Goal: Task Accomplishment & Management: Manage account settings

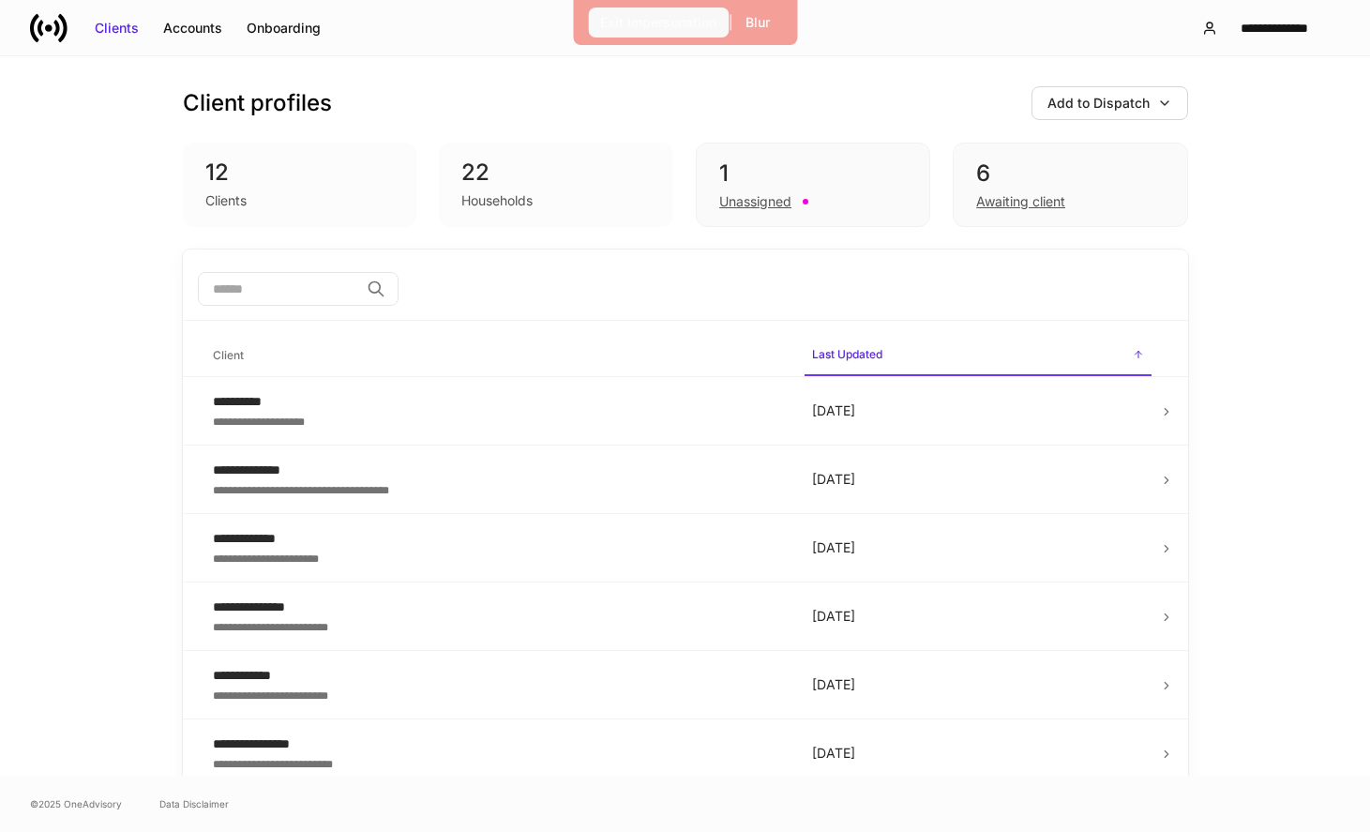
click at [666, 29] on div "Exit Impersonation" at bounding box center [658, 22] width 116 height 19
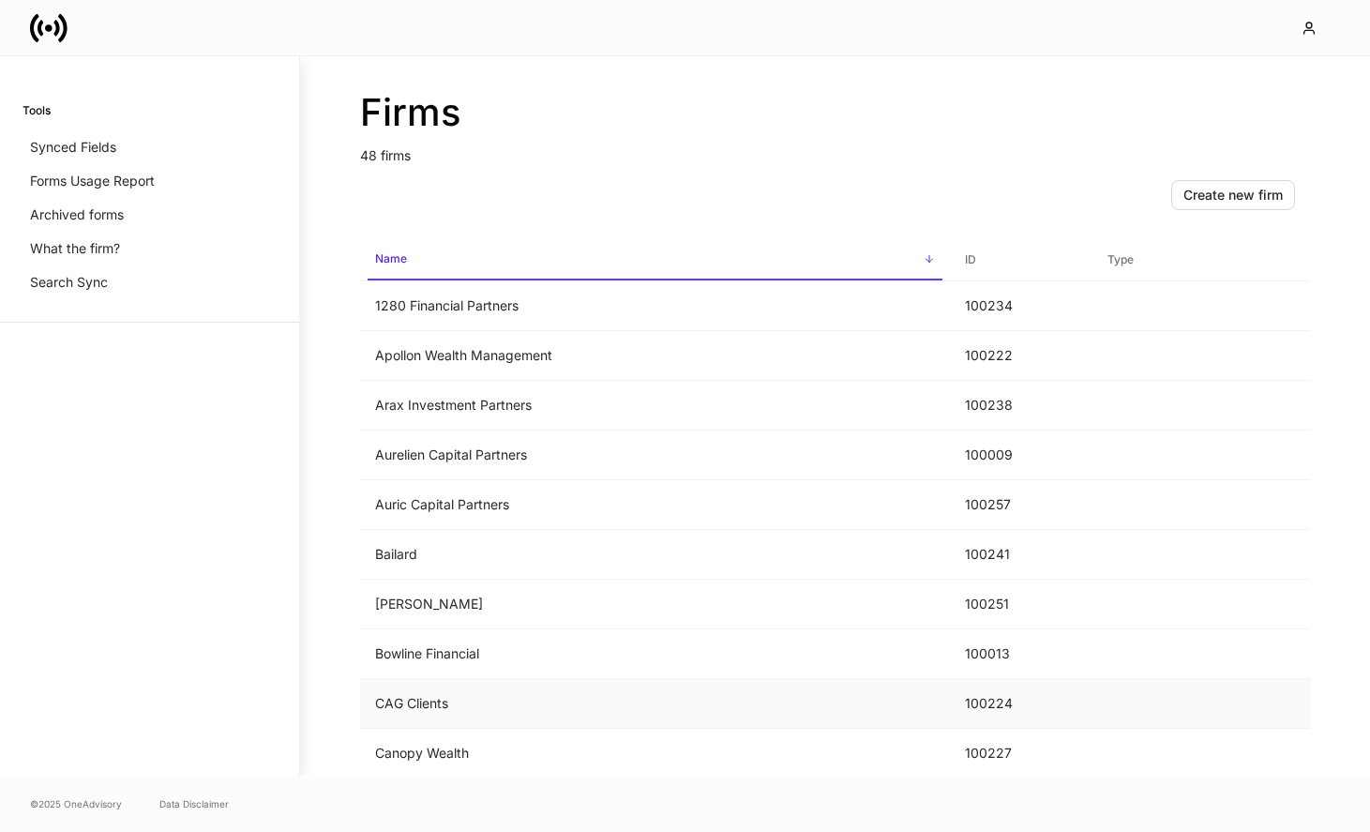
click at [428, 700] on td "CAG Clients" at bounding box center [655, 704] width 590 height 50
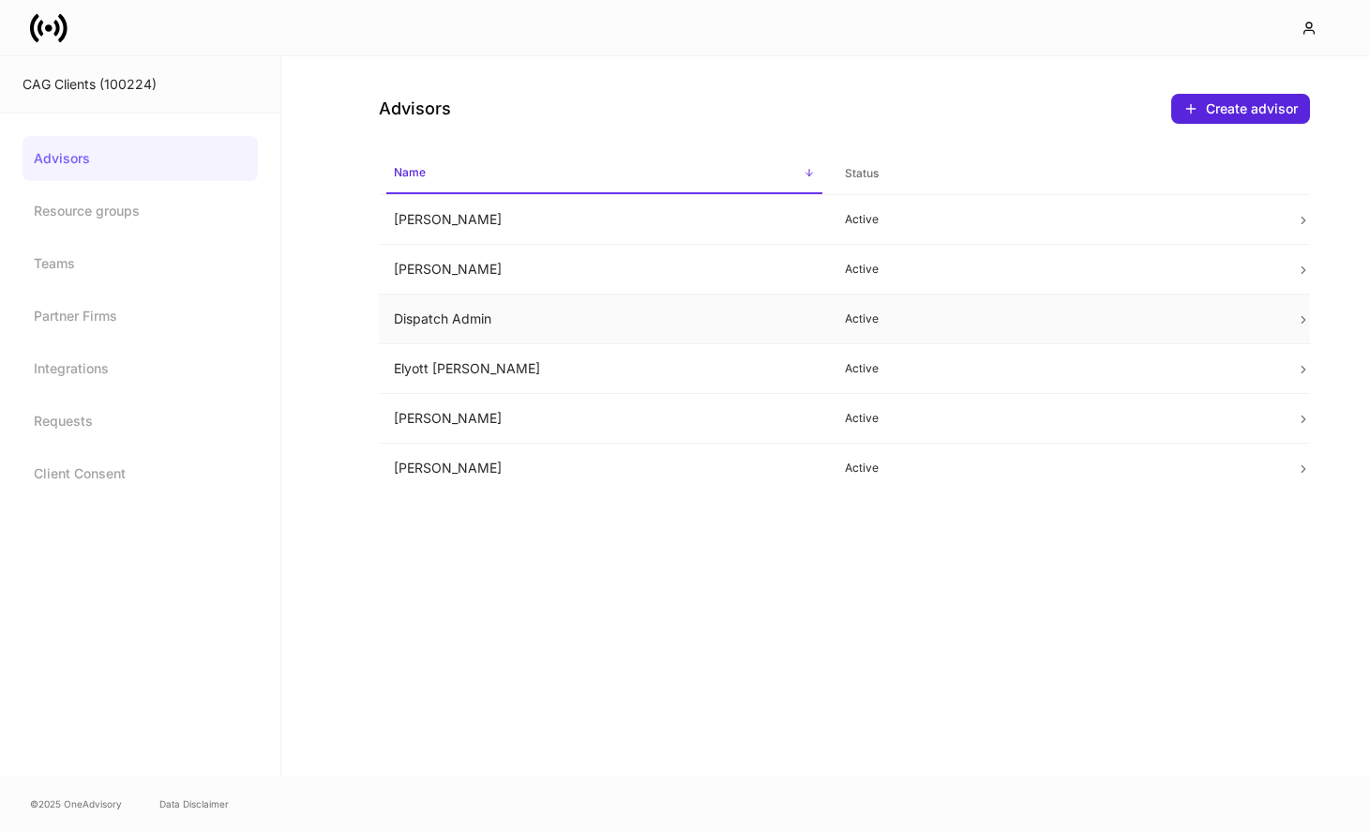
click at [653, 323] on td "Dispatch Admin" at bounding box center [604, 319] width 451 height 50
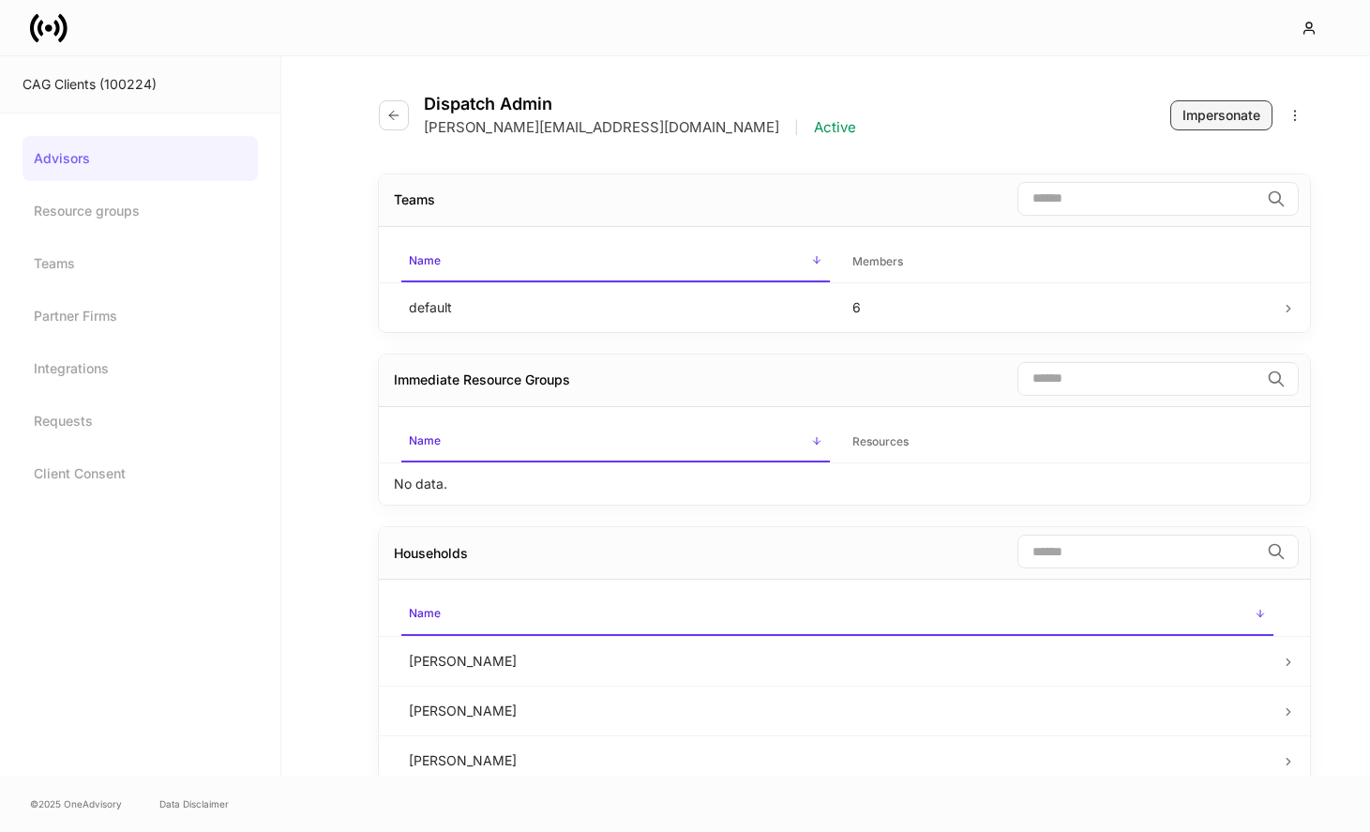
click at [1191, 124] on div "Impersonate" at bounding box center [1222, 115] width 78 height 19
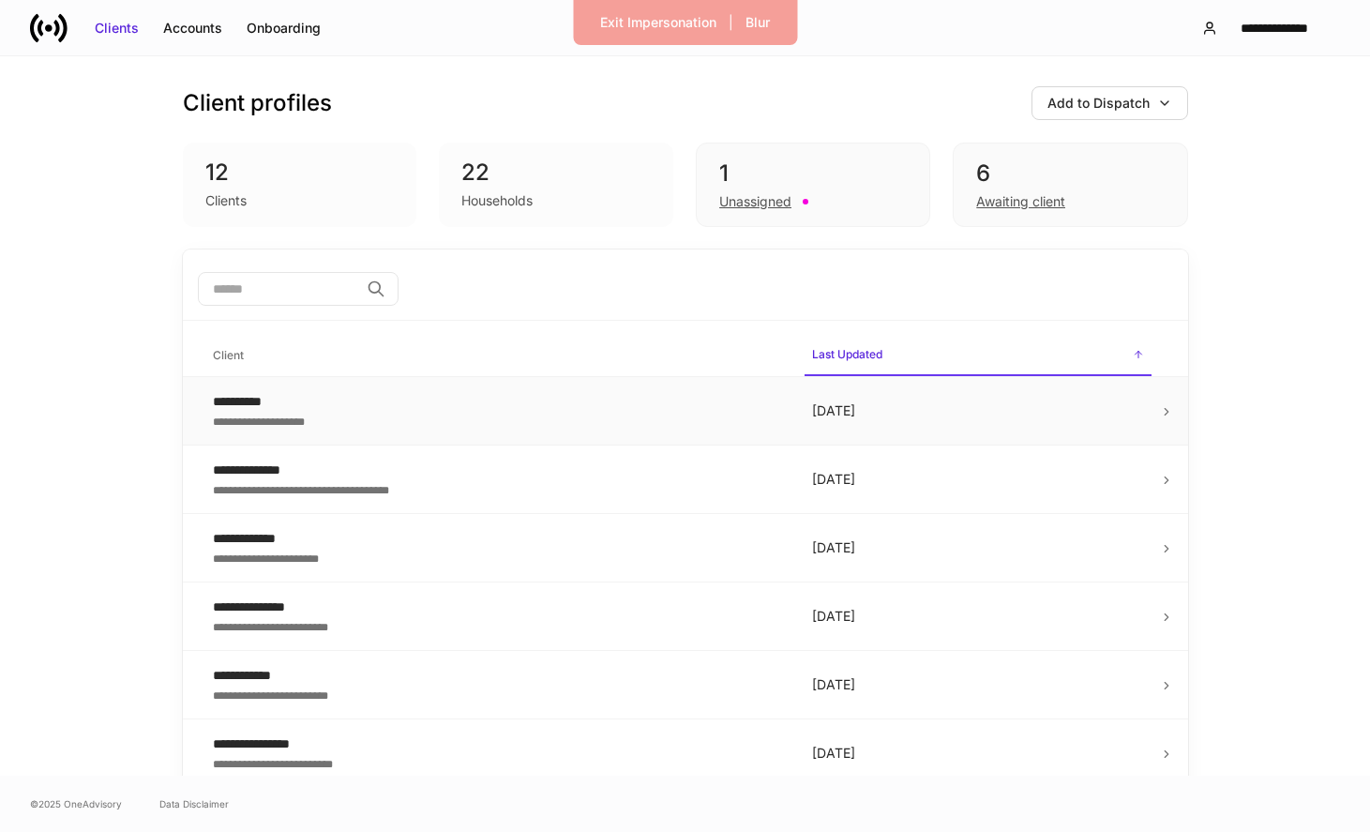
click at [340, 429] on div "**********" at bounding box center [497, 420] width 569 height 19
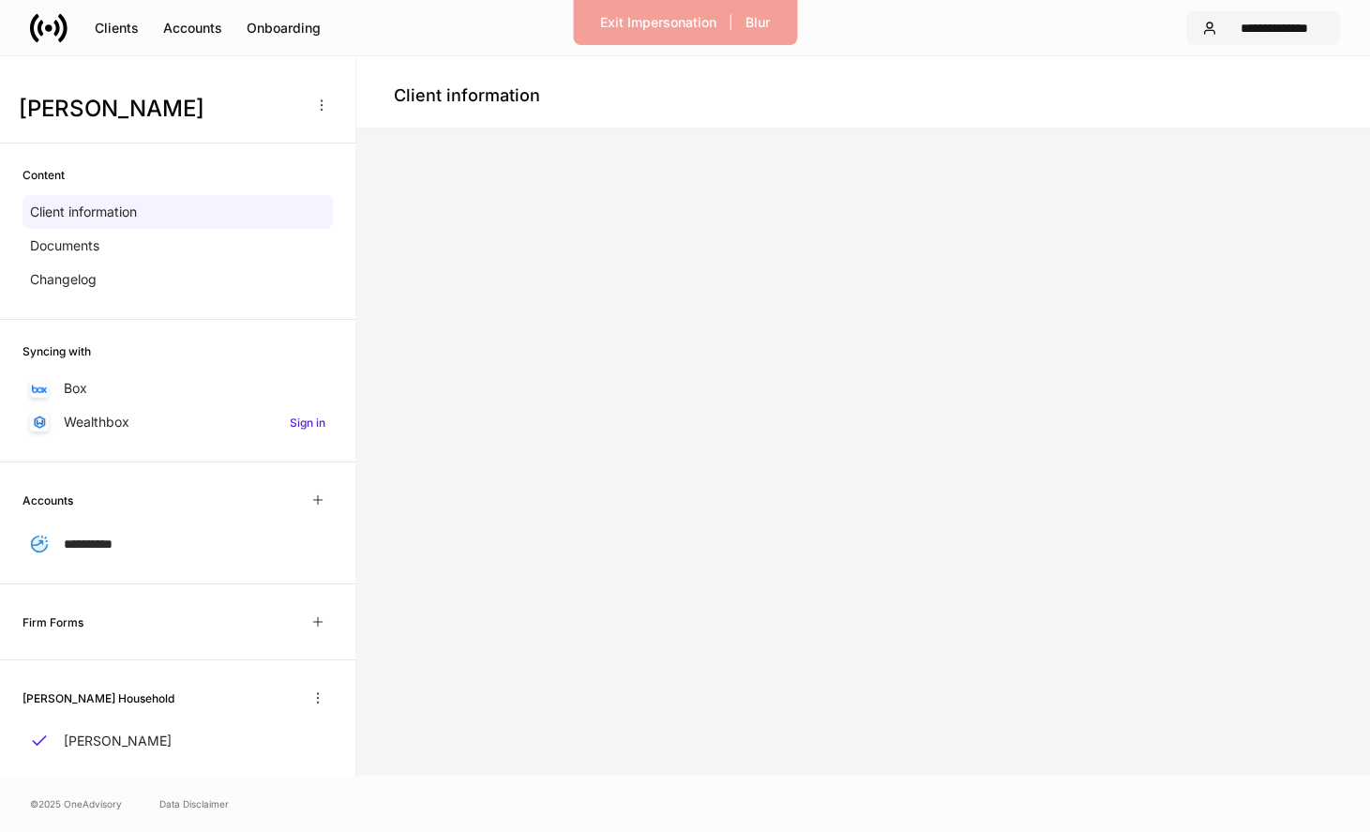
click at [1235, 26] on div "**********" at bounding box center [1274, 28] width 99 height 19
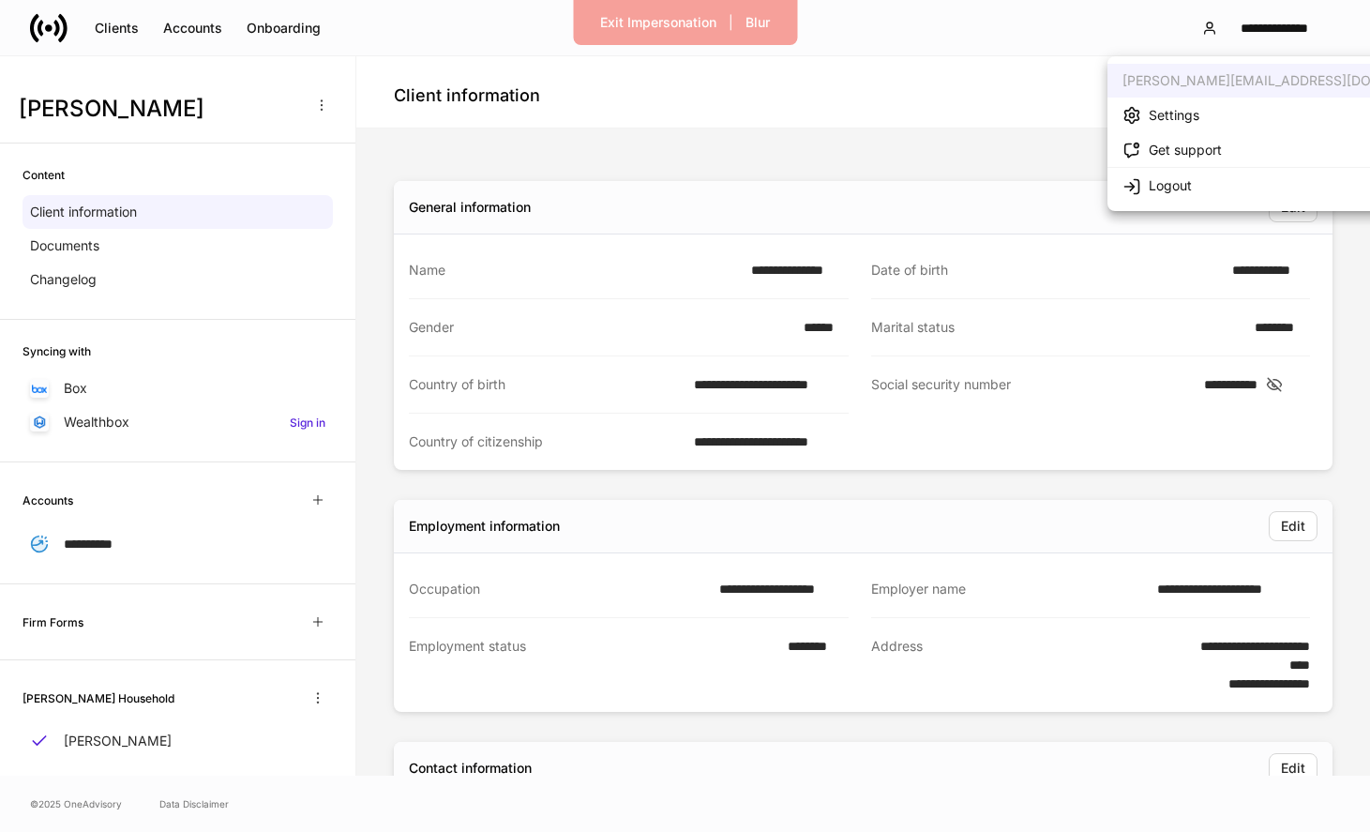
click at [795, 157] on div at bounding box center [685, 416] width 1370 height 832
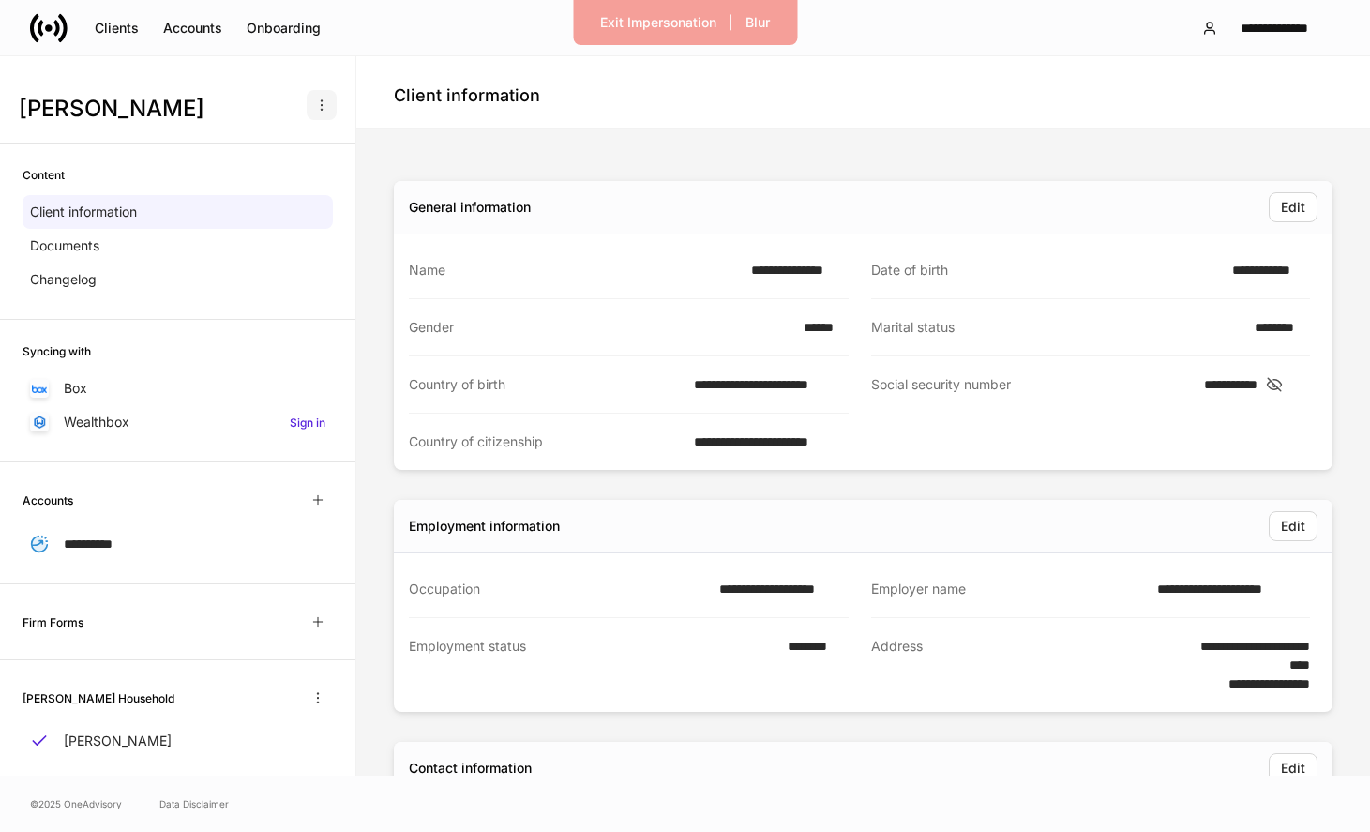
click at [321, 98] on icon "button" at bounding box center [321, 105] width 15 height 15
click at [397, 157] on div at bounding box center [685, 416] width 1370 height 832
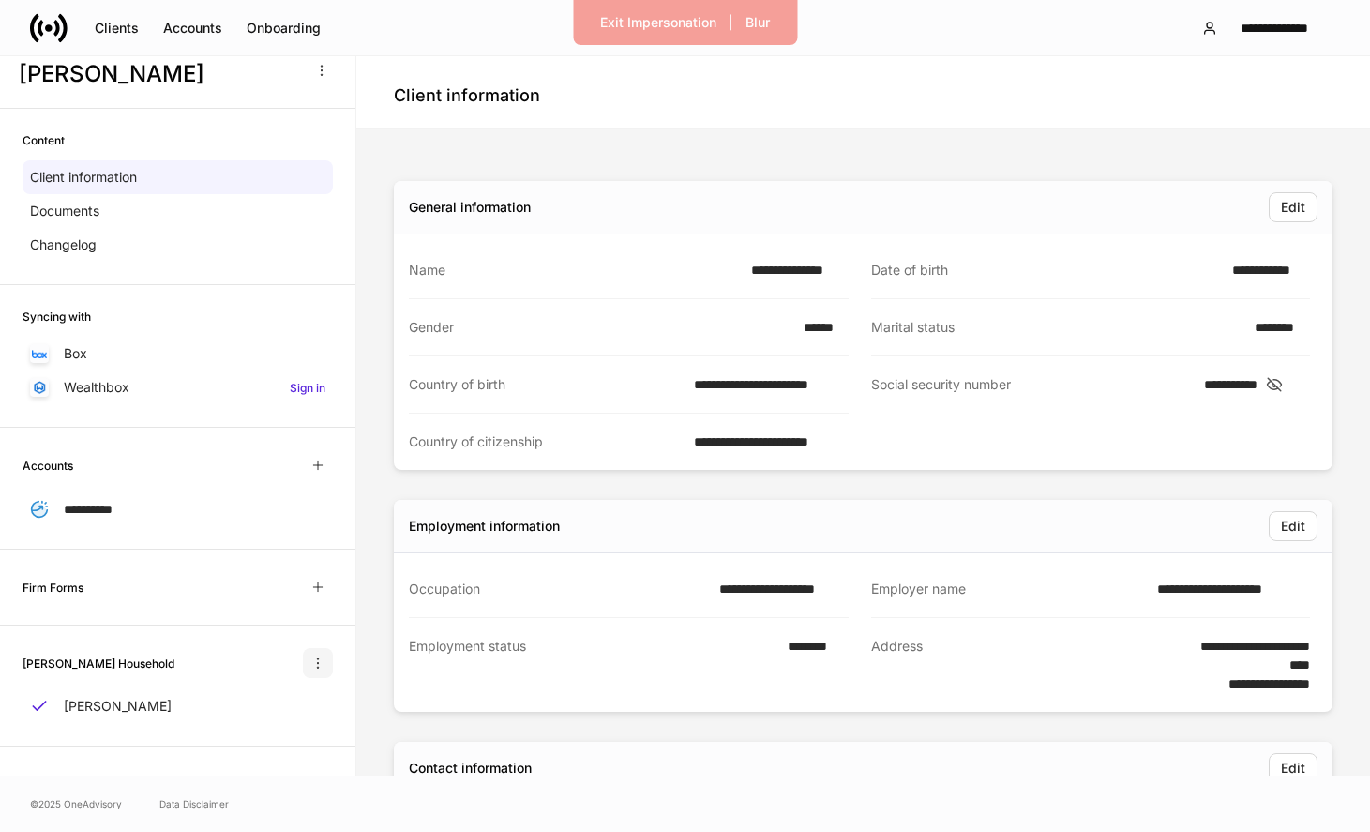
click at [313, 657] on icon "button" at bounding box center [317, 663] width 15 height 15
click at [475, 232] on div at bounding box center [685, 416] width 1370 height 832
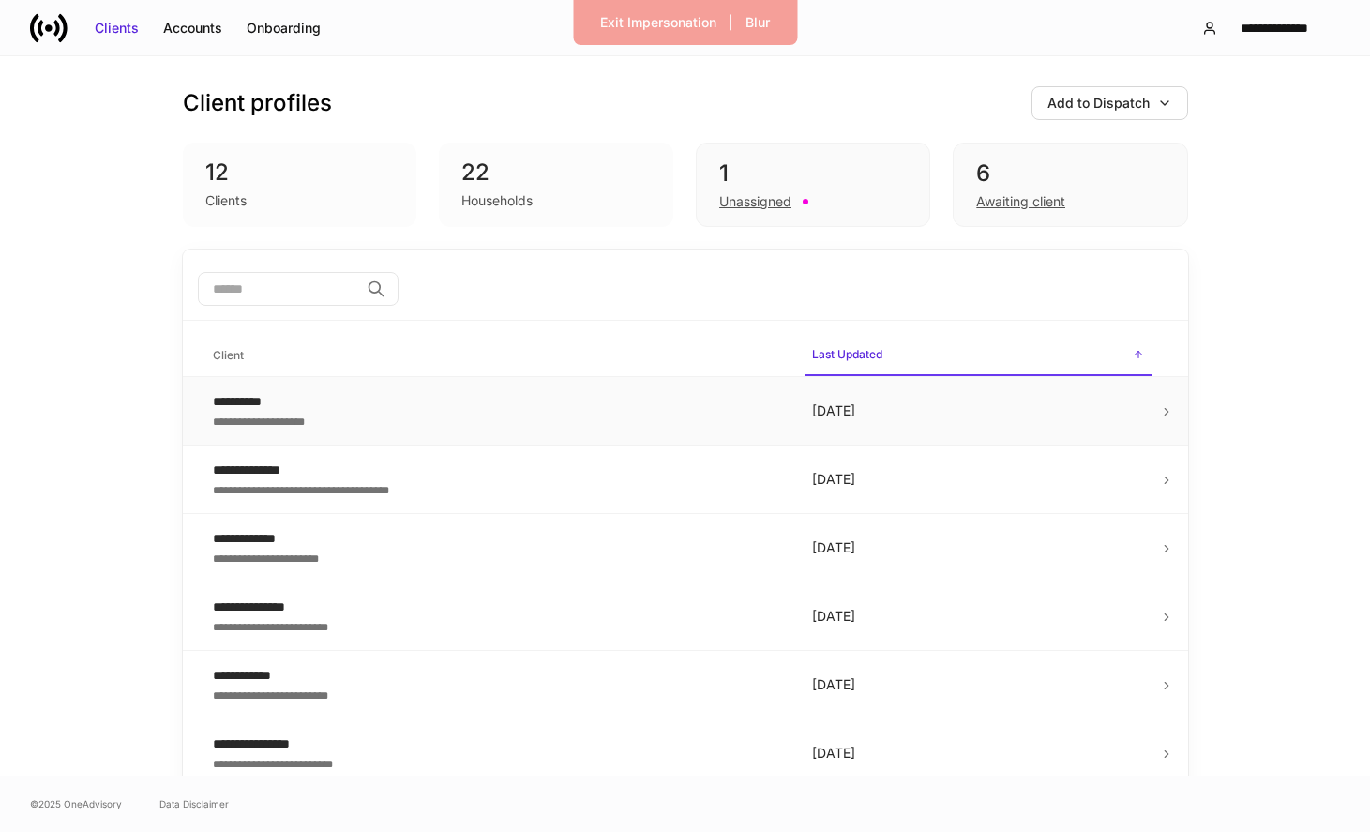
click at [1126, 411] on p "[DATE]" at bounding box center [978, 410] width 332 height 19
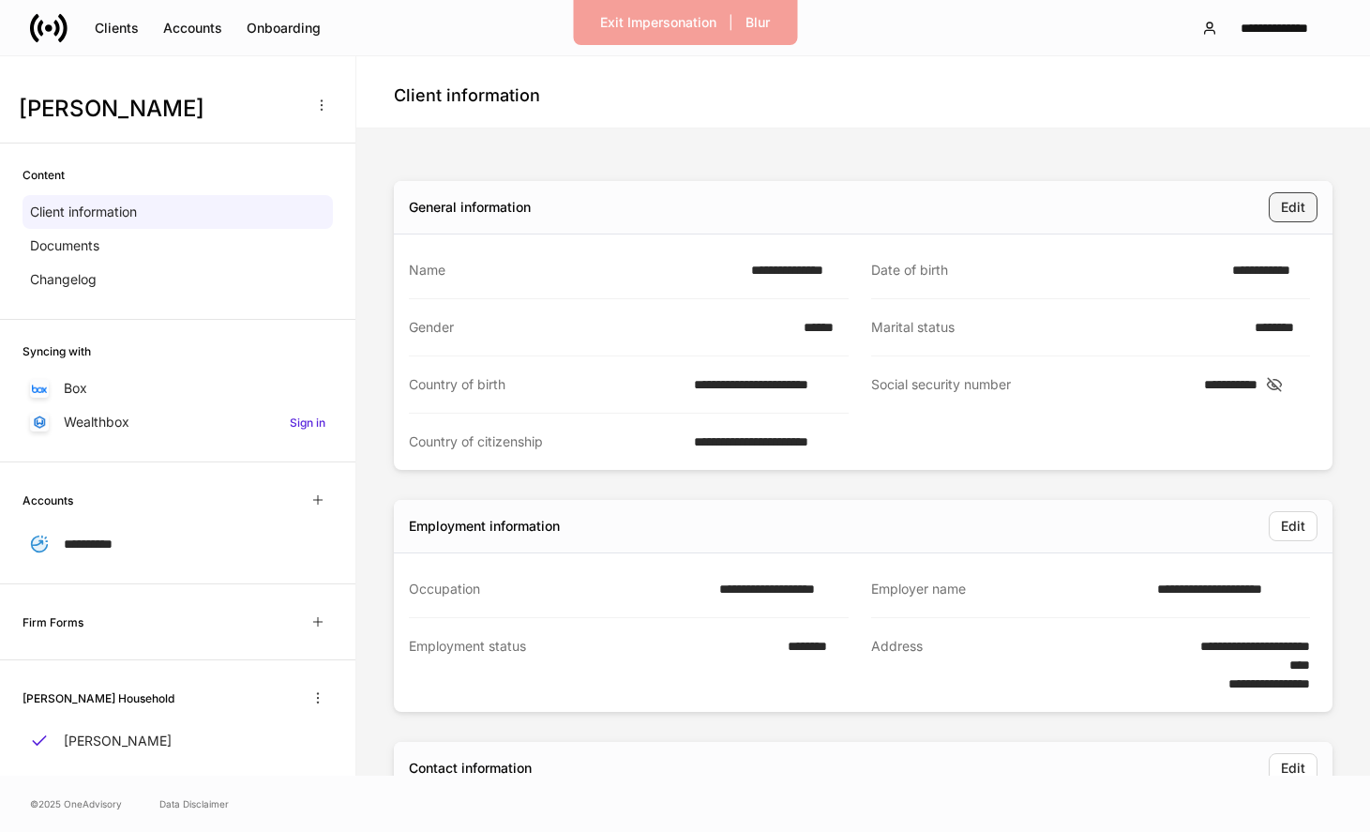
click at [1291, 201] on div "Edit" at bounding box center [1293, 207] width 24 height 19
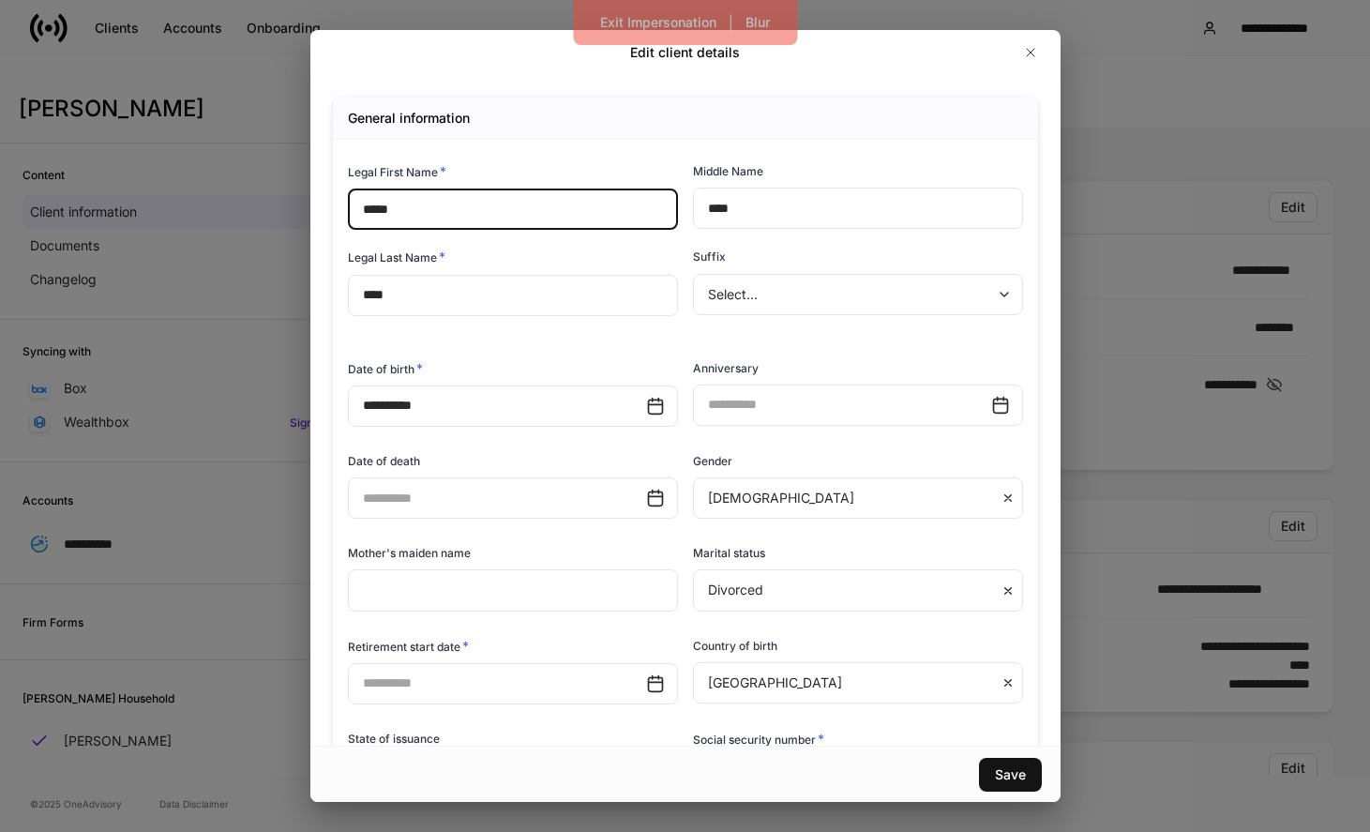
scroll to position [215, 0]
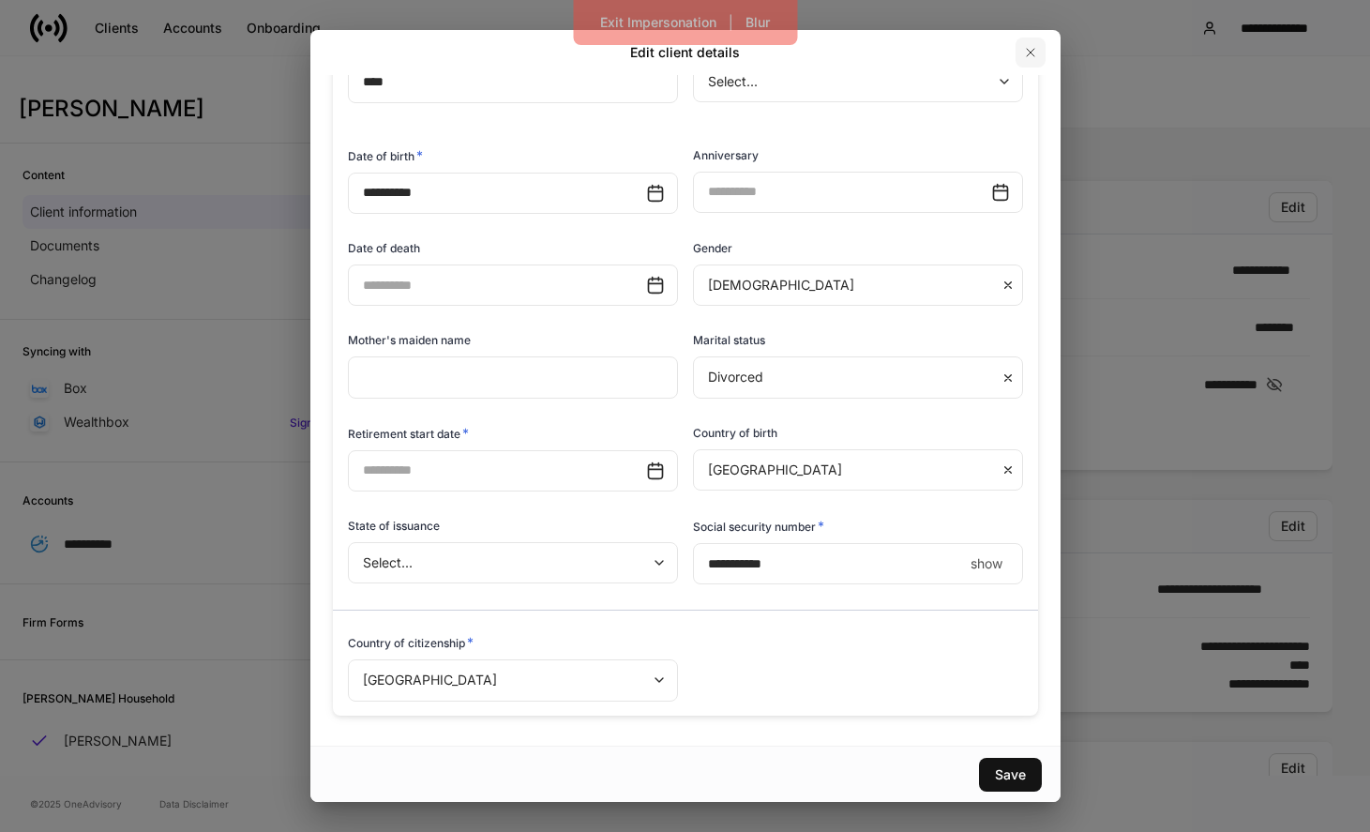
click at [1019, 53] on button "button" at bounding box center [1031, 53] width 30 height 30
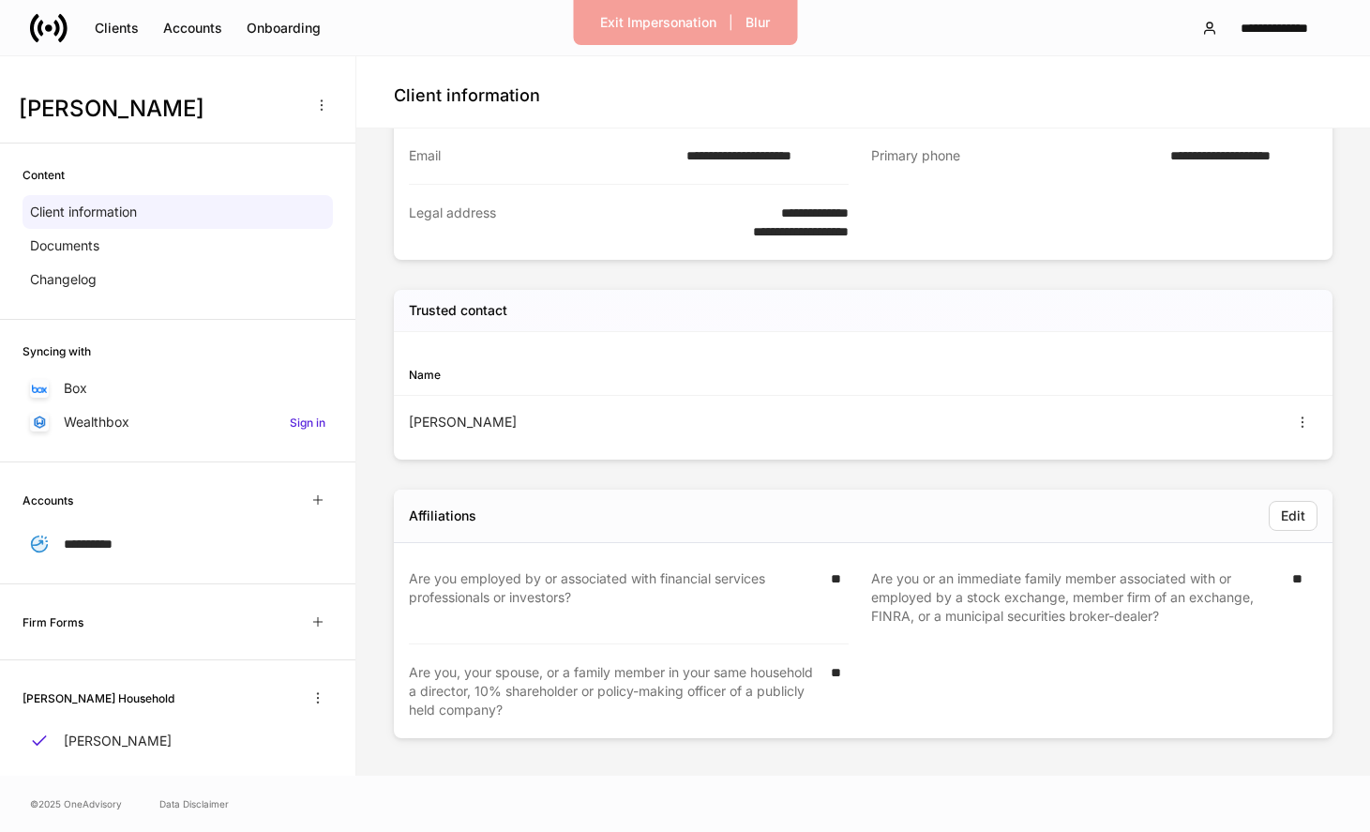
scroll to position [0, 0]
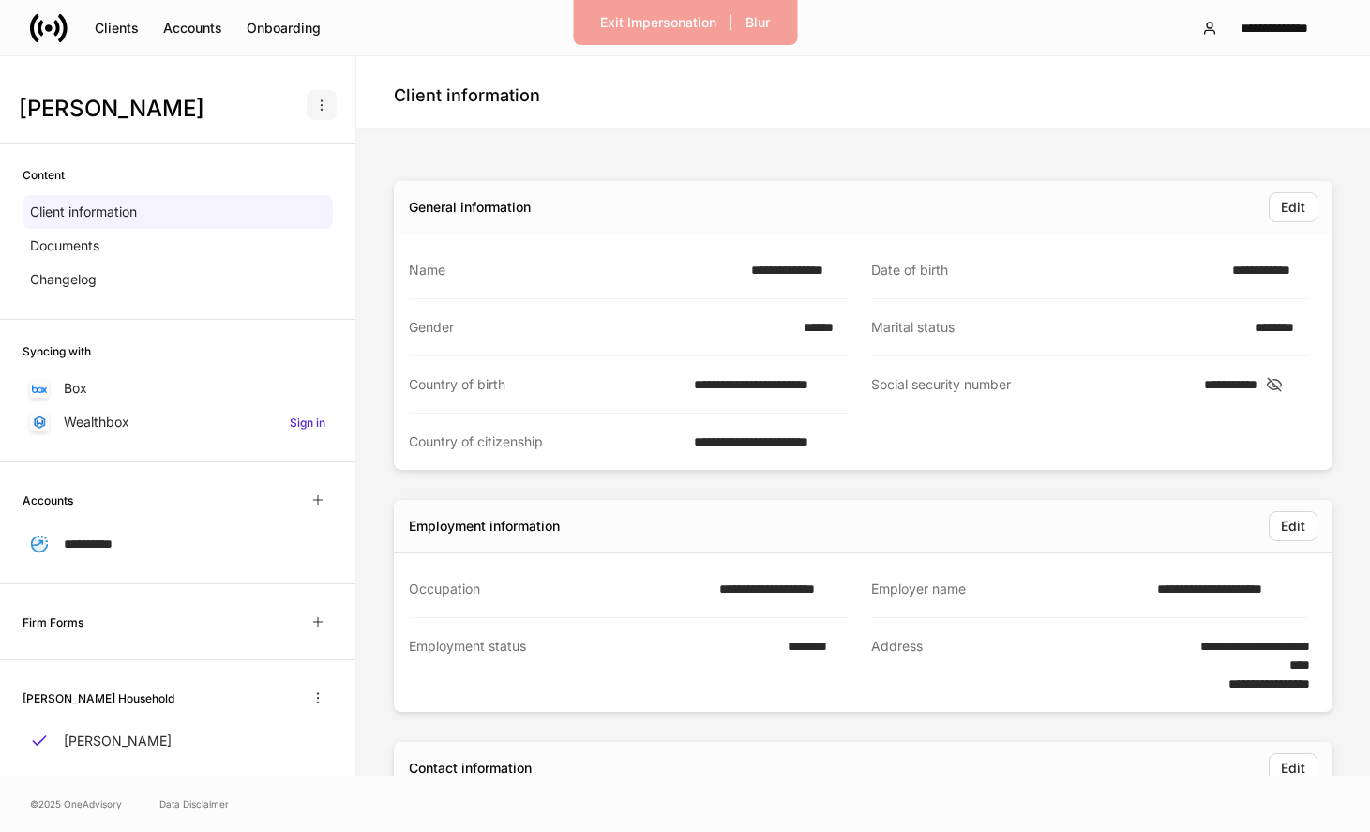
click at [309, 101] on button "button" at bounding box center [322, 105] width 30 height 30
click at [521, 129] on div at bounding box center [685, 416] width 1370 height 832
click at [662, 12] on button "Exit Impersonation" at bounding box center [658, 23] width 141 height 30
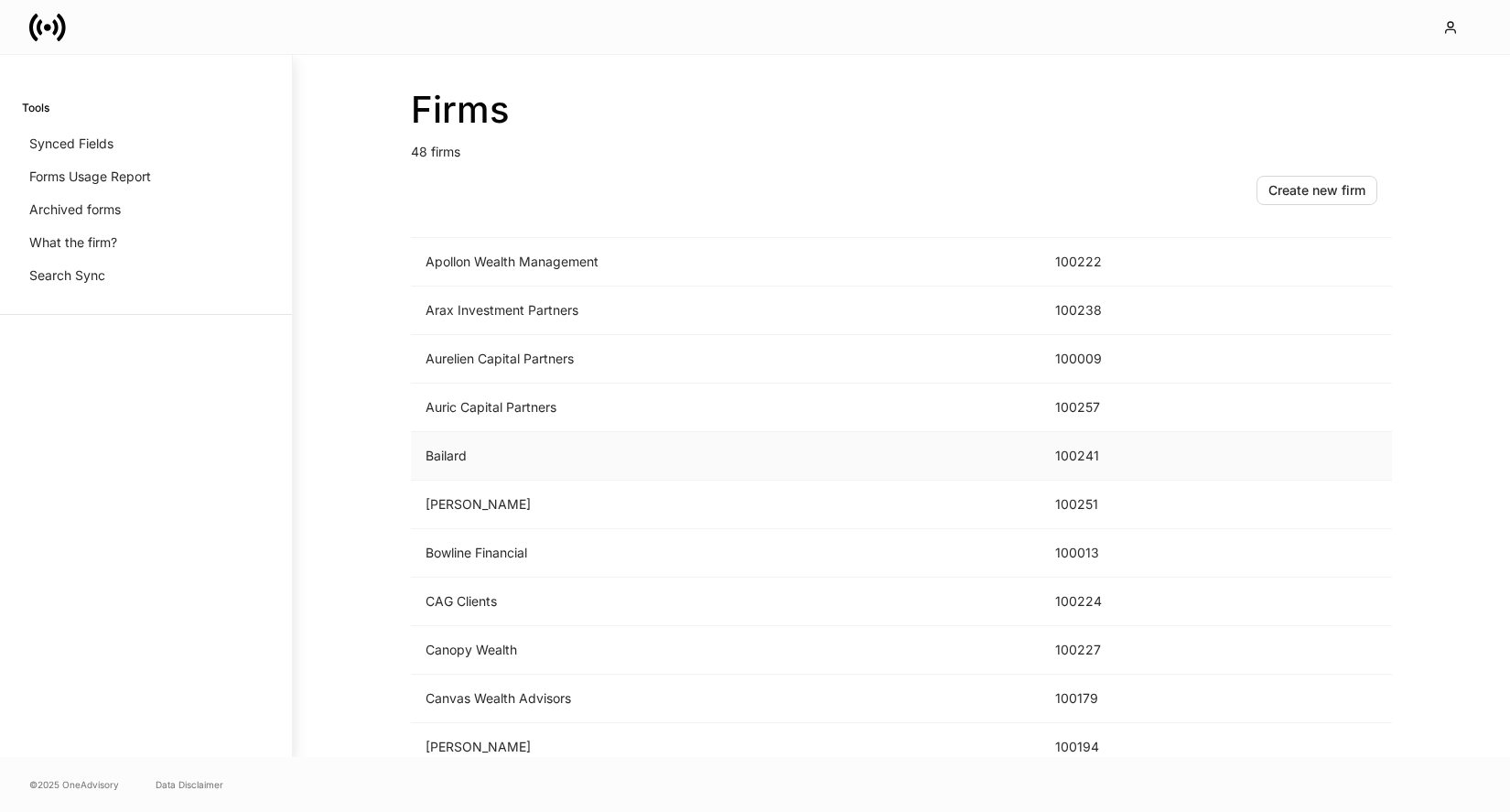
scroll to position [98, 0]
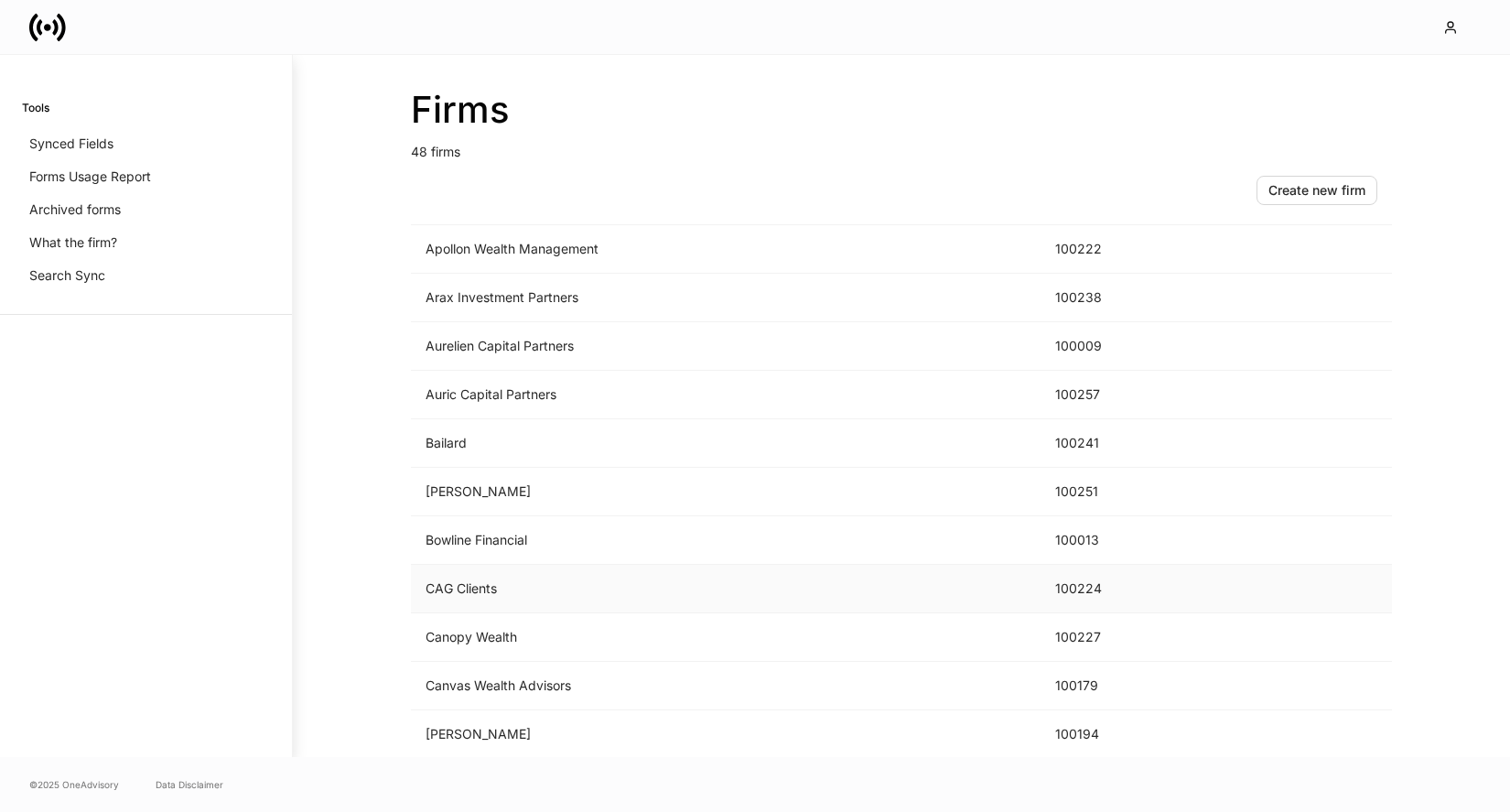
click at [491, 588] on td "CAG Clients" at bounding box center [725, 589] width 630 height 49
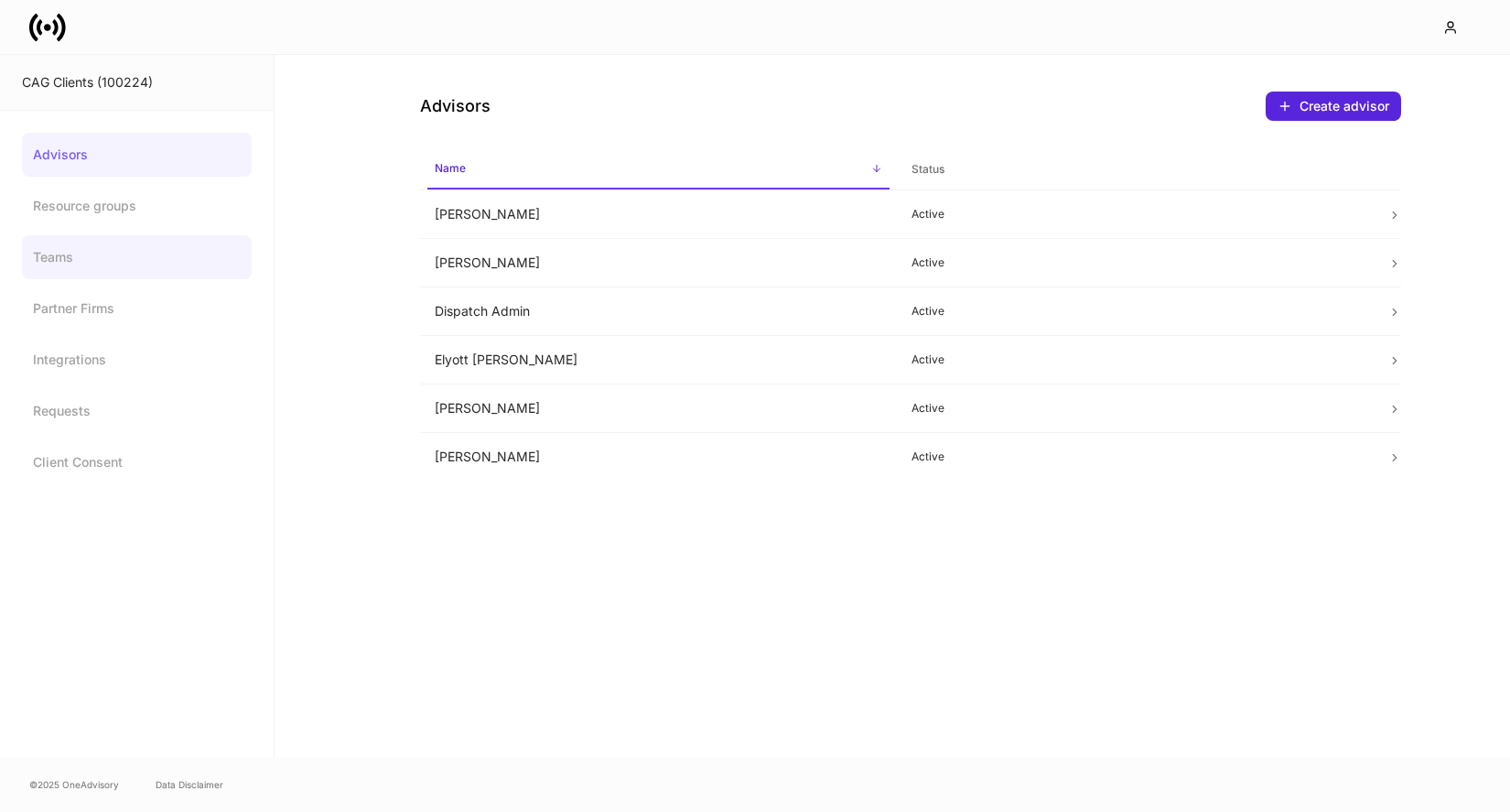
click at [108, 257] on link "Teams" at bounding box center [137, 257] width 229 height 44
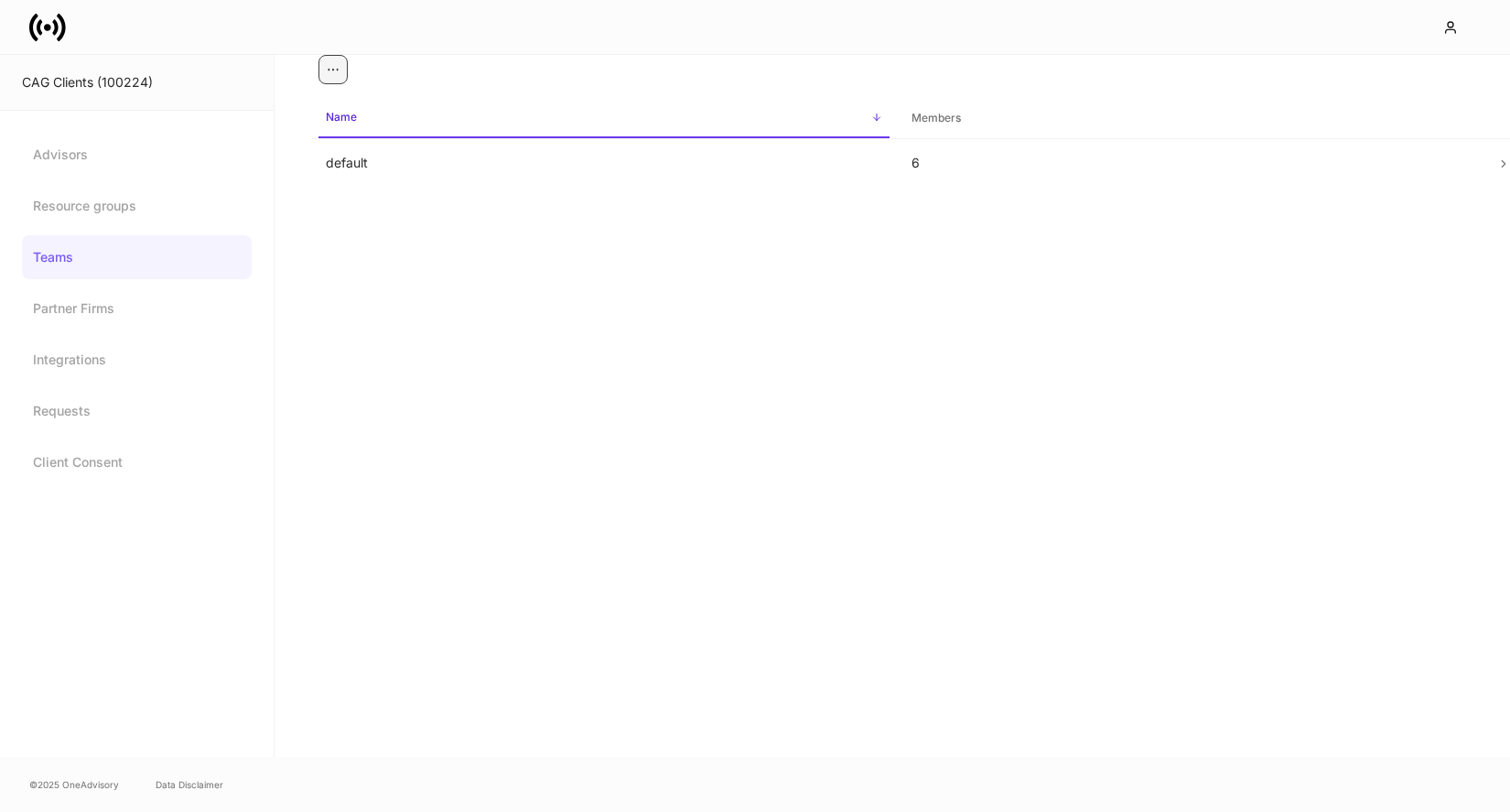
click at [326, 72] on icon "button" at bounding box center [333, 69] width 15 height 15
click at [300, 119] on li "Create Team" at bounding box center [295, 113] width 106 height 29
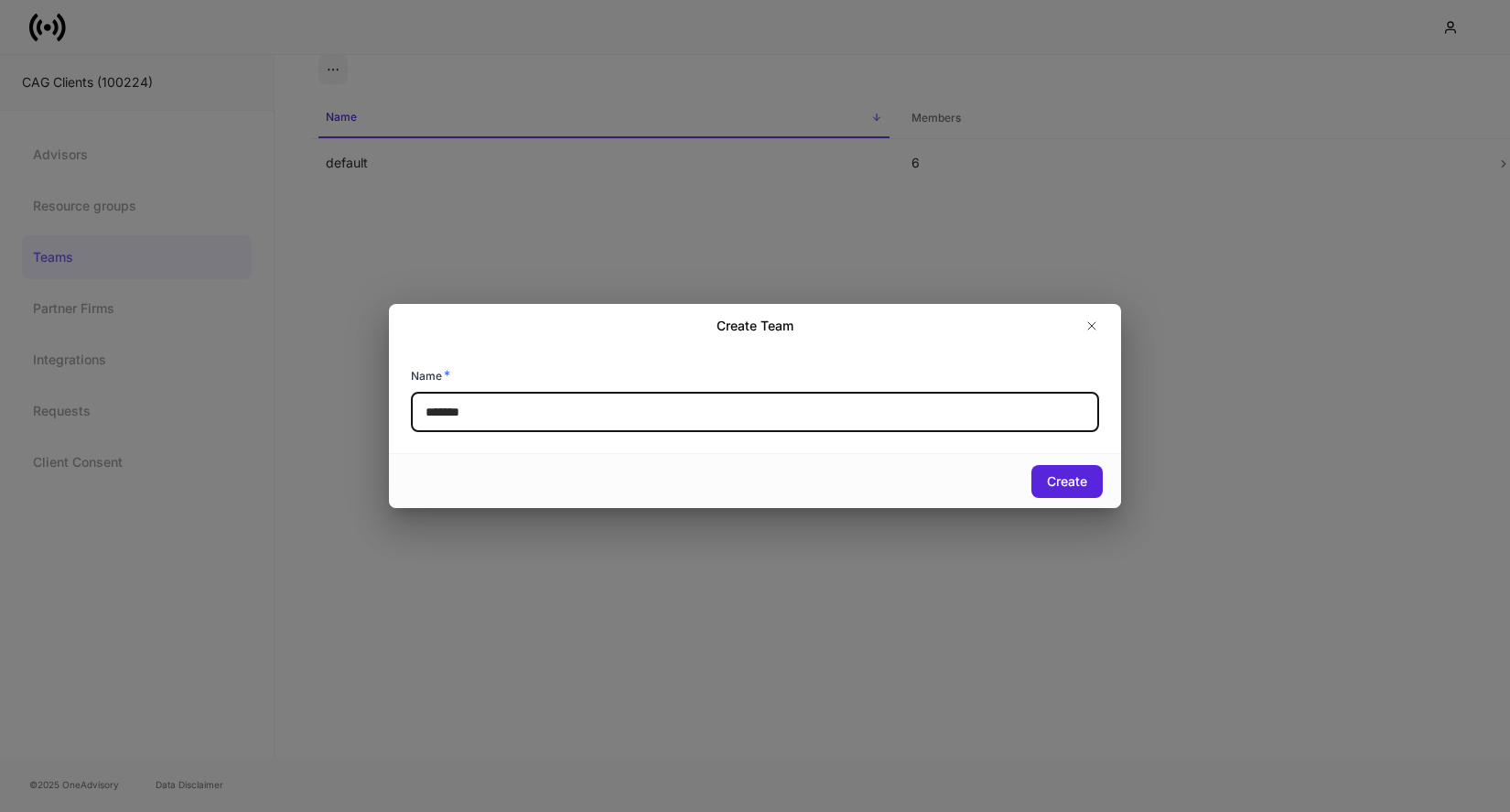
click at [582, 428] on input "*******" at bounding box center [755, 411] width 688 height 40
type input "*"
type input "**********"
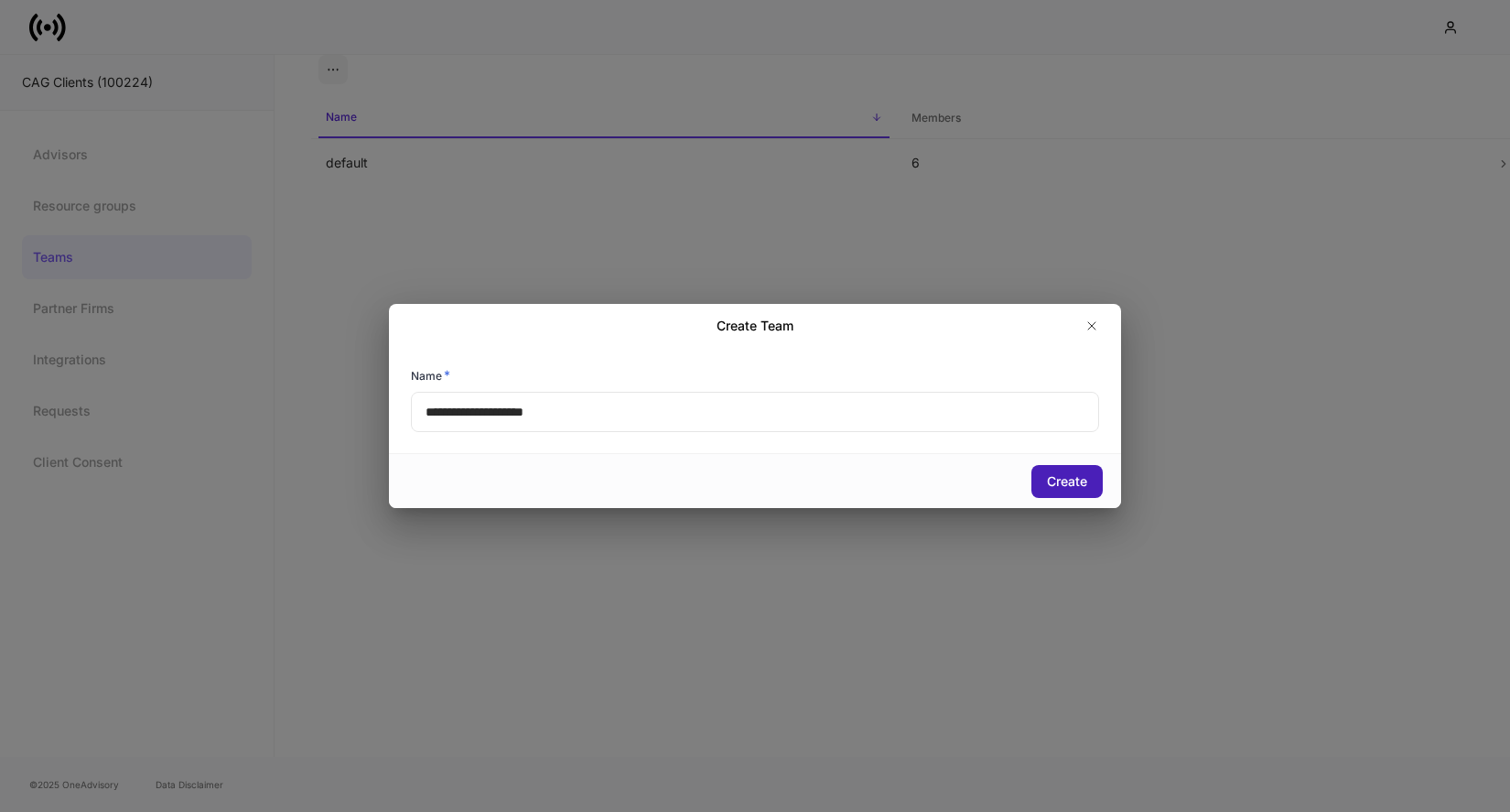
click at [1057, 473] on div "Create" at bounding box center [1067, 481] width 40 height 19
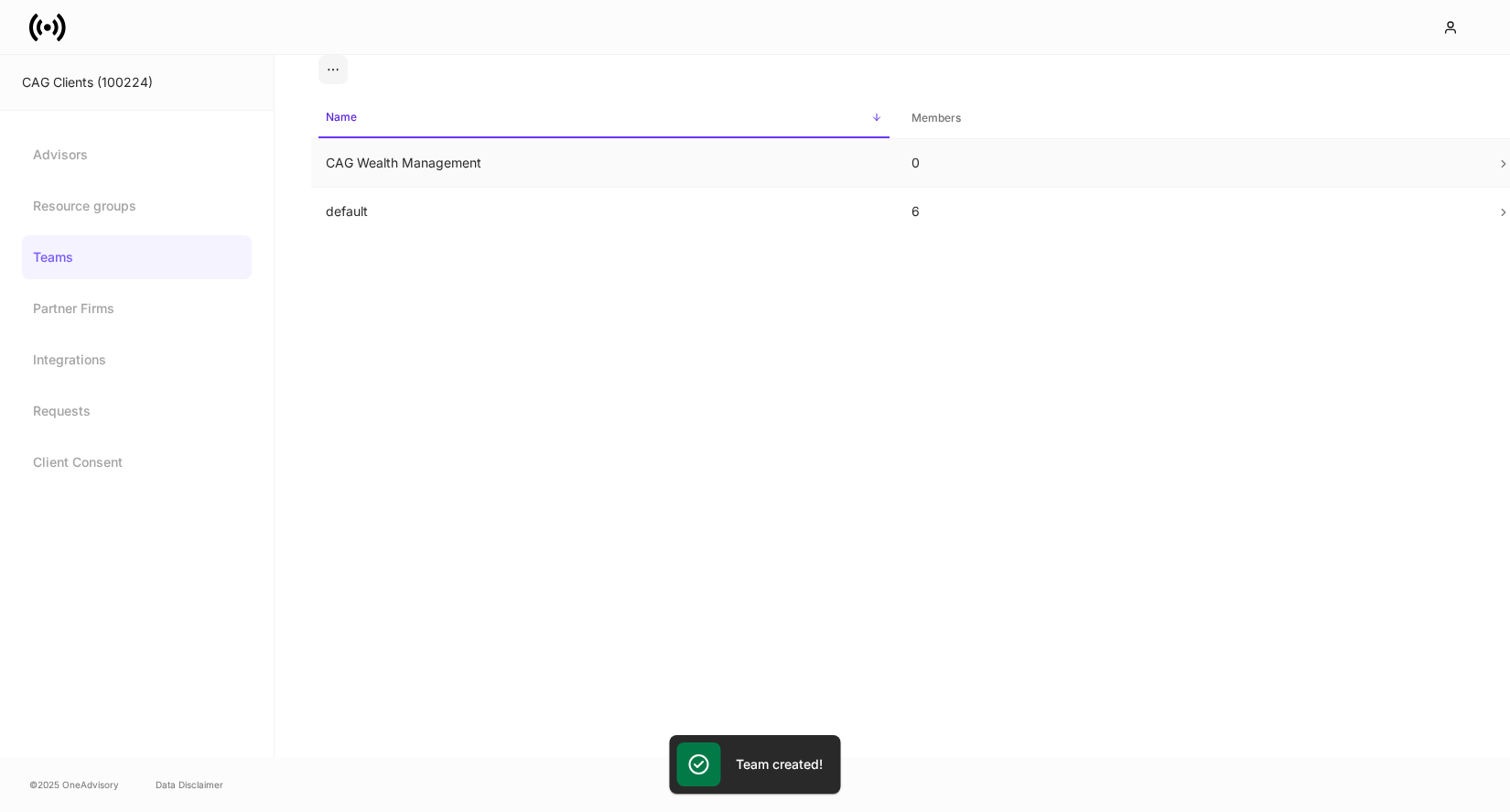
click at [613, 175] on td "CAG Wealth Management" at bounding box center [604, 164] width 586 height 49
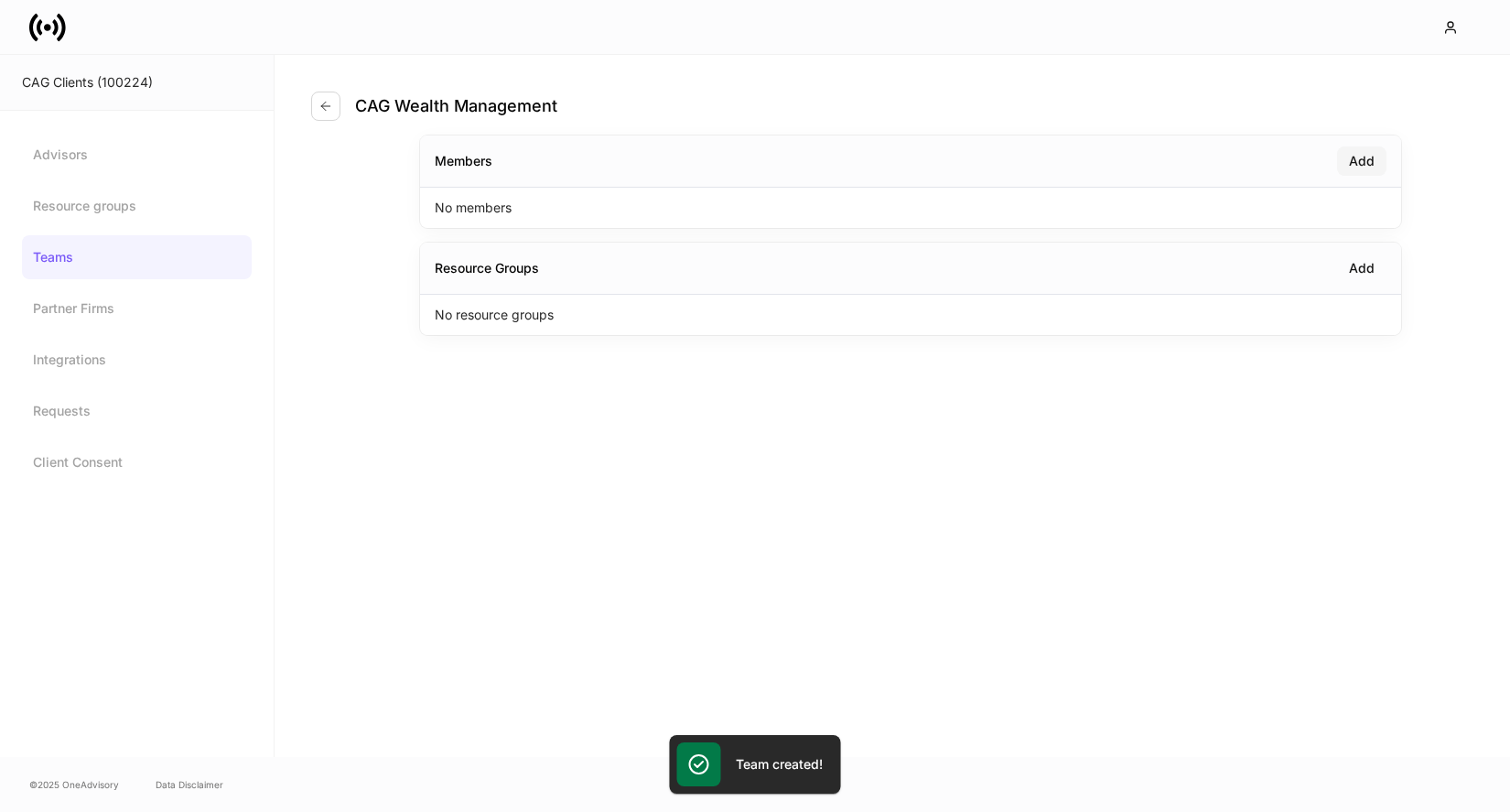
click at [1371, 156] on div "Add" at bounding box center [1362, 161] width 25 height 19
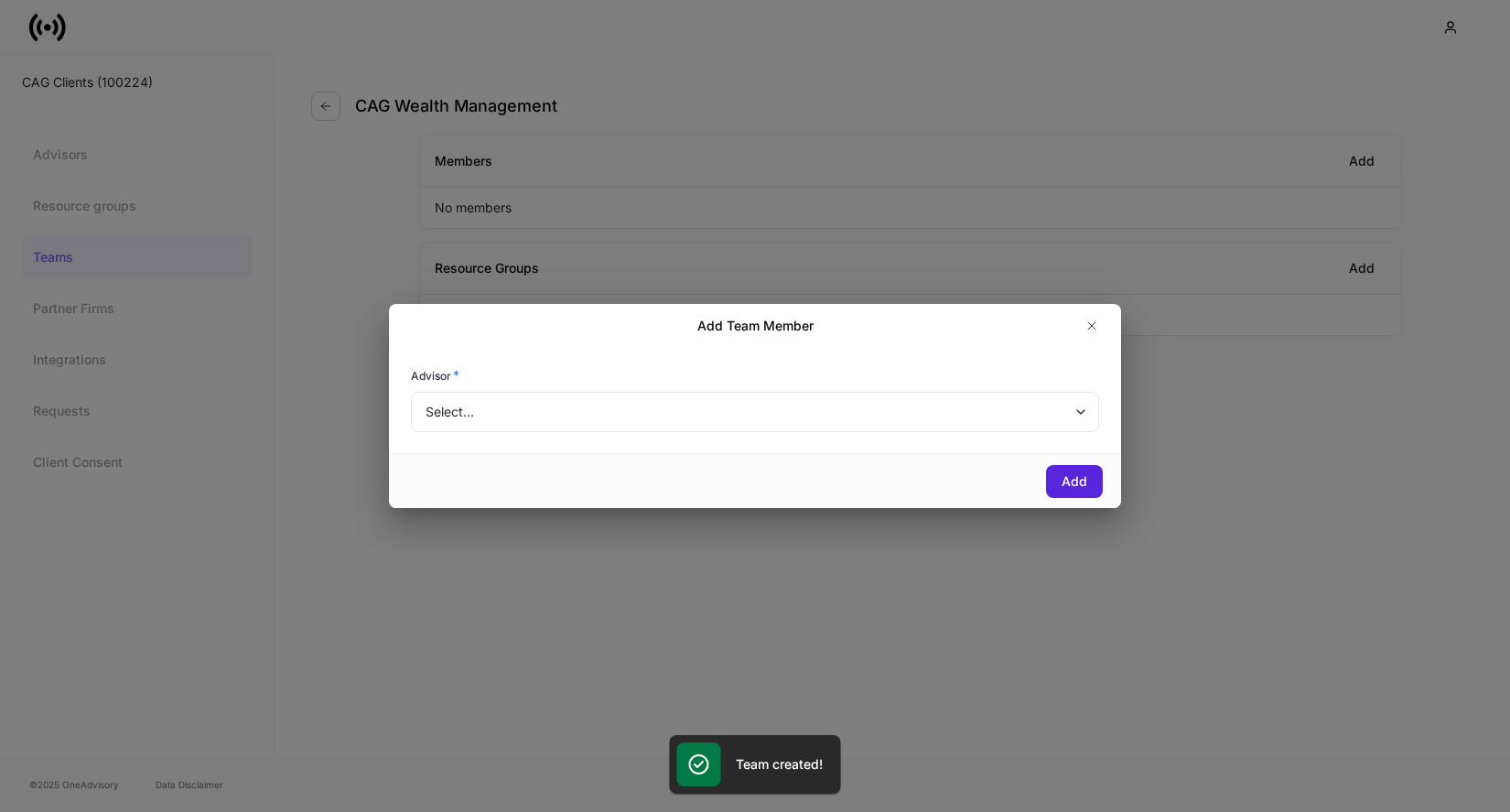
click at [518, 405] on body "CAG Clients (100224) Advisors Resource groups Teams Partner Firms Integrations …" at bounding box center [755, 406] width 1510 height 812
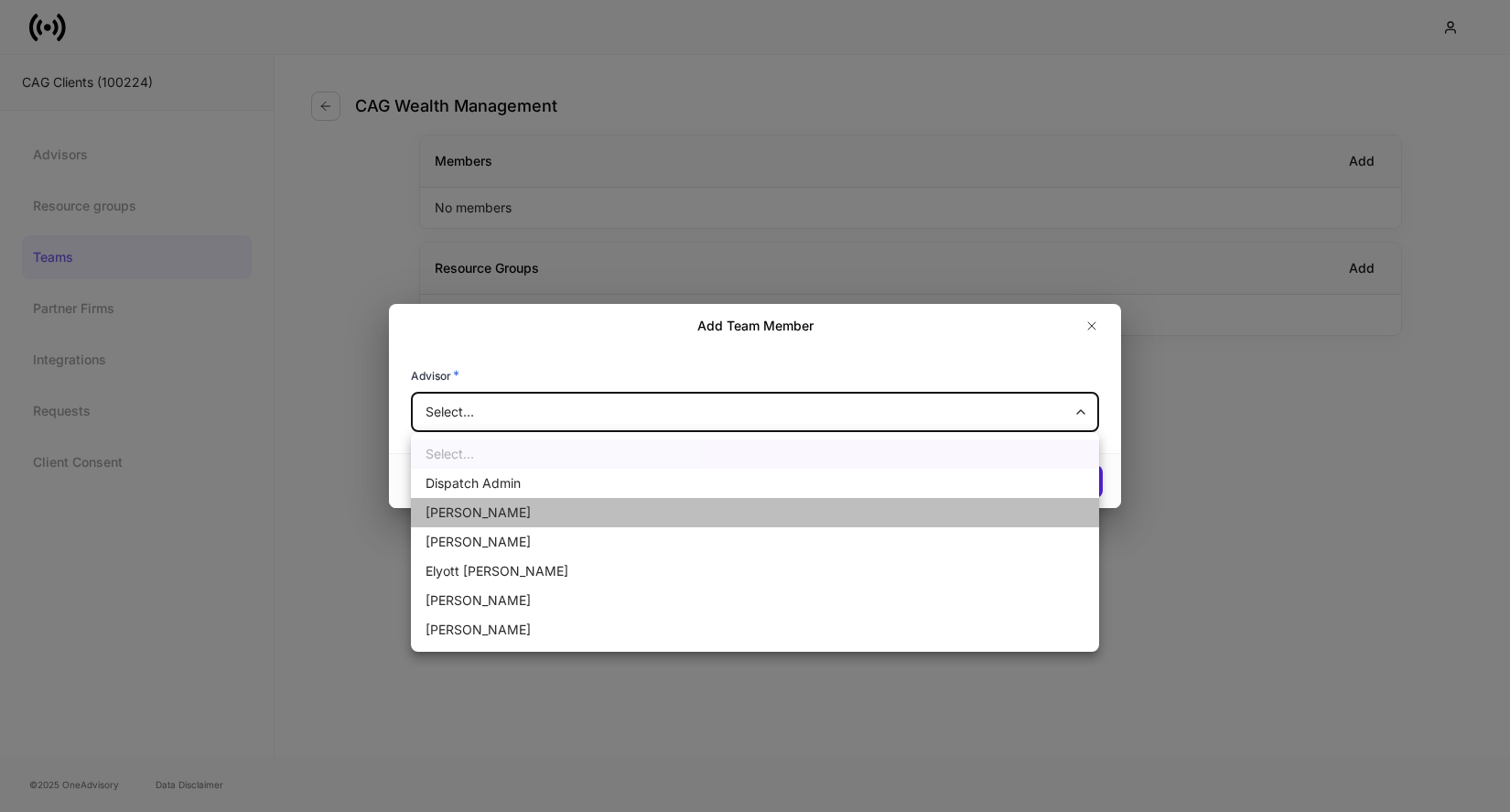
click at [506, 515] on li "[PERSON_NAME]" at bounding box center [755, 512] width 688 height 29
type input "******"
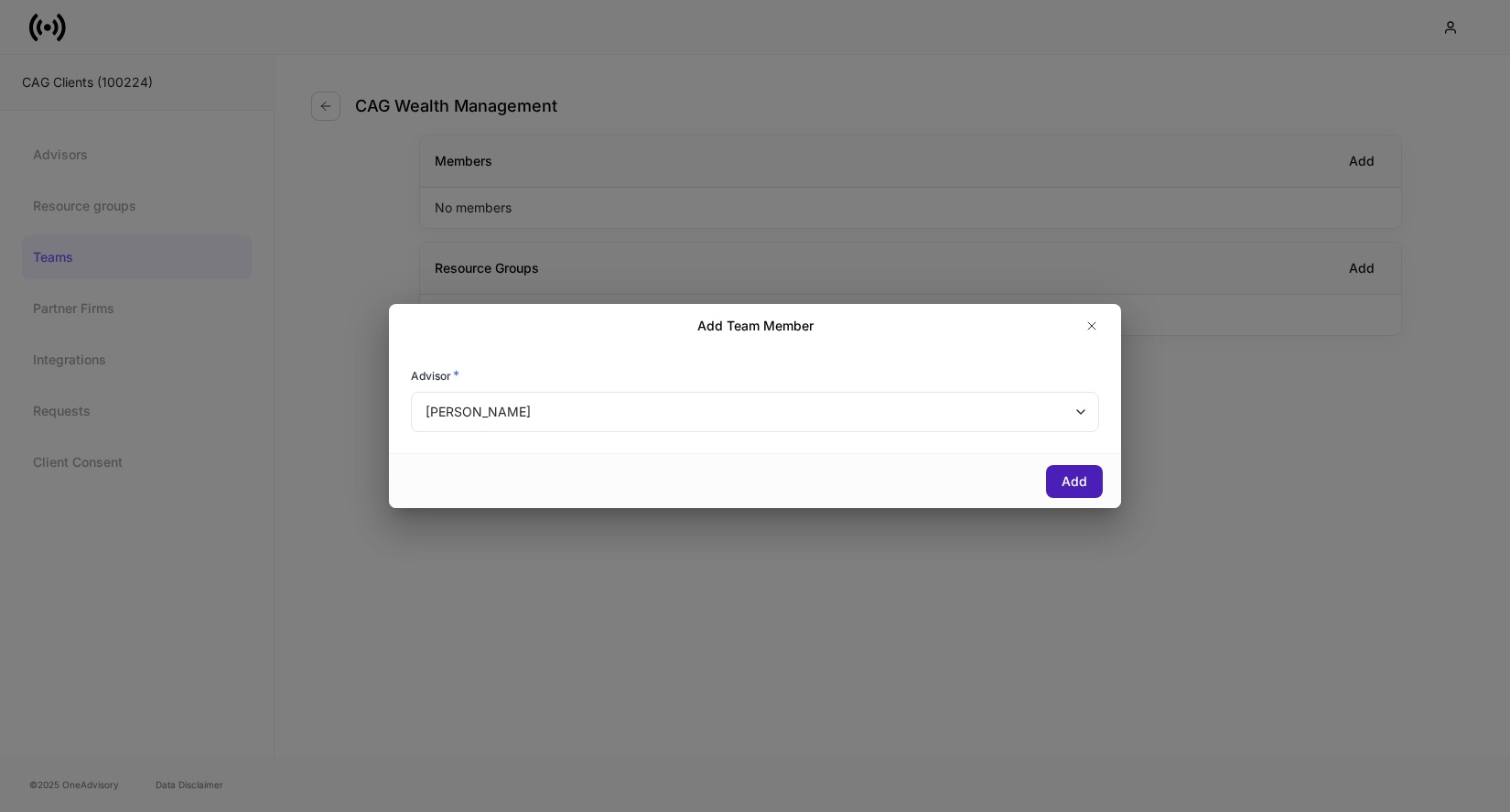
click at [1096, 487] on button "Add" at bounding box center [1075, 481] width 57 height 33
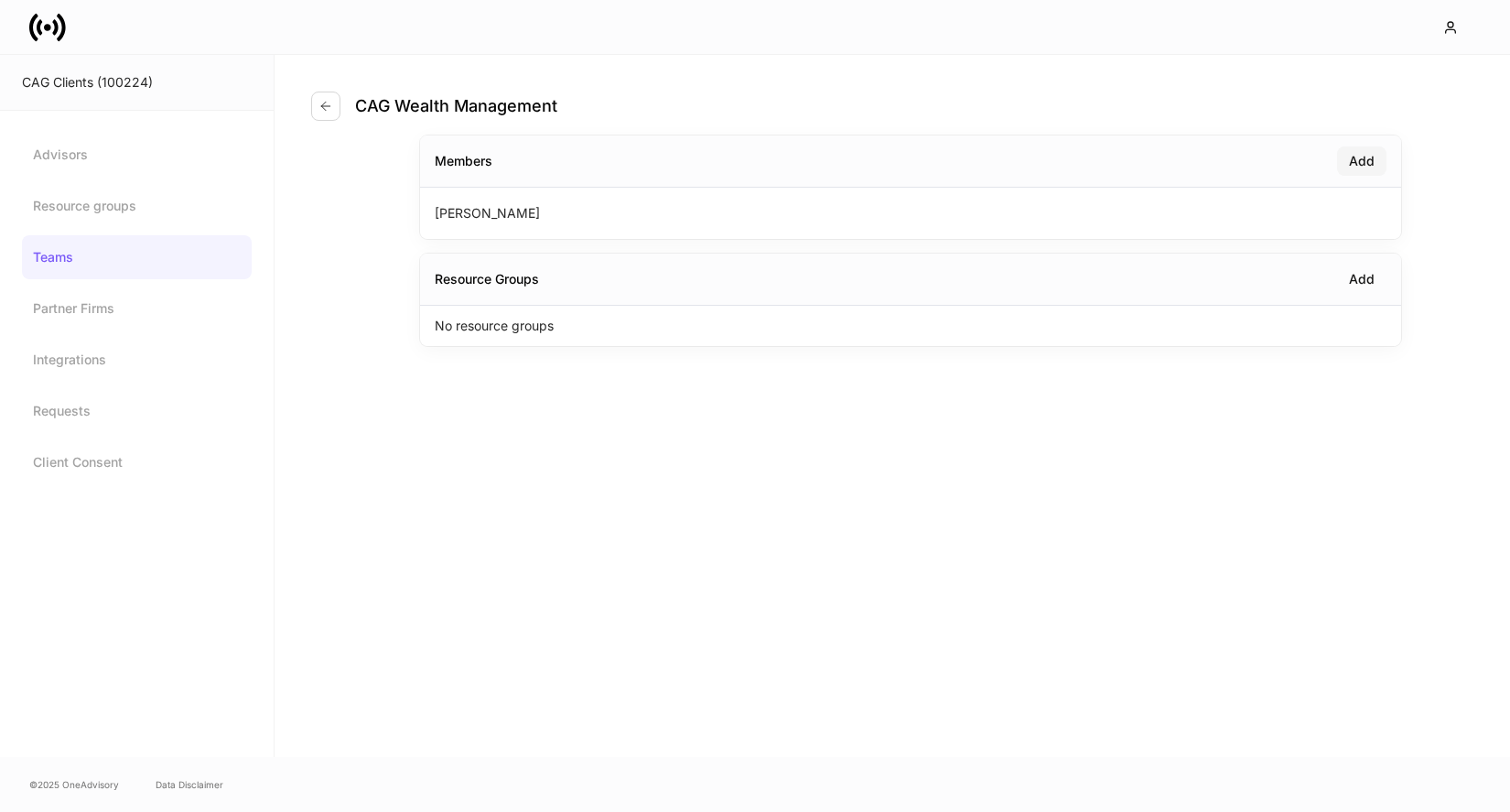
click at [1363, 158] on div "Add" at bounding box center [1362, 161] width 25 height 19
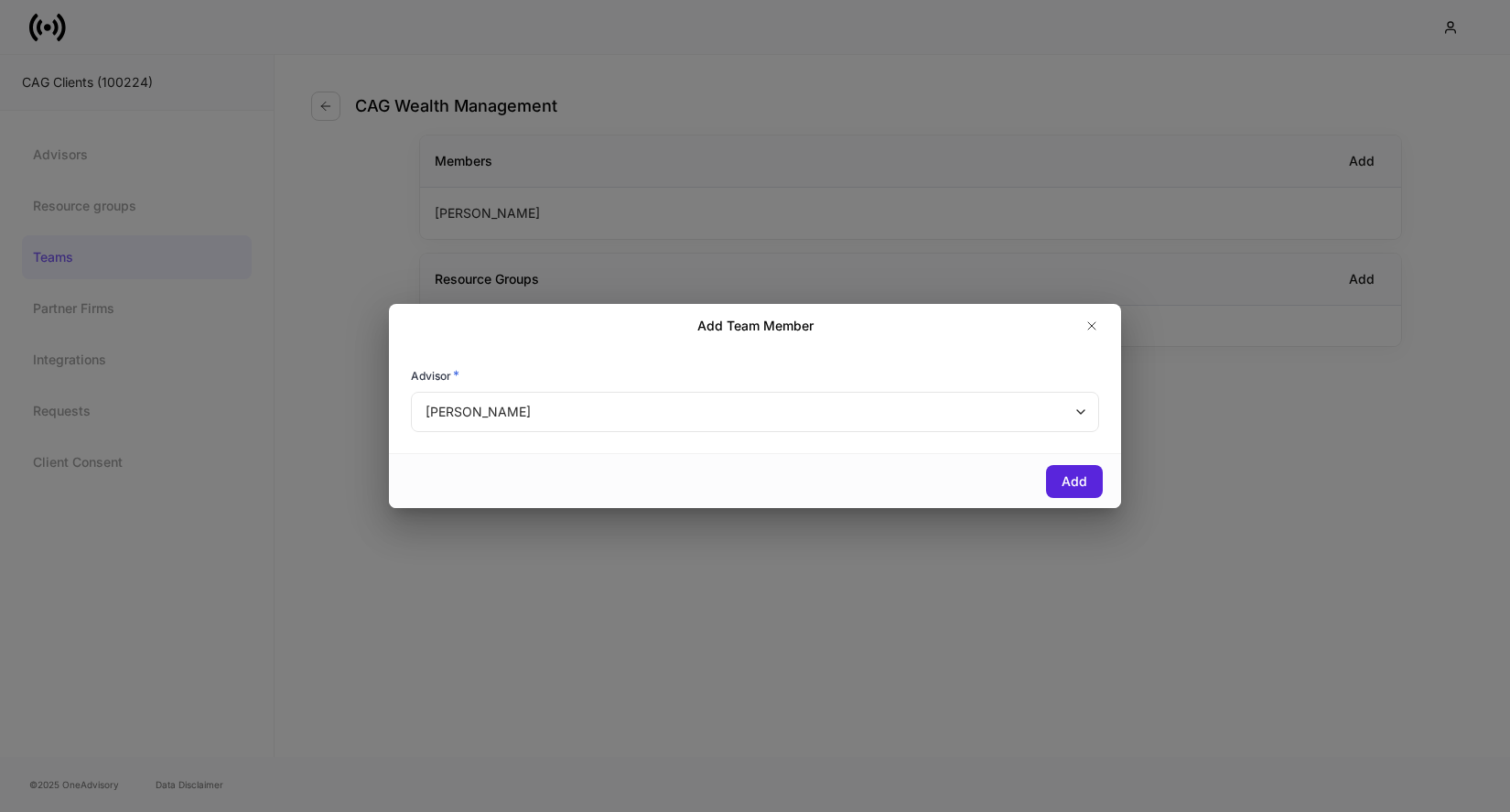
click at [702, 391] on body "CAG Clients (100224) Advisors Resource groups Teams Partner Firms Integrations …" at bounding box center [755, 406] width 1510 height 812
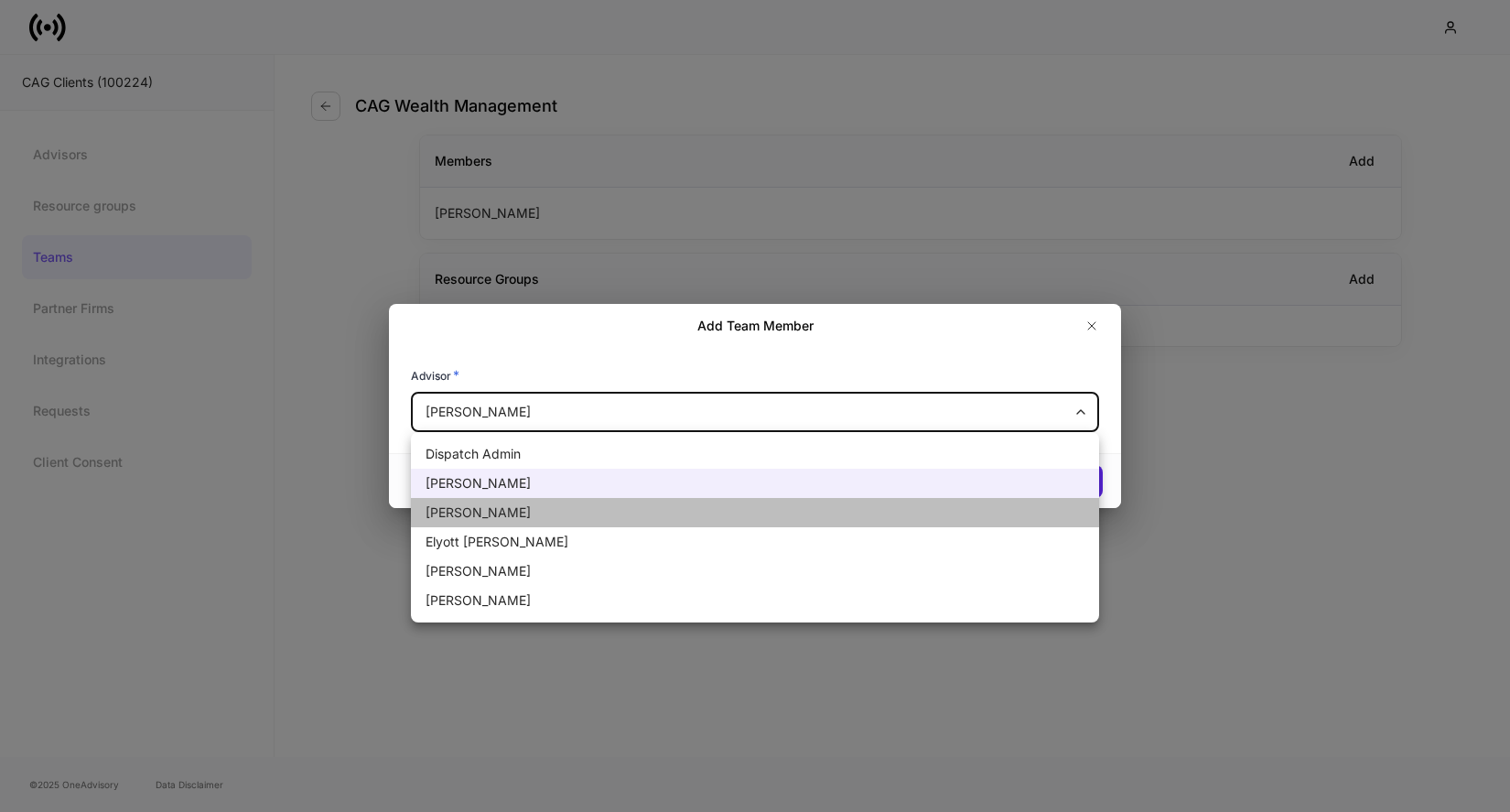
click at [614, 505] on li "[PERSON_NAME]" at bounding box center [755, 512] width 688 height 29
type input "******"
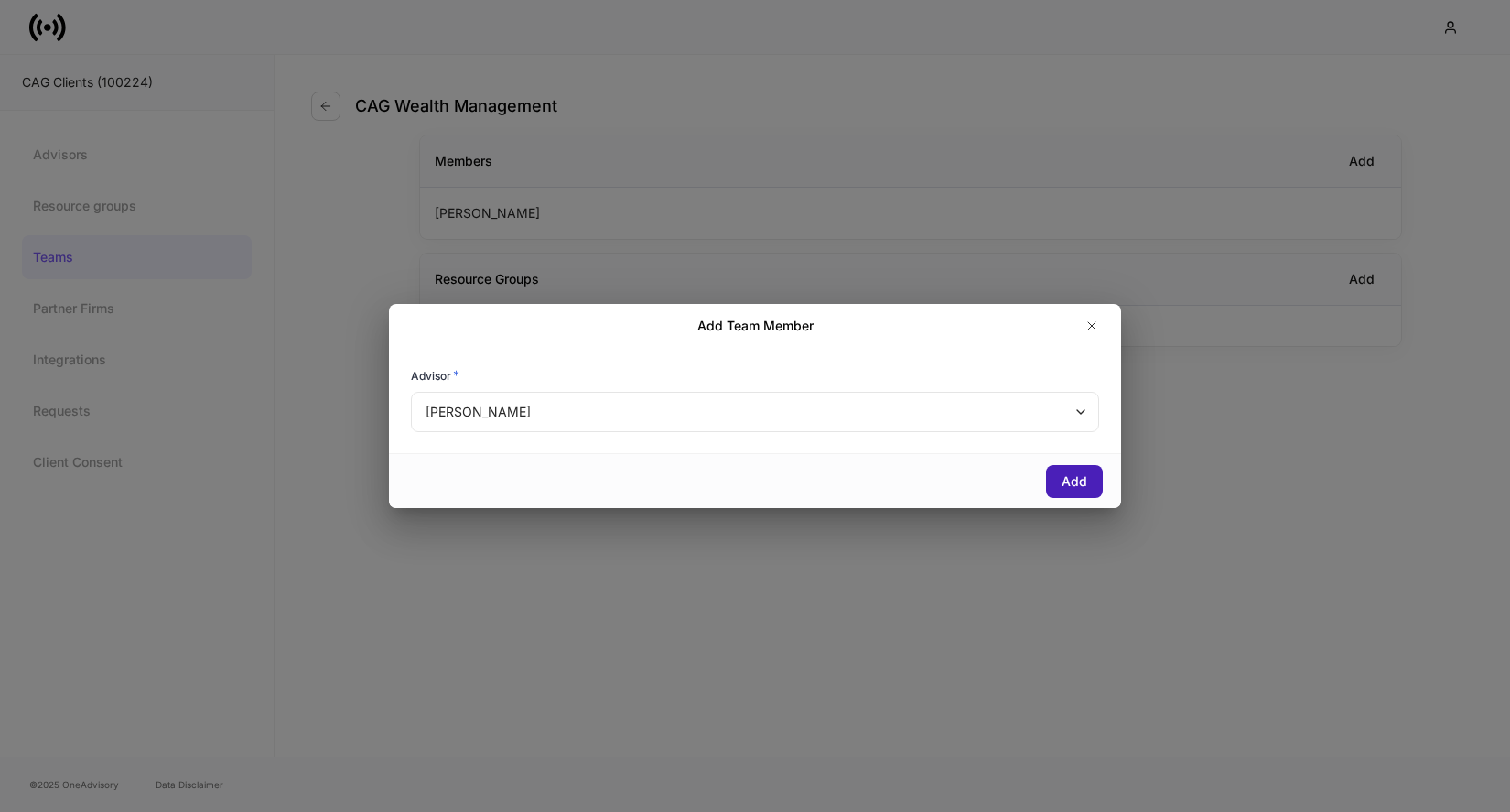
click at [1052, 480] on button "Add" at bounding box center [1075, 481] width 57 height 33
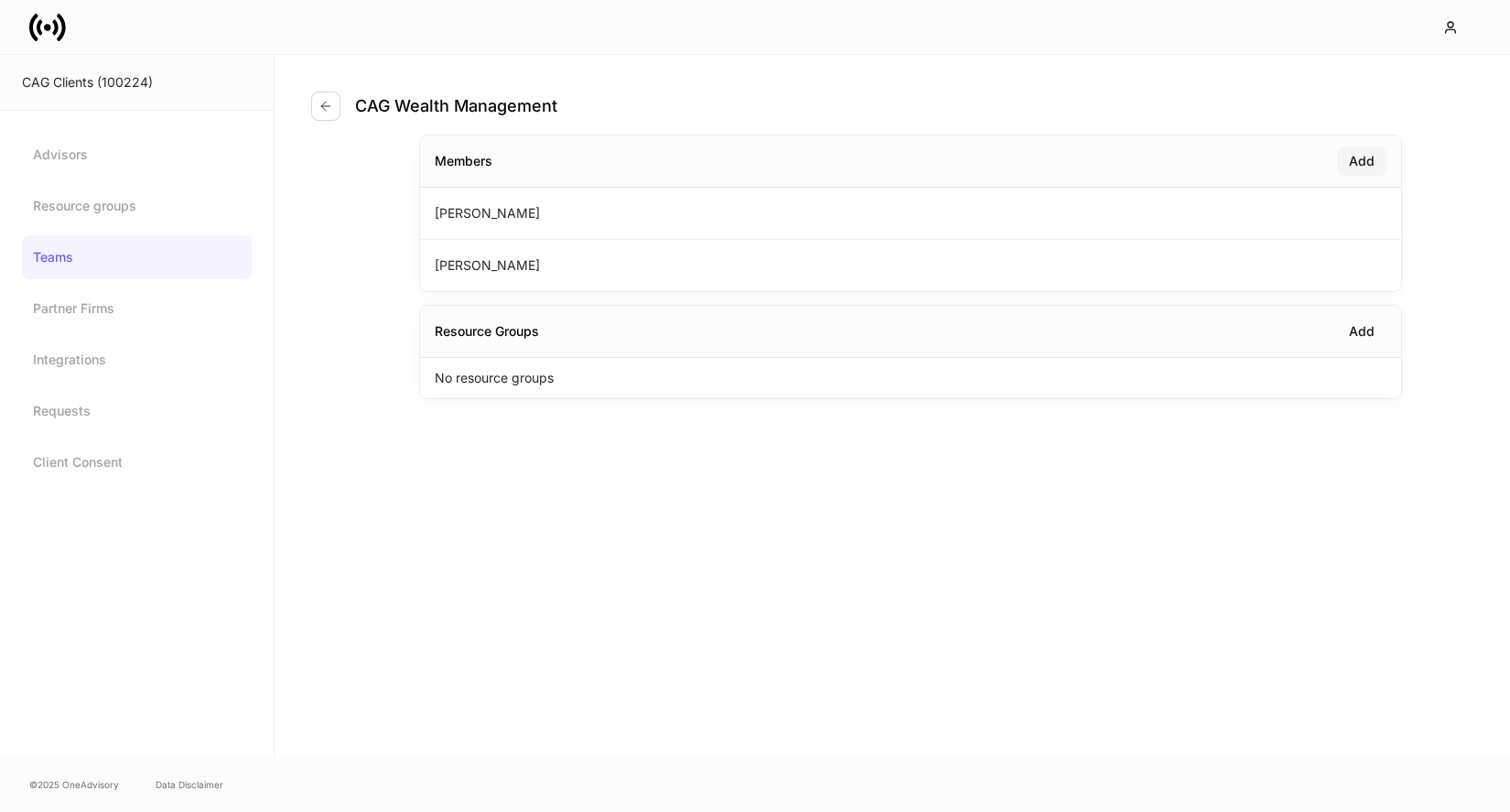
click at [1352, 157] on div "Add" at bounding box center [1362, 161] width 25 height 19
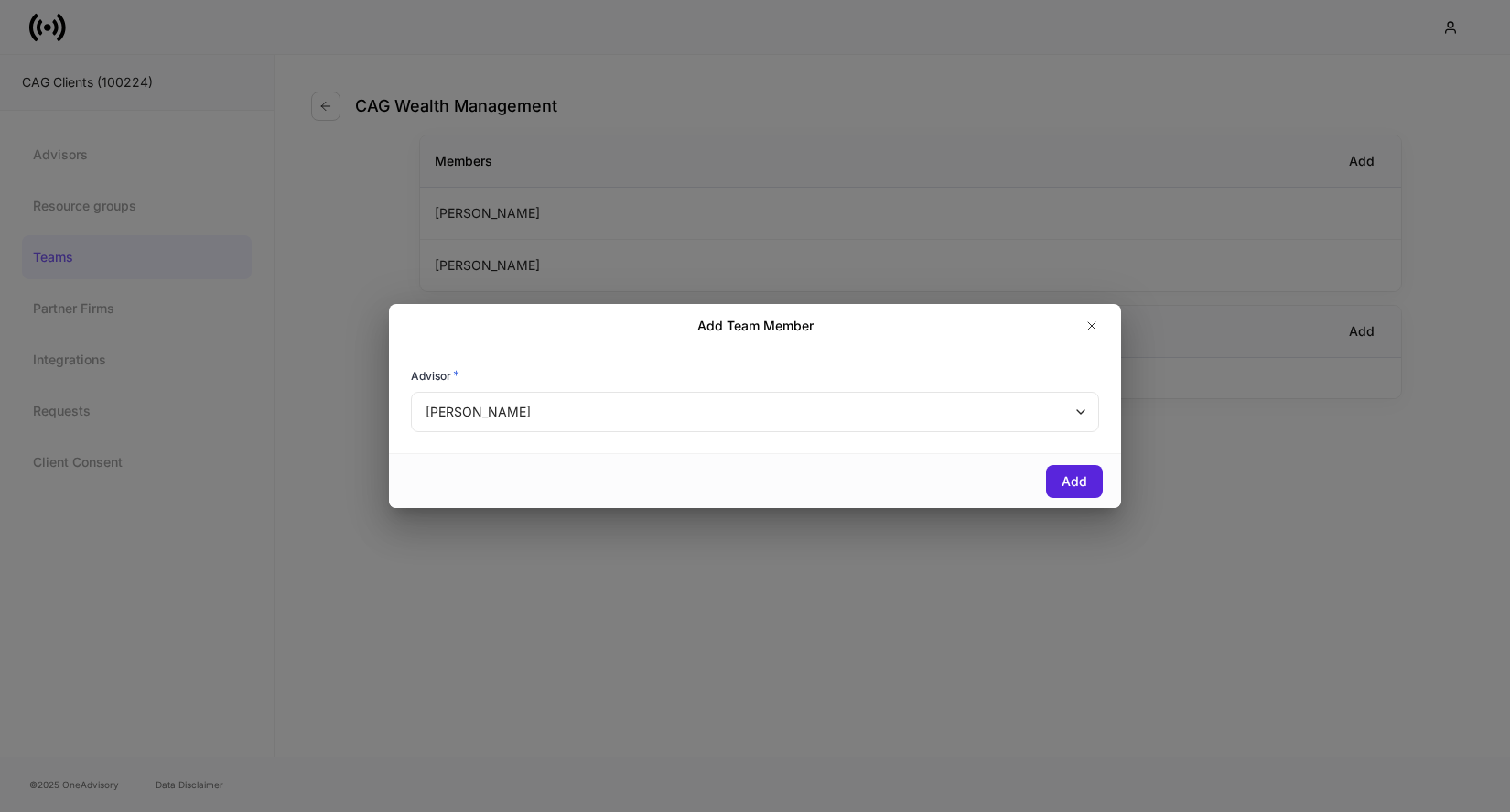
click at [600, 420] on body "CAG Clients (100224) Advisors Resource groups Teams Partner Firms Integrations …" at bounding box center [755, 406] width 1510 height 812
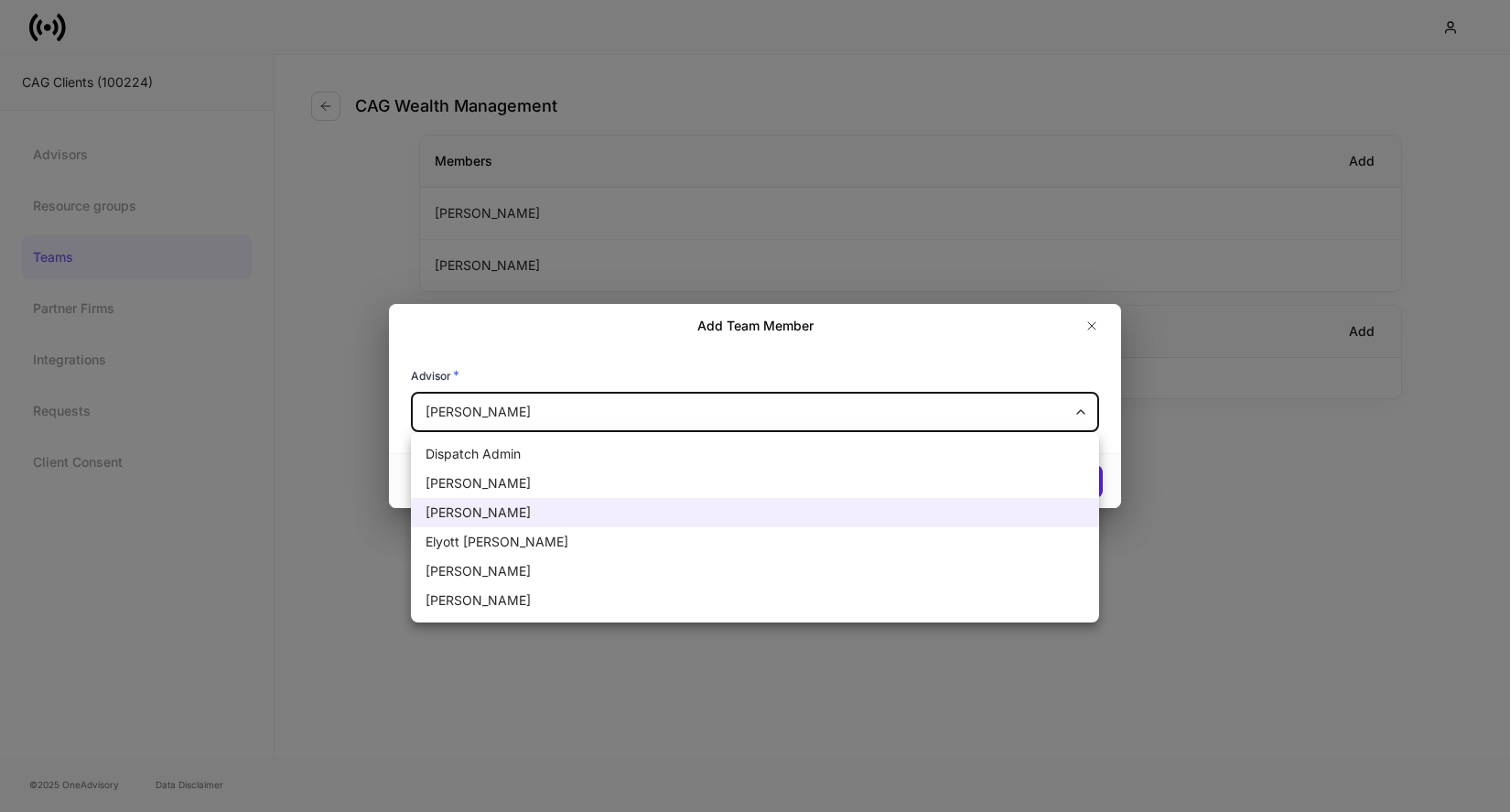
click at [527, 539] on li "Elyott [PERSON_NAME]" at bounding box center [755, 542] width 688 height 29
type input "******"
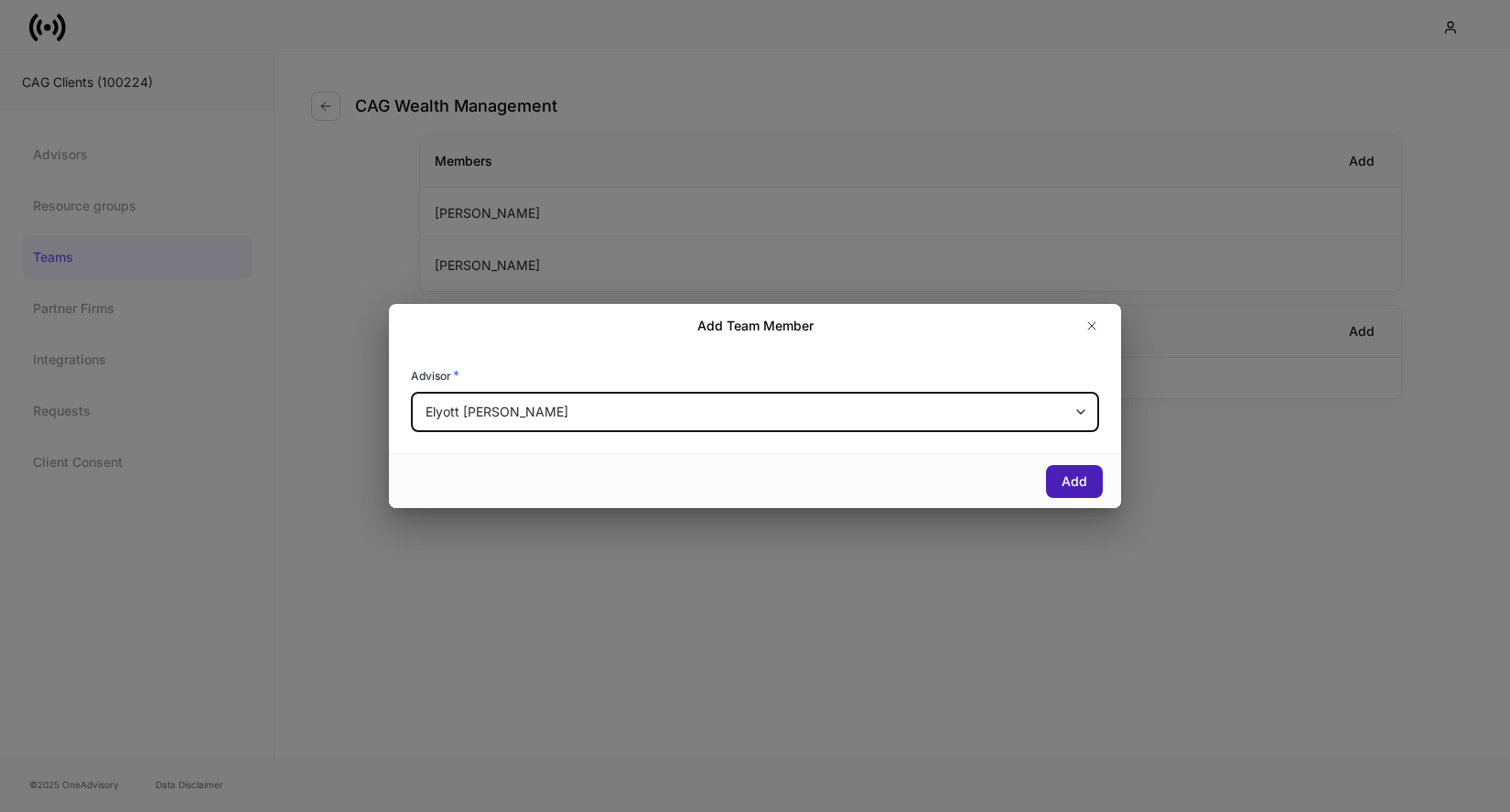
click at [1081, 488] on div "Add" at bounding box center [1075, 481] width 25 height 19
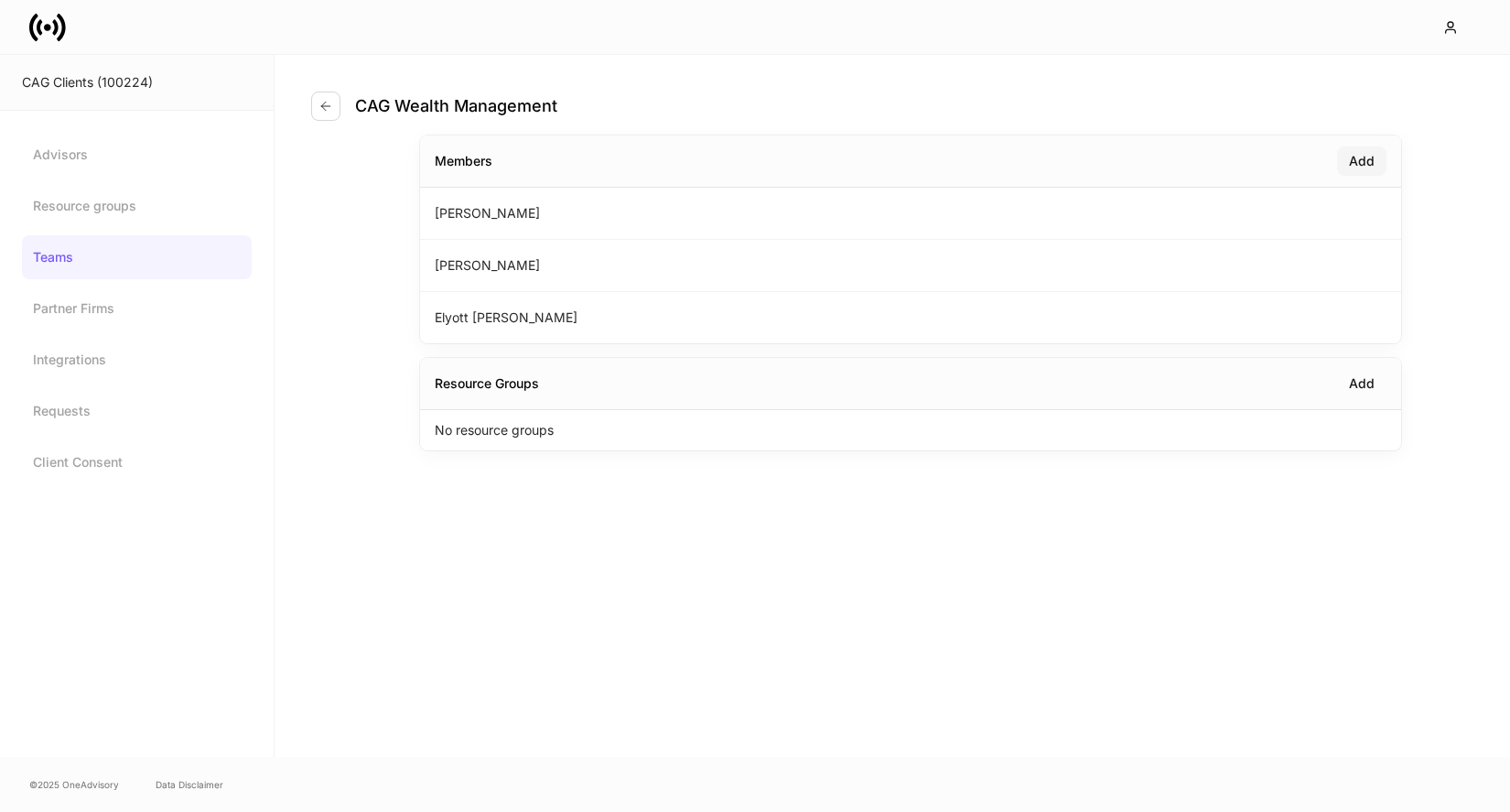
click at [1360, 154] on div "Add" at bounding box center [1362, 161] width 25 height 19
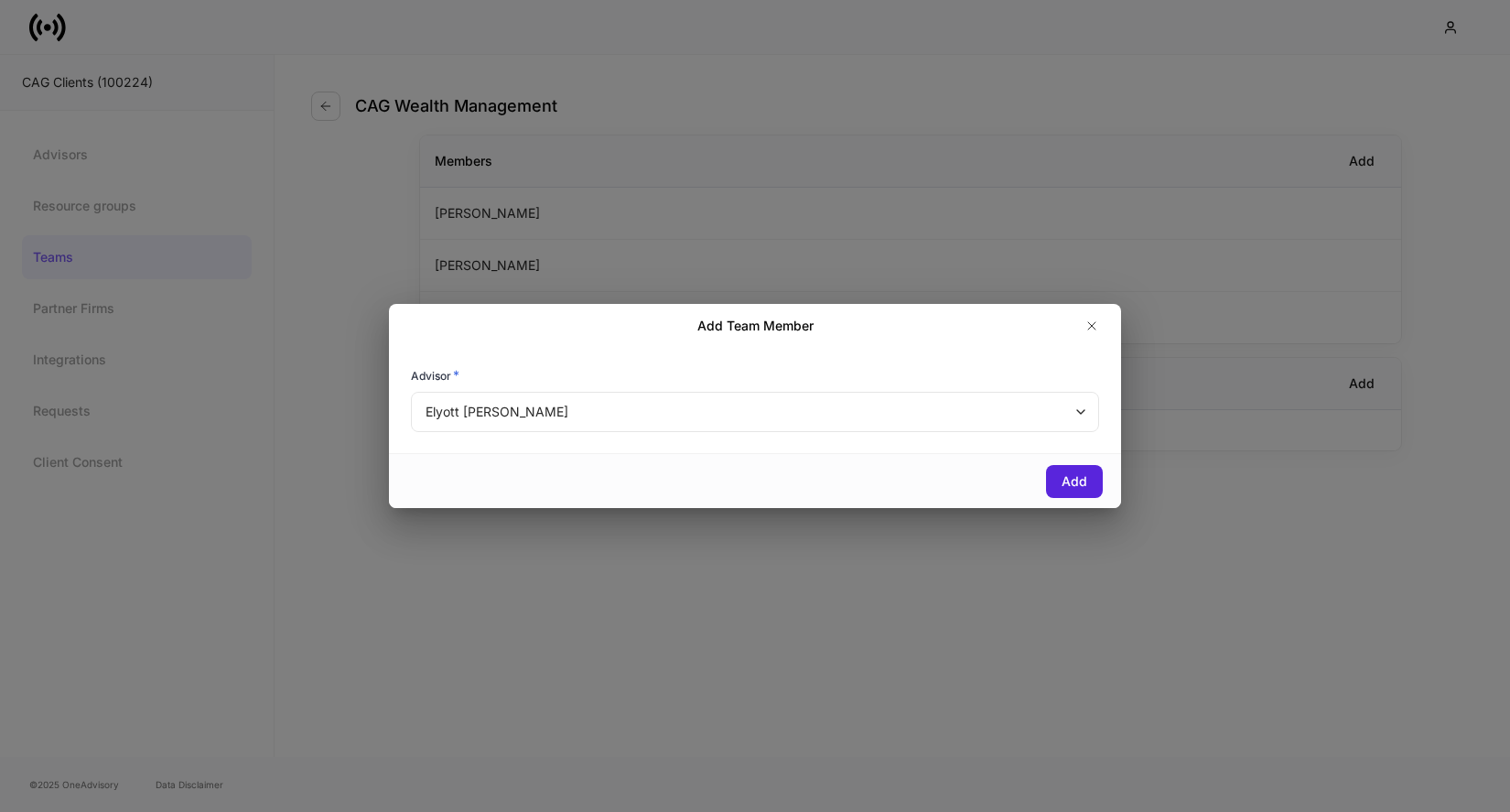
click at [728, 414] on body "CAG Clients (100224) Advisors Resource groups Teams Partner Firms Integrations …" at bounding box center [755, 406] width 1510 height 812
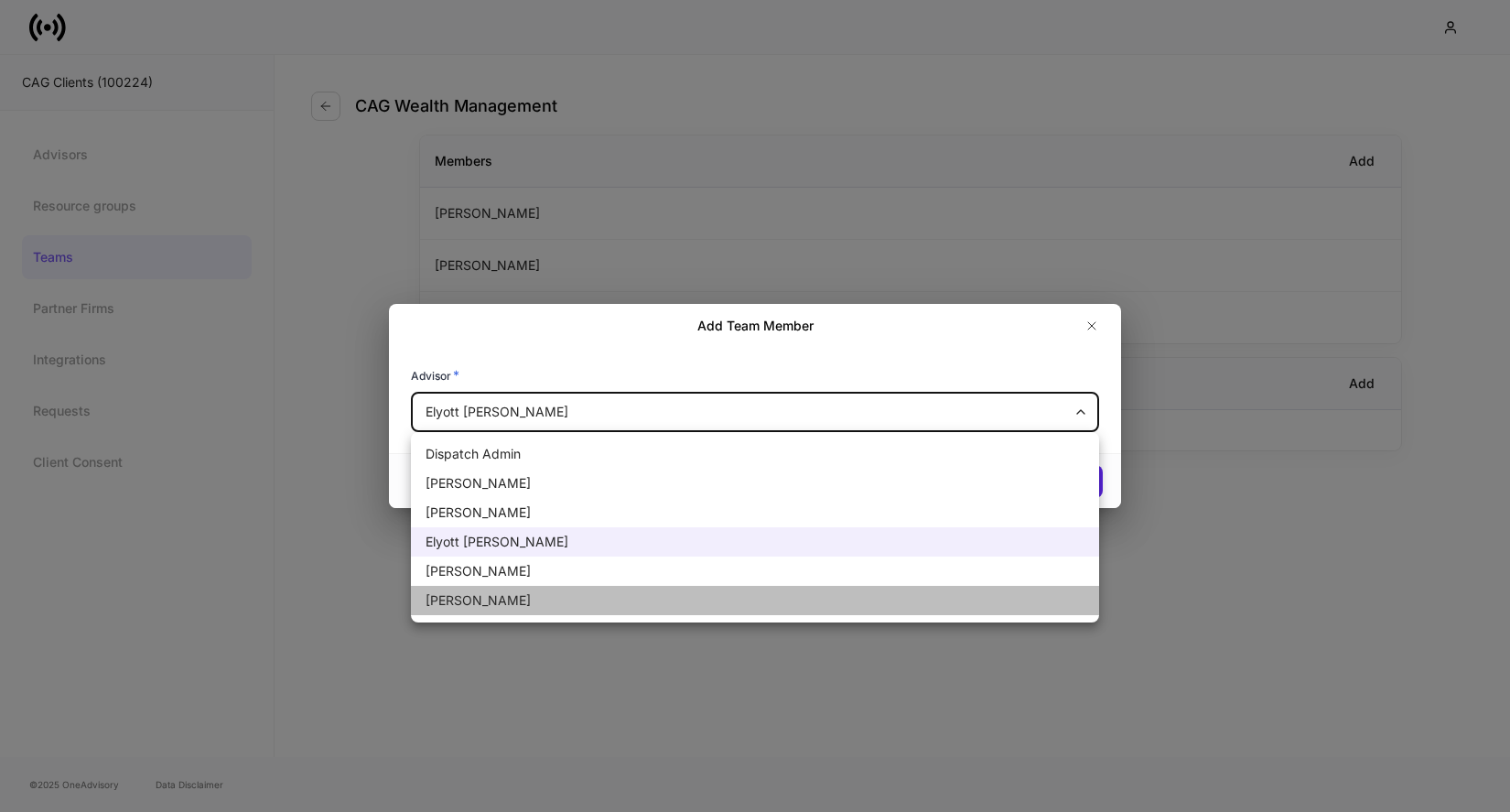
click at [609, 603] on li "Daniel Medina" at bounding box center [755, 600] width 688 height 29
type input "******"
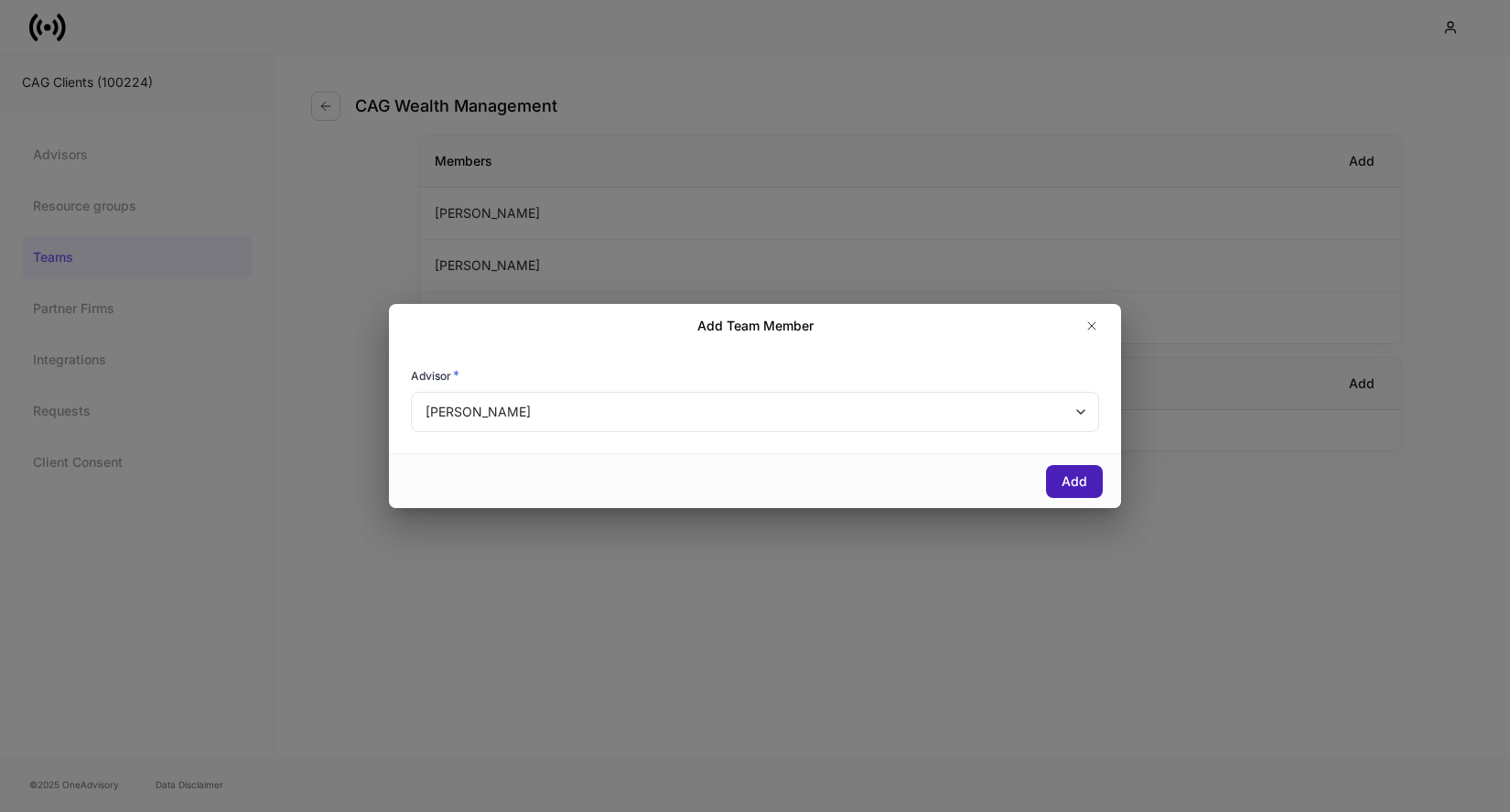
click at [1050, 484] on button "Add" at bounding box center [1075, 481] width 57 height 33
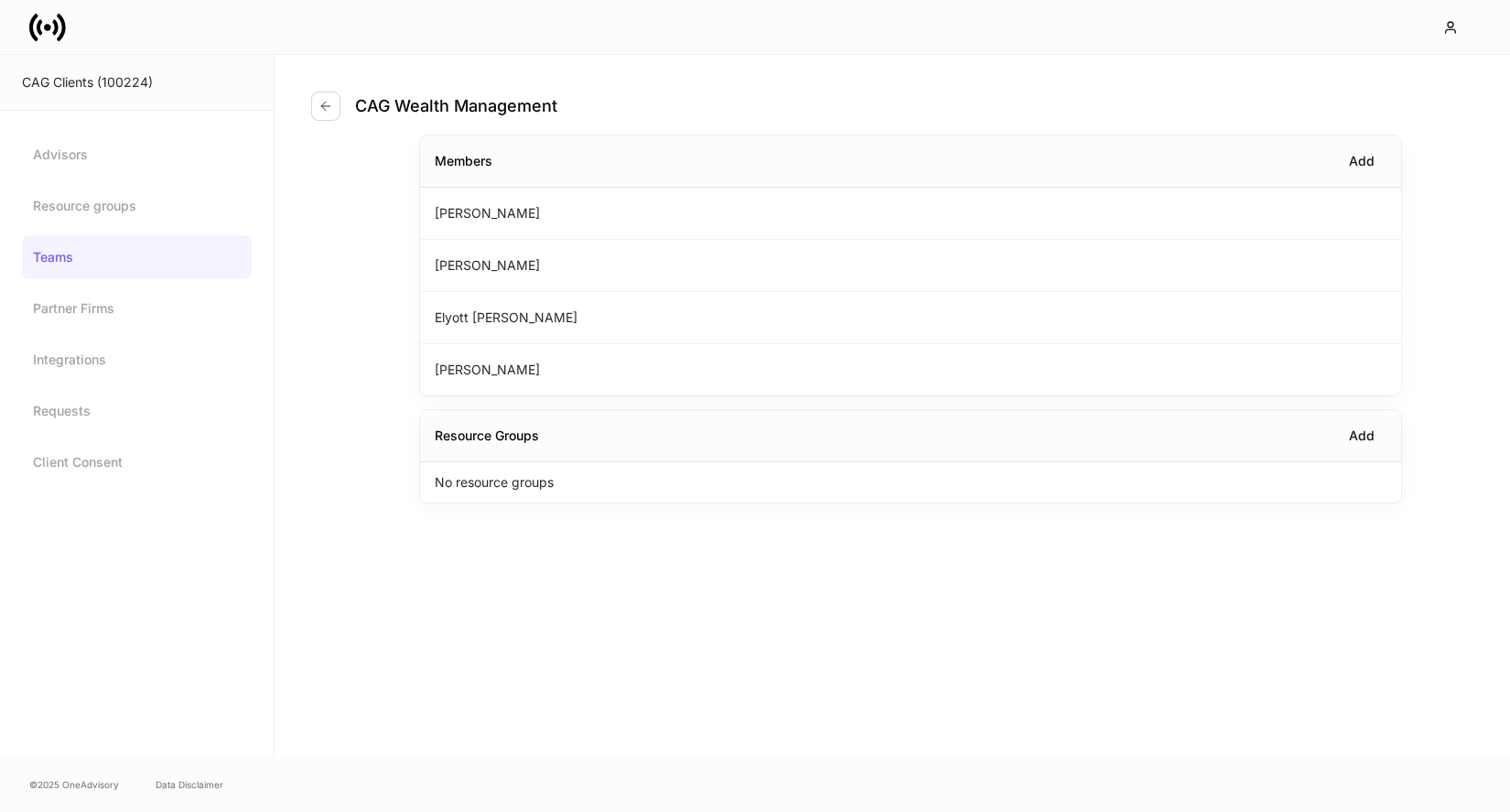
click at [318, 125] on div "CAG Wealth Management" at bounding box center [911, 95] width 1200 height 81
click at [328, 100] on icon "button" at bounding box center [325, 105] width 15 height 15
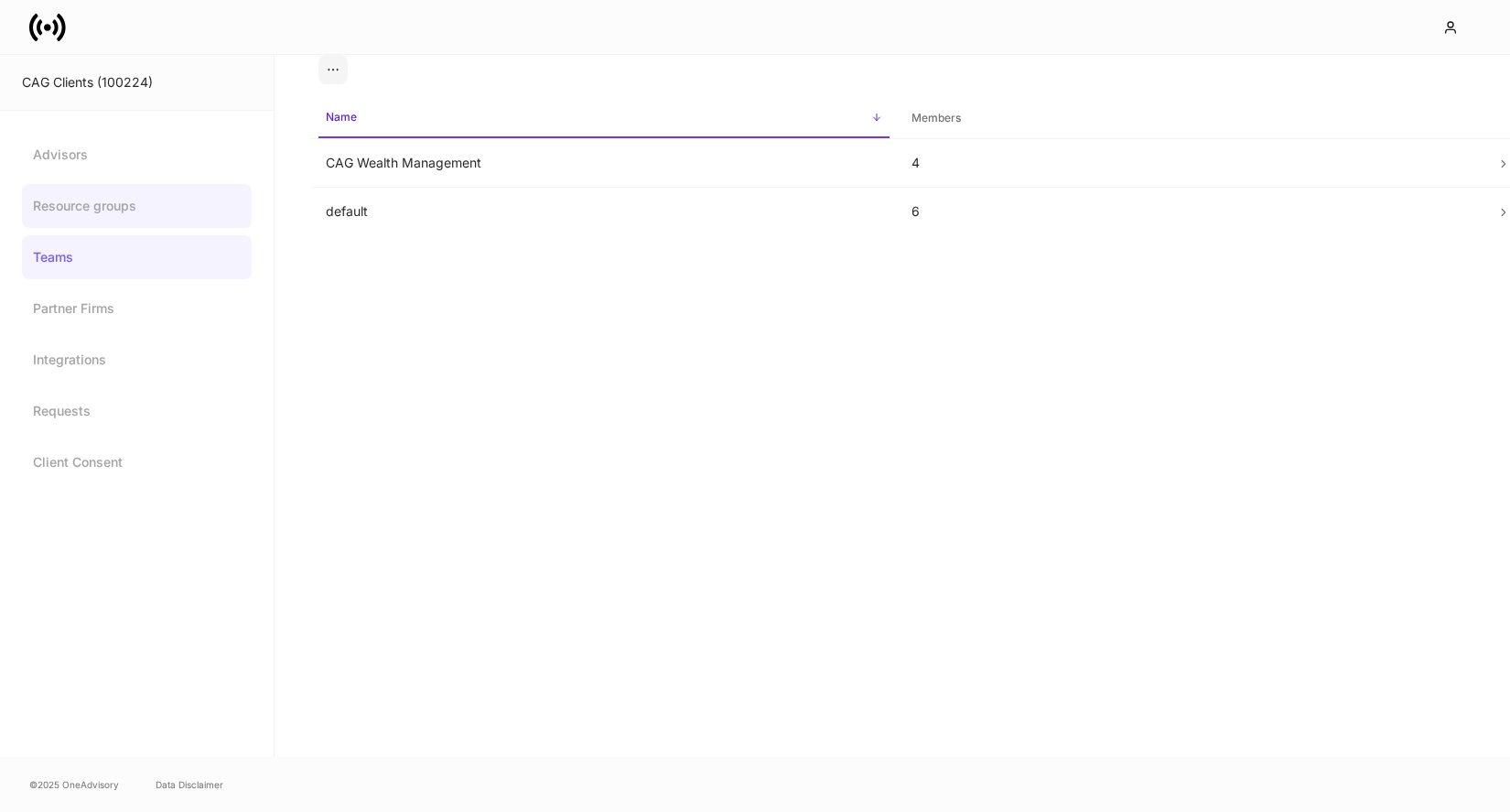
click at [142, 218] on link "Resource groups" at bounding box center [137, 206] width 229 height 44
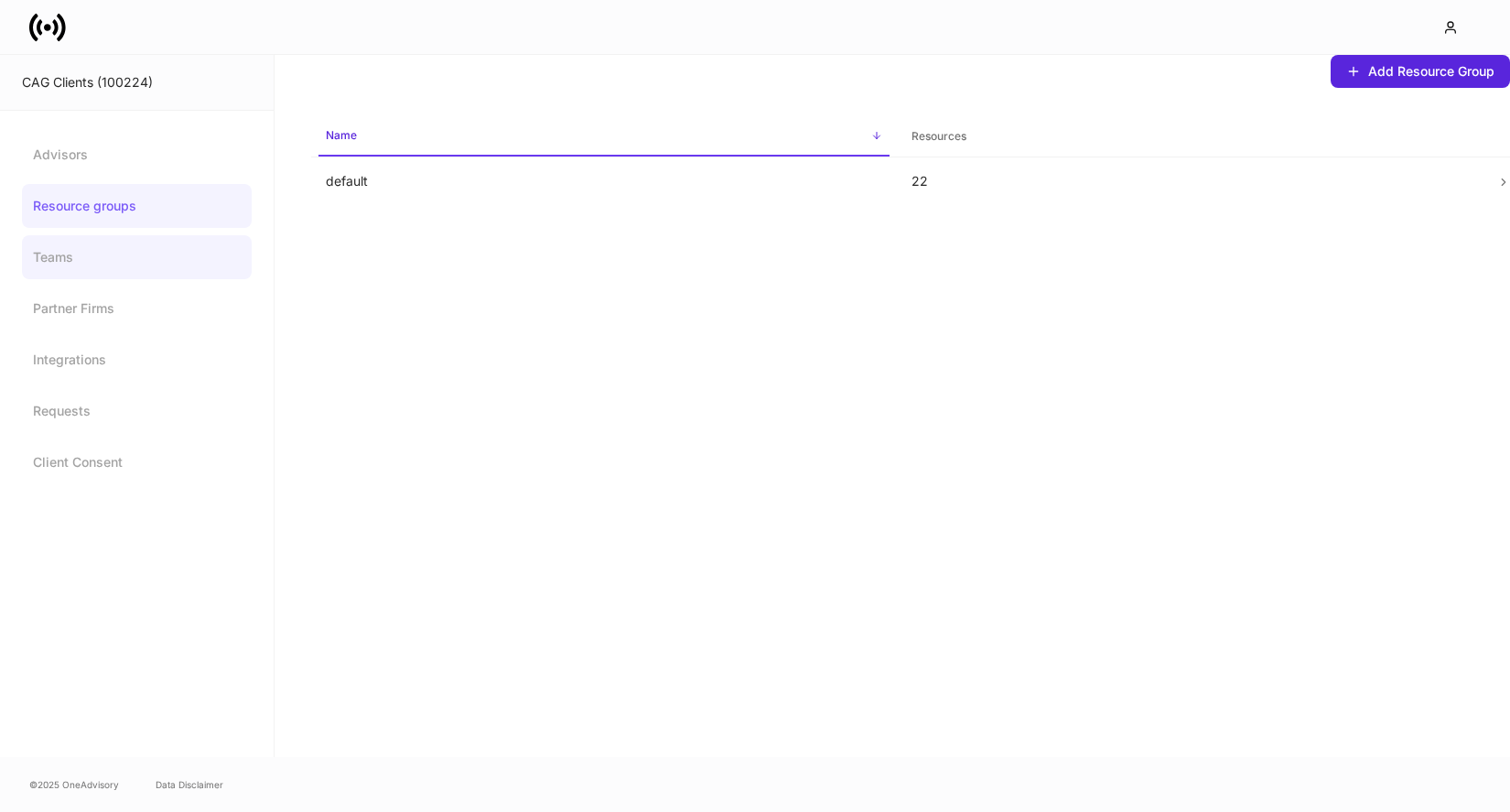
click at [132, 264] on link "Teams" at bounding box center [137, 257] width 229 height 44
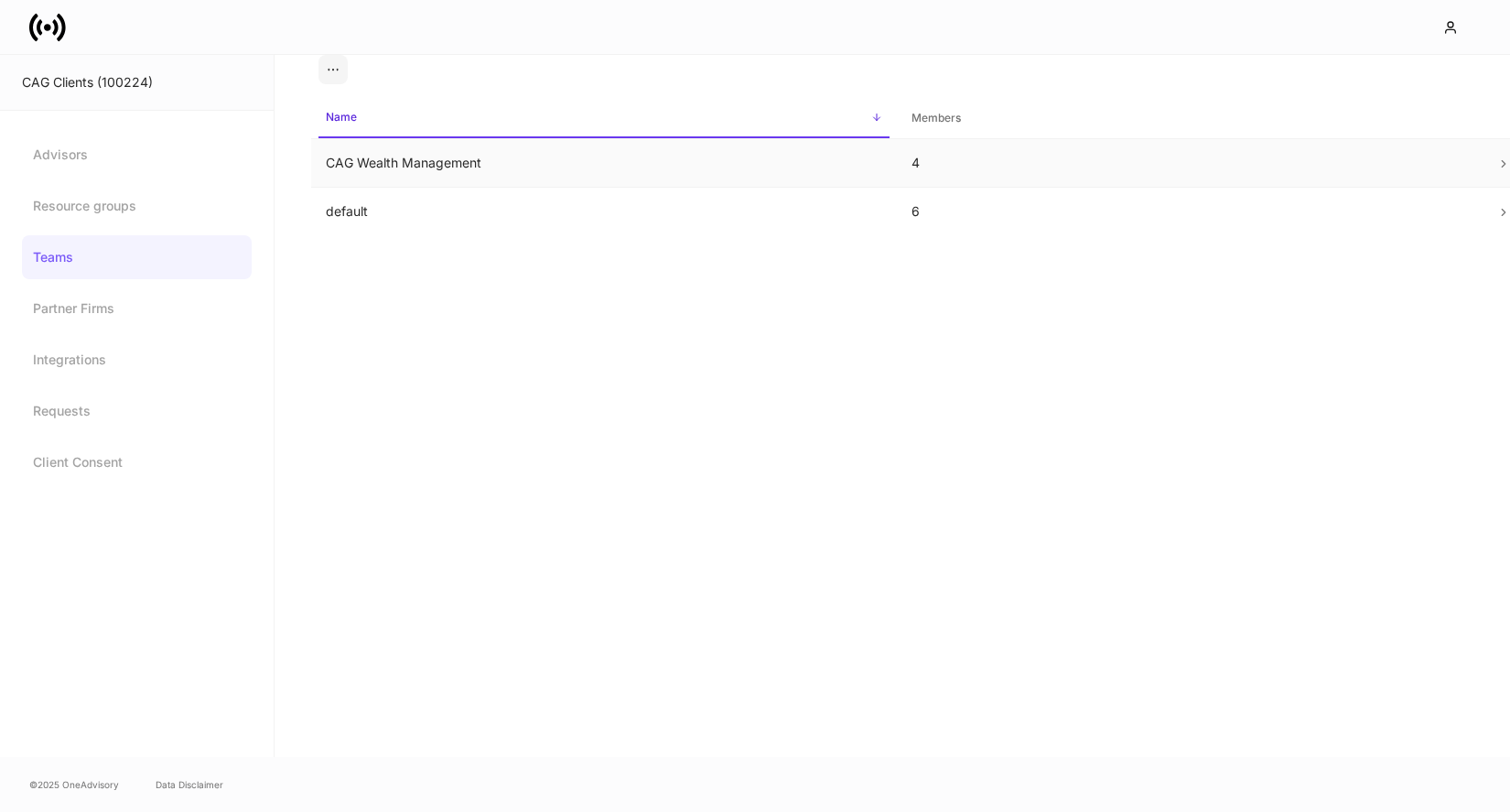
click at [469, 142] on td "CAG Wealth Management" at bounding box center [604, 164] width 586 height 49
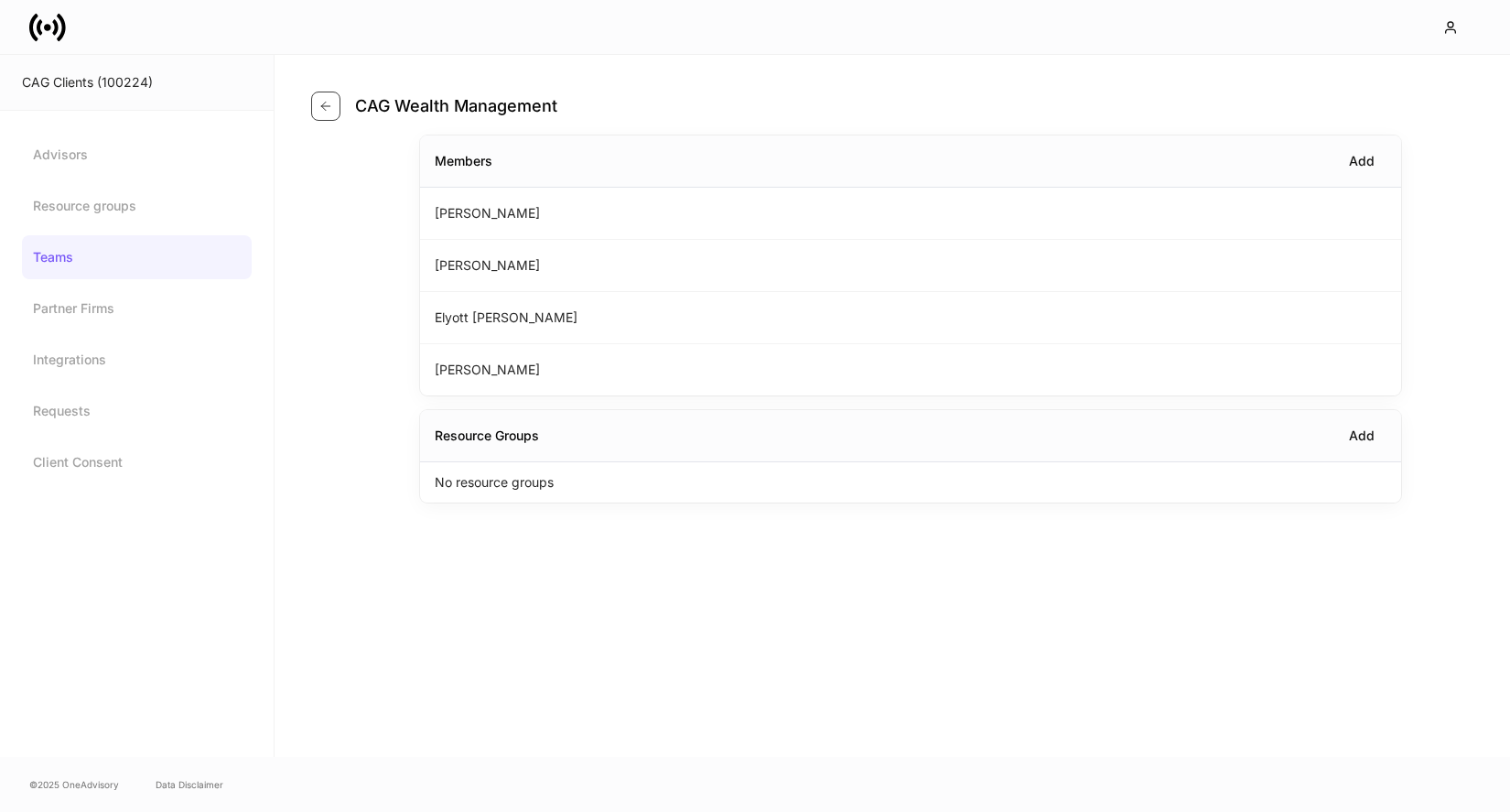
click at [324, 107] on icon "button" at bounding box center [325, 105] width 15 height 15
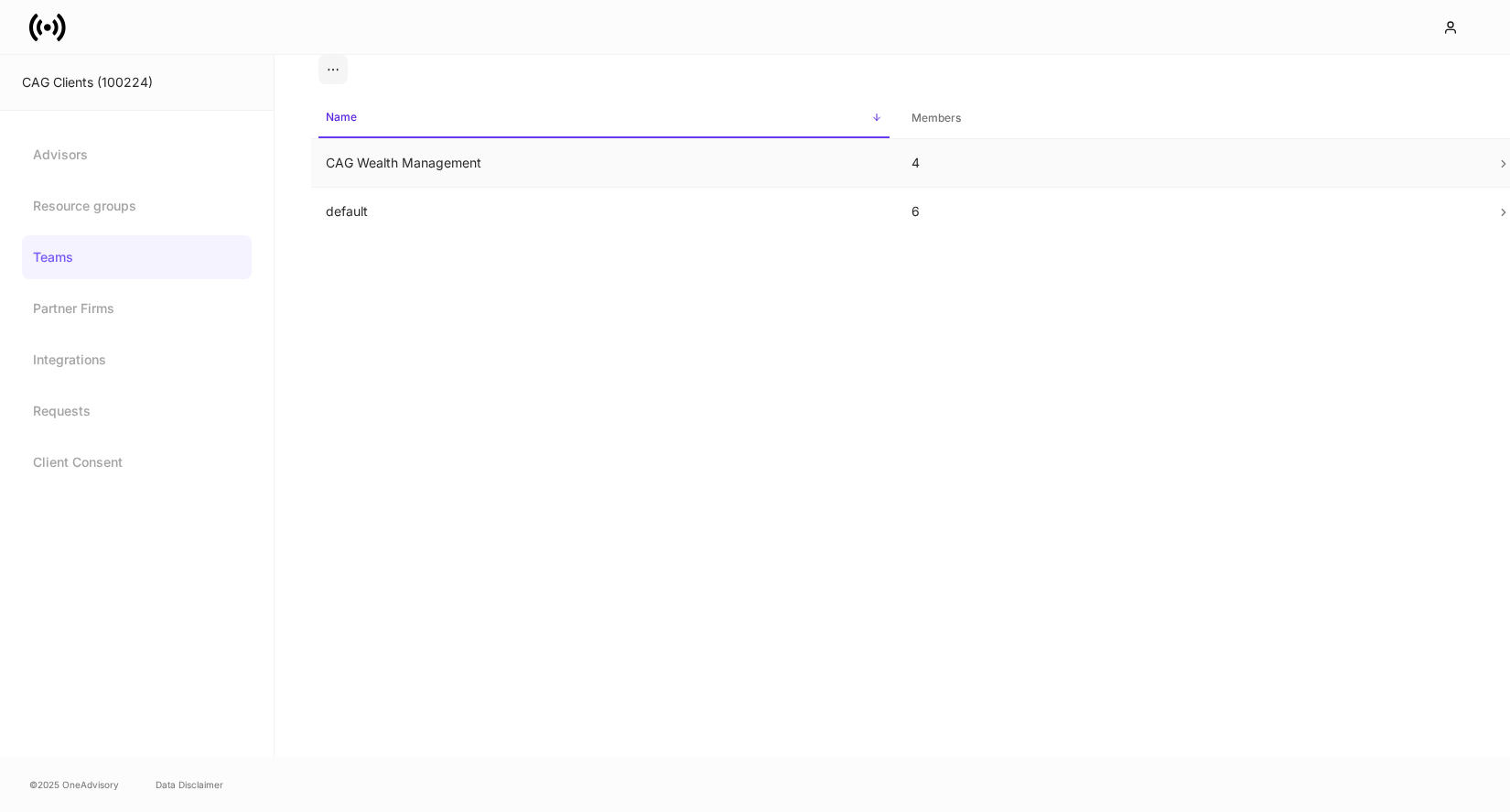
click at [428, 165] on td "CAG Wealth Management" at bounding box center [604, 164] width 586 height 49
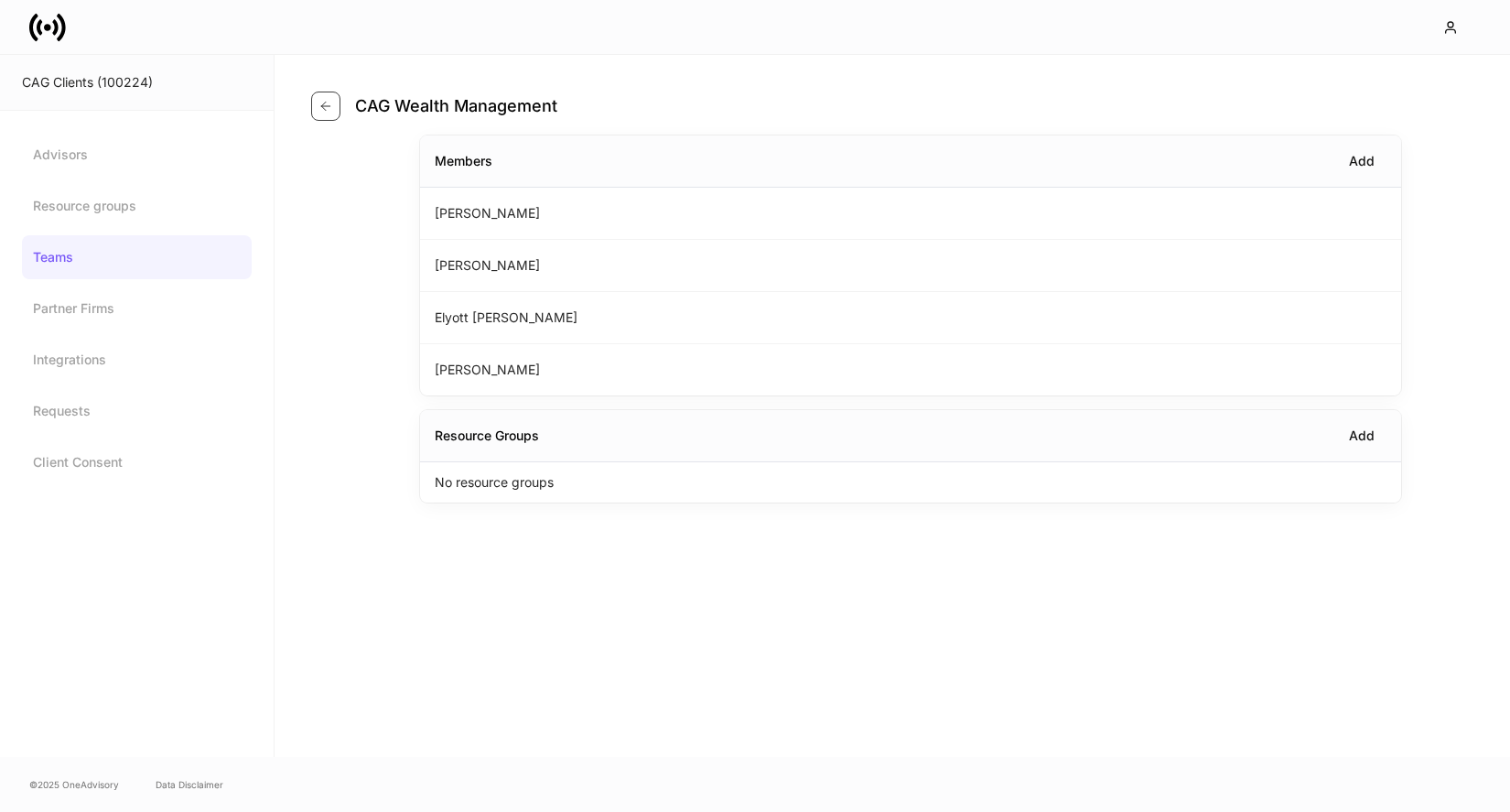
click at [319, 100] on icon "button" at bounding box center [325, 105] width 15 height 15
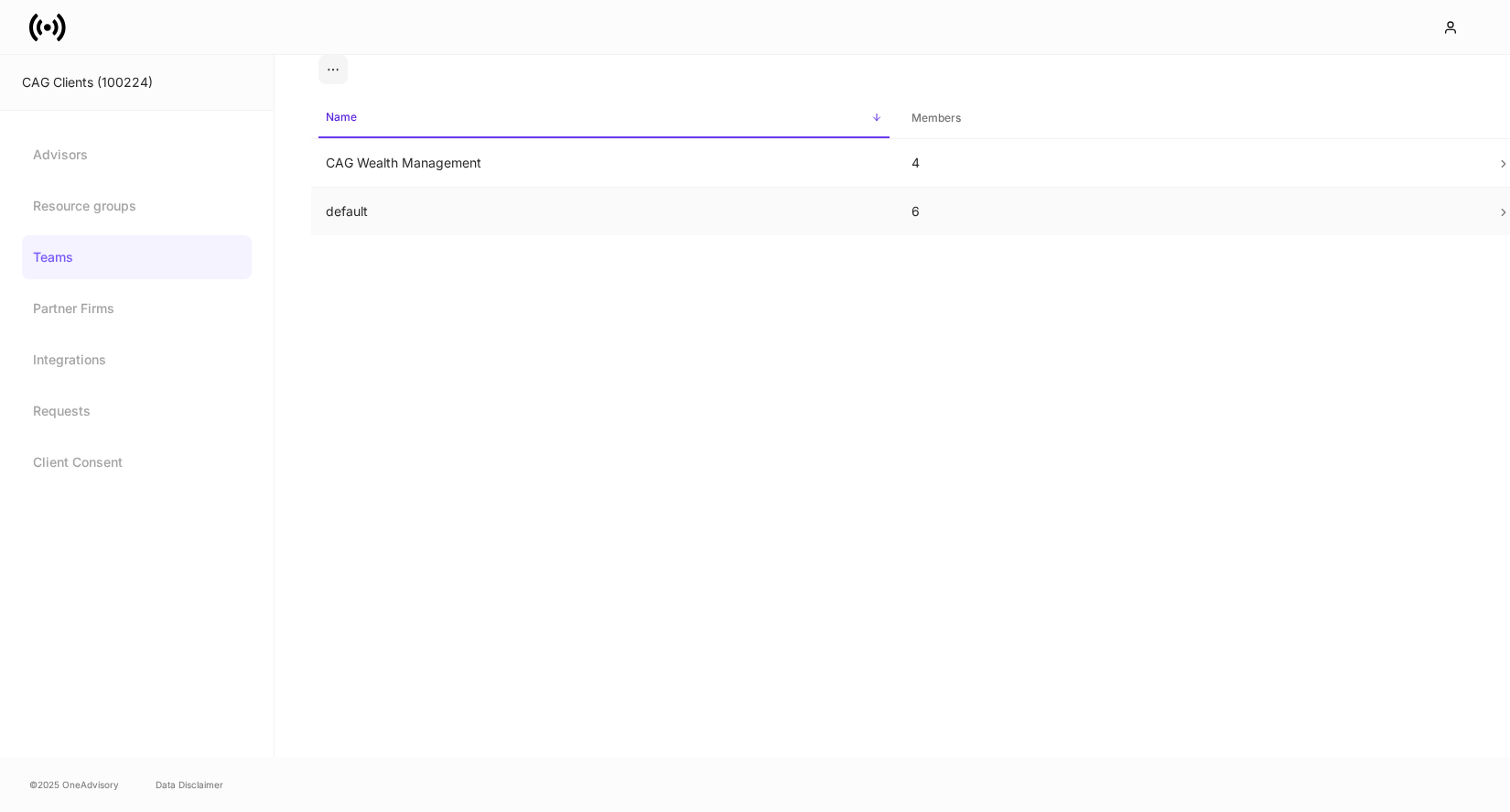
click at [473, 205] on td "default" at bounding box center [604, 212] width 586 height 49
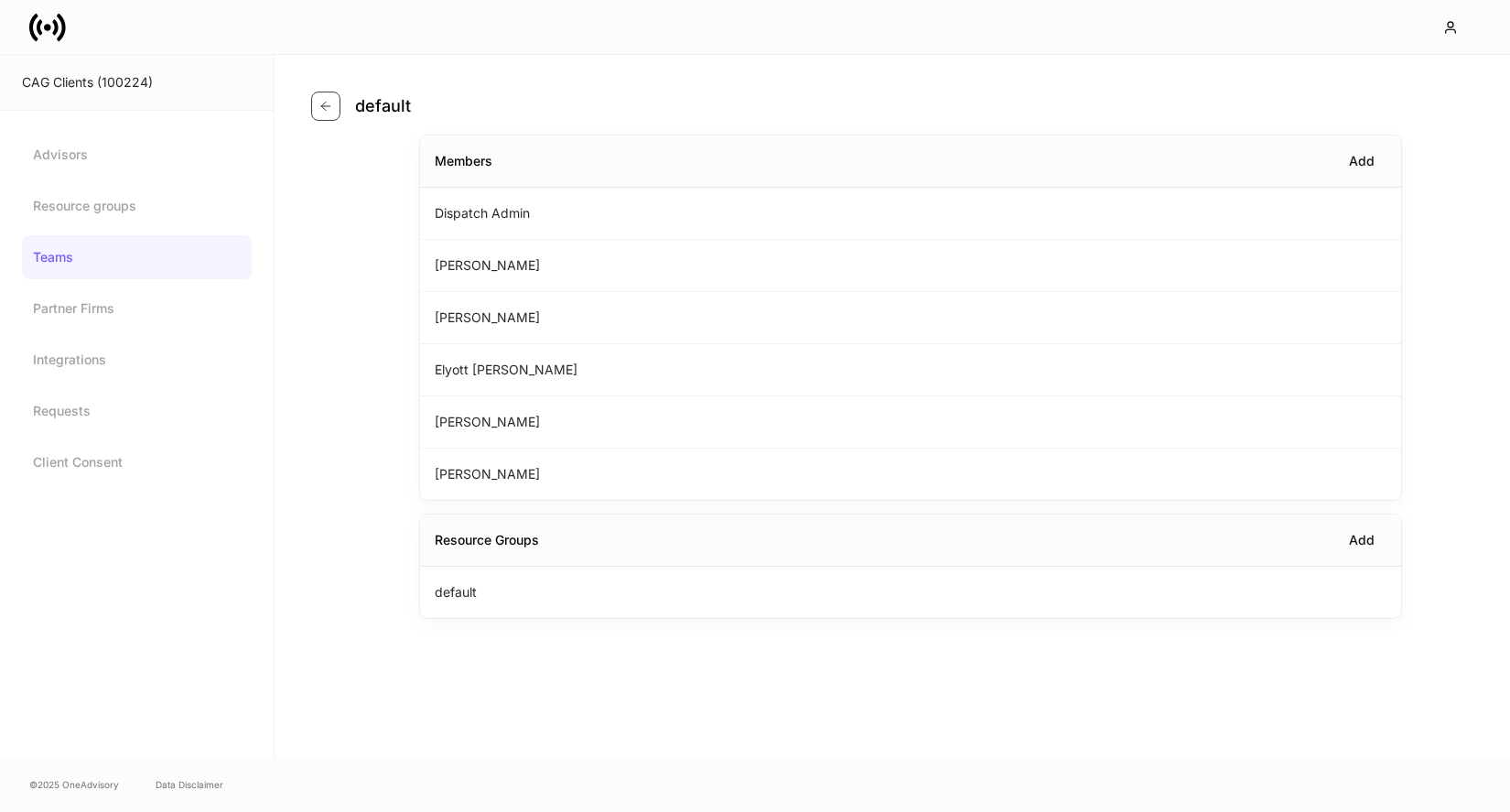
click at [321, 109] on icon "button" at bounding box center [325, 105] width 15 height 15
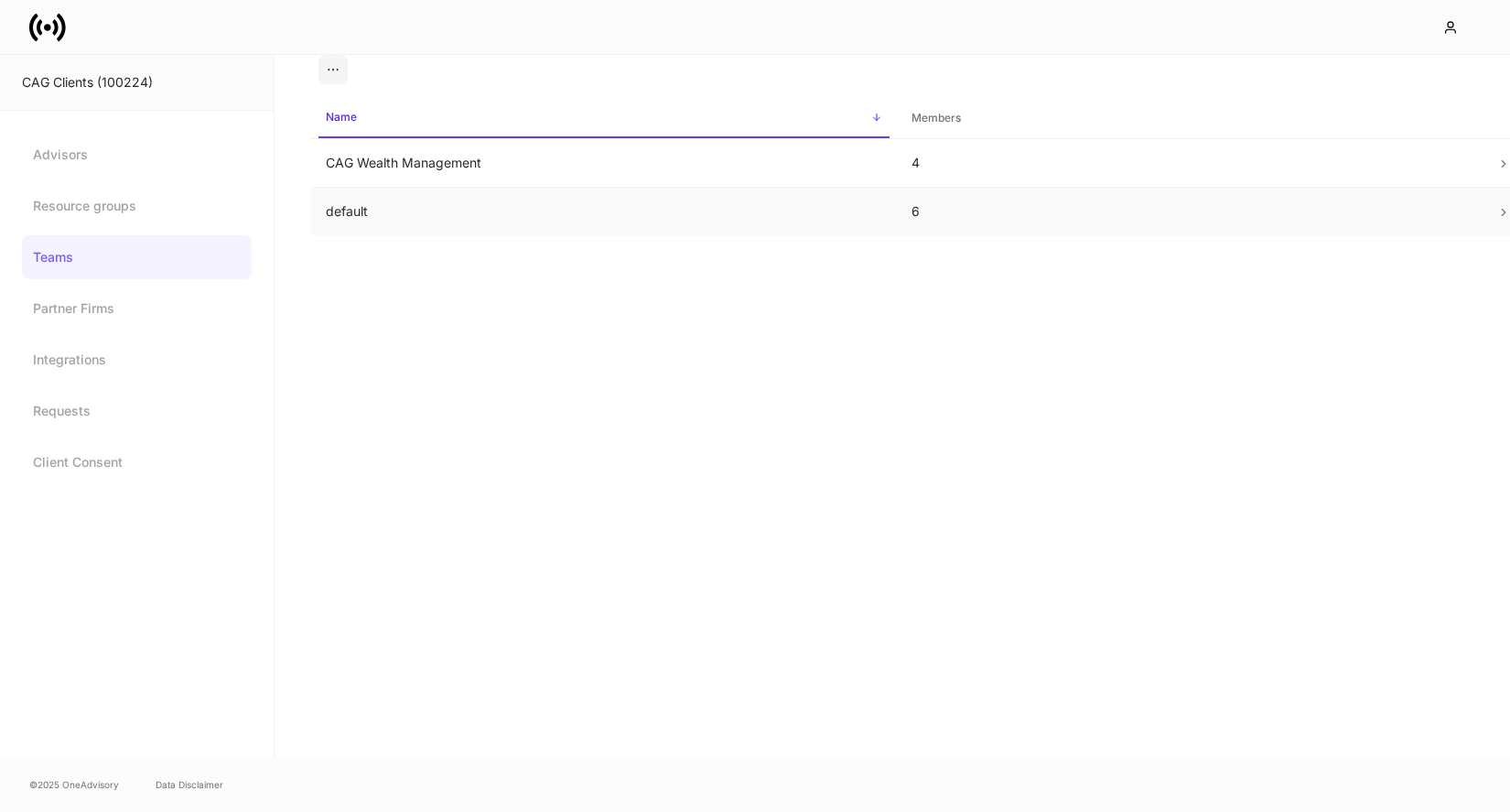
click at [473, 208] on td "default" at bounding box center [604, 212] width 586 height 49
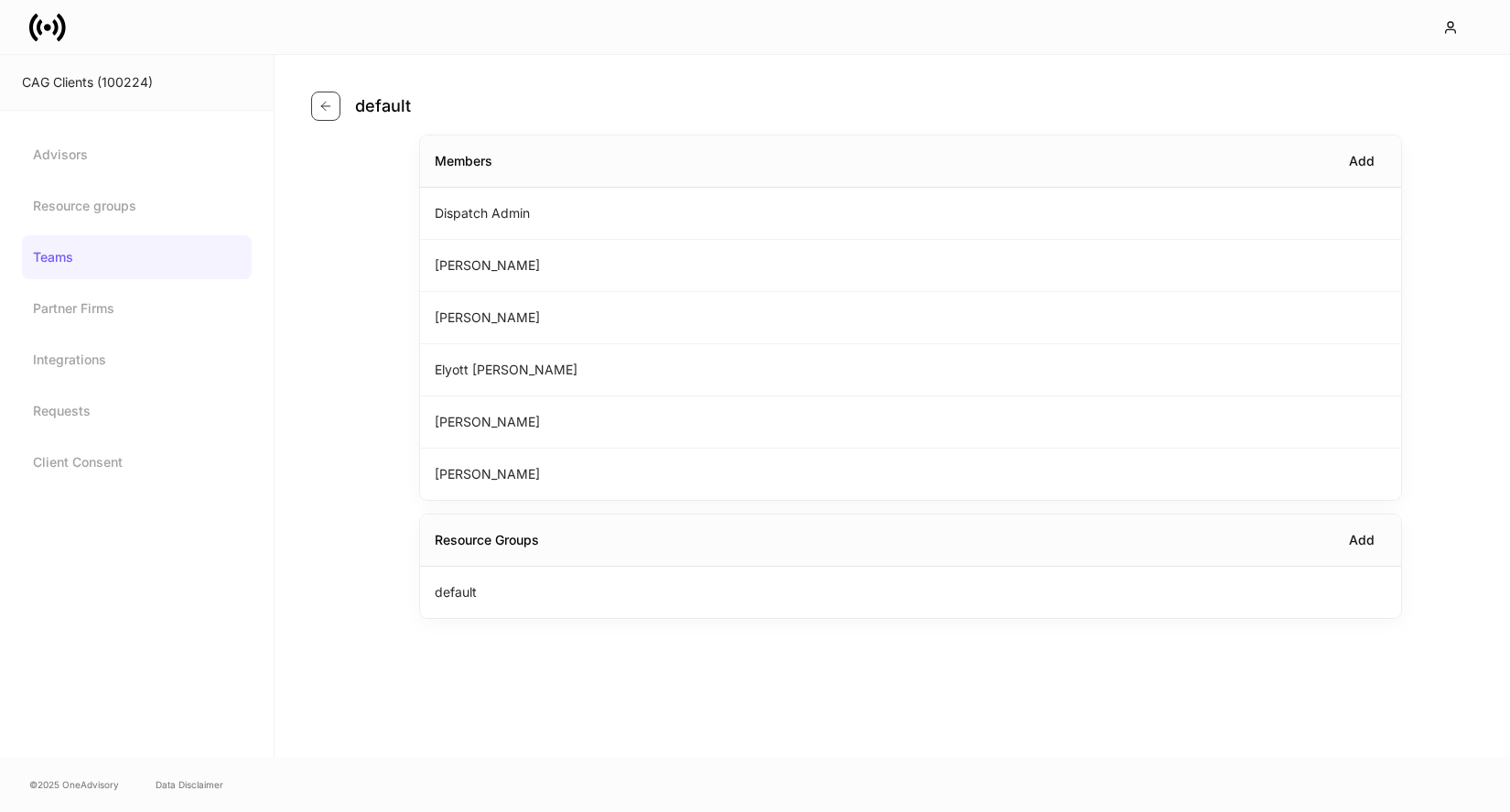
click at [332, 107] on icon "button" at bounding box center [325, 105] width 15 height 15
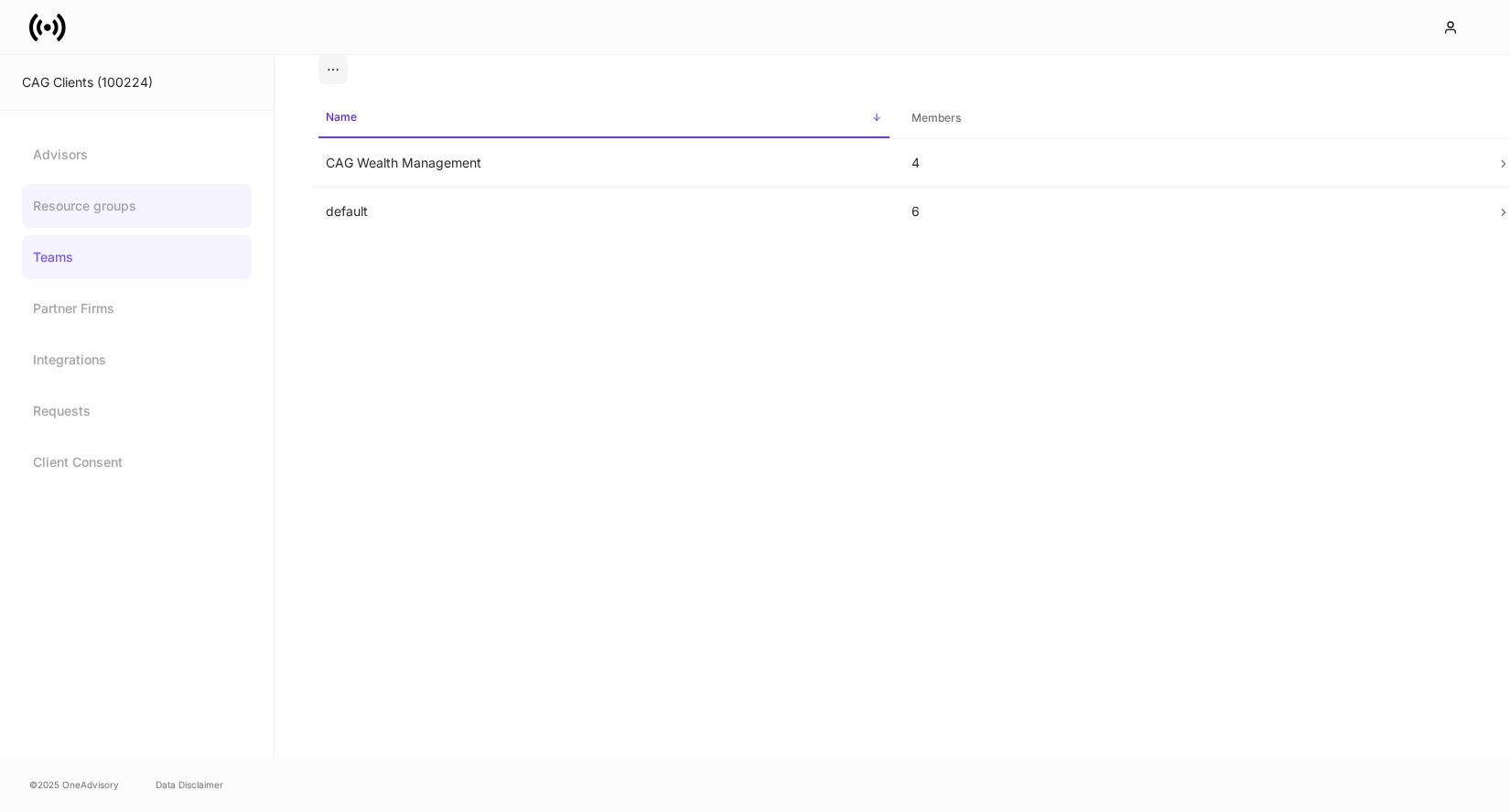
click at [102, 218] on link "Resource groups" at bounding box center [137, 206] width 229 height 44
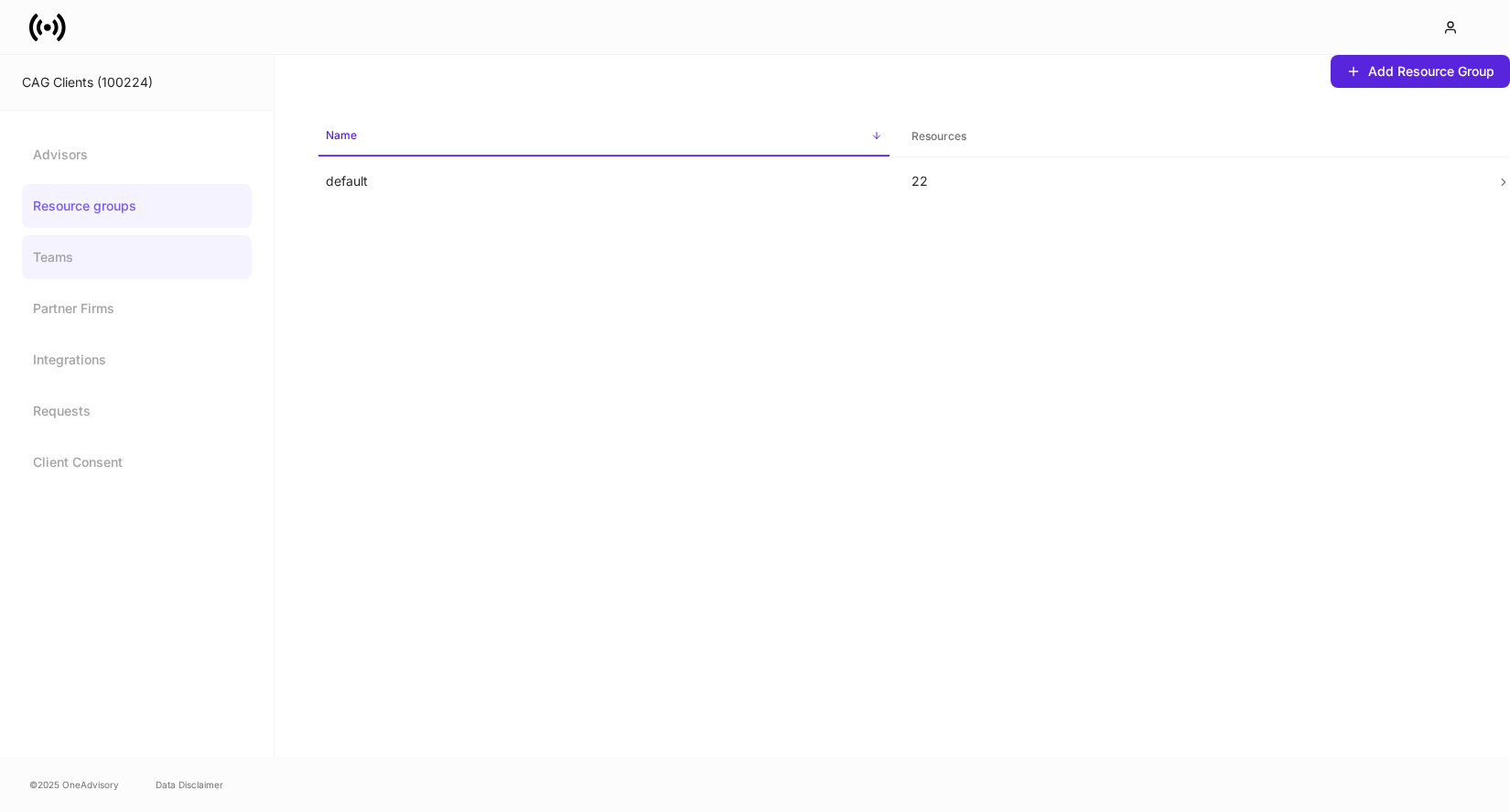
click at [117, 256] on link "Teams" at bounding box center [137, 257] width 229 height 44
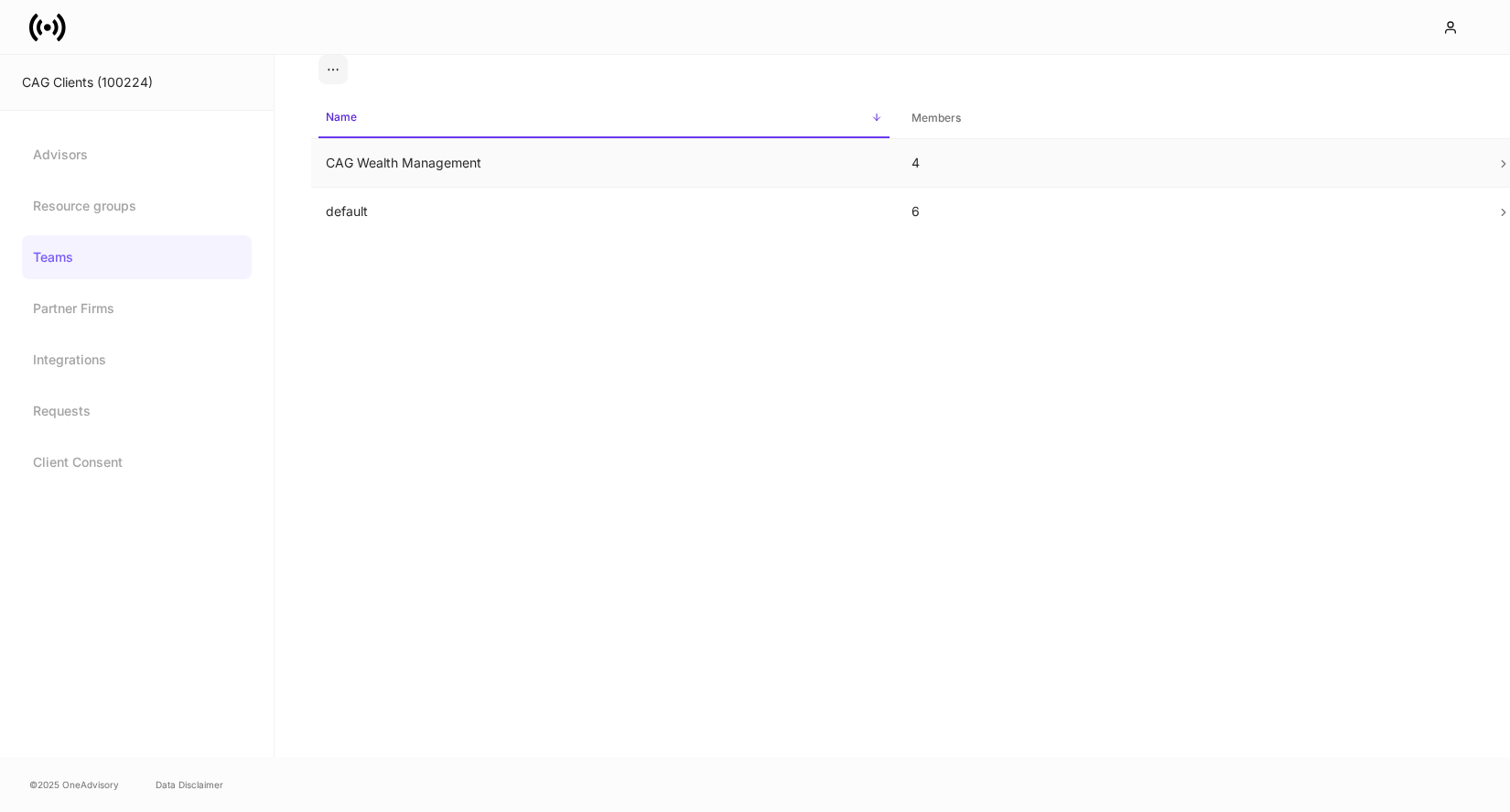
click at [507, 163] on td "CAG Wealth Management" at bounding box center [604, 164] width 586 height 49
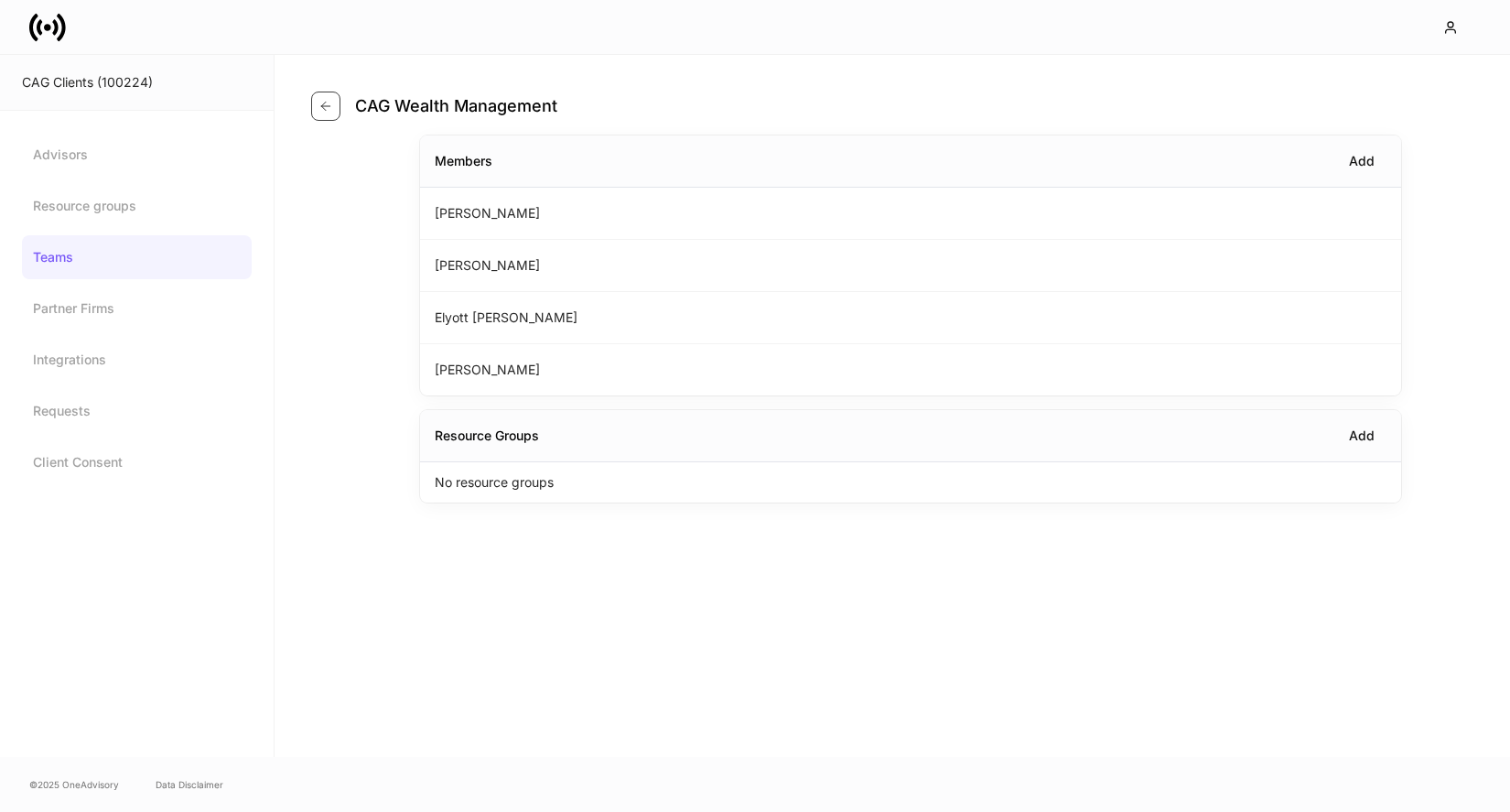
click at [321, 99] on icon "button" at bounding box center [325, 105] width 15 height 15
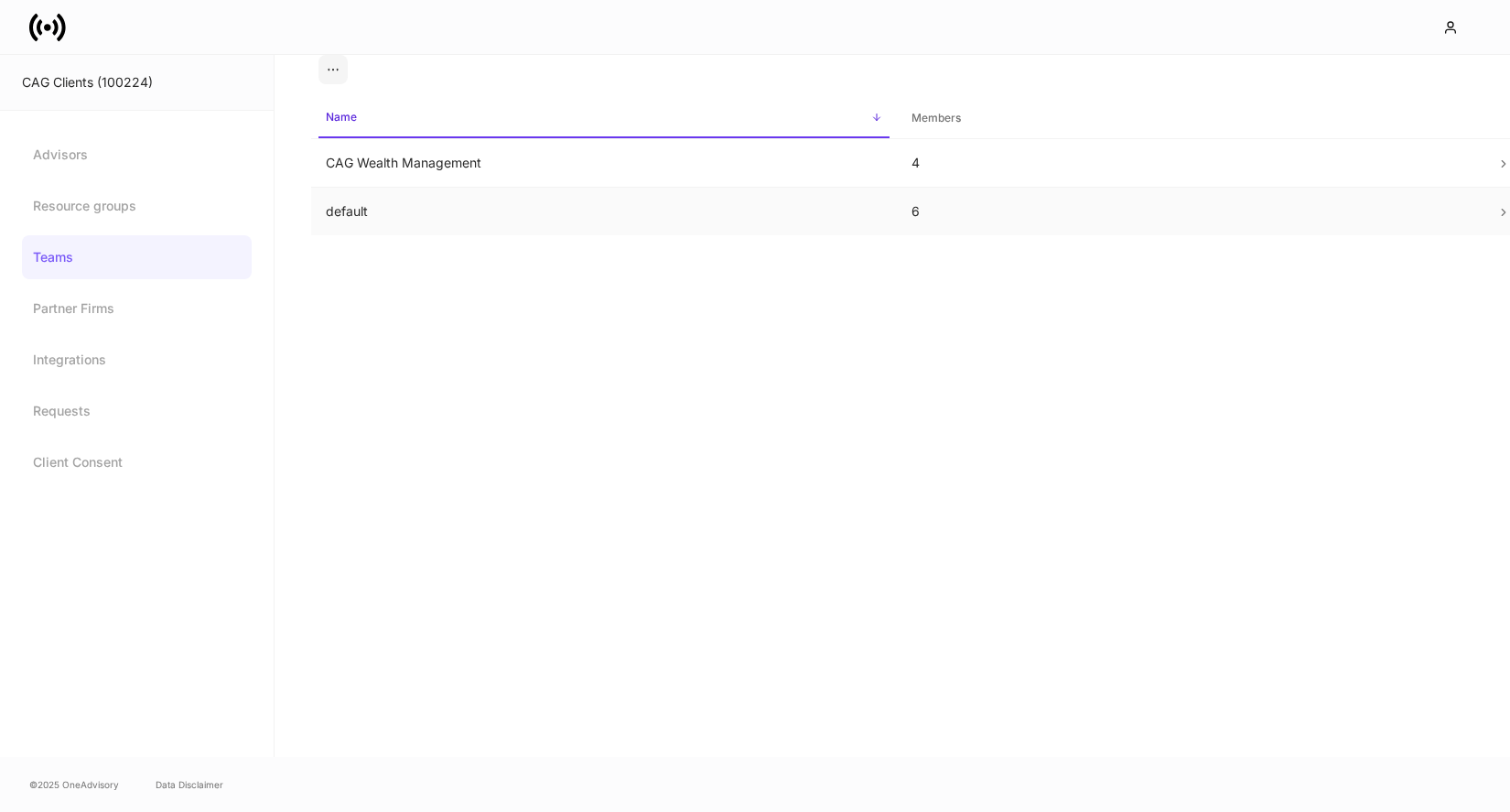
click at [446, 196] on td "default" at bounding box center [604, 212] width 586 height 49
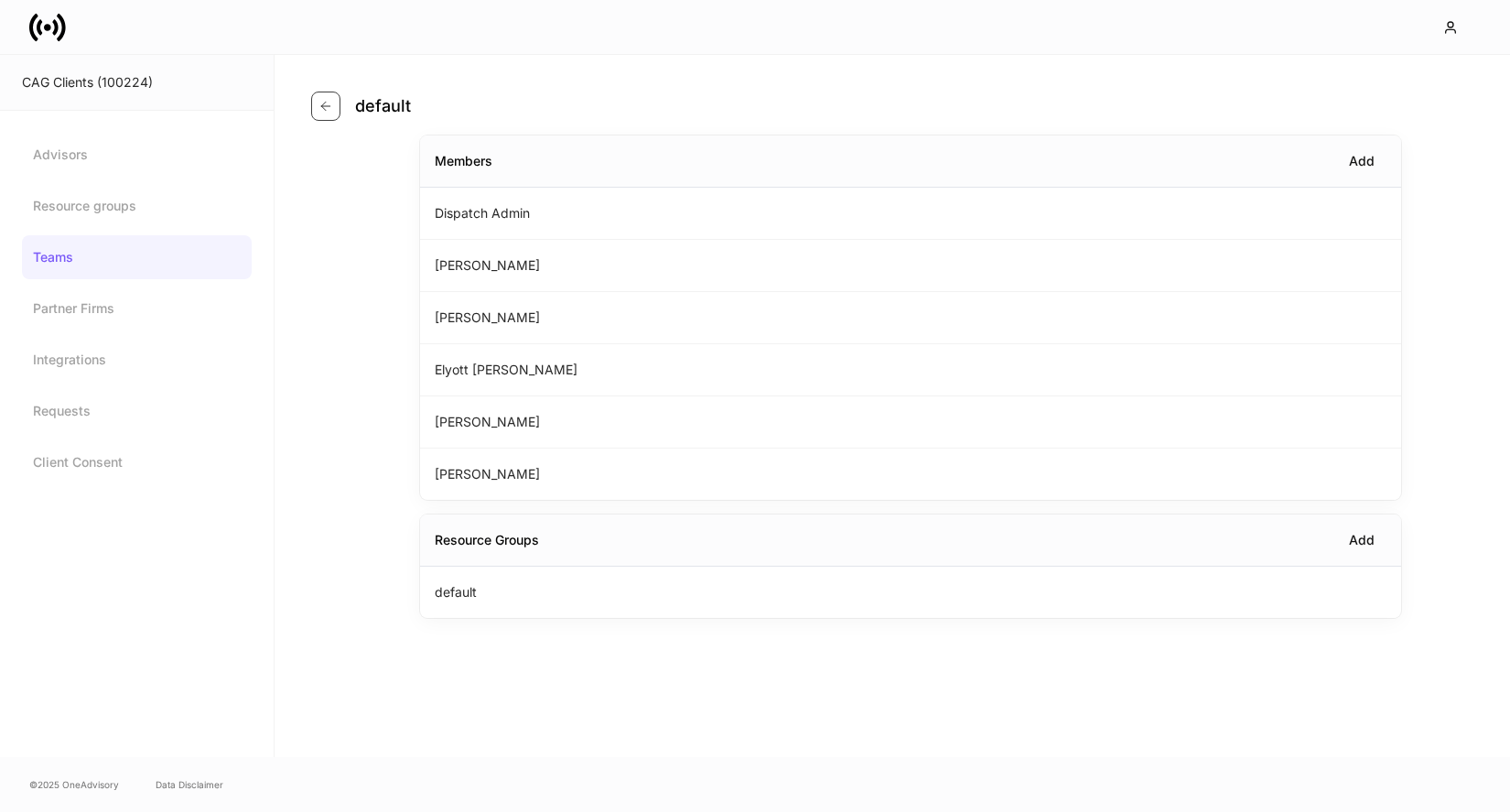
click at [322, 110] on icon "button" at bounding box center [325, 105] width 15 height 15
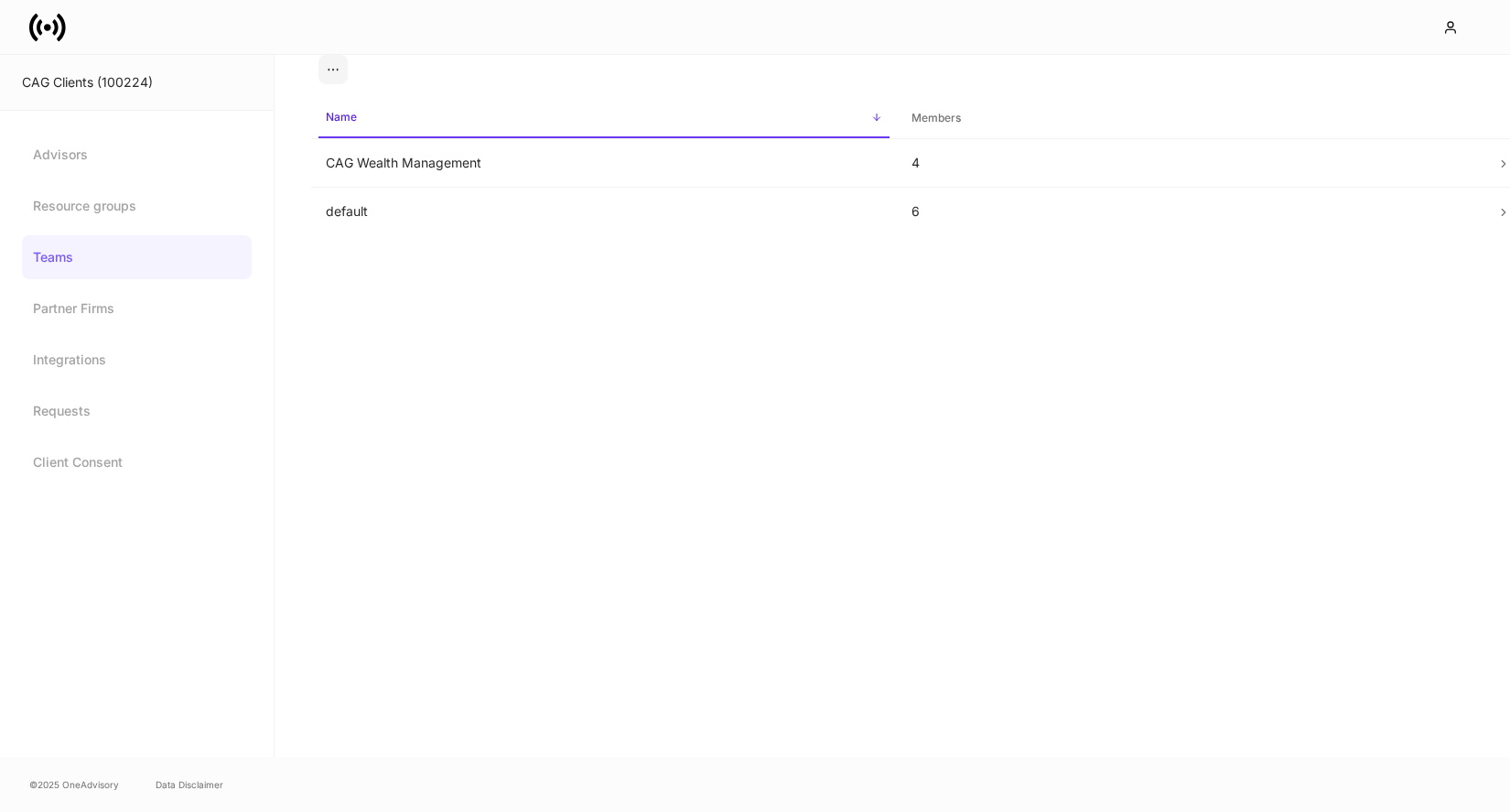
click at [56, 35] on icon at bounding box center [48, 27] width 37 height 37
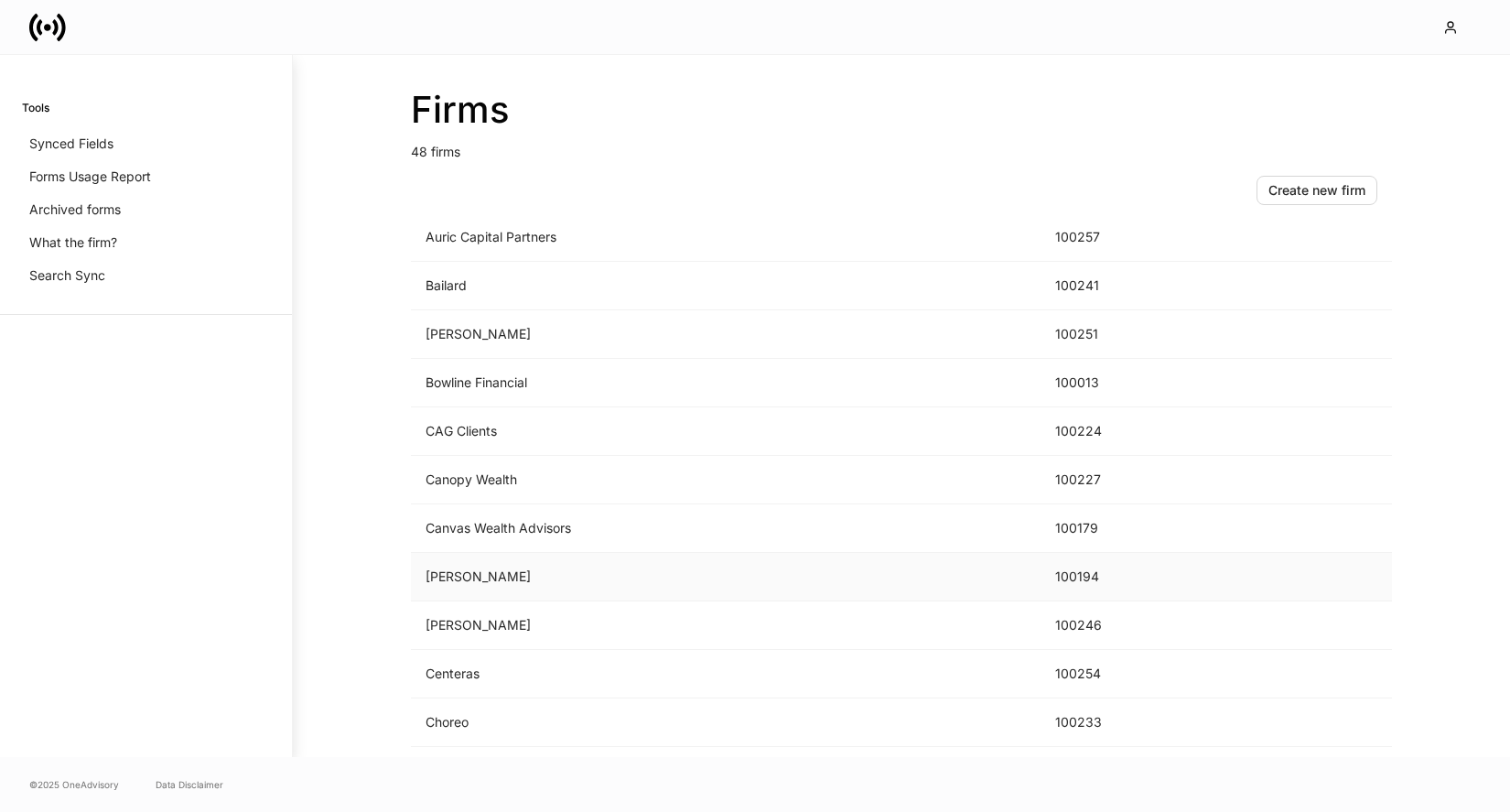
scroll to position [254, 0]
click at [514, 442] on td "CAG Clients" at bounding box center [725, 433] width 630 height 49
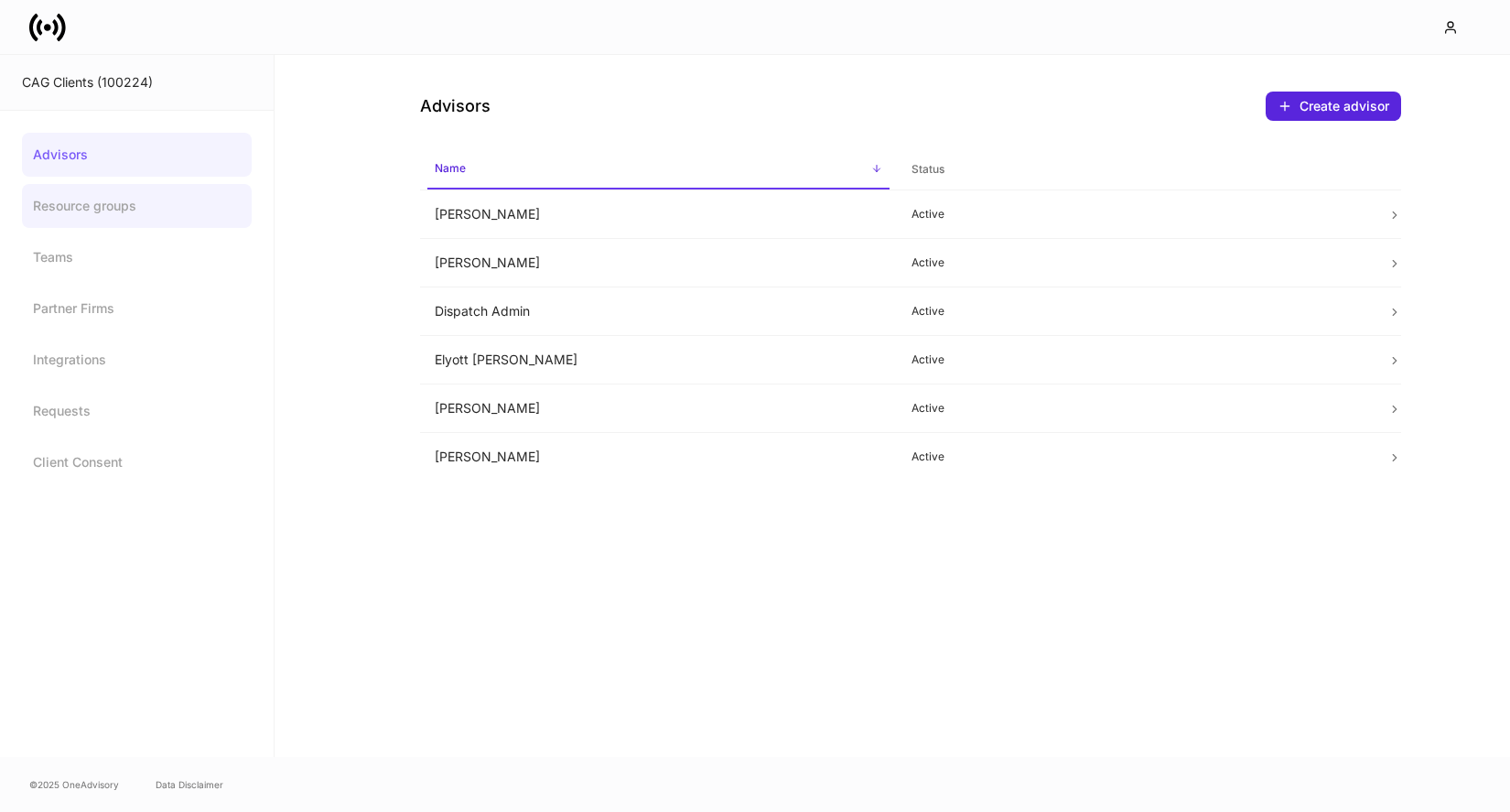
click at [170, 201] on link "Resource groups" at bounding box center [137, 206] width 229 height 44
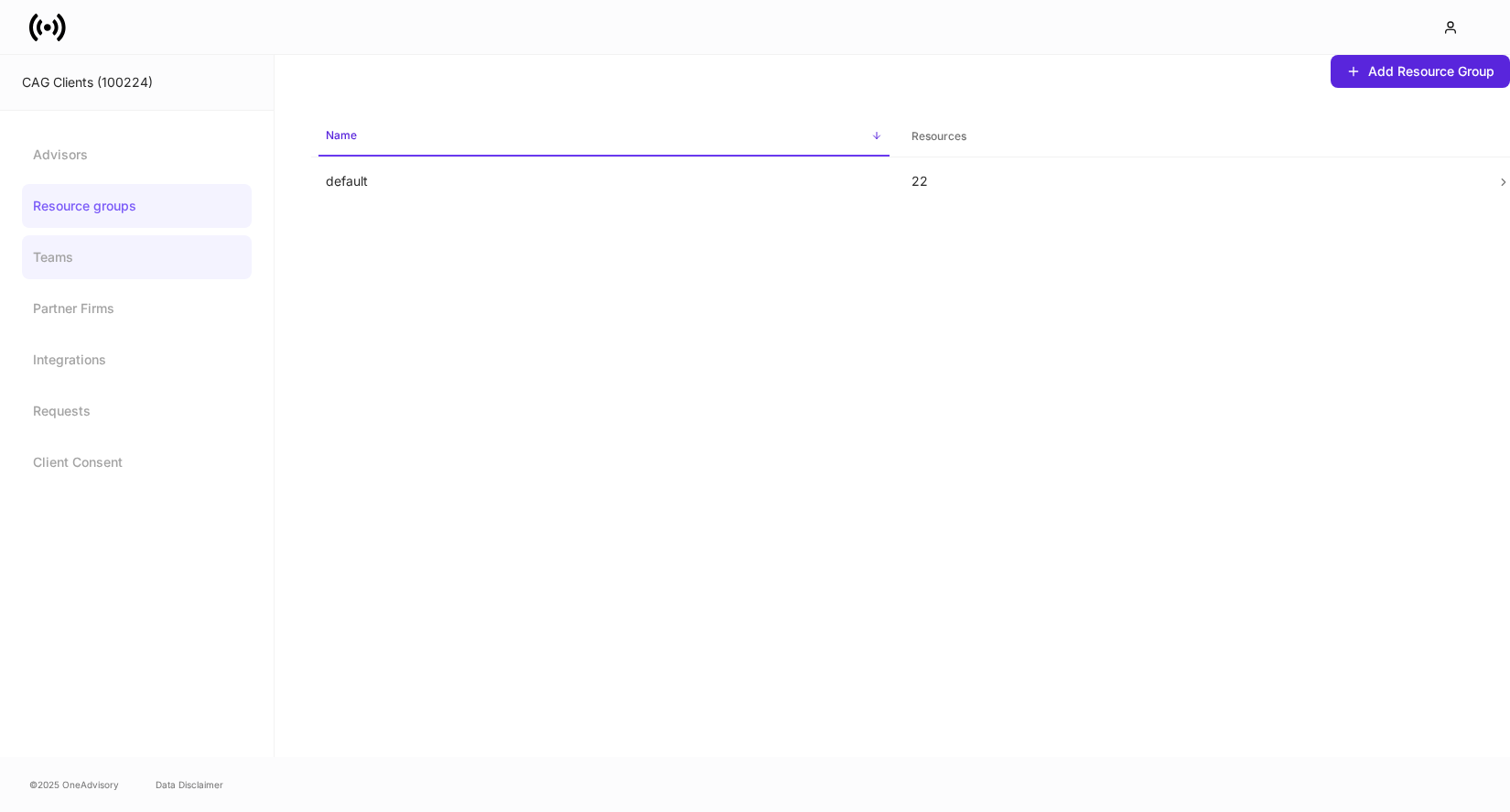
click at [134, 268] on link "Teams" at bounding box center [137, 257] width 229 height 44
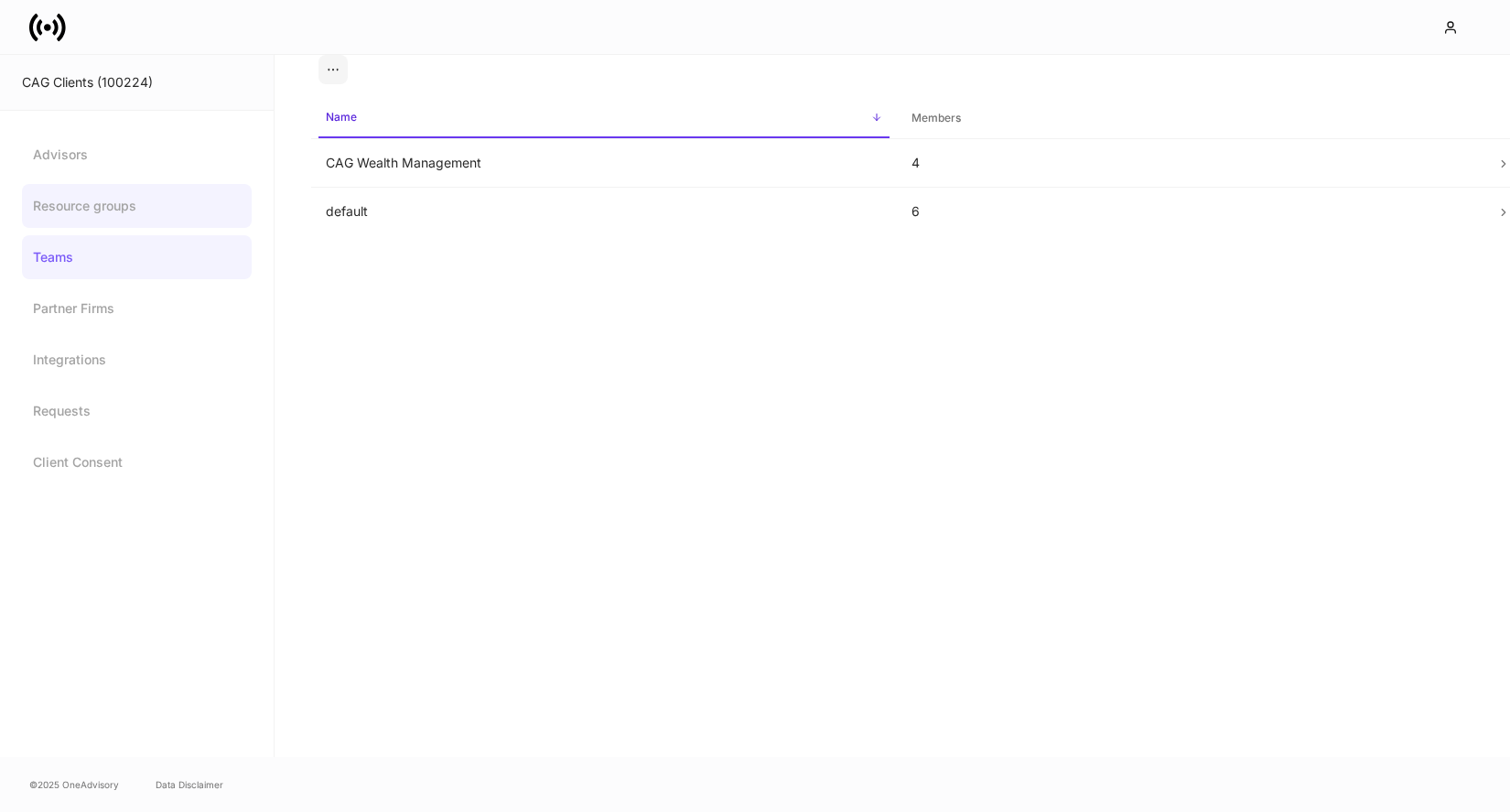
click at [170, 215] on link "Resource groups" at bounding box center [137, 206] width 229 height 44
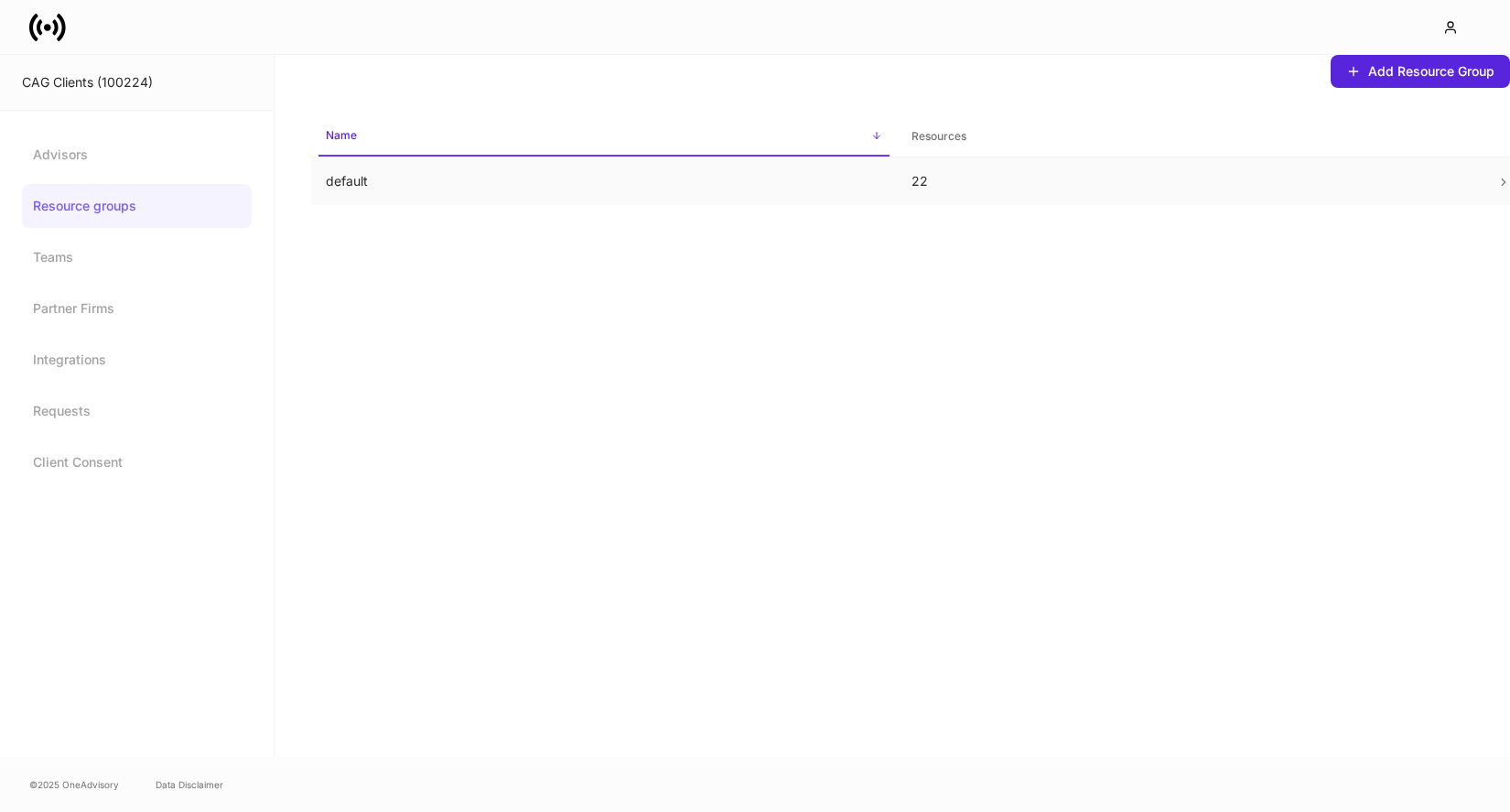
click at [843, 184] on p "default" at bounding box center [604, 181] width 556 height 19
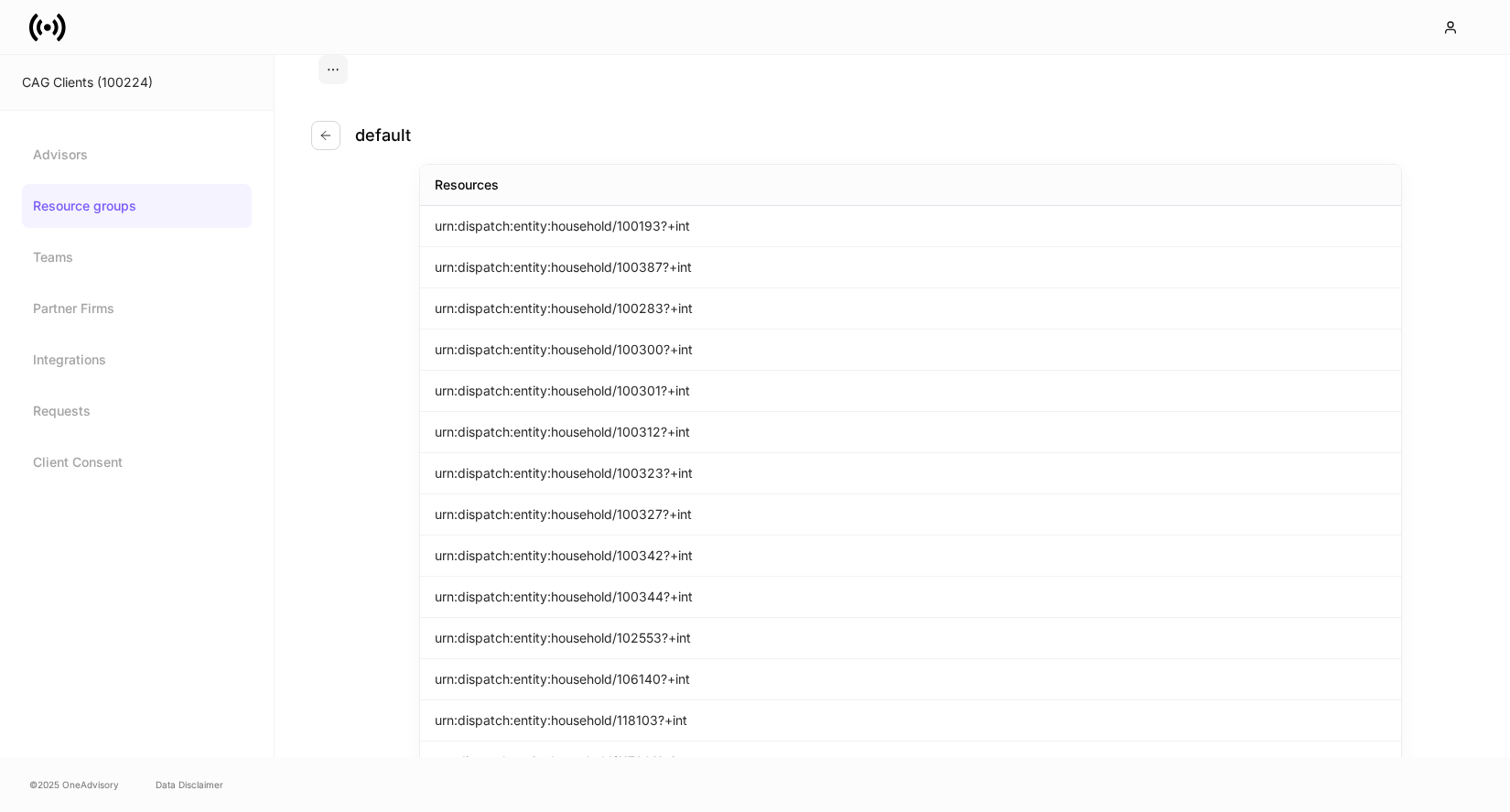
click at [311, 156] on div "default" at bounding box center [911, 124] width 1200 height 81
click at [326, 142] on button "button" at bounding box center [326, 136] width 29 height 29
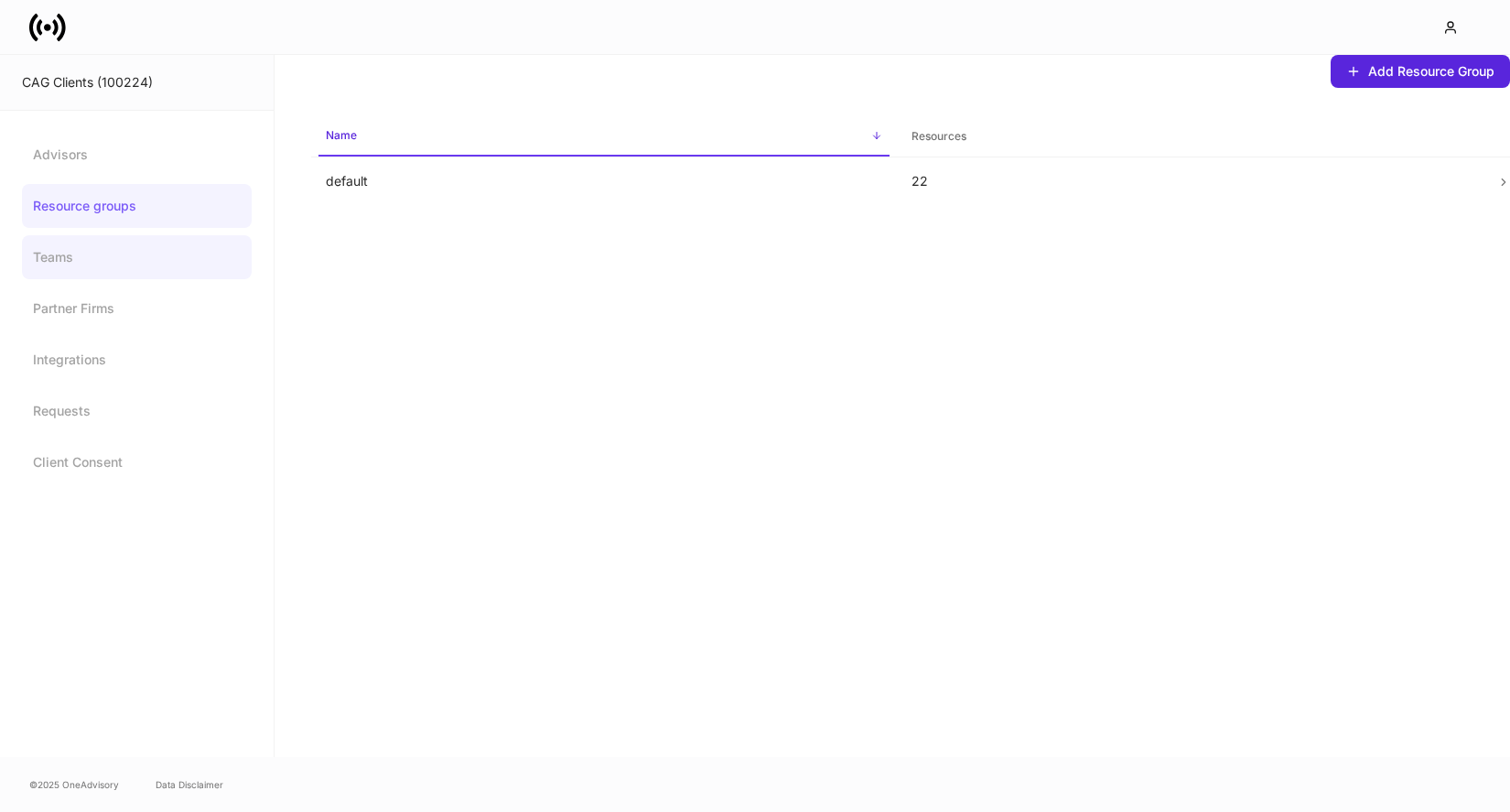
click at [133, 242] on link "Teams" at bounding box center [137, 257] width 229 height 44
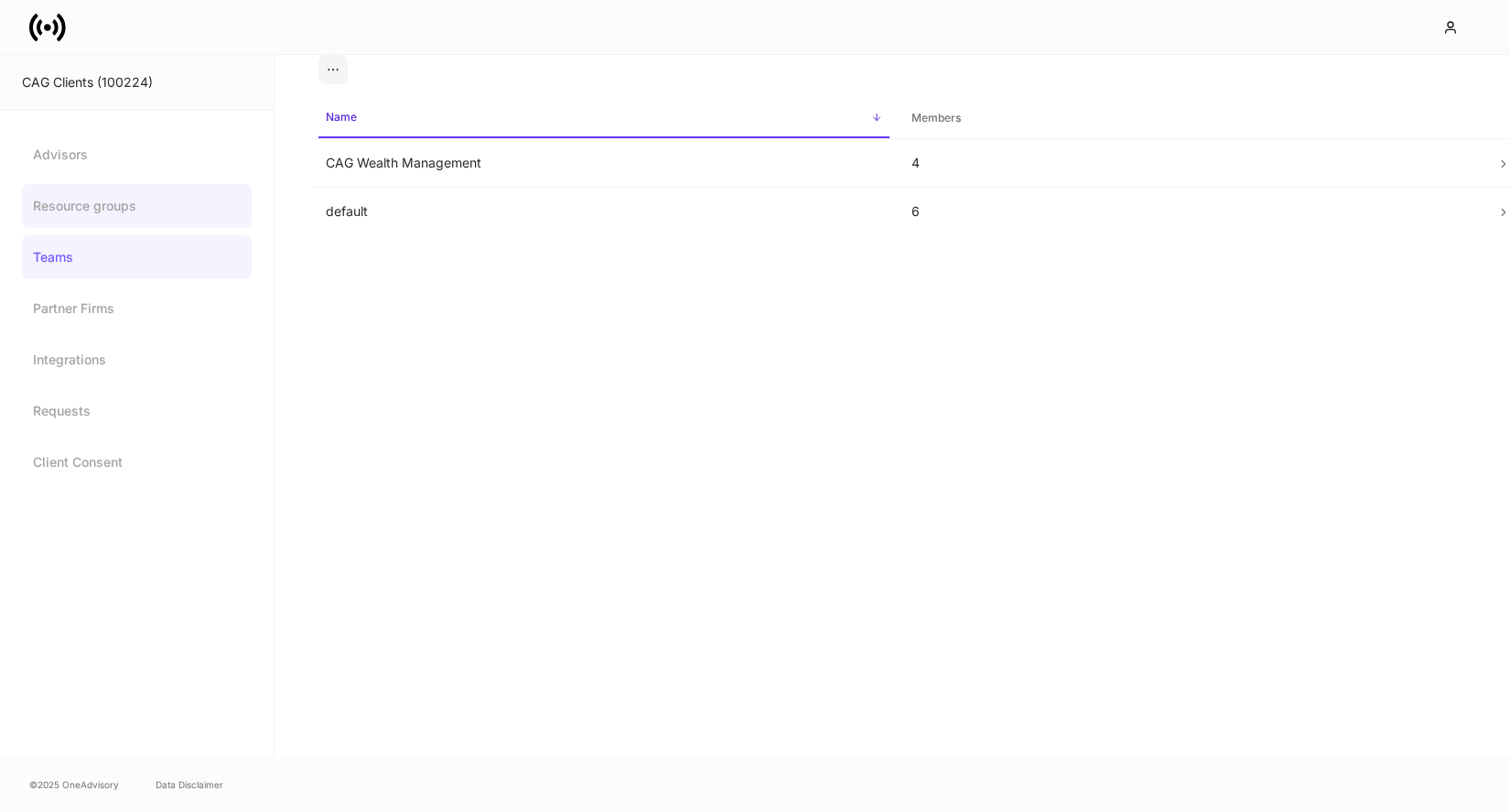
click at [59, 211] on link "Resource groups" at bounding box center [137, 206] width 229 height 44
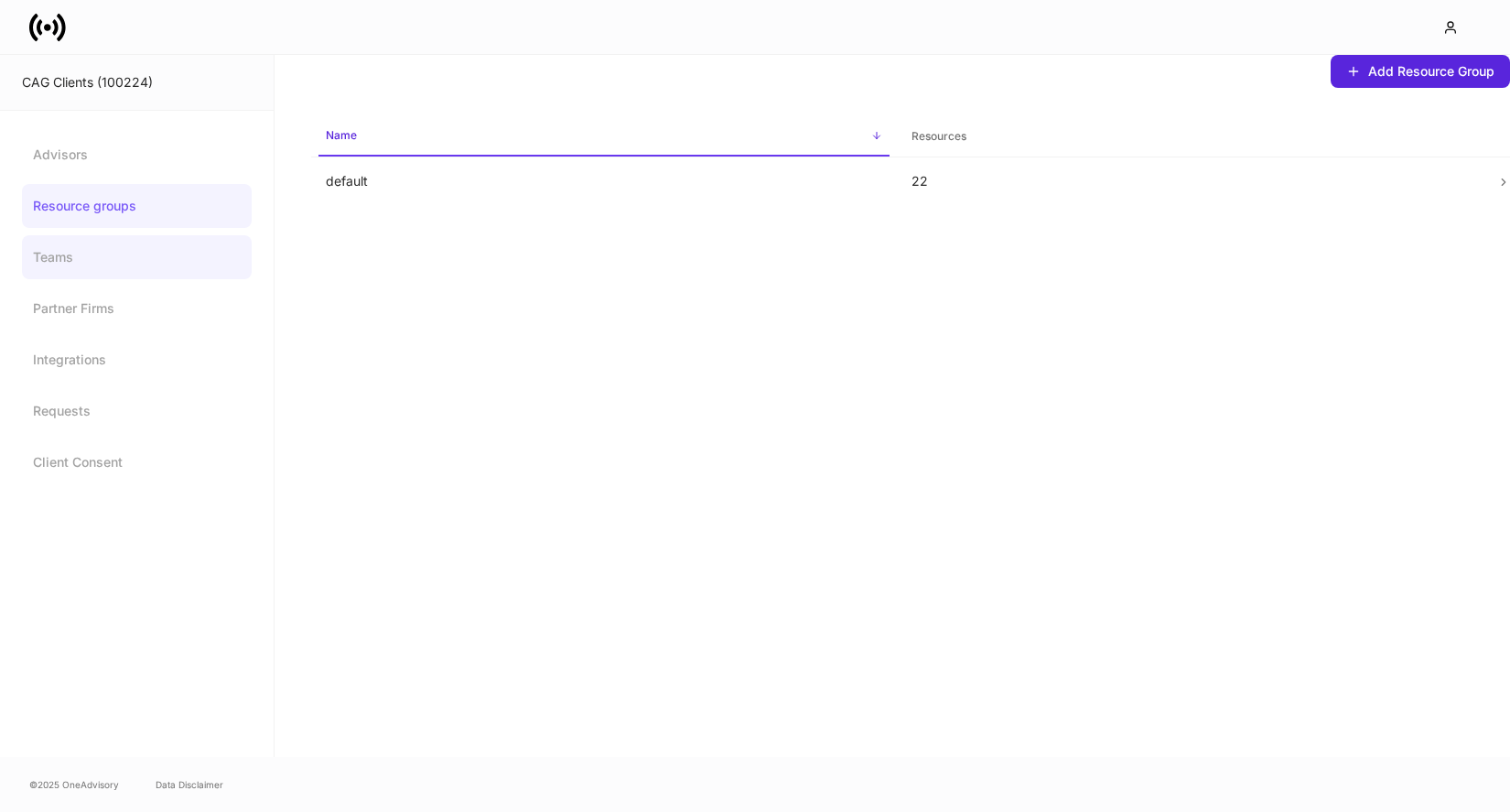
click at [184, 267] on link "Teams" at bounding box center [137, 257] width 229 height 44
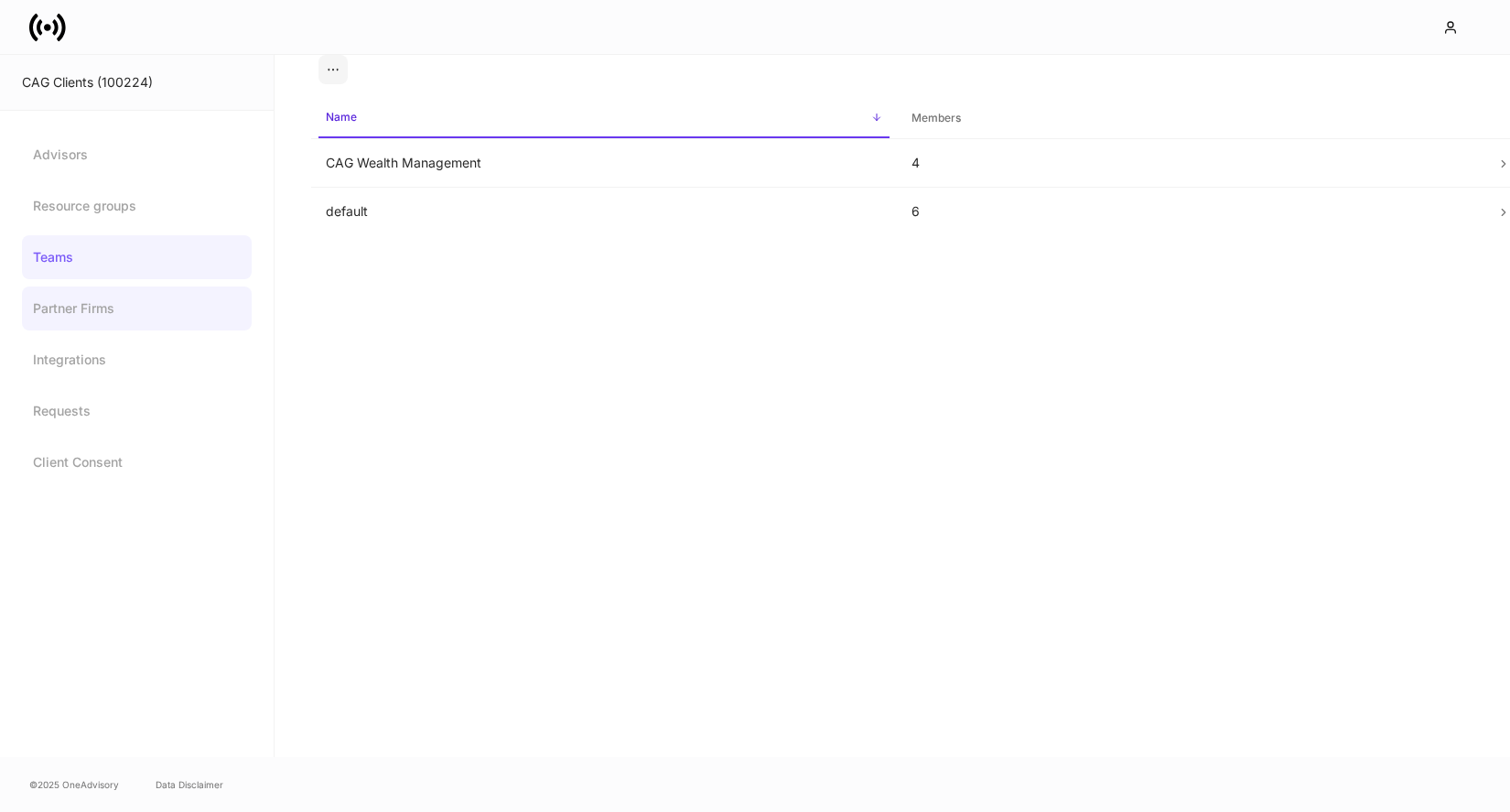
click at [148, 302] on link "Partner Firms" at bounding box center [137, 308] width 229 height 44
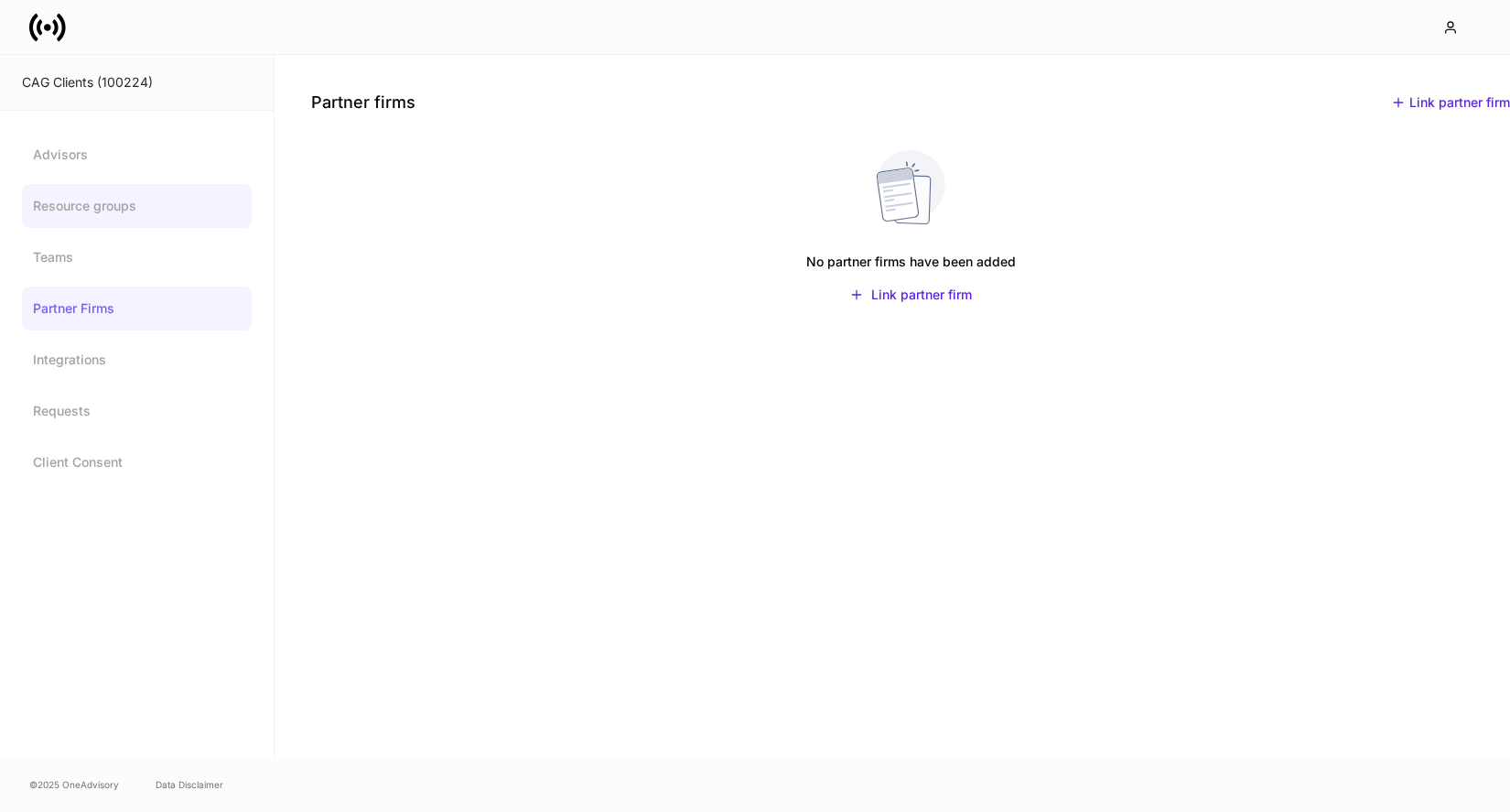
click at [172, 221] on link "Resource groups" at bounding box center [137, 206] width 229 height 44
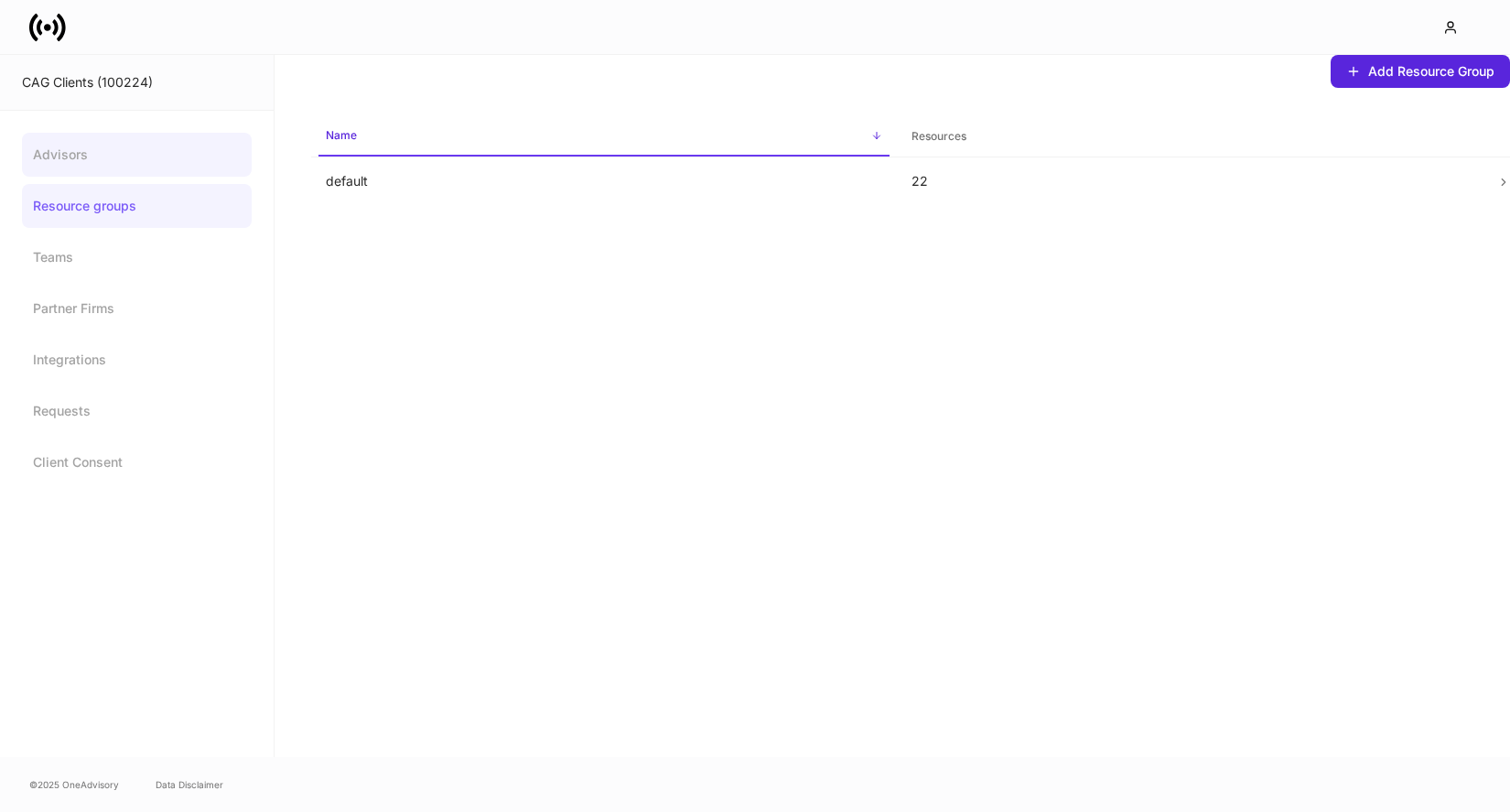
click at [164, 173] on link "Advisors" at bounding box center [137, 154] width 229 height 44
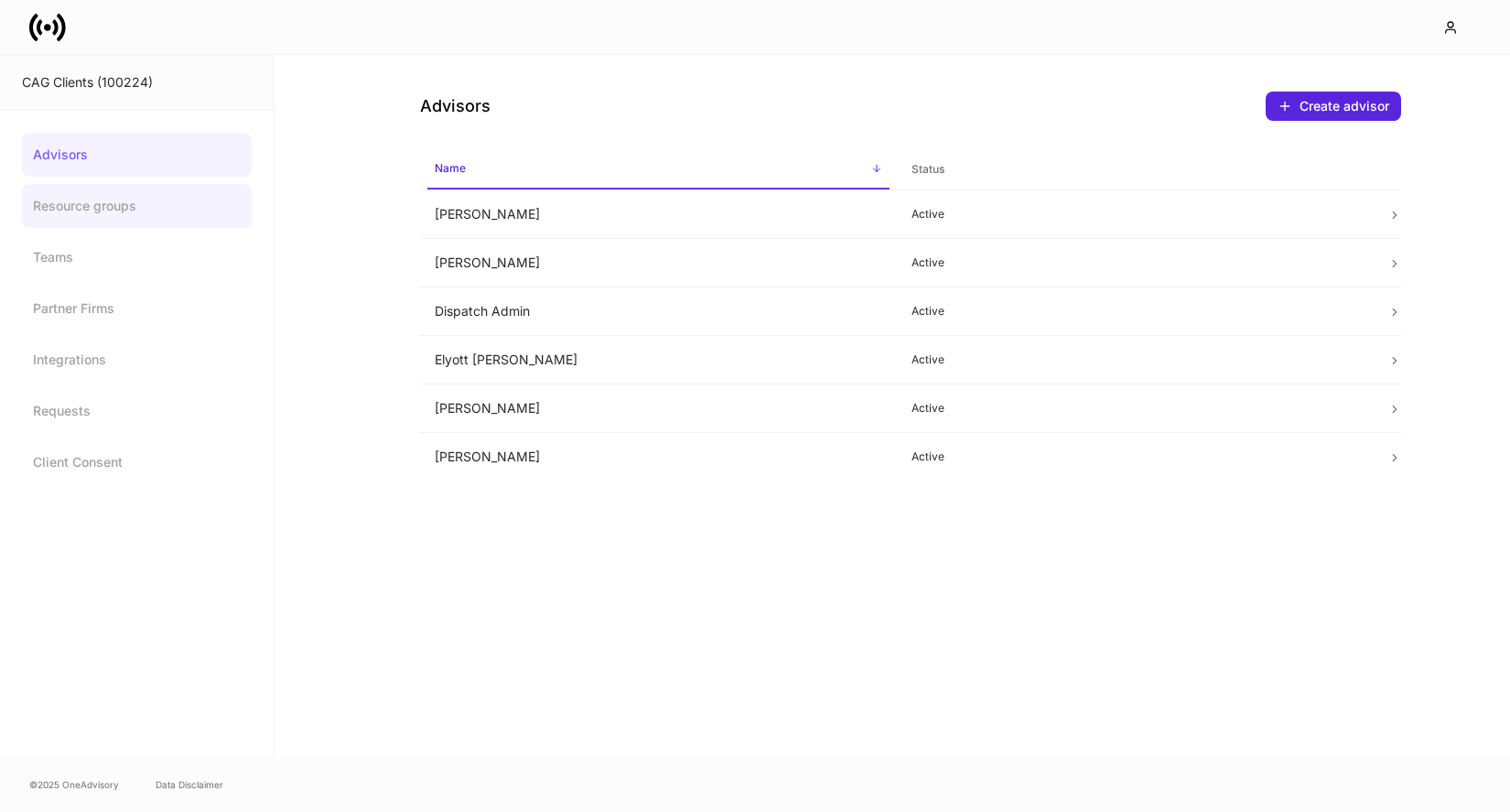
click at [156, 212] on link "Resource groups" at bounding box center [137, 206] width 229 height 44
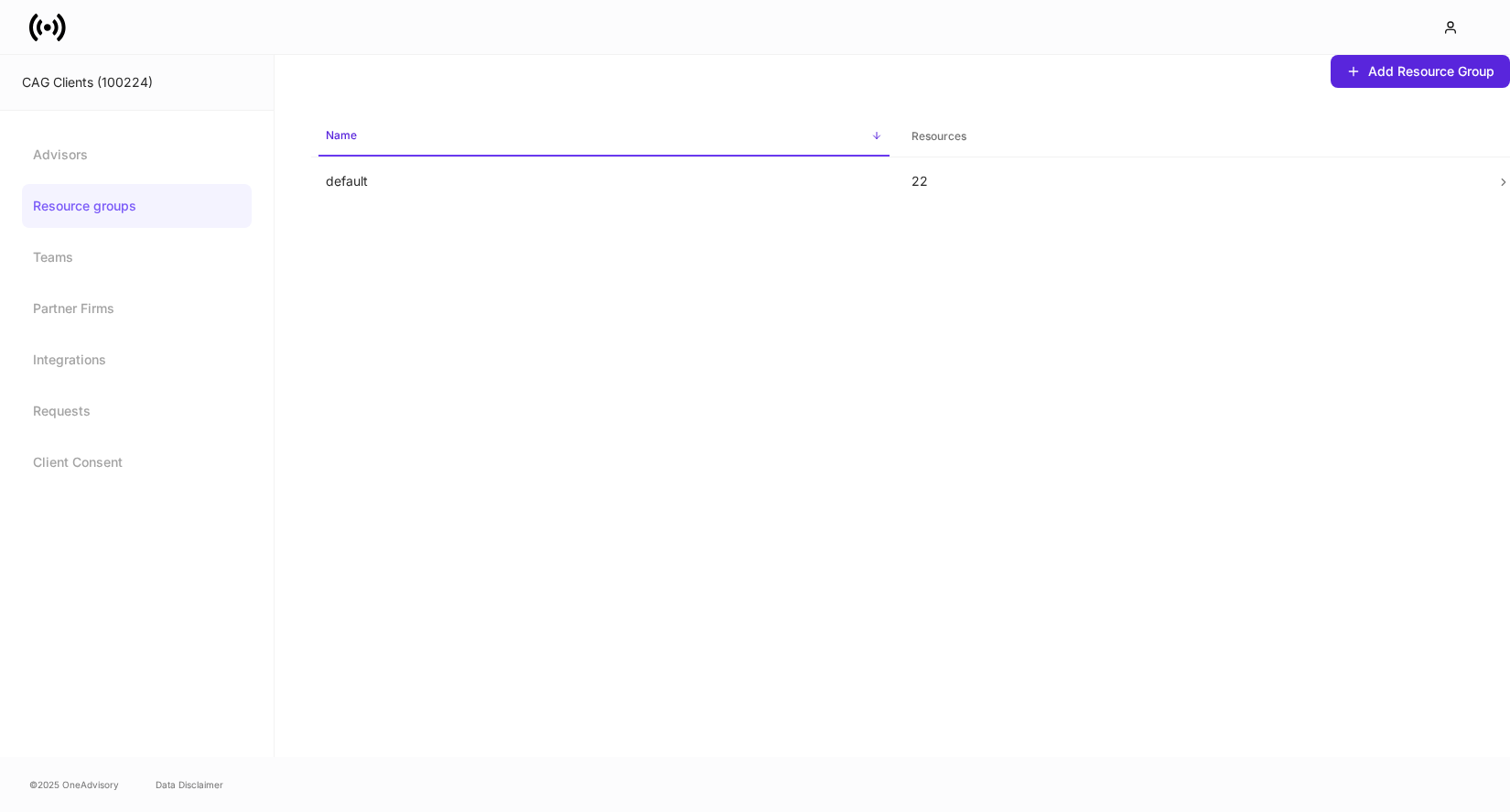
click at [168, 178] on div "Advisors Resource groups Teams Partner Firms Integrations Requests Client Conse…" at bounding box center [137, 308] width 229 height 351
click at [224, 120] on div "Advisors Resource groups Teams Partner Firms Integrations Requests Client Conse…" at bounding box center [137, 307] width 273 height 395
click at [207, 140] on link "Advisors" at bounding box center [137, 154] width 229 height 44
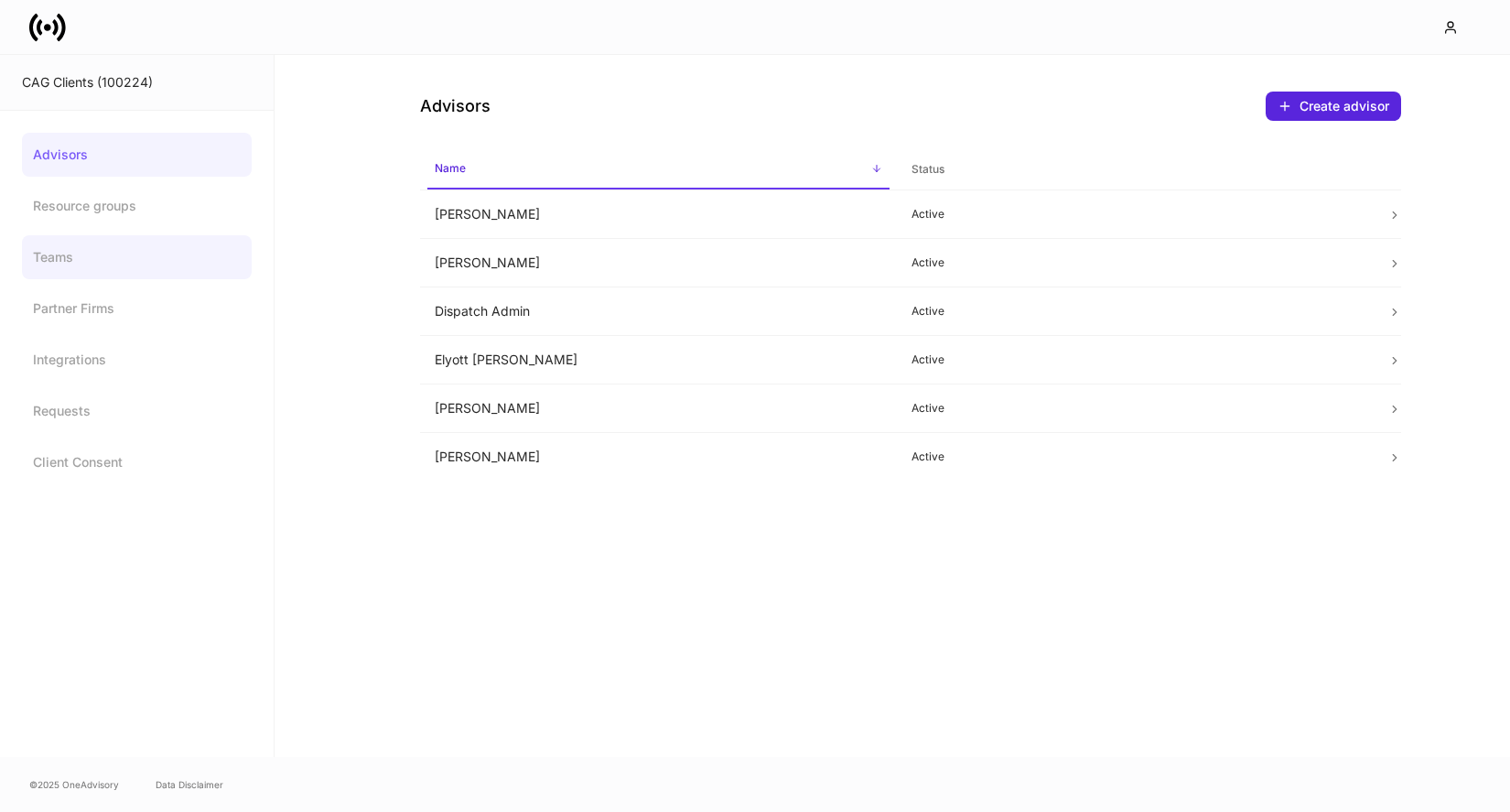
click at [135, 237] on link "Teams" at bounding box center [137, 257] width 229 height 44
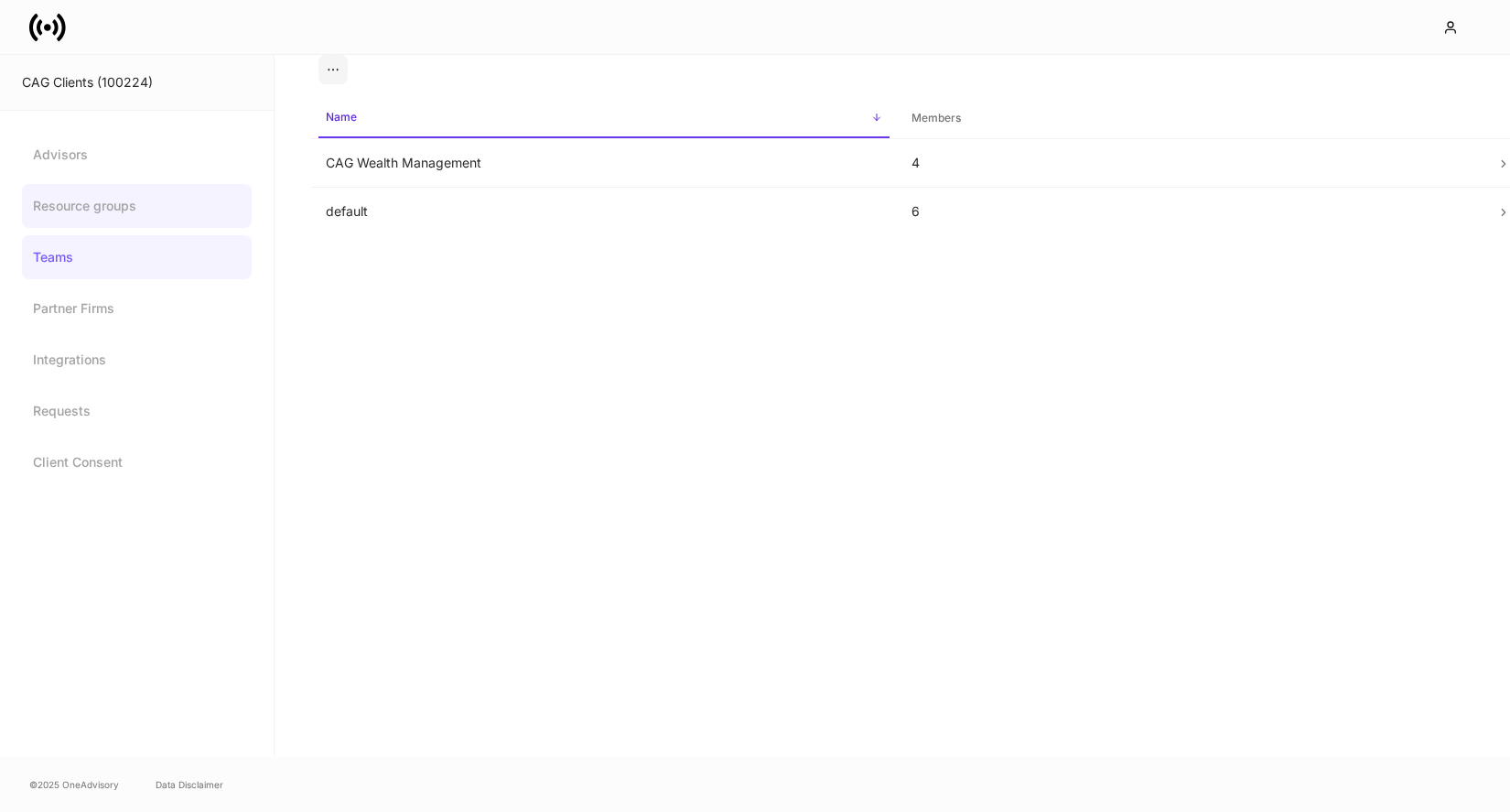
click at [154, 214] on link "Resource groups" at bounding box center [137, 206] width 229 height 44
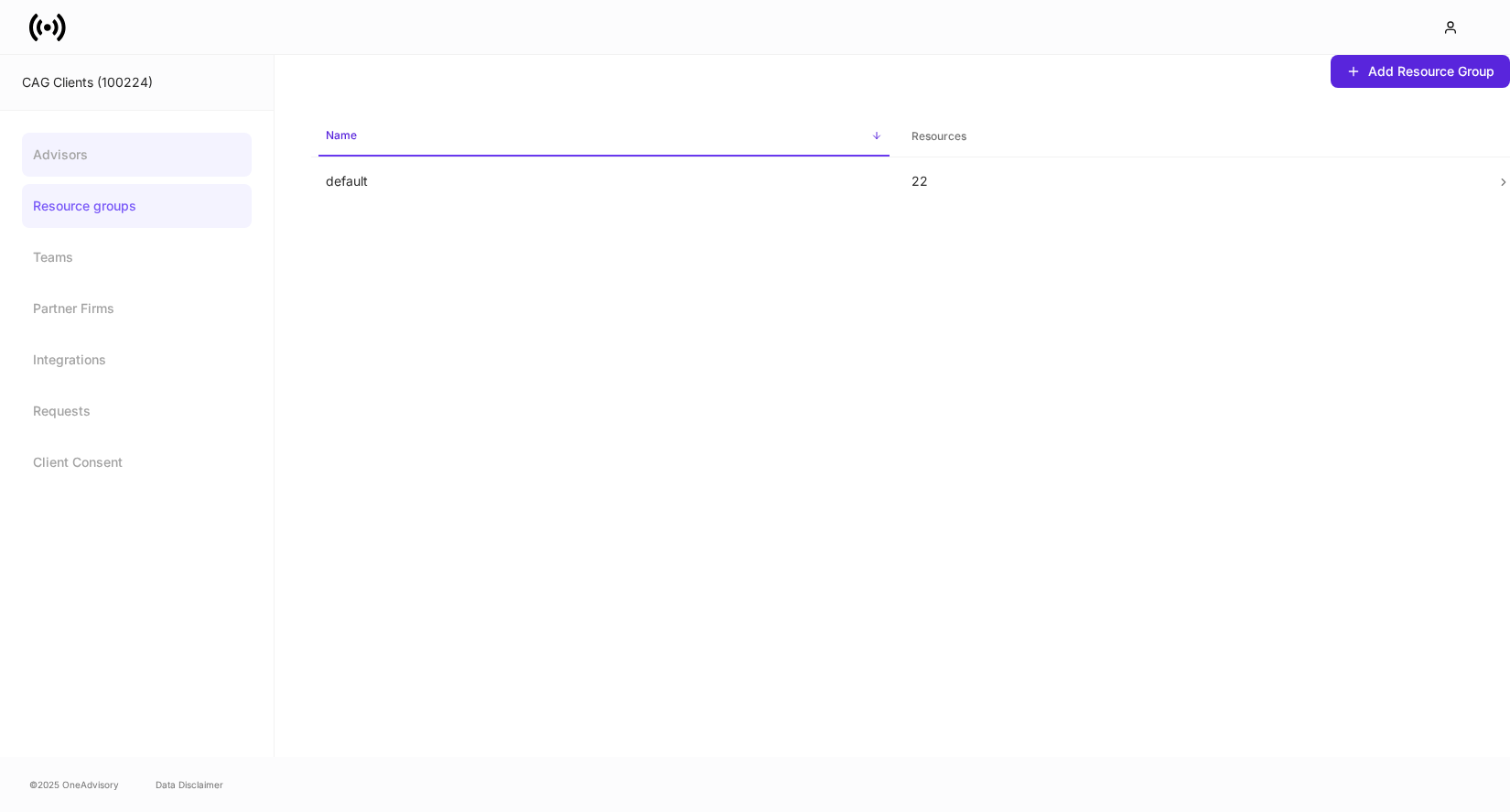
click at [178, 158] on link "Advisors" at bounding box center [137, 154] width 229 height 44
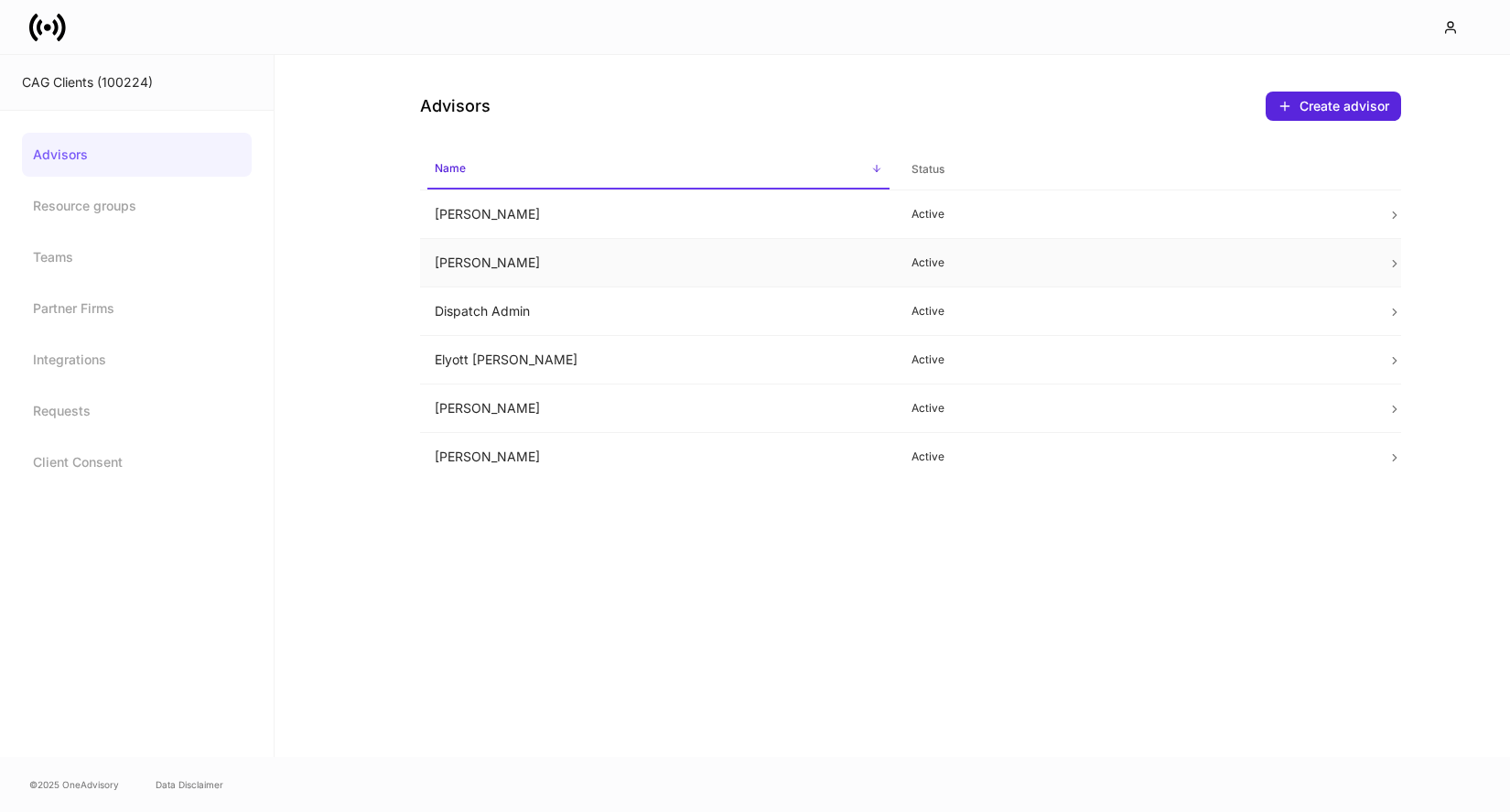
click at [805, 245] on td "Daniel Medina" at bounding box center [658, 264] width 477 height 49
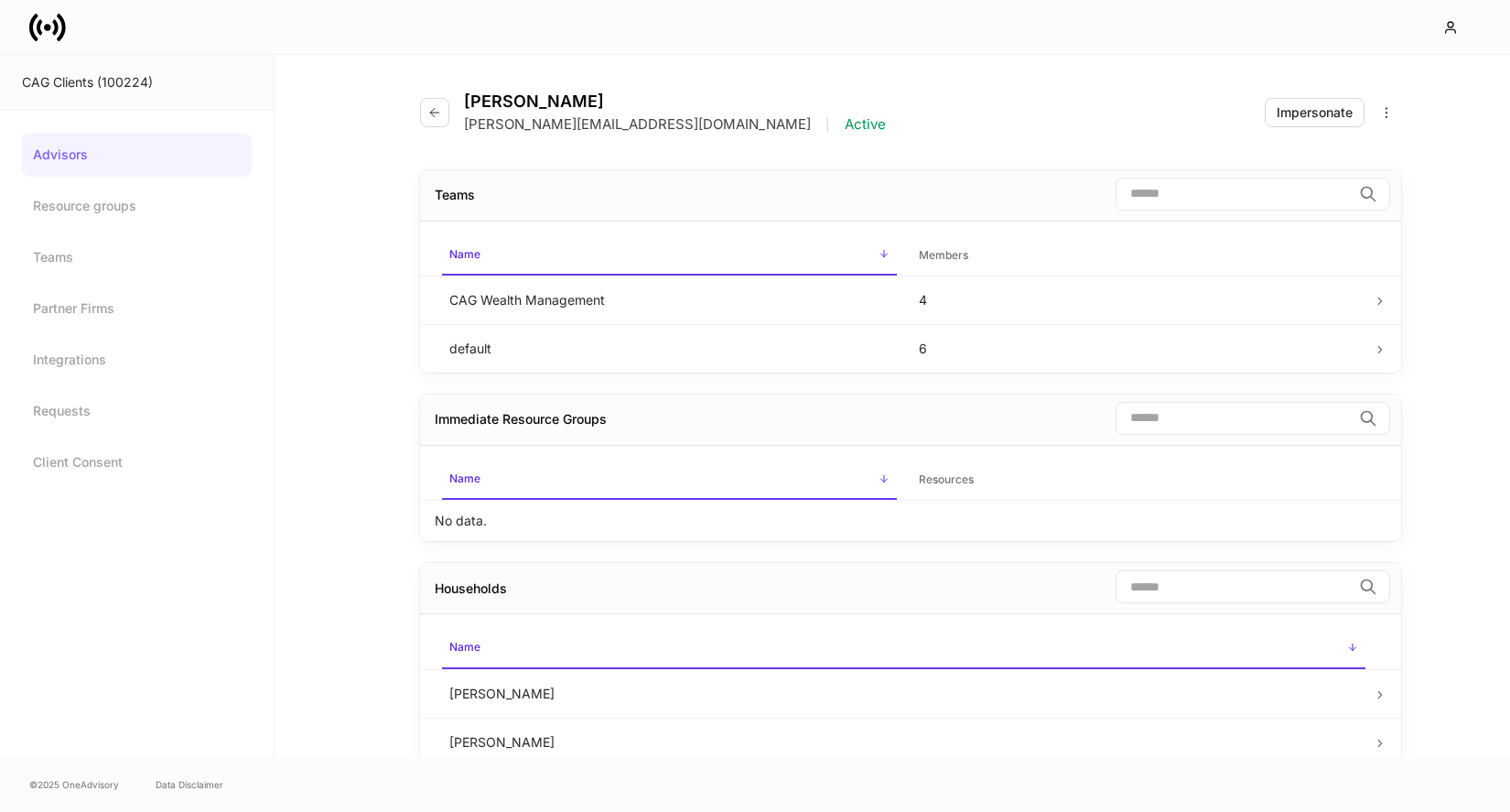
click at [462, 127] on div "Daniel Medina daniel@csenge.com | Active" at bounding box center [660, 112] width 480 height 42
click at [433, 116] on icon "button" at bounding box center [434, 112] width 15 height 15
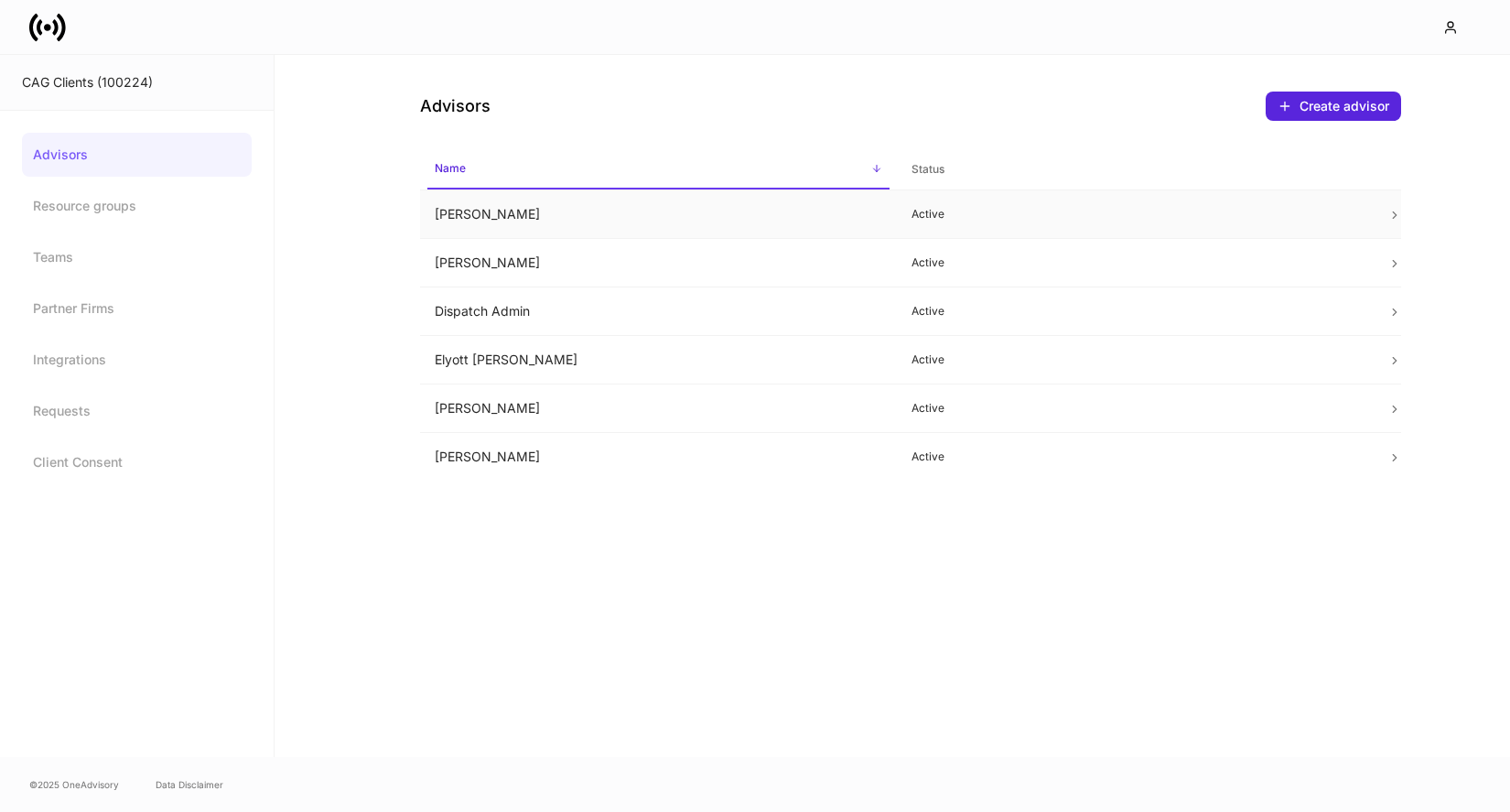
click at [576, 212] on td "Chris Csenge" at bounding box center [658, 215] width 477 height 49
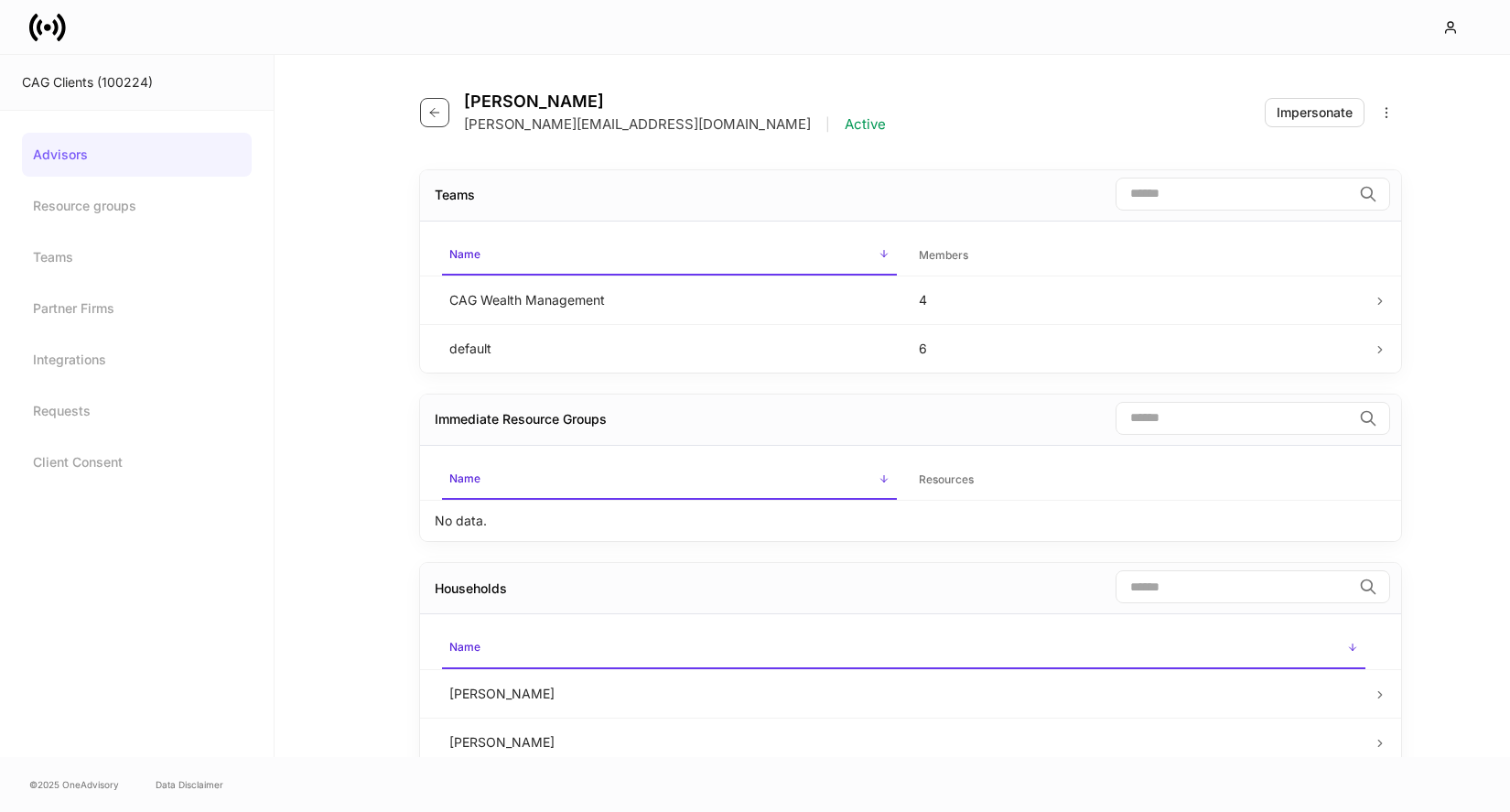
click at [442, 118] on button "button" at bounding box center [434, 112] width 29 height 29
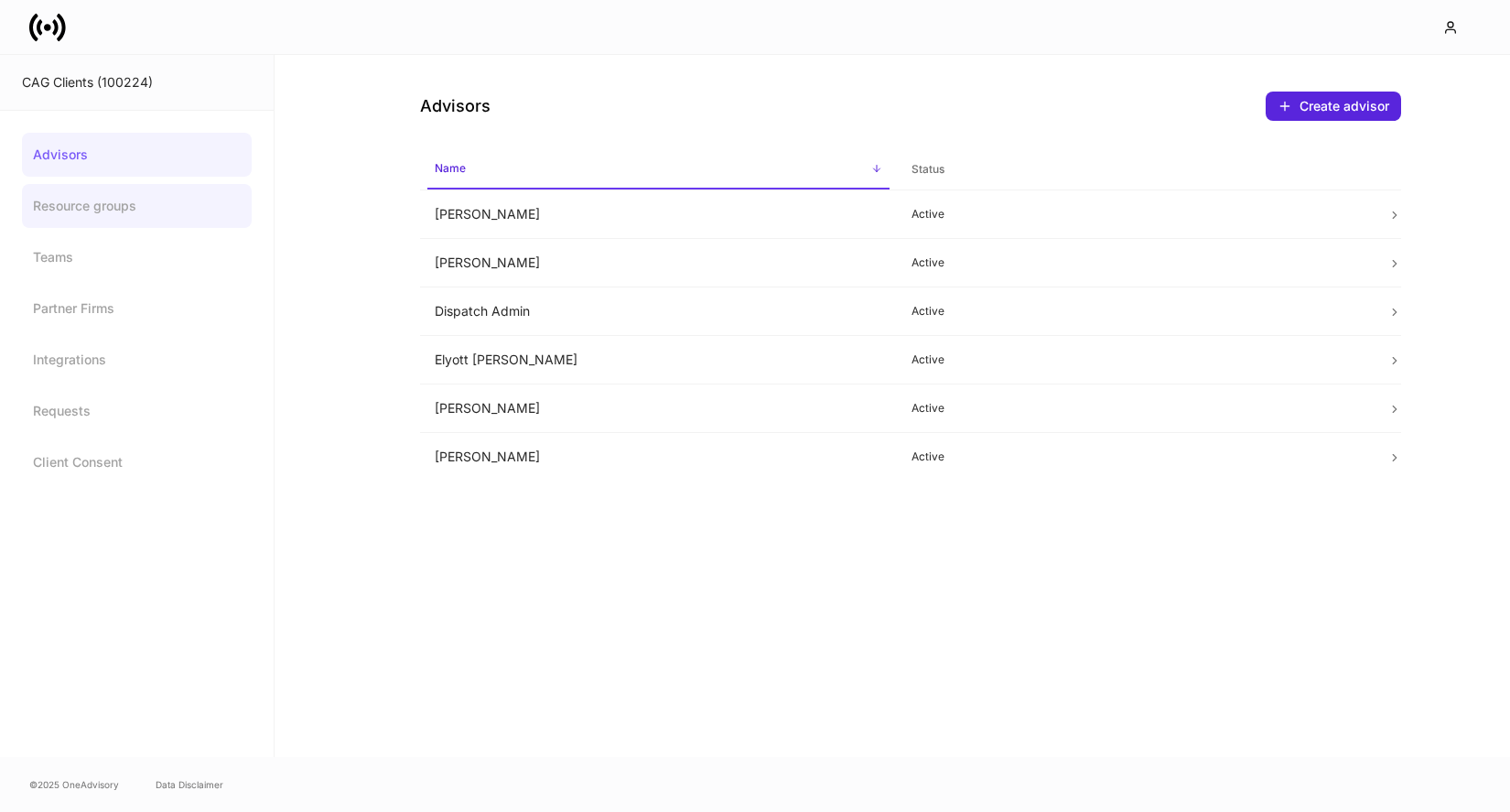
click at [184, 206] on link "Resource groups" at bounding box center [137, 206] width 229 height 44
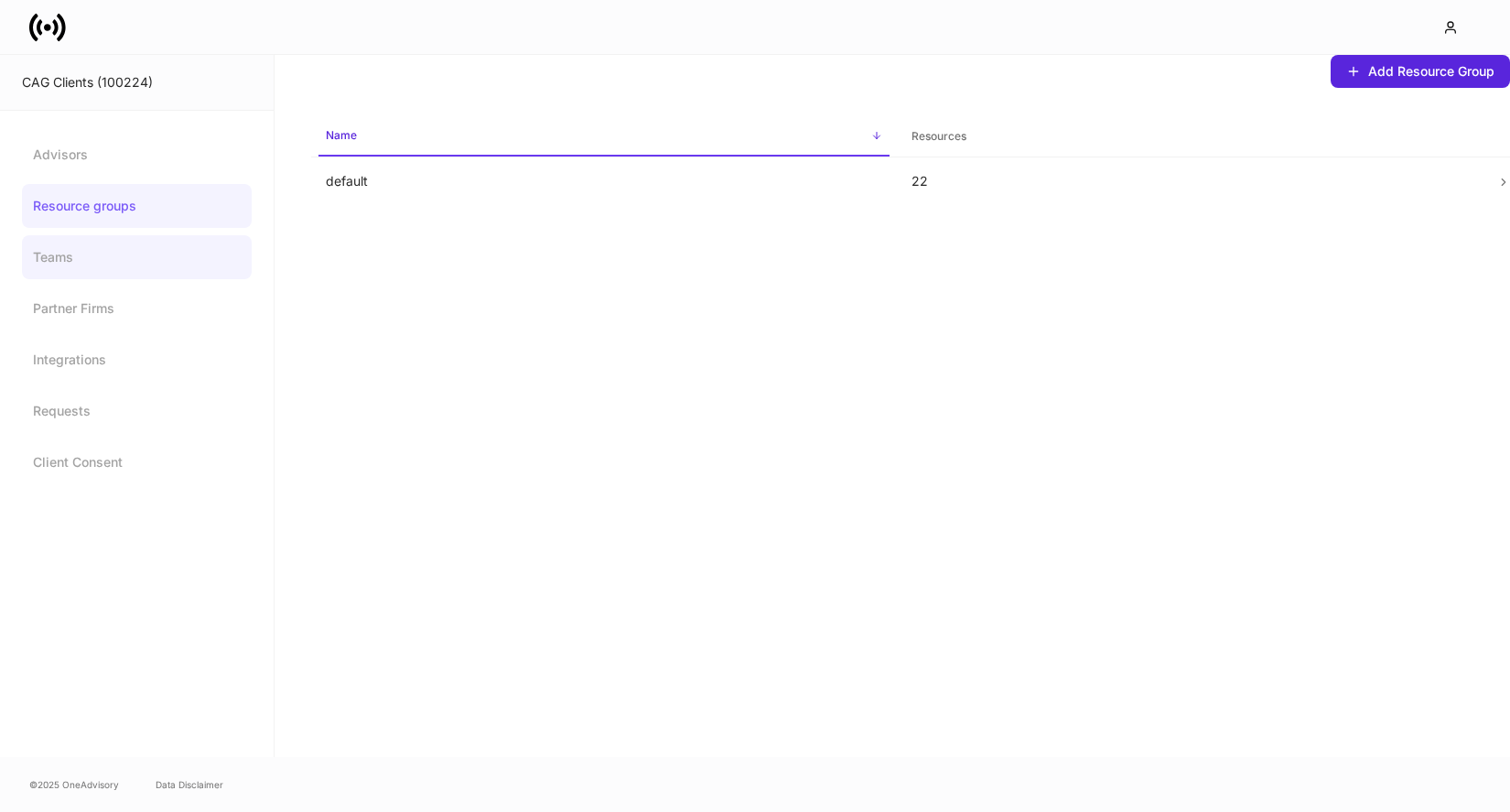
click at [144, 266] on link "Teams" at bounding box center [137, 257] width 229 height 44
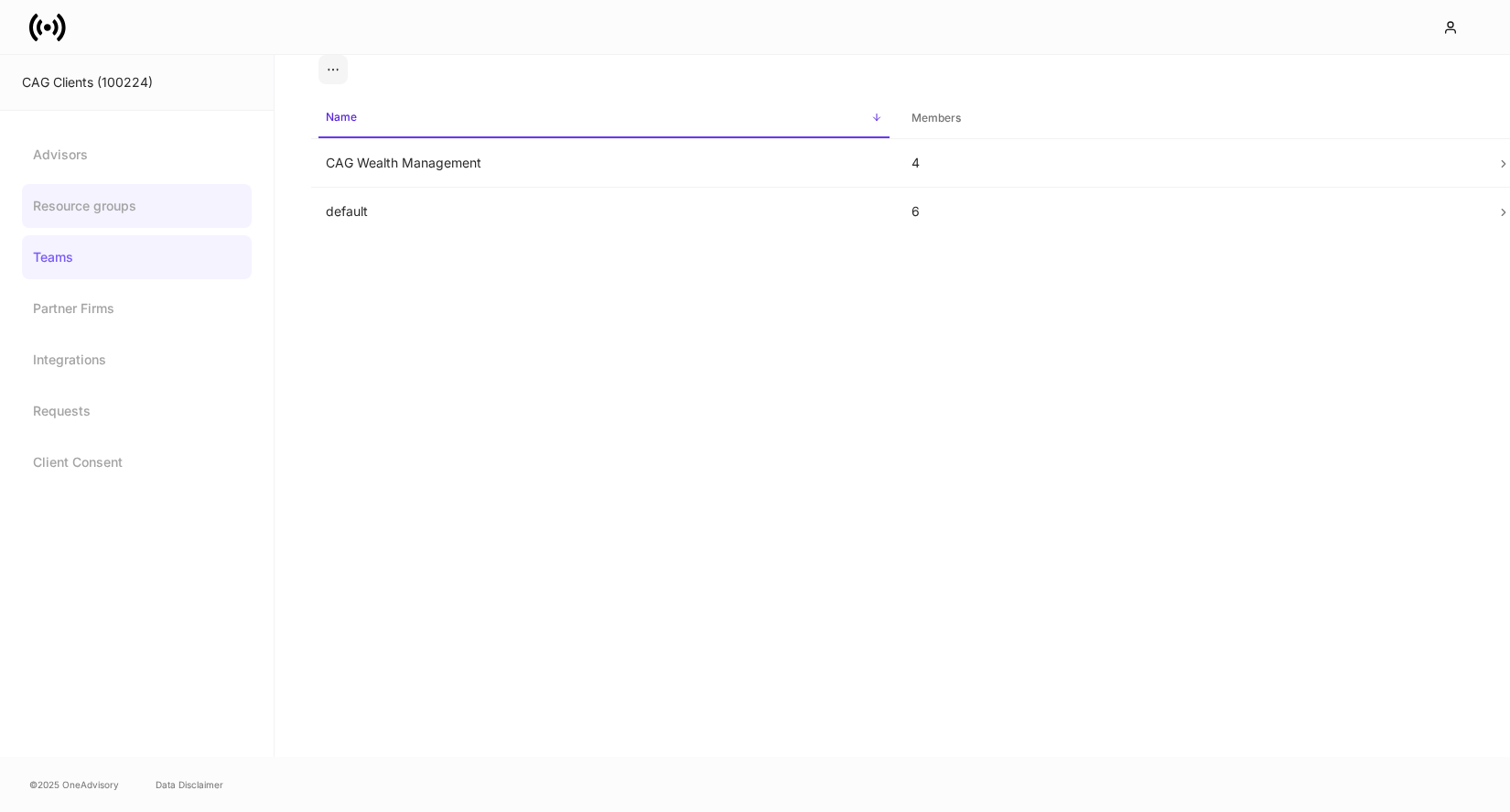
click at [178, 204] on link "Resource groups" at bounding box center [137, 206] width 229 height 44
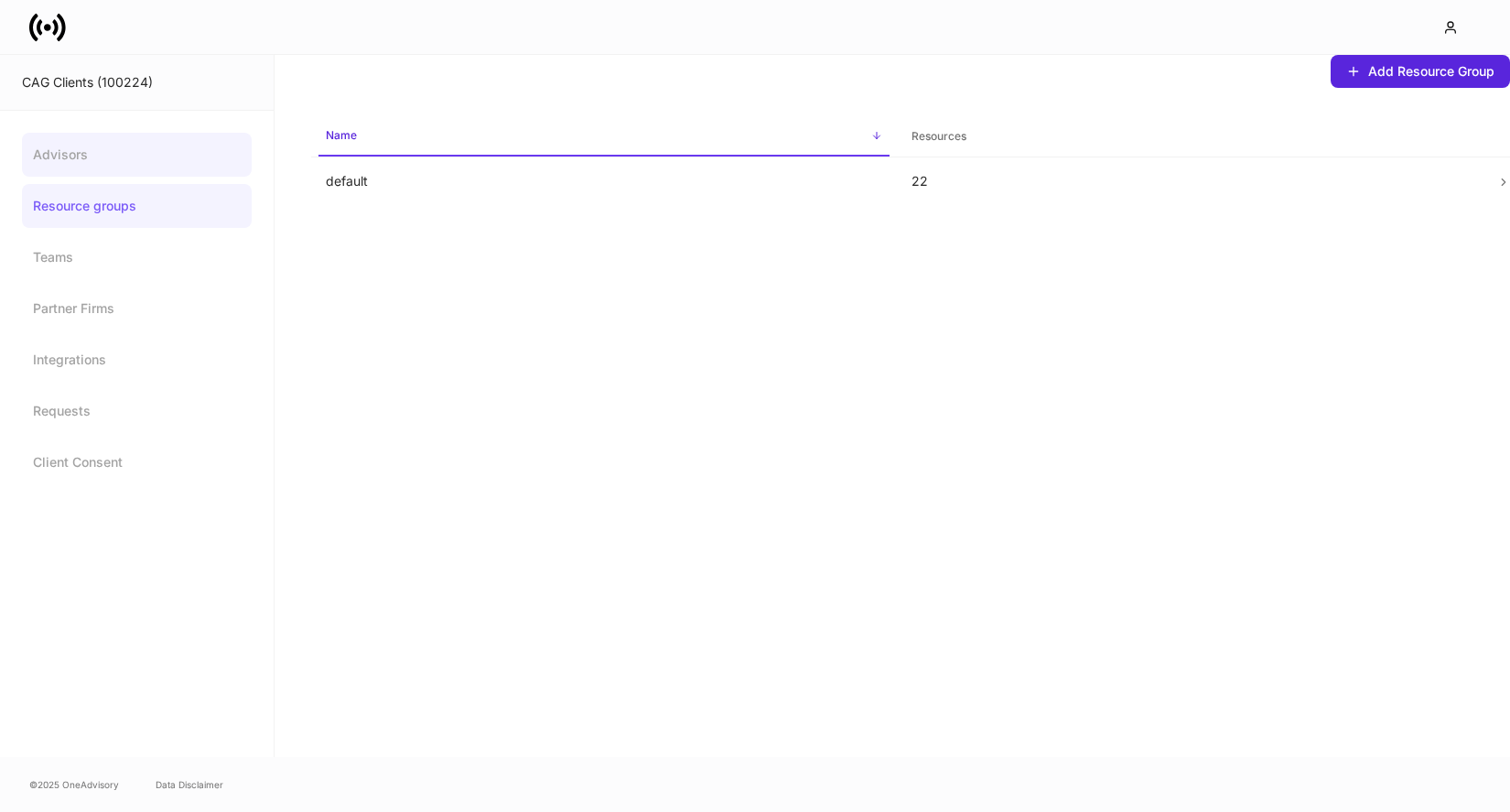
click at [180, 158] on link "Advisors" at bounding box center [137, 154] width 229 height 44
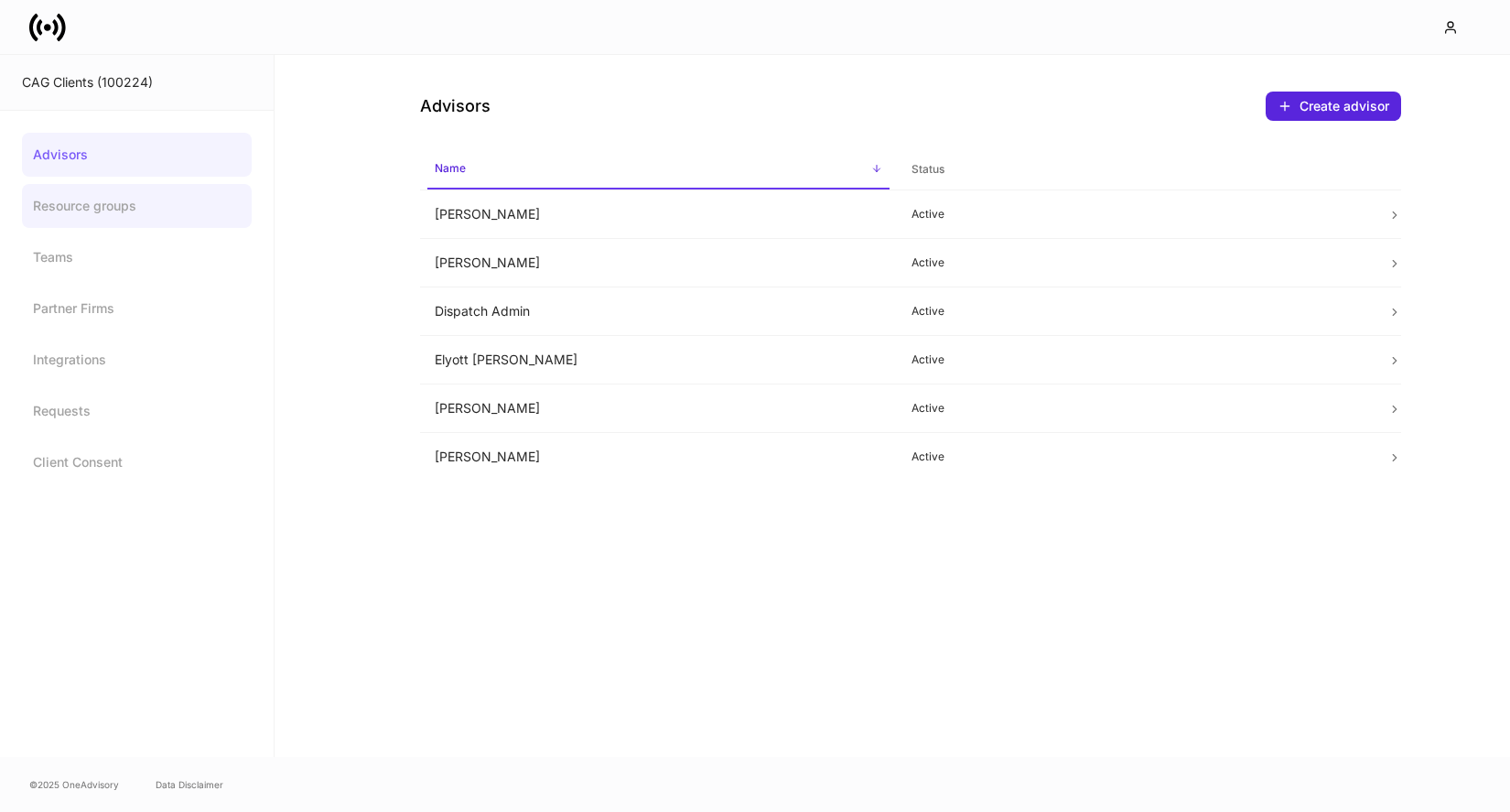
click at [168, 193] on link "Resource groups" at bounding box center [137, 206] width 229 height 44
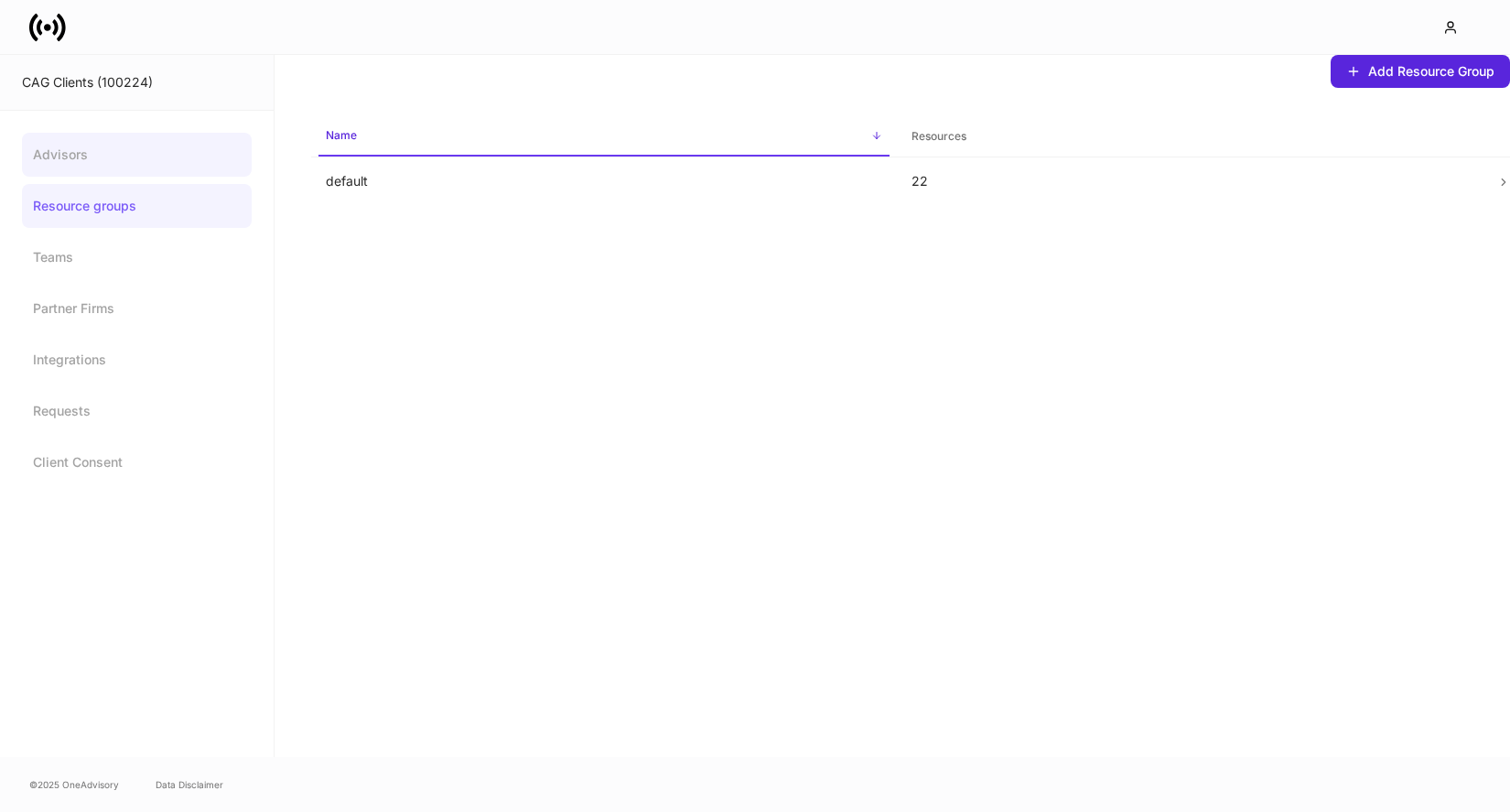
click at [138, 170] on link "Advisors" at bounding box center [137, 154] width 229 height 44
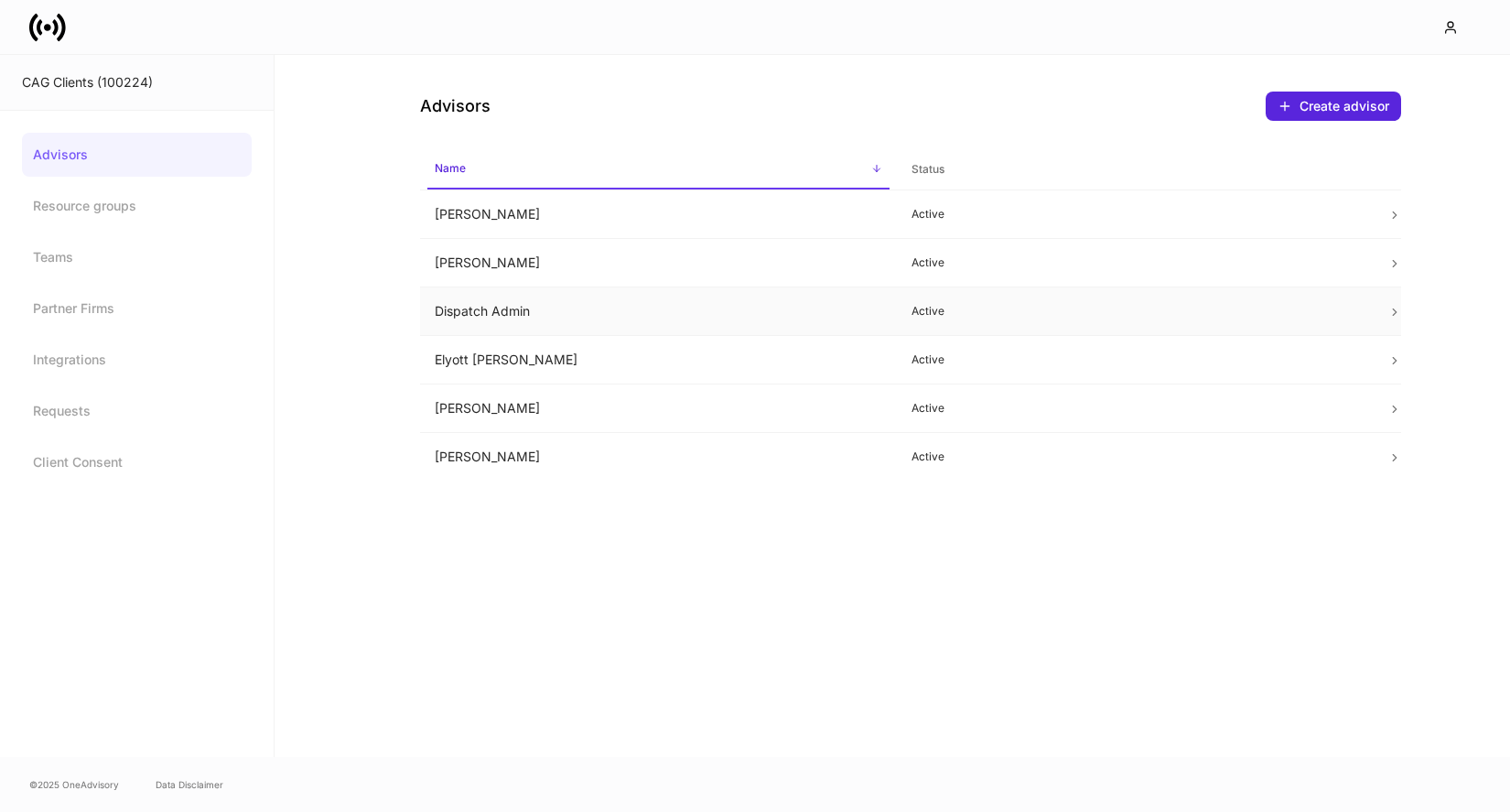
click at [813, 309] on td "Dispatch Admin" at bounding box center [658, 311] width 477 height 49
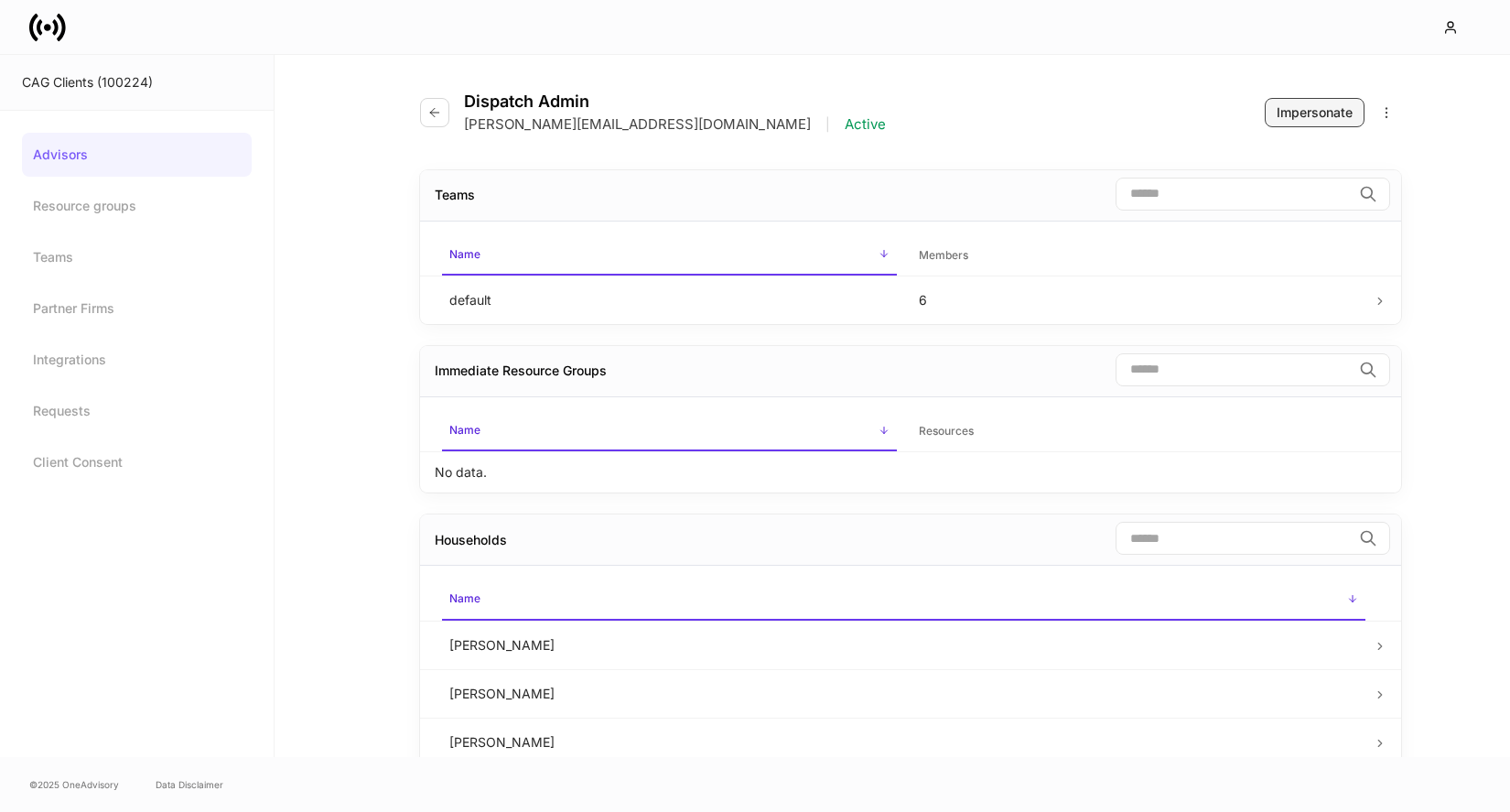
click at [1320, 102] on button "Impersonate" at bounding box center [1315, 112] width 100 height 29
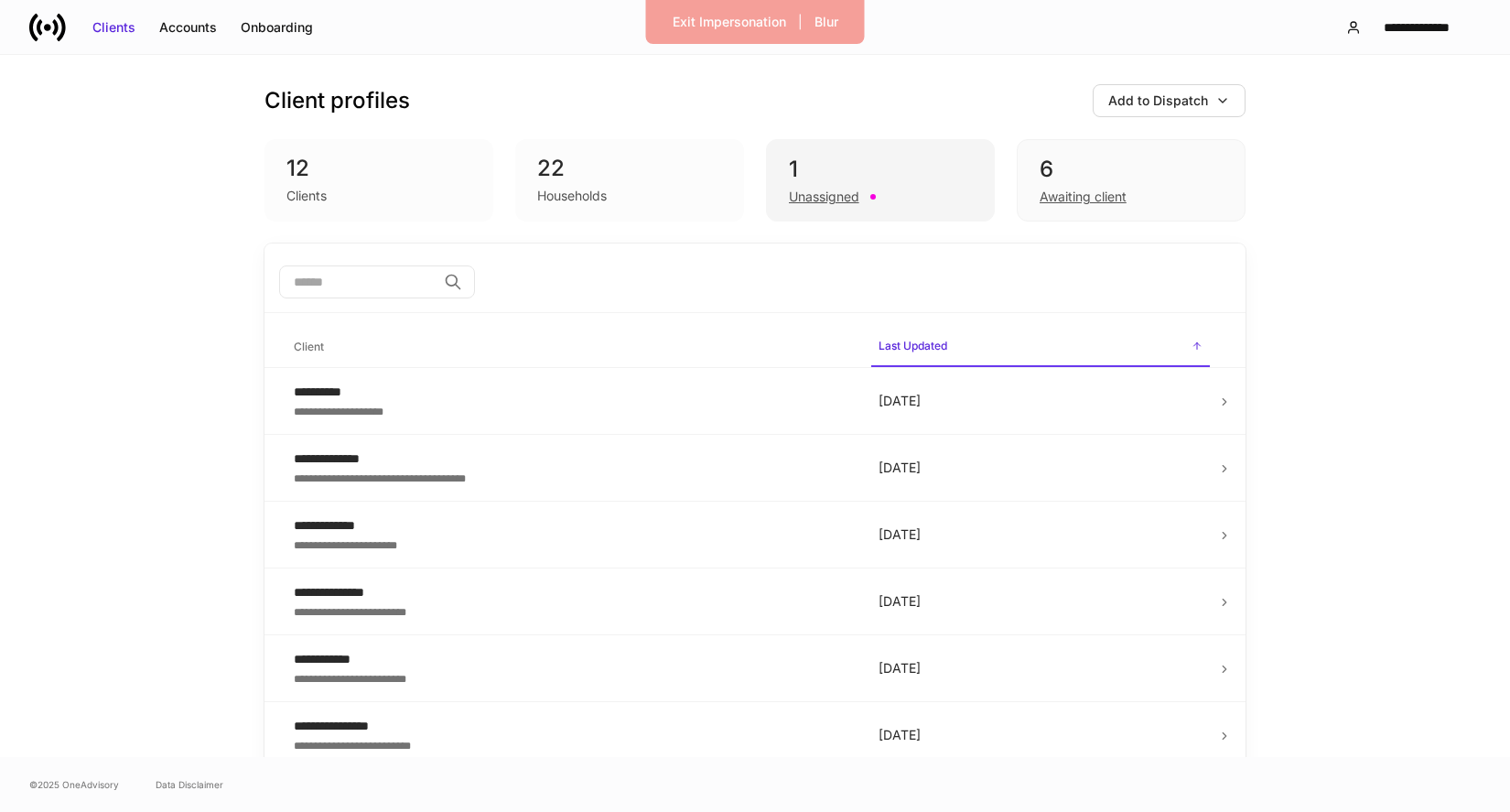
click at [828, 156] on div "1" at bounding box center [880, 169] width 184 height 29
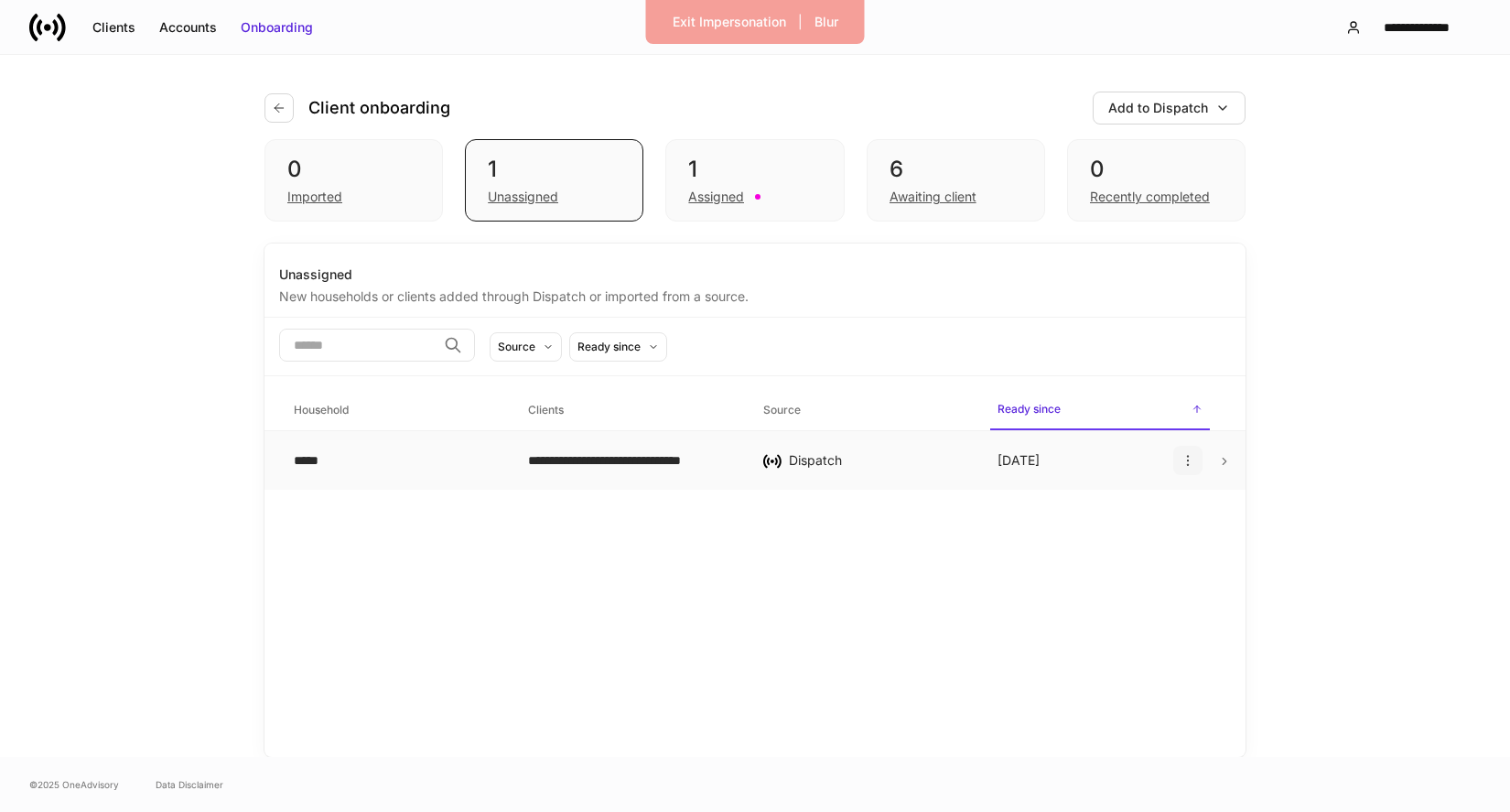
click at [1190, 459] on icon "button" at bounding box center [1188, 460] width 15 height 15
click at [1143, 552] on p "Delete household" at bounding box center [1123, 548] width 103 height 19
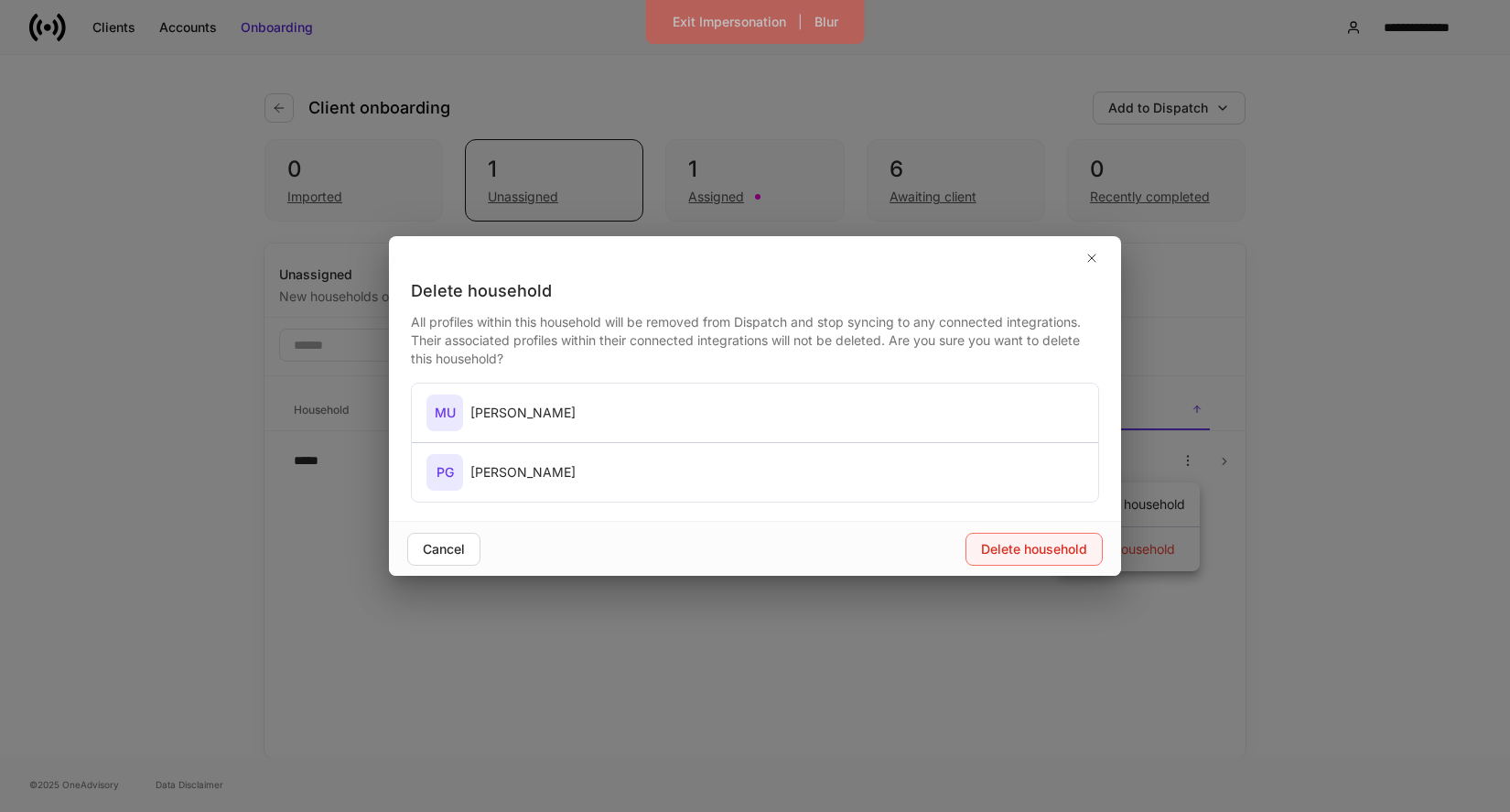
click at [1042, 556] on div "Delete household" at bounding box center [1034, 548] width 106 height 19
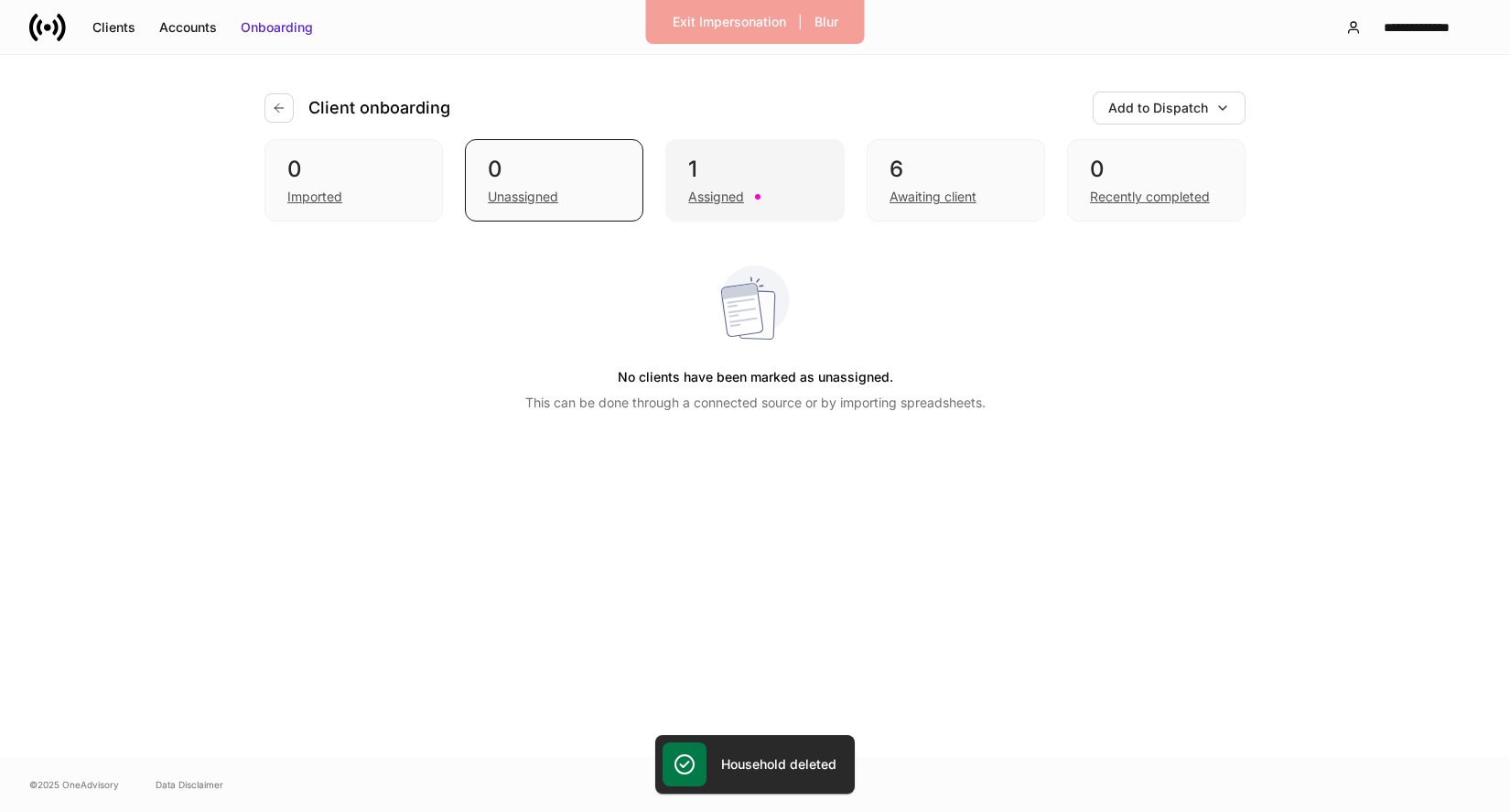
click at [710, 193] on div "Assigned" at bounding box center [715, 196] width 56 height 19
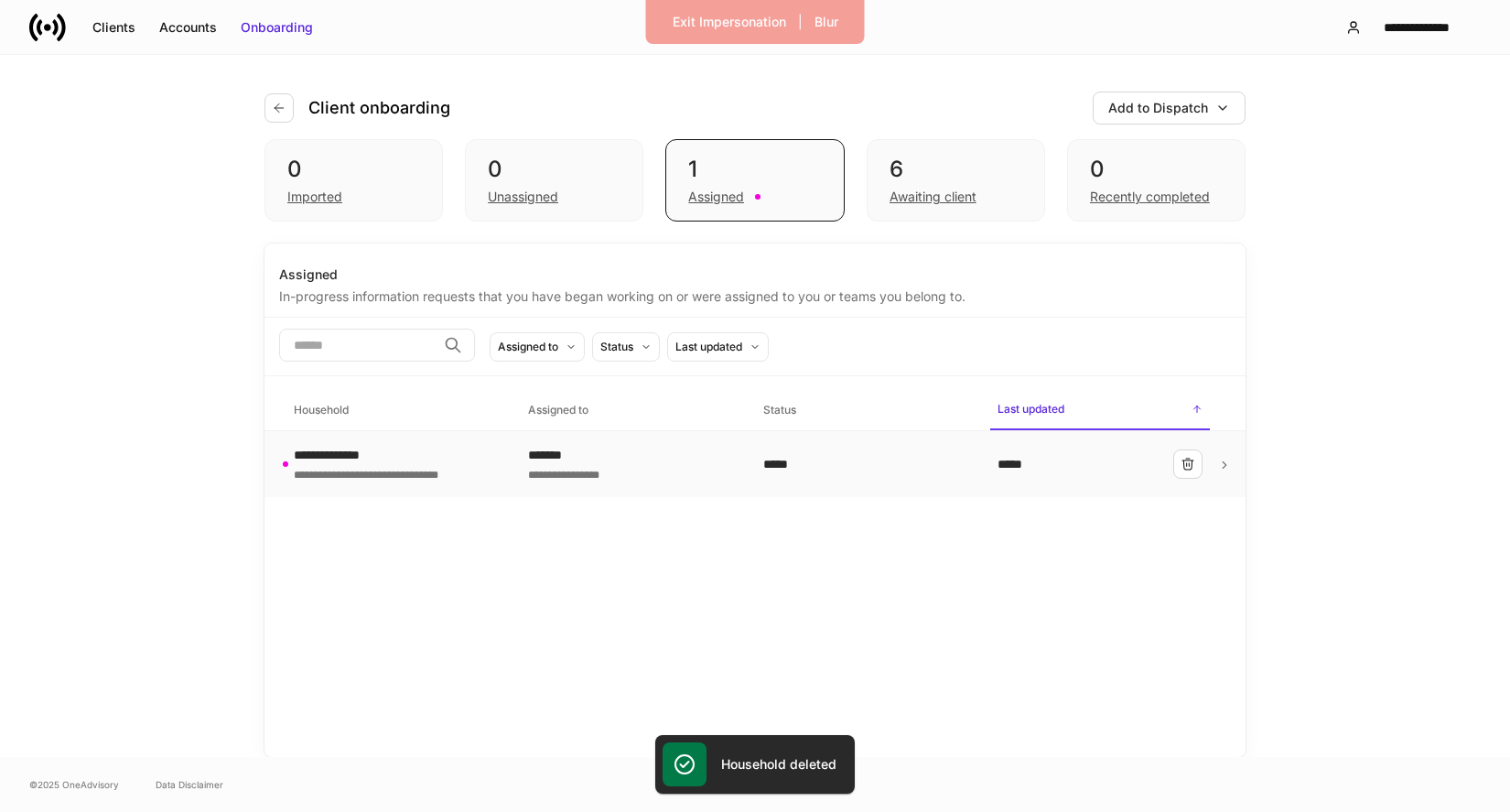
click at [634, 482] on div "**********" at bounding box center [631, 472] width 205 height 19
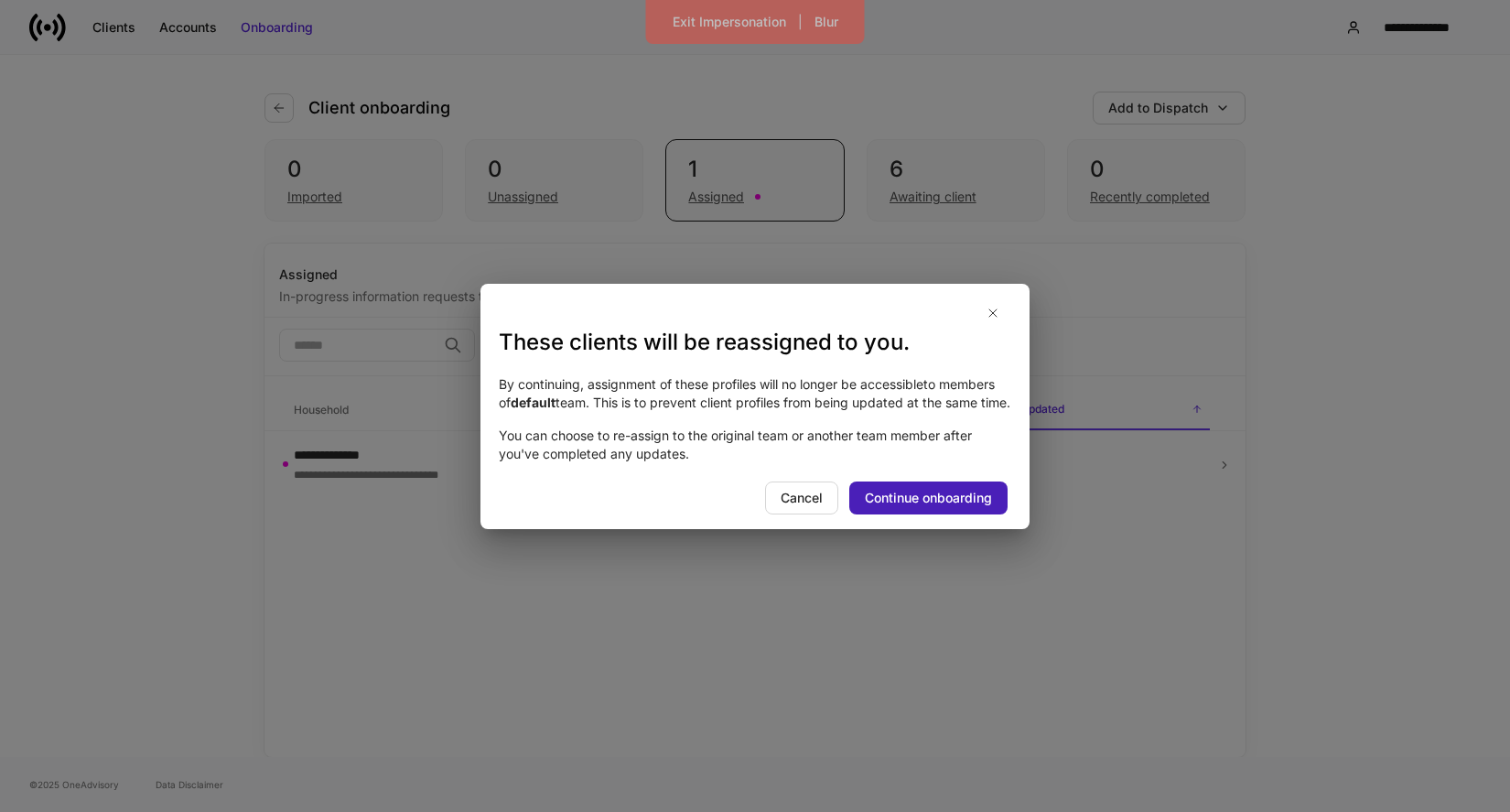
click at [910, 507] on div "Continue onboarding" at bounding box center [928, 498] width 127 height 19
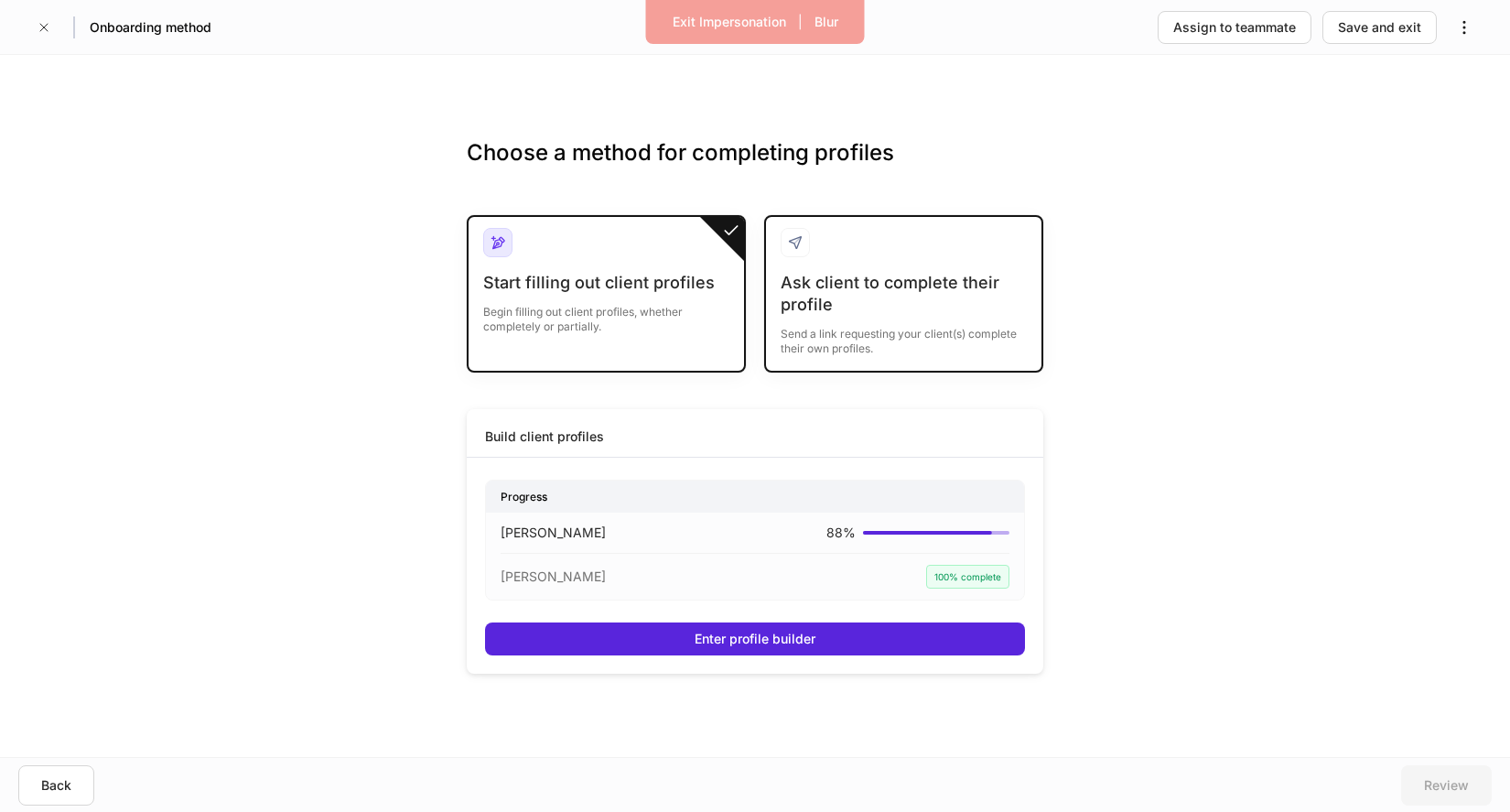
click at [857, 316] on div "Send a link requesting your client(s) complete their own profiles." at bounding box center [904, 336] width 246 height 40
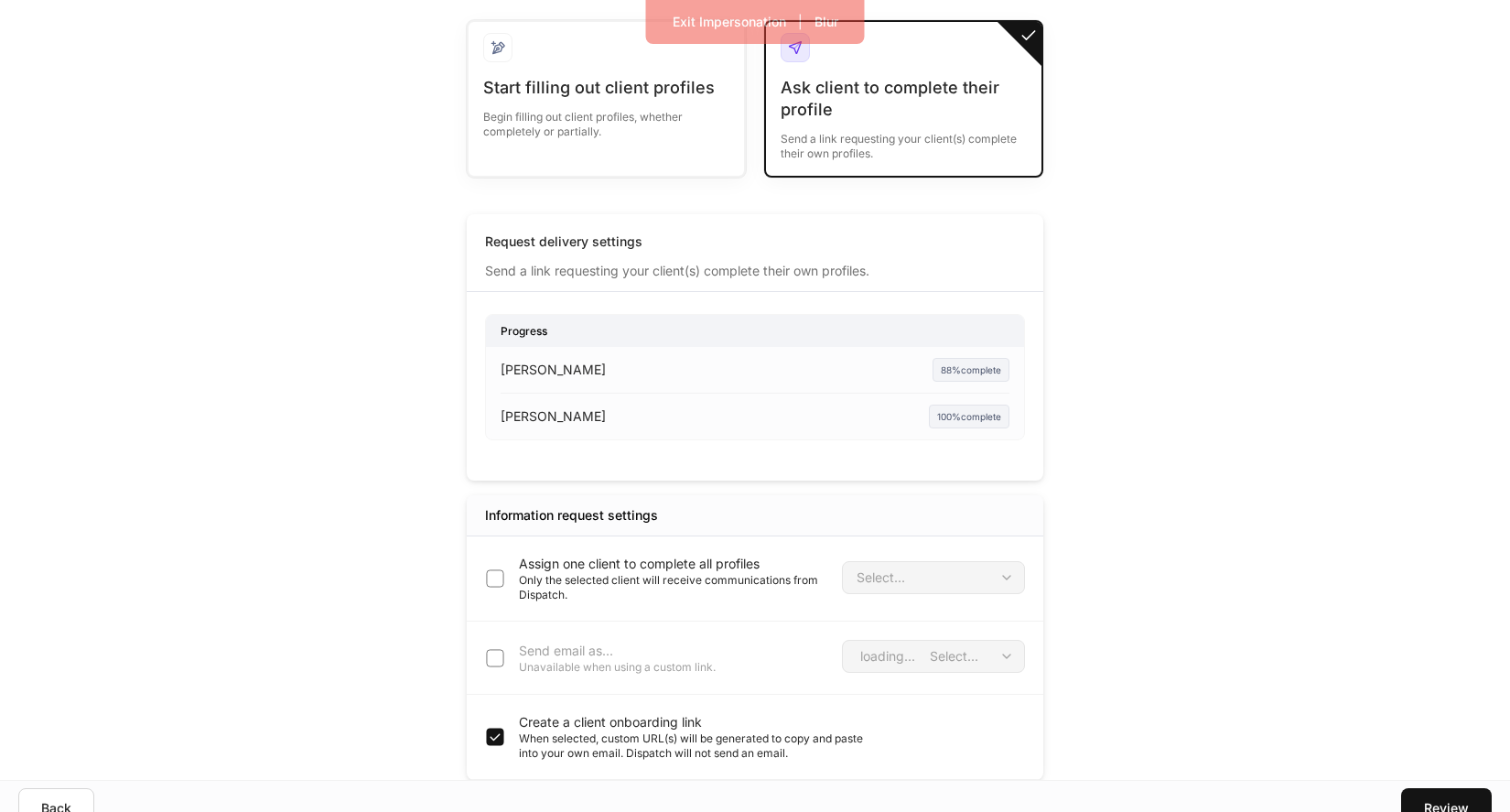
scroll to position [47, 0]
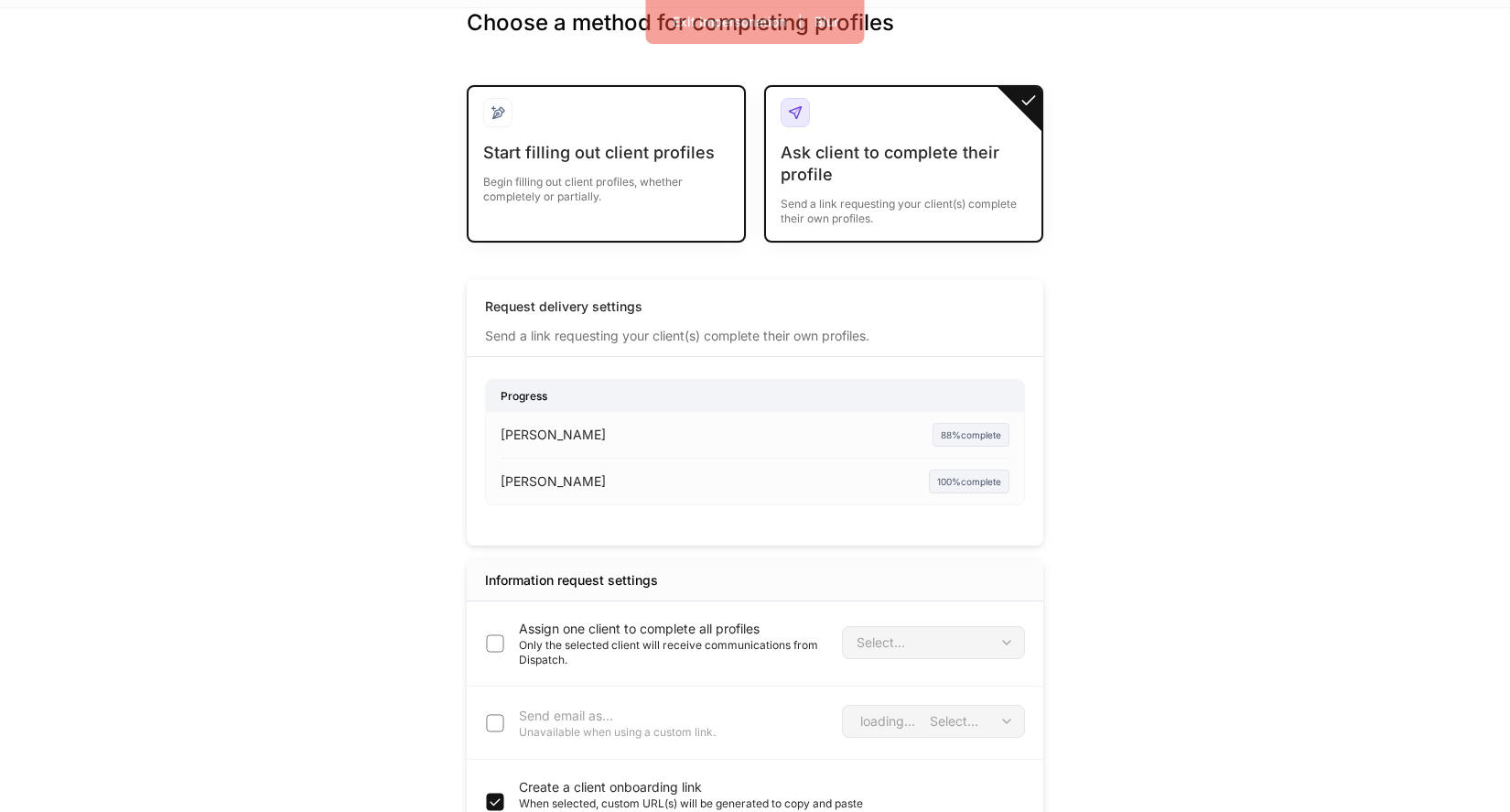
click at [641, 222] on div "Start filling out client profiles Begin filling out client profiles, whether co…" at bounding box center [606, 183] width 246 height 84
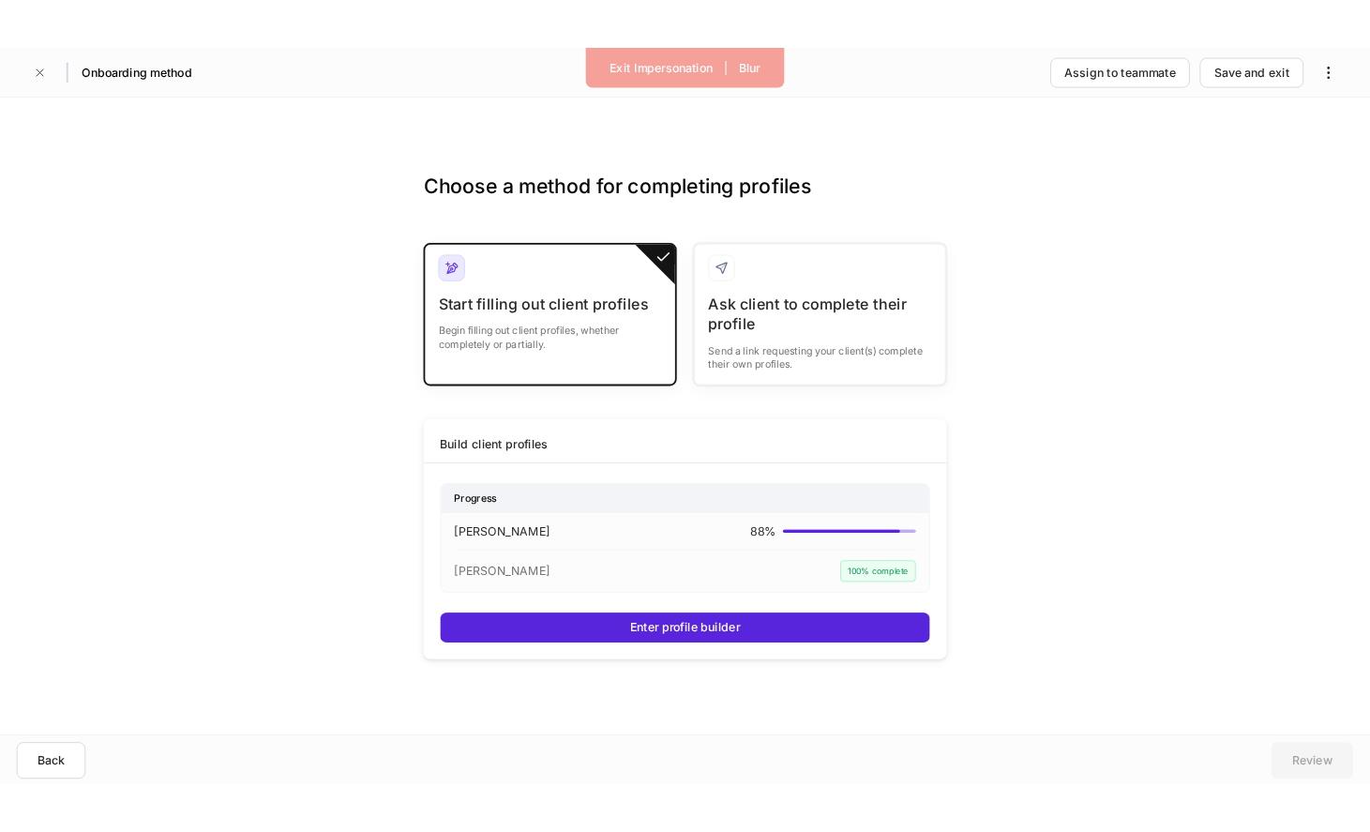
scroll to position [0, 0]
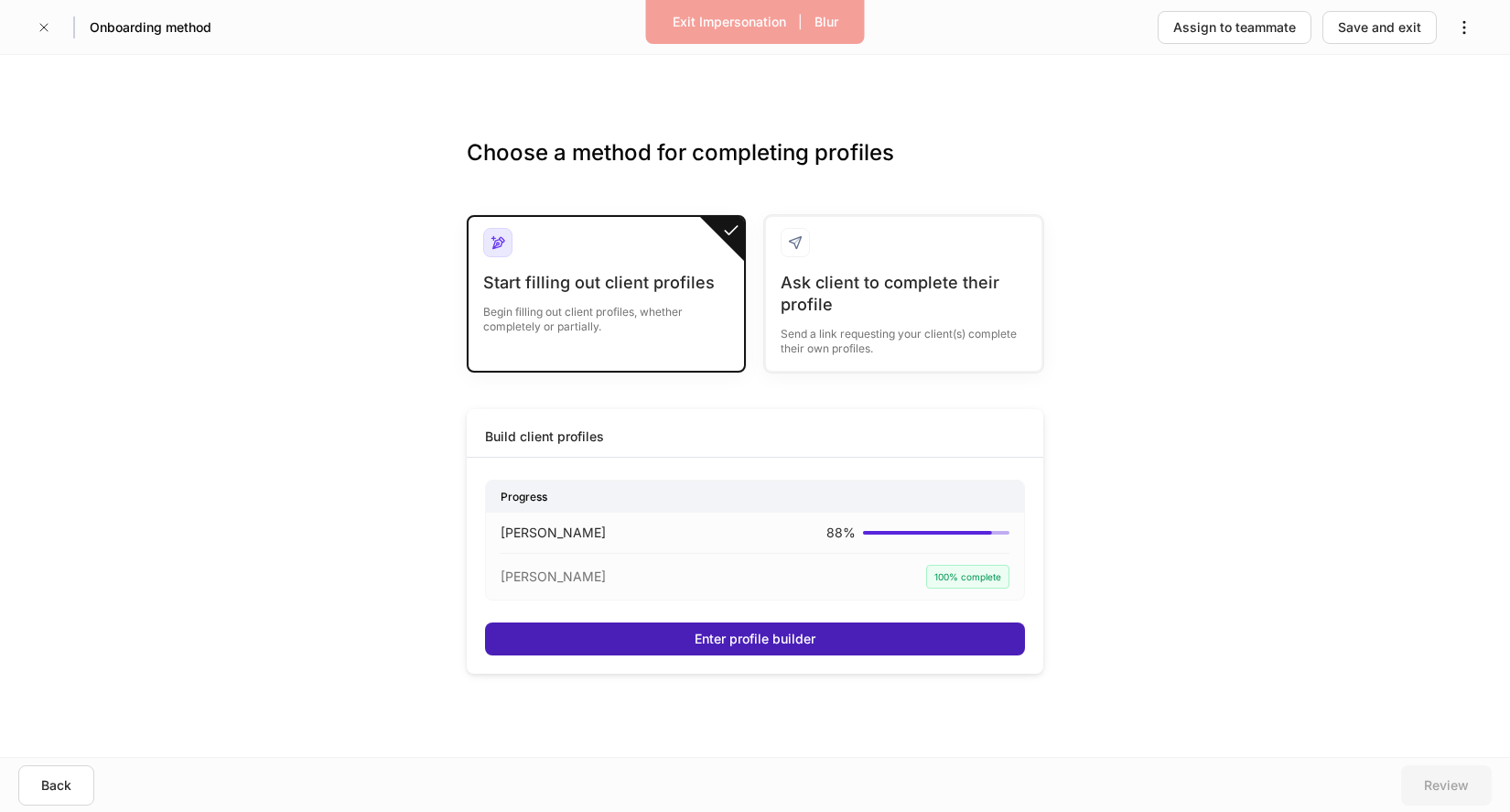
click at [773, 628] on button "Enter profile builder" at bounding box center [755, 639] width 540 height 33
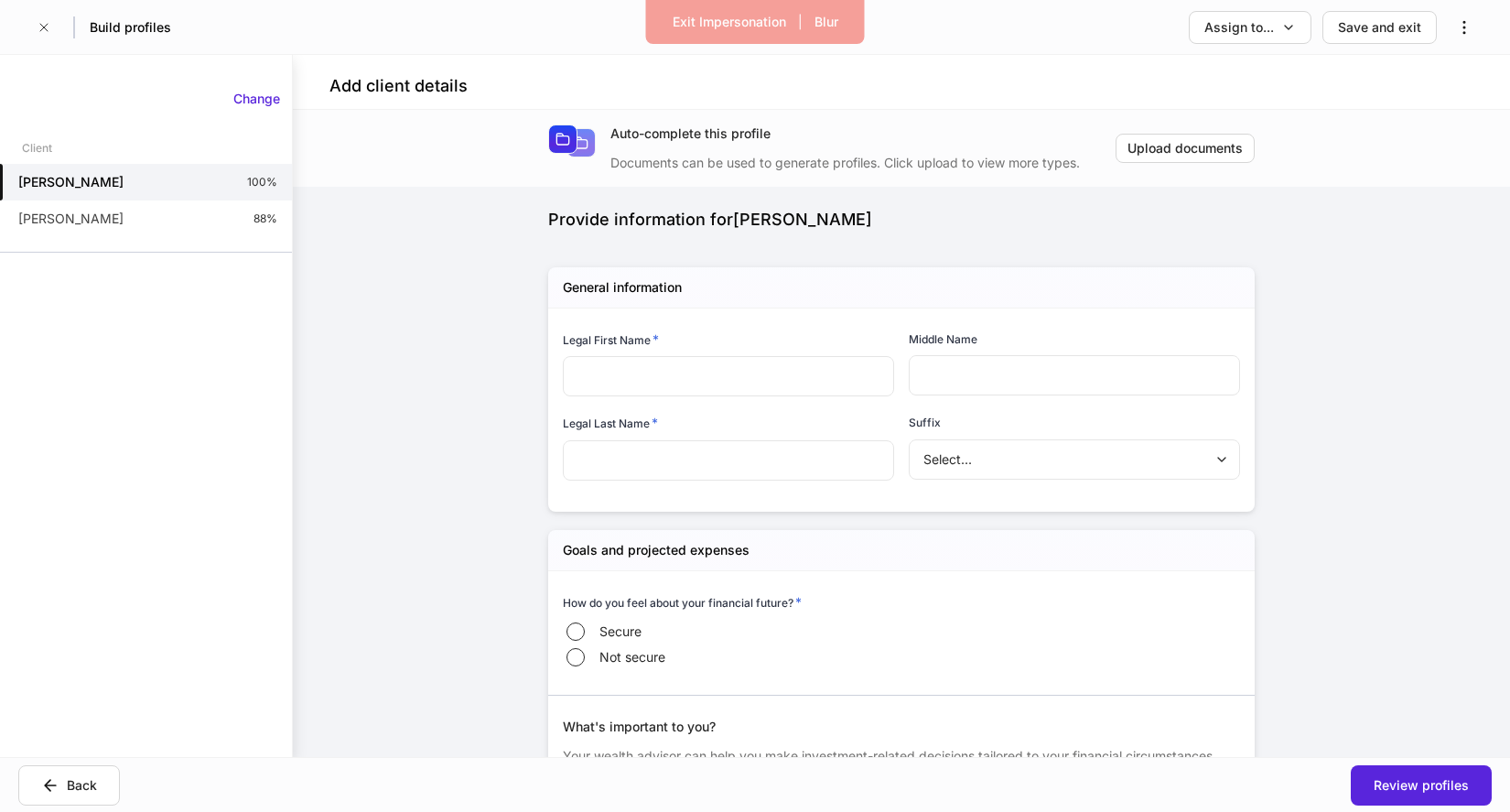
type input "*******"
type input "********"
type input "**********"
type input "*****"
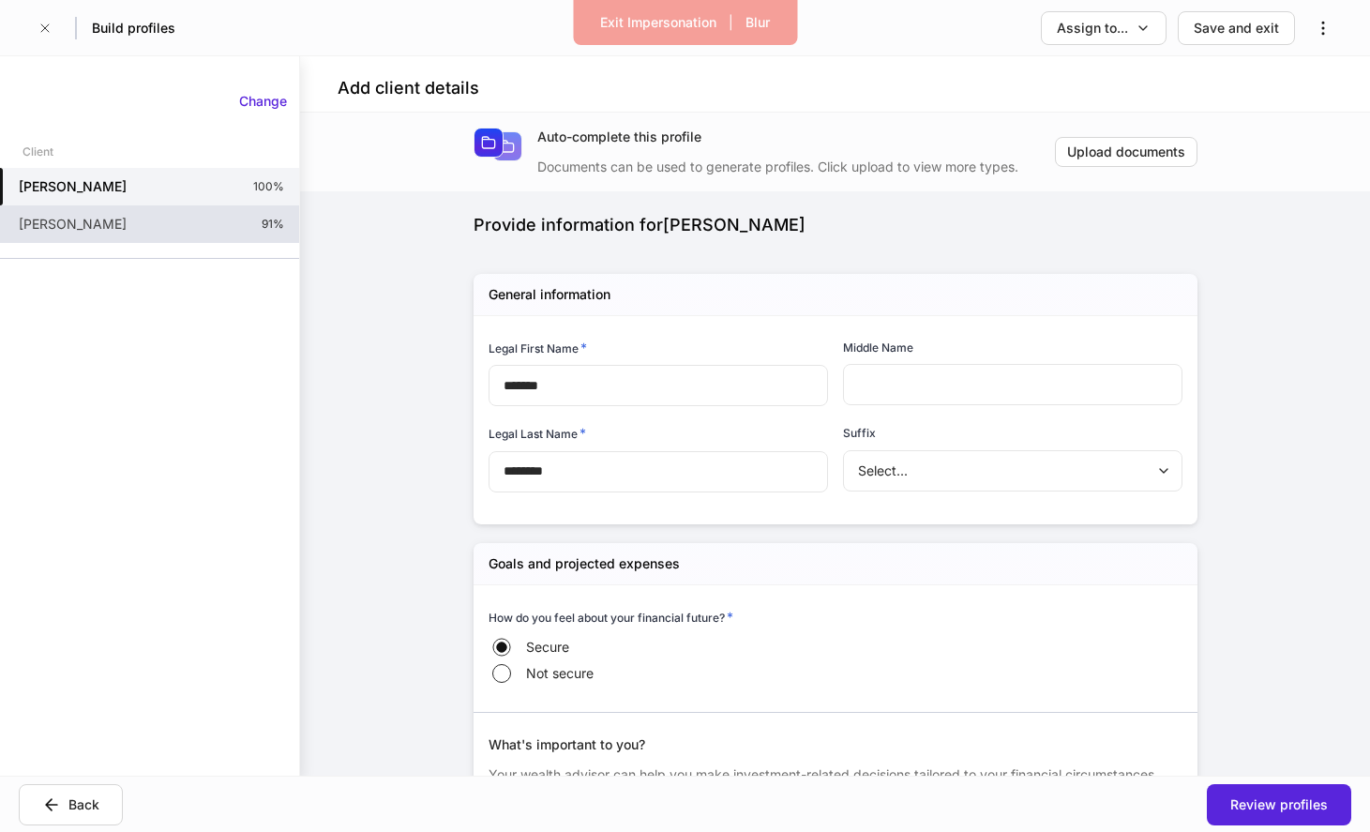
click at [176, 229] on div "[PERSON_NAME] 91%" at bounding box center [149, 224] width 299 height 38
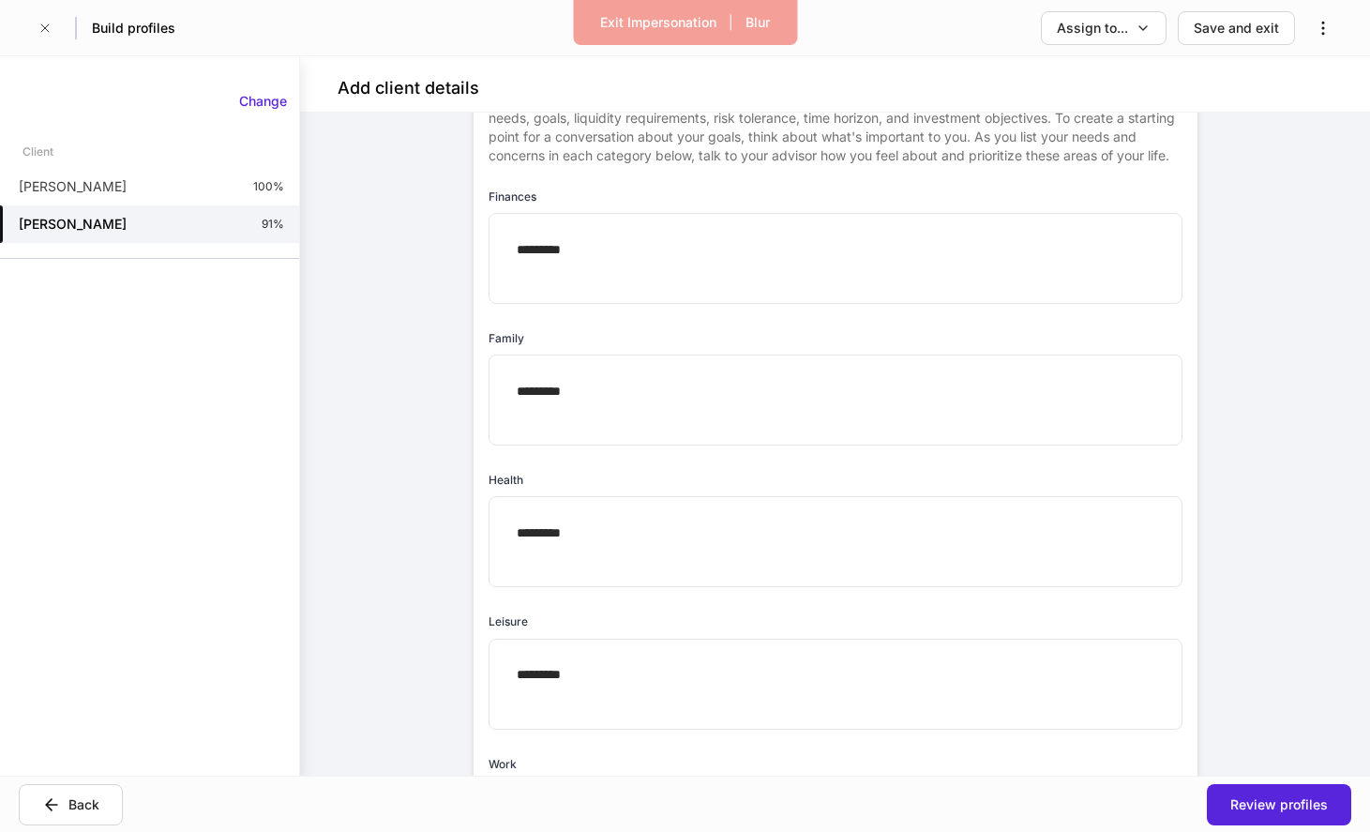
scroll to position [731, 0]
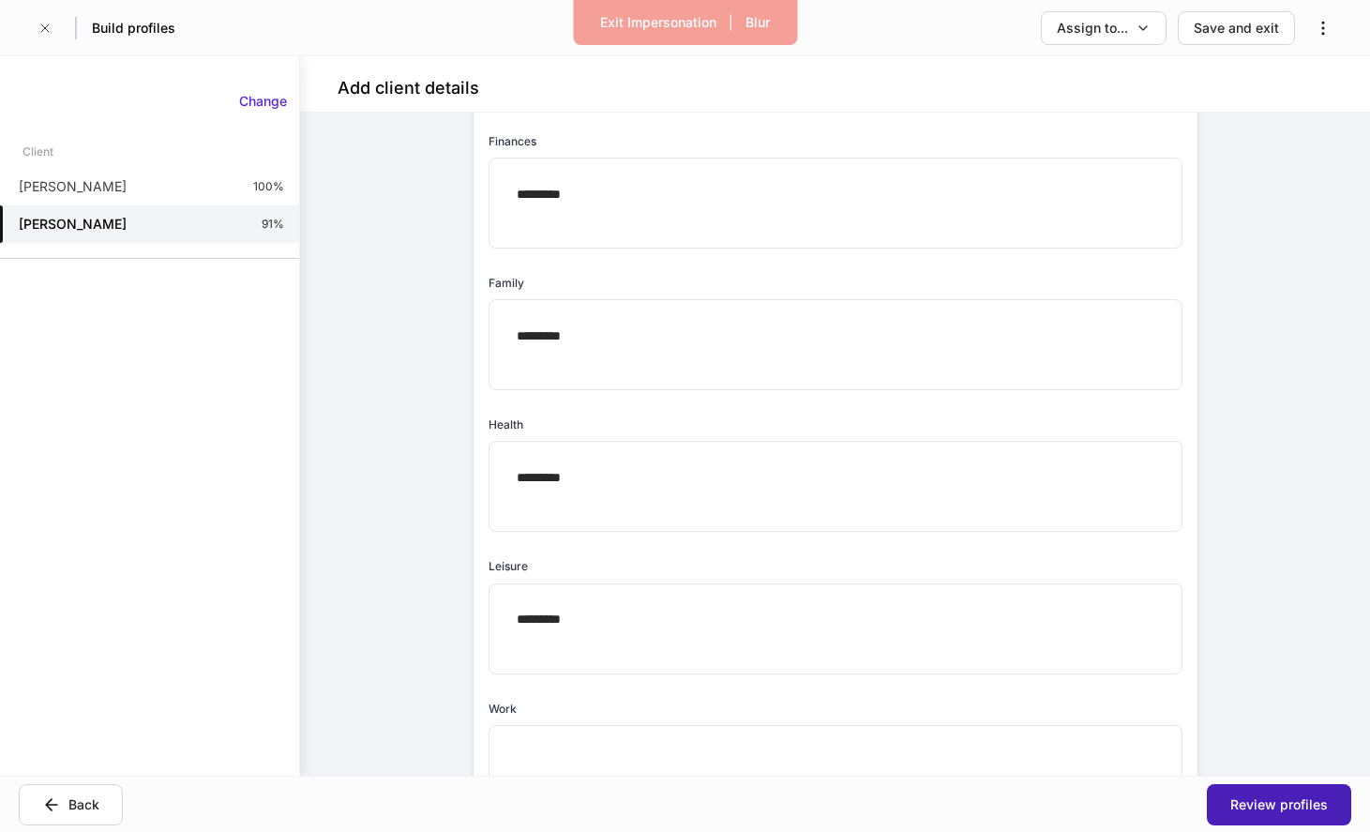
click at [1297, 802] on div "Review profiles" at bounding box center [1279, 804] width 98 height 19
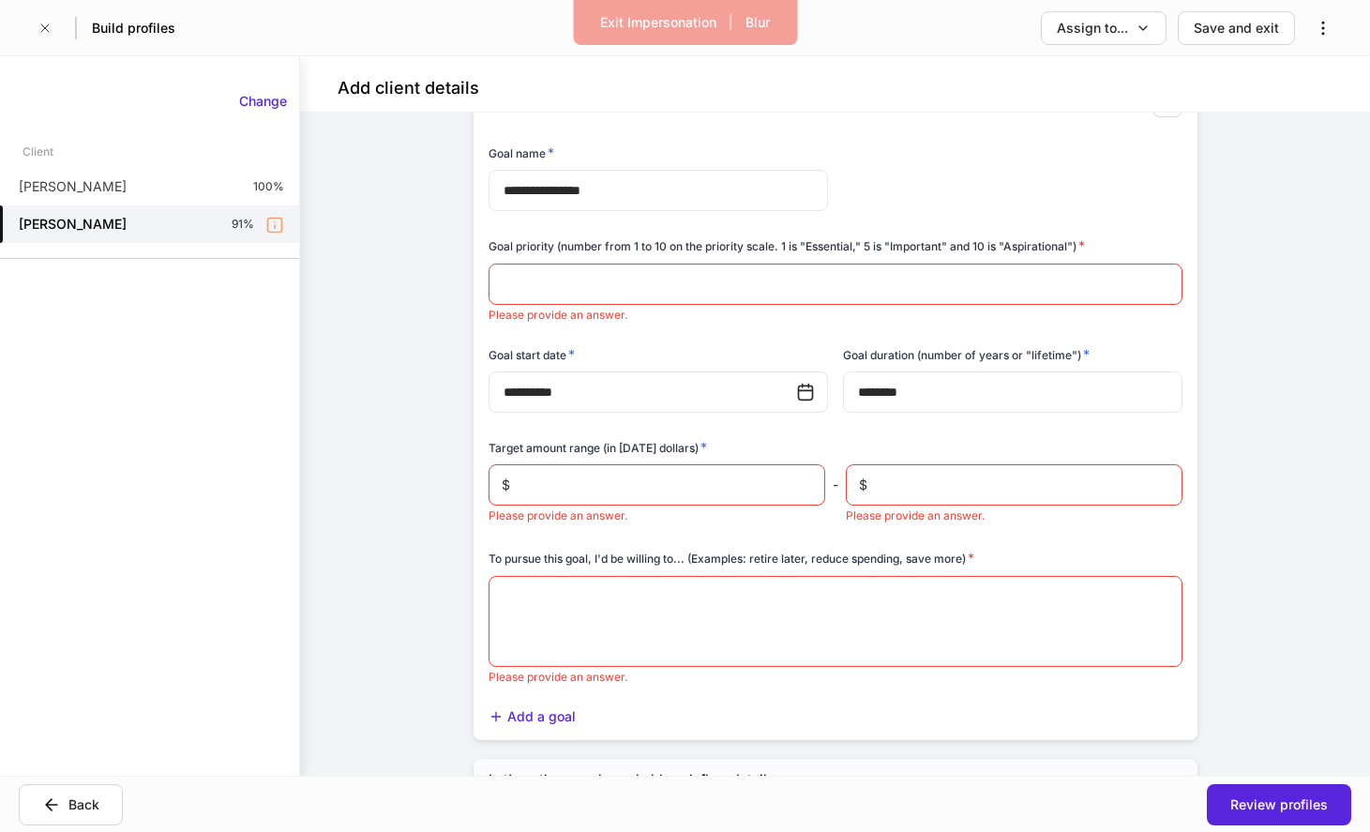
scroll to position [1926, 0]
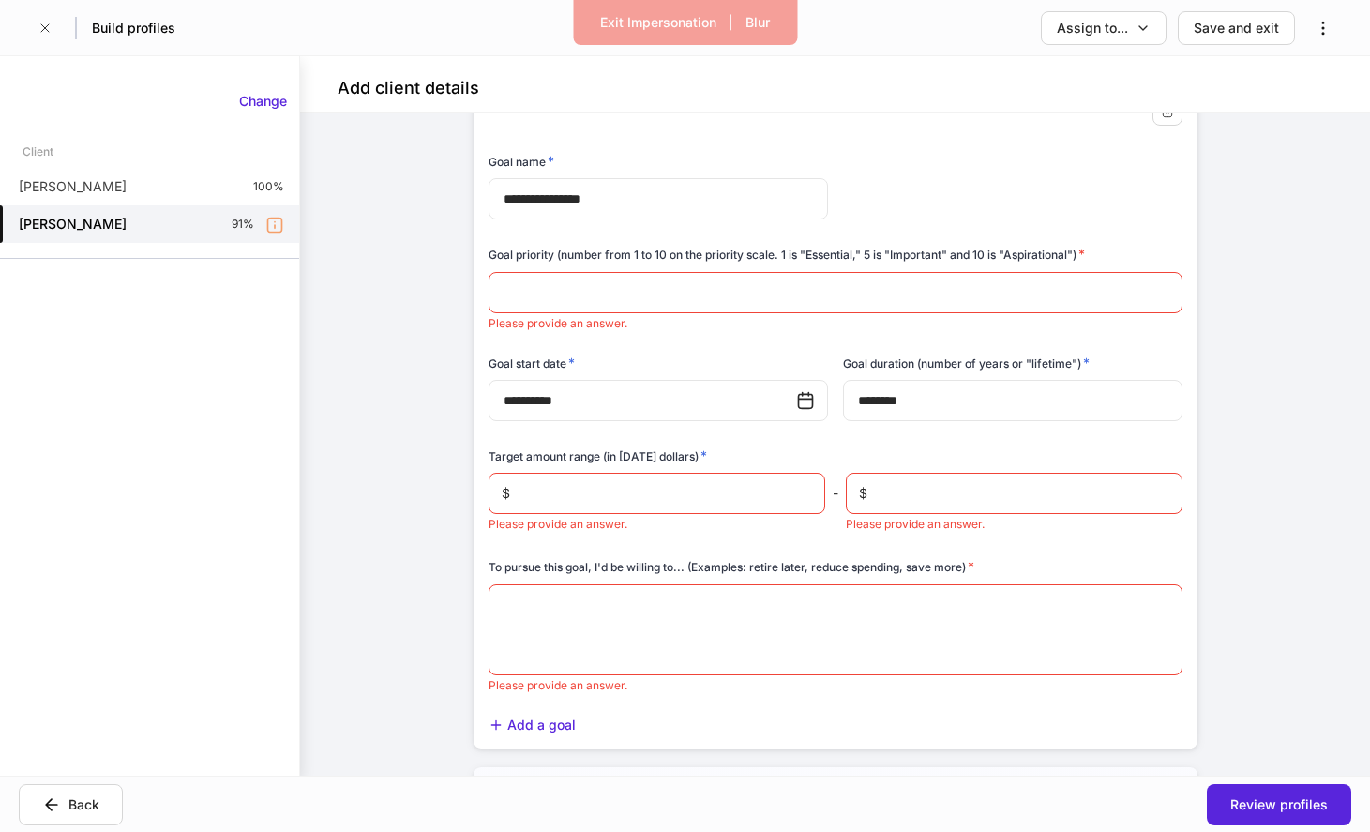
click at [768, 324] on p "Please provide an answer." at bounding box center [836, 323] width 694 height 15
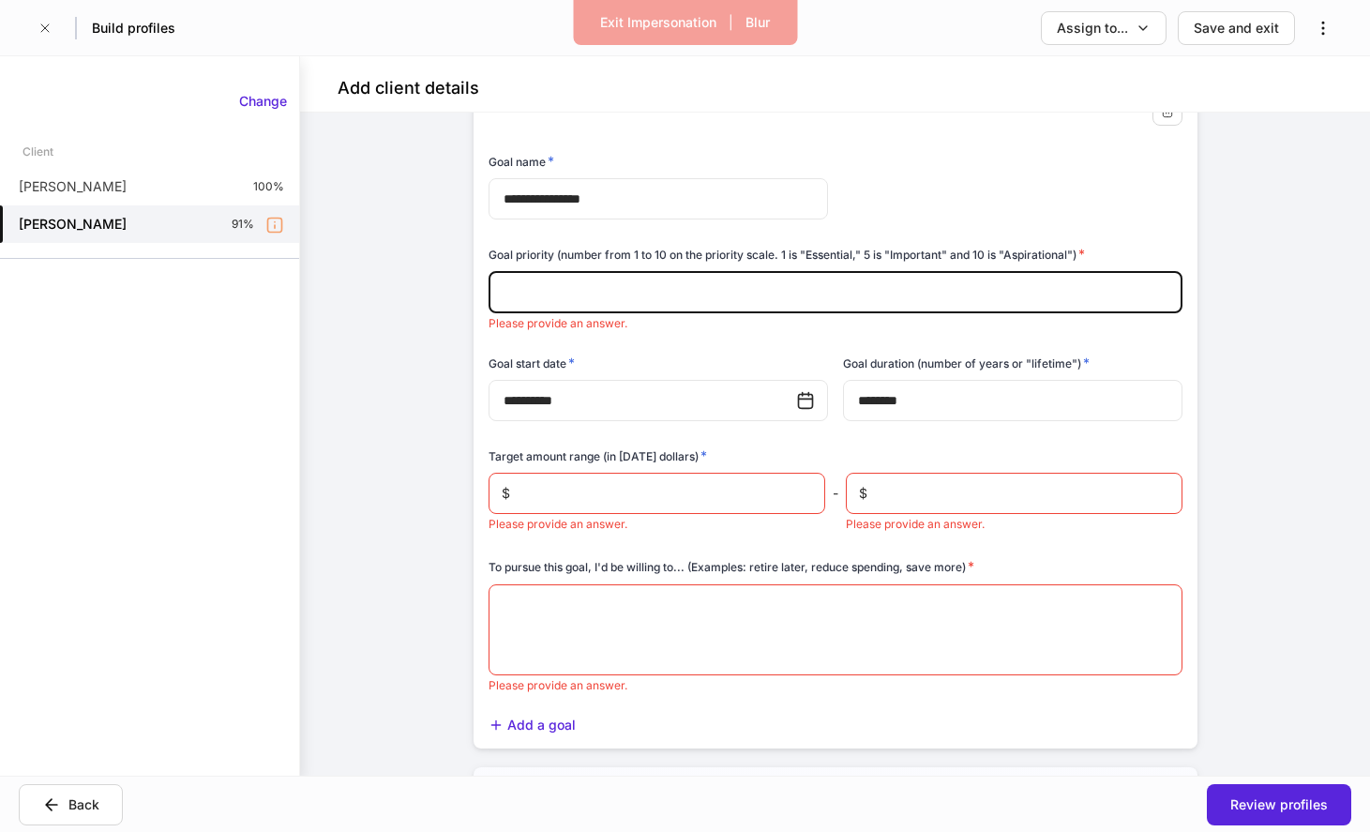
click at [772, 301] on input "number" at bounding box center [836, 292] width 694 height 41
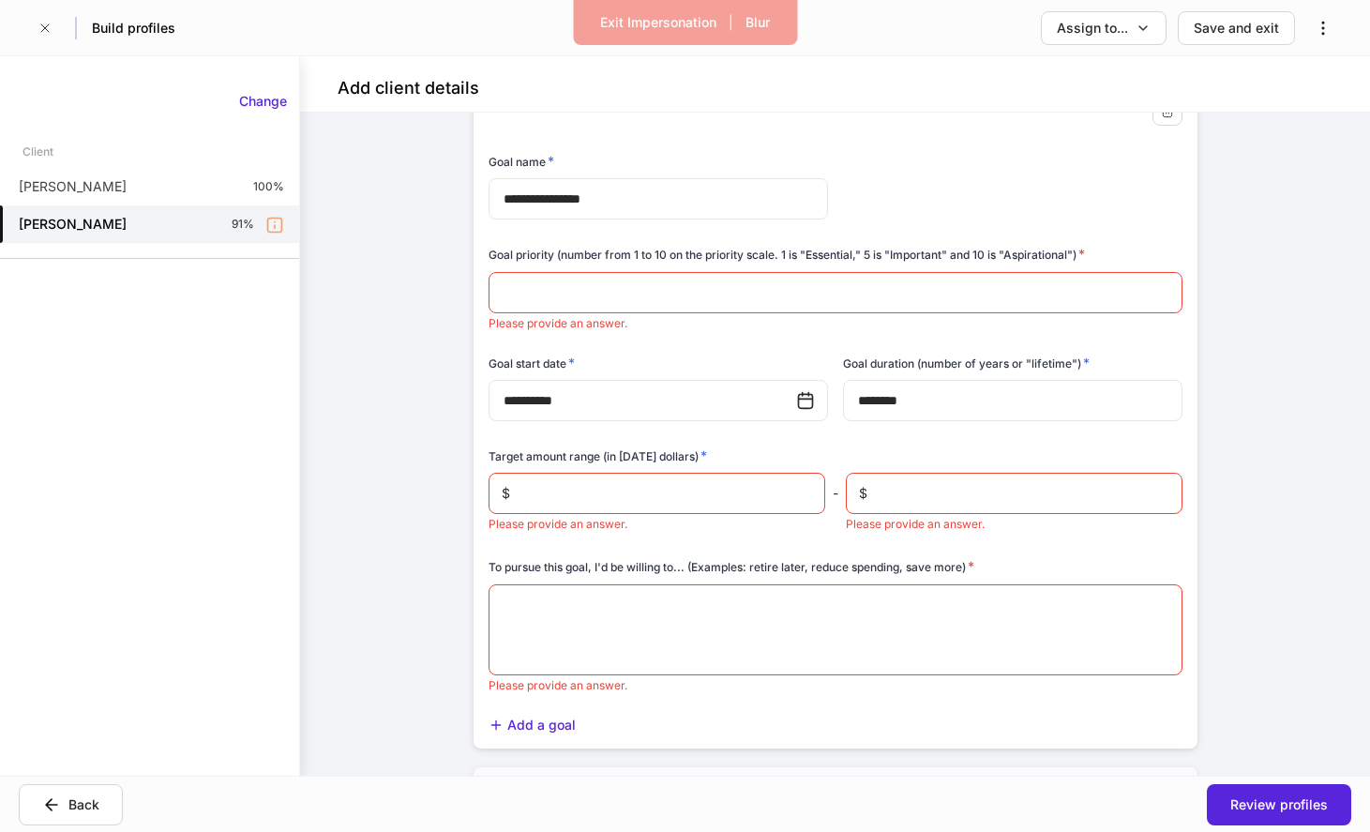
click at [759, 348] on div "**********" at bounding box center [651, 377] width 355 height 93
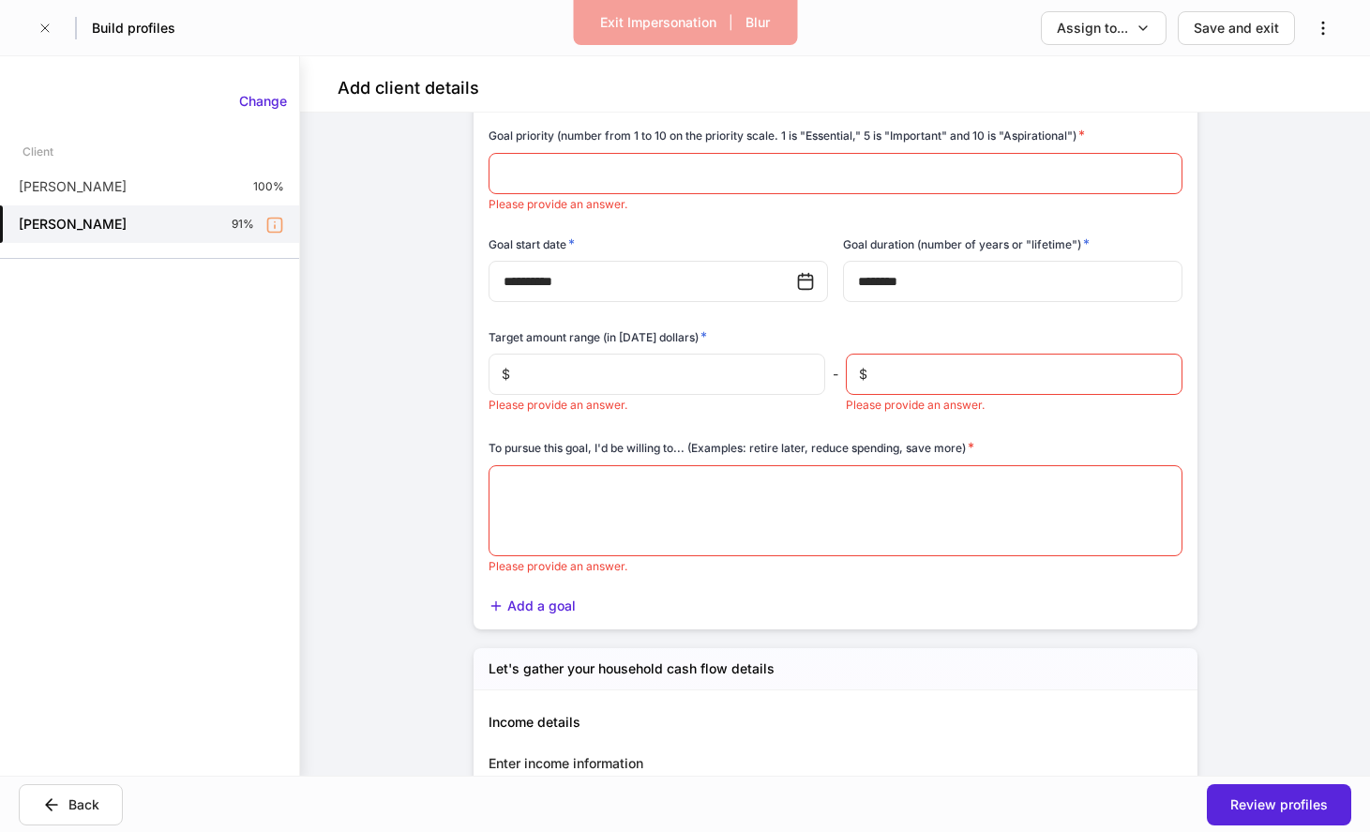
scroll to position [2052, 0]
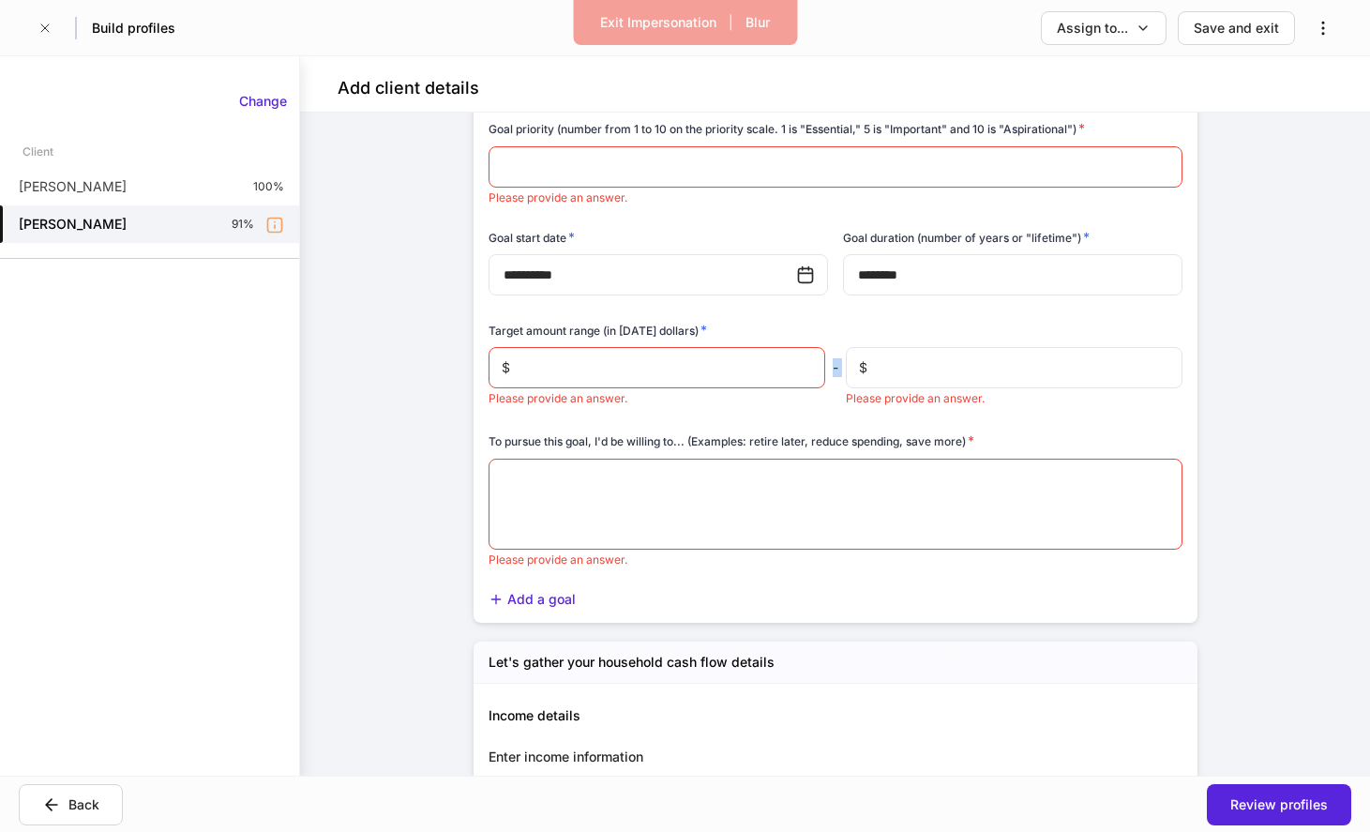
drag, startPoint x: 833, startPoint y: 370, endPoint x: 845, endPoint y: 368, distance: 12.3
click at [845, 368] on div "$ ​ Please provide an answer. - $ ​ Please provide an answer." at bounding box center [836, 376] width 694 height 59
click at [838, 335] on div "Target amount range (in today's dollars) *" at bounding box center [836, 334] width 694 height 26
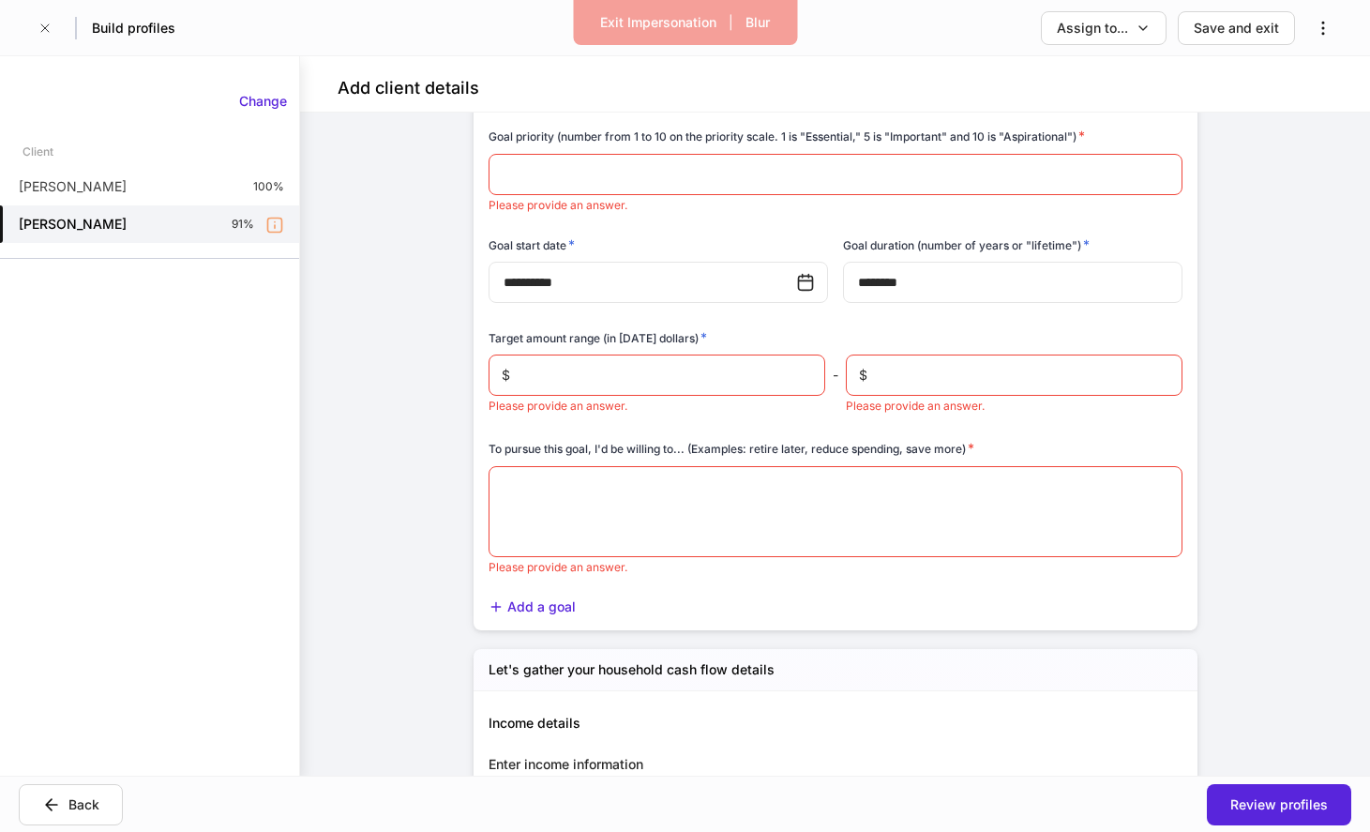
scroll to position [2075, 0]
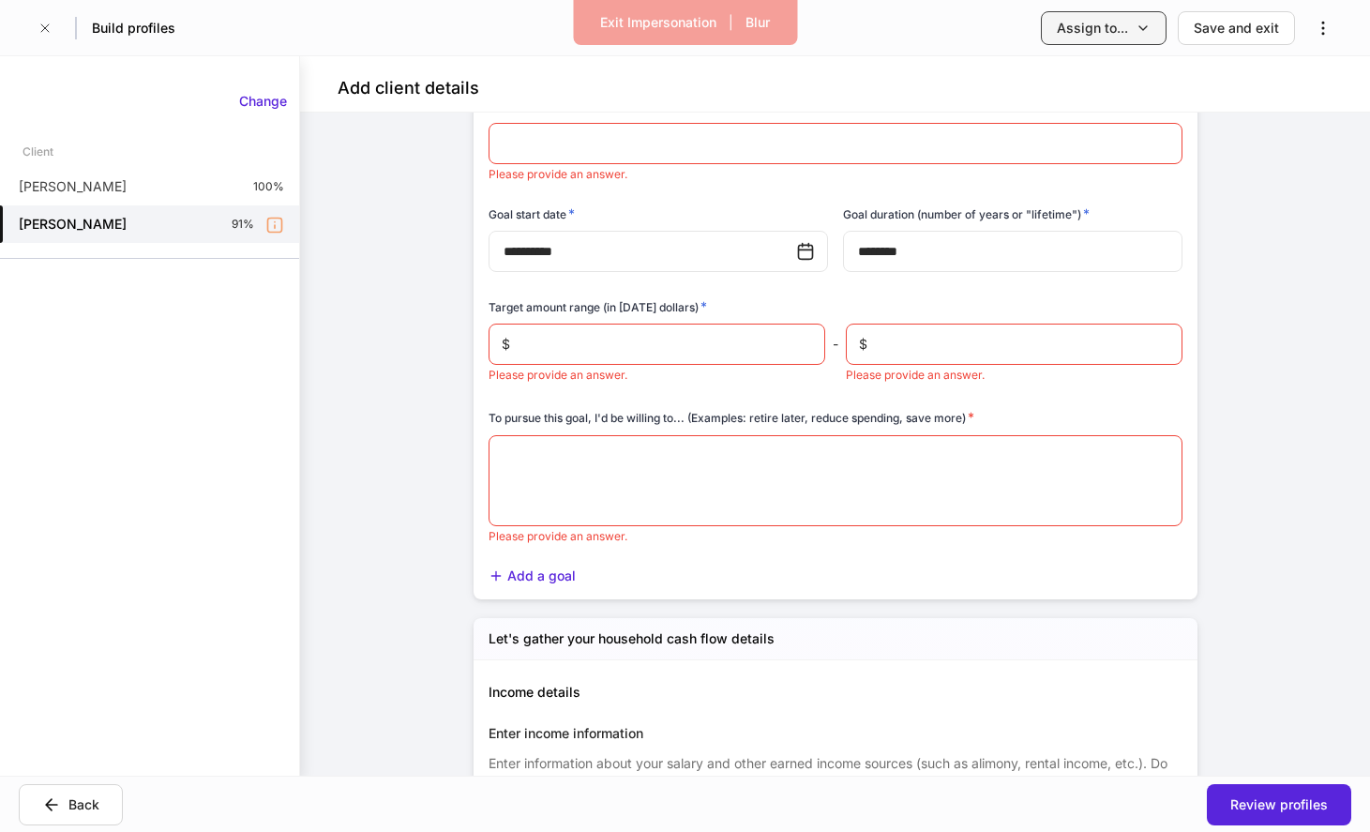
click at [1160, 30] on button "Assign to..." at bounding box center [1104, 28] width 126 height 34
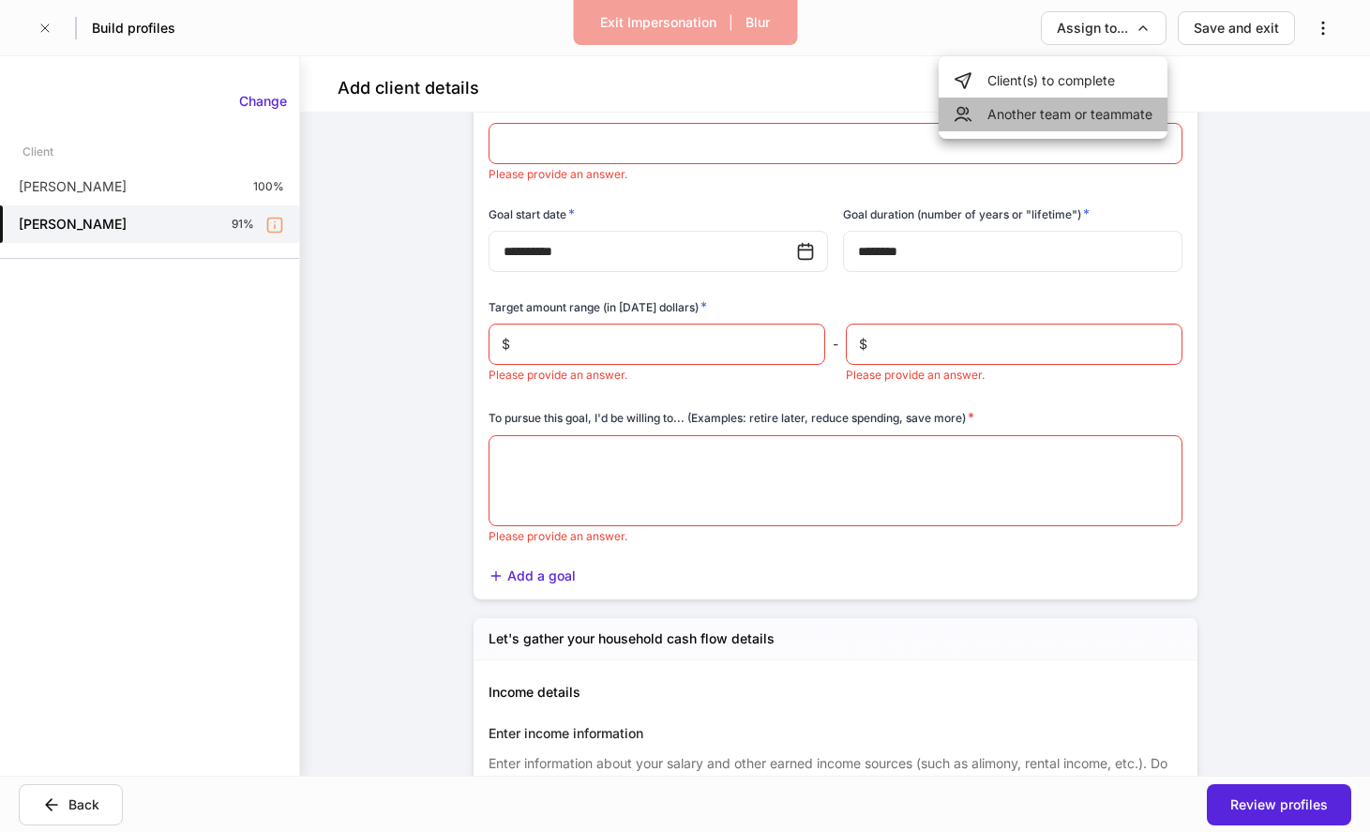
click at [1059, 119] on li "Another team or teammate" at bounding box center [1053, 115] width 229 height 34
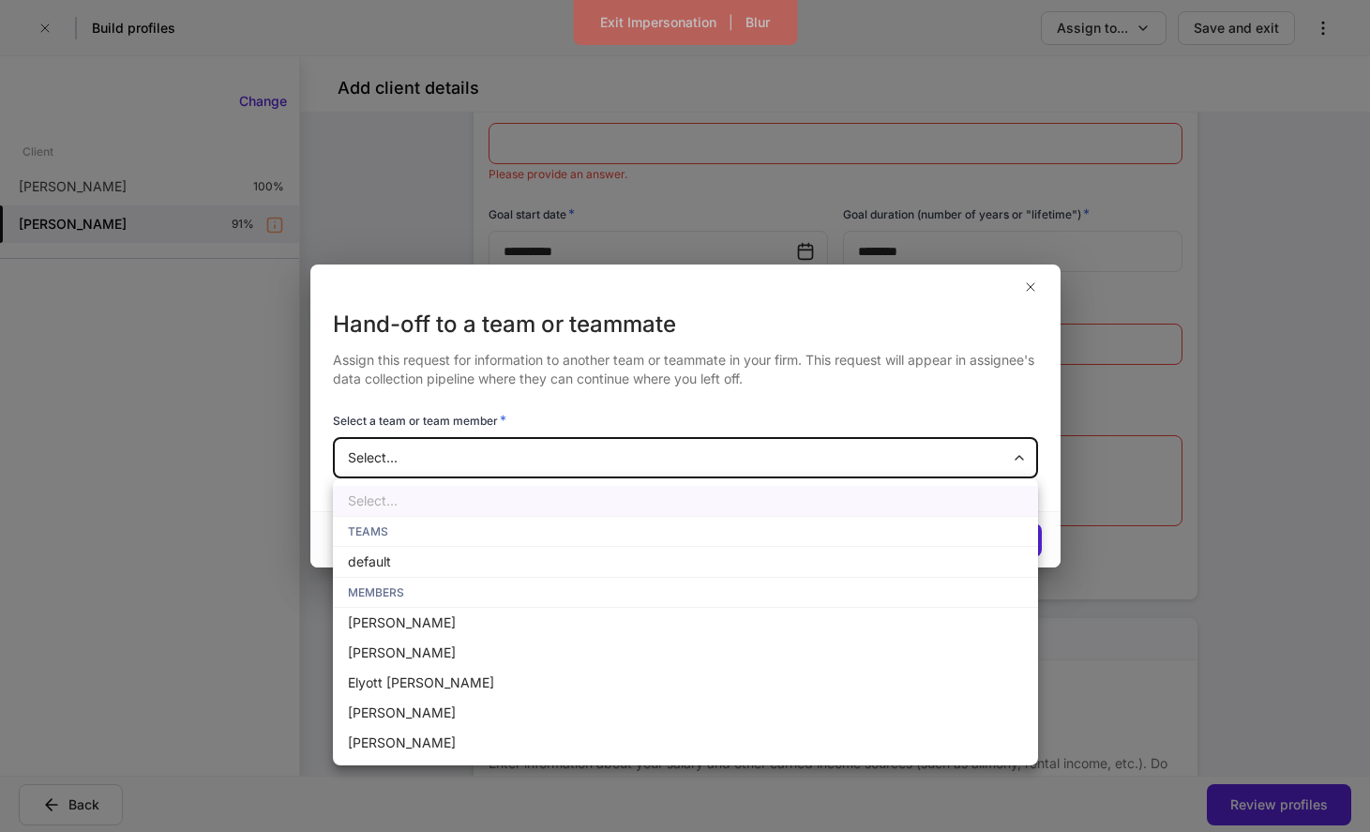
click at [615, 460] on body "**********" at bounding box center [685, 416] width 1370 height 832
click at [621, 415] on div at bounding box center [685, 416] width 1370 height 832
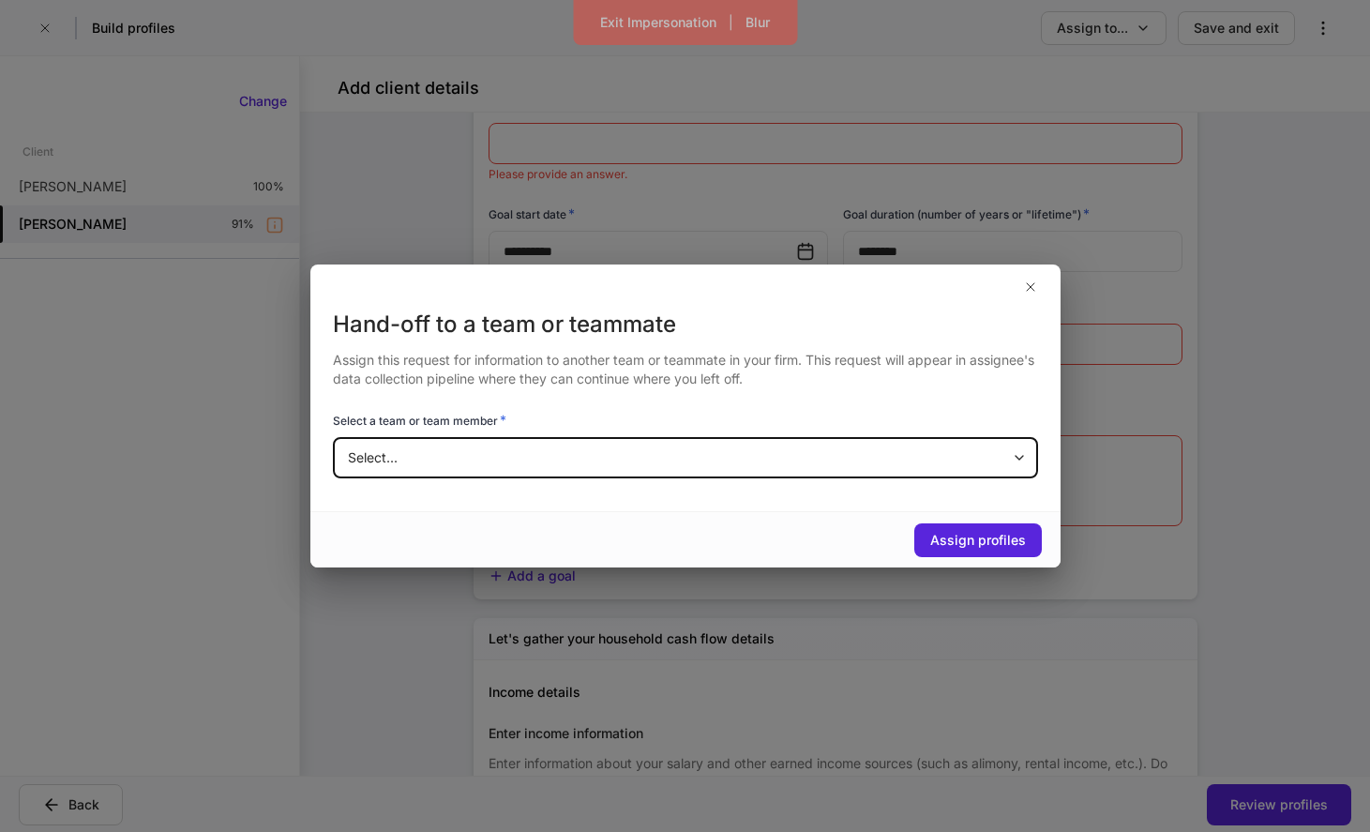
click at [668, 446] on body "**********" at bounding box center [685, 416] width 1370 height 832
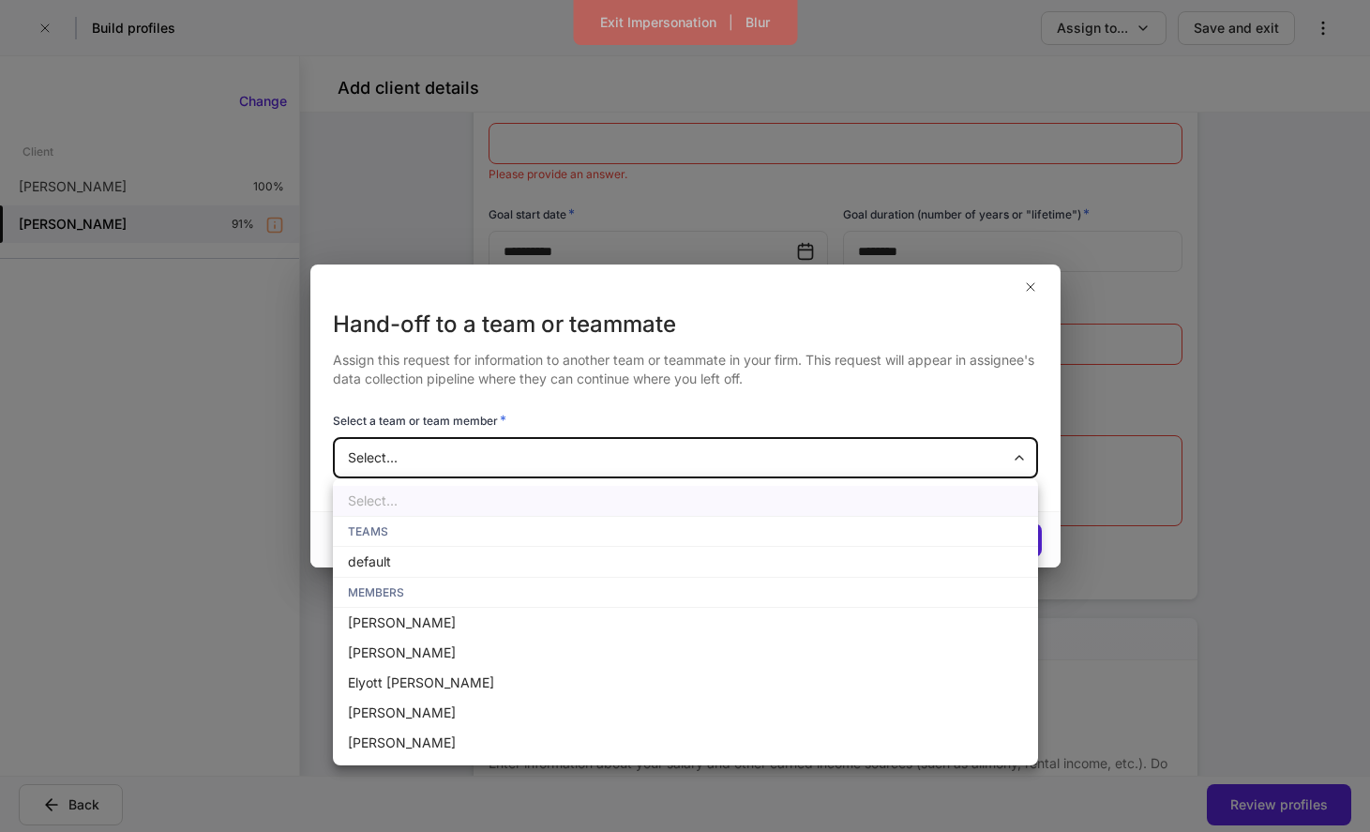
click at [607, 549] on li "default" at bounding box center [685, 562] width 705 height 30
type input "**********"
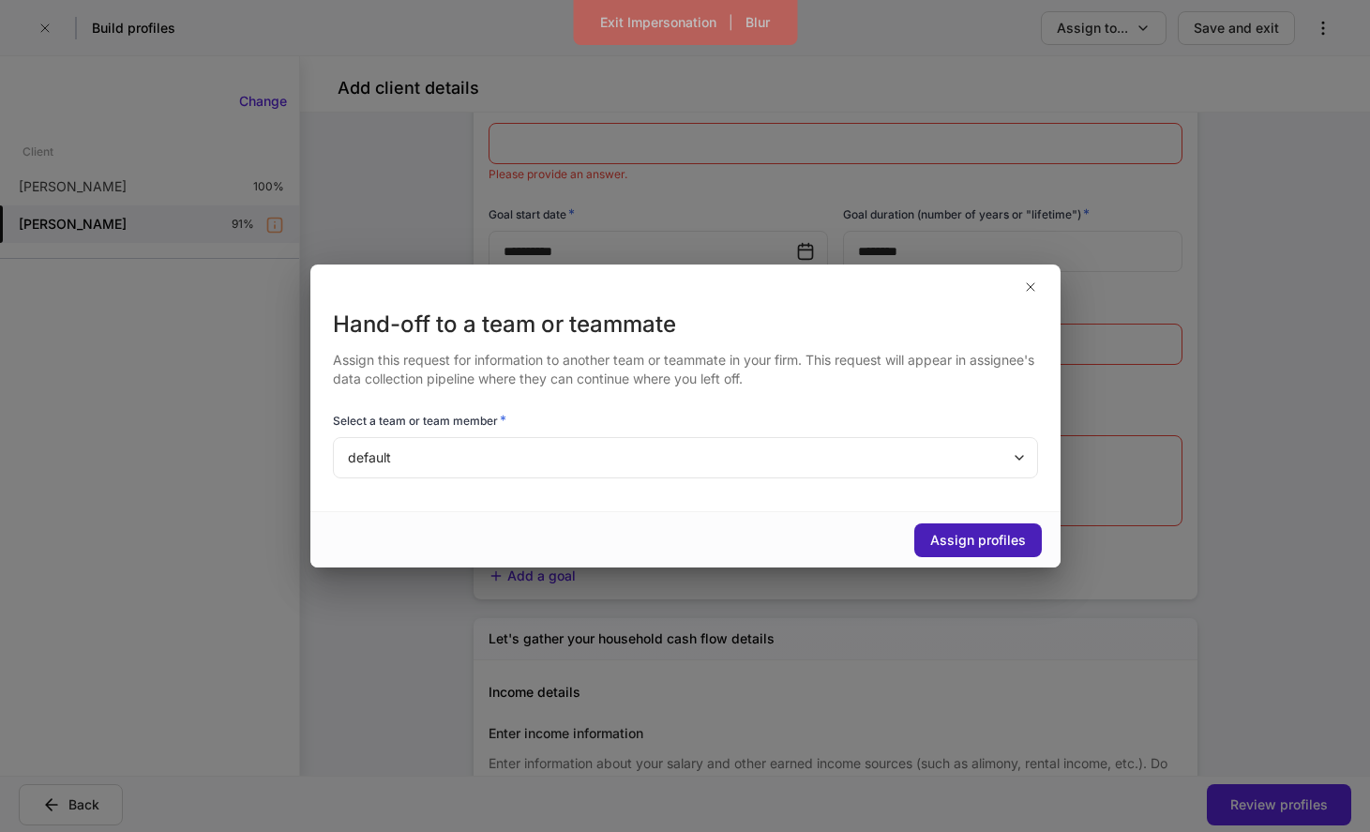
click at [1011, 523] on button "Assign profiles" at bounding box center [978, 540] width 128 height 34
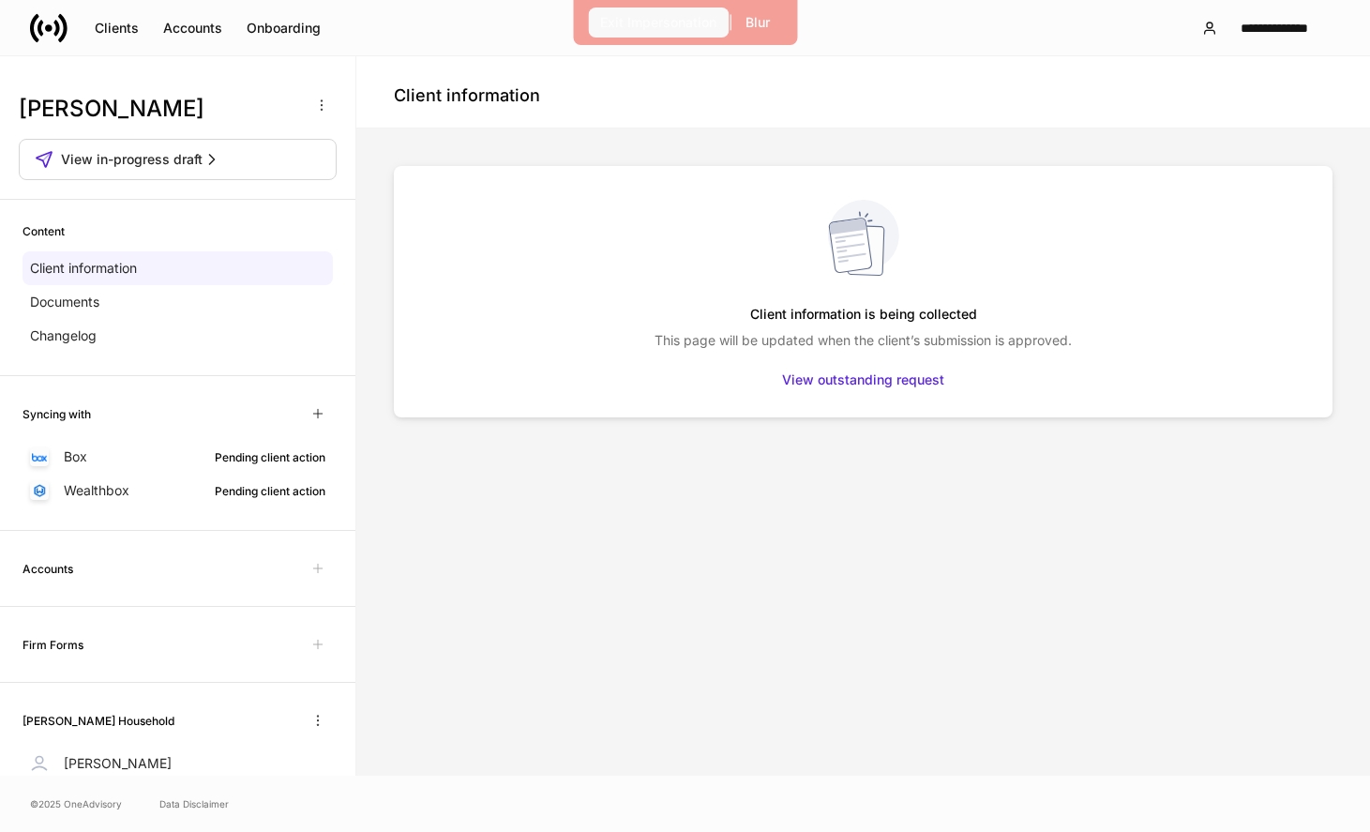
click at [664, 19] on div "Exit Impersonation" at bounding box center [658, 22] width 116 height 19
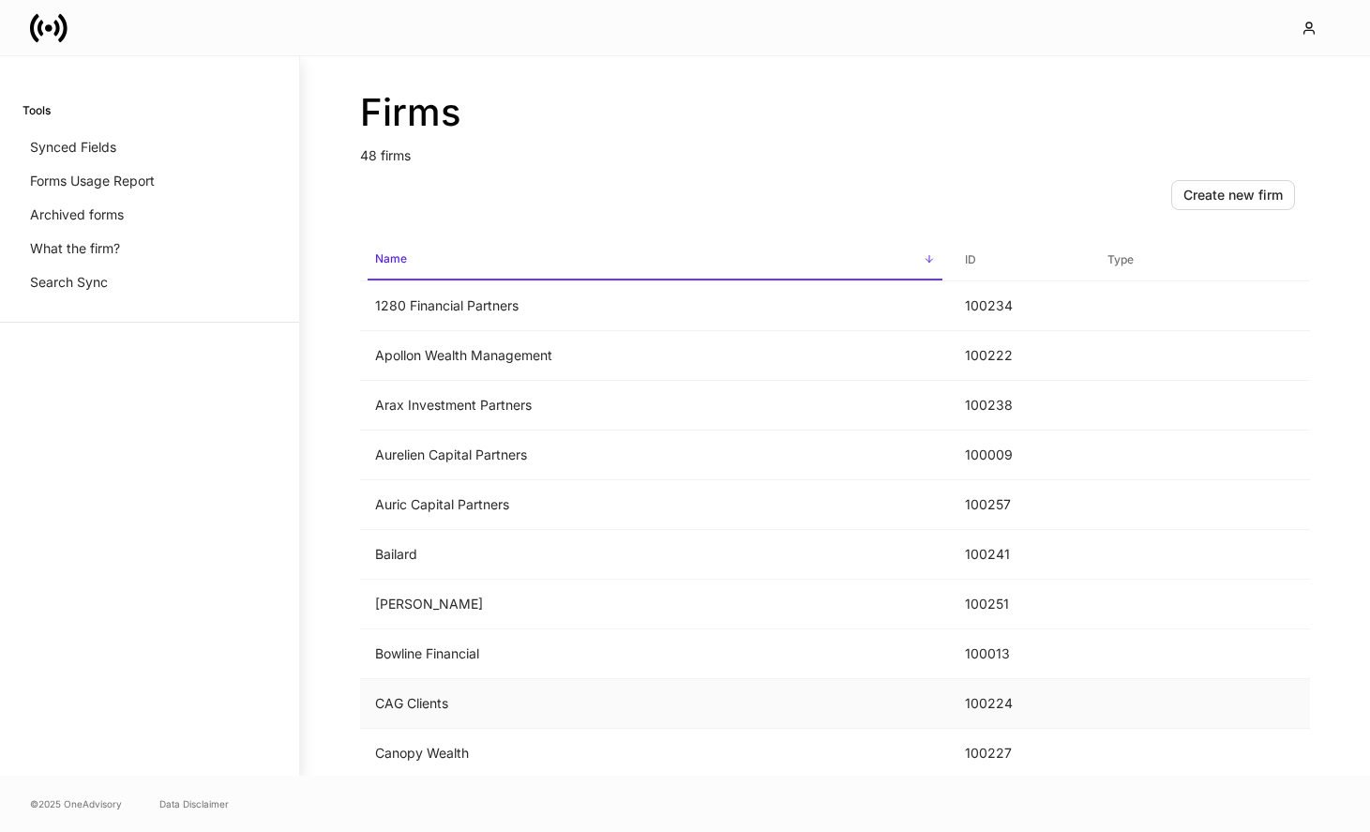
click at [482, 698] on td "CAG Clients" at bounding box center [655, 704] width 590 height 50
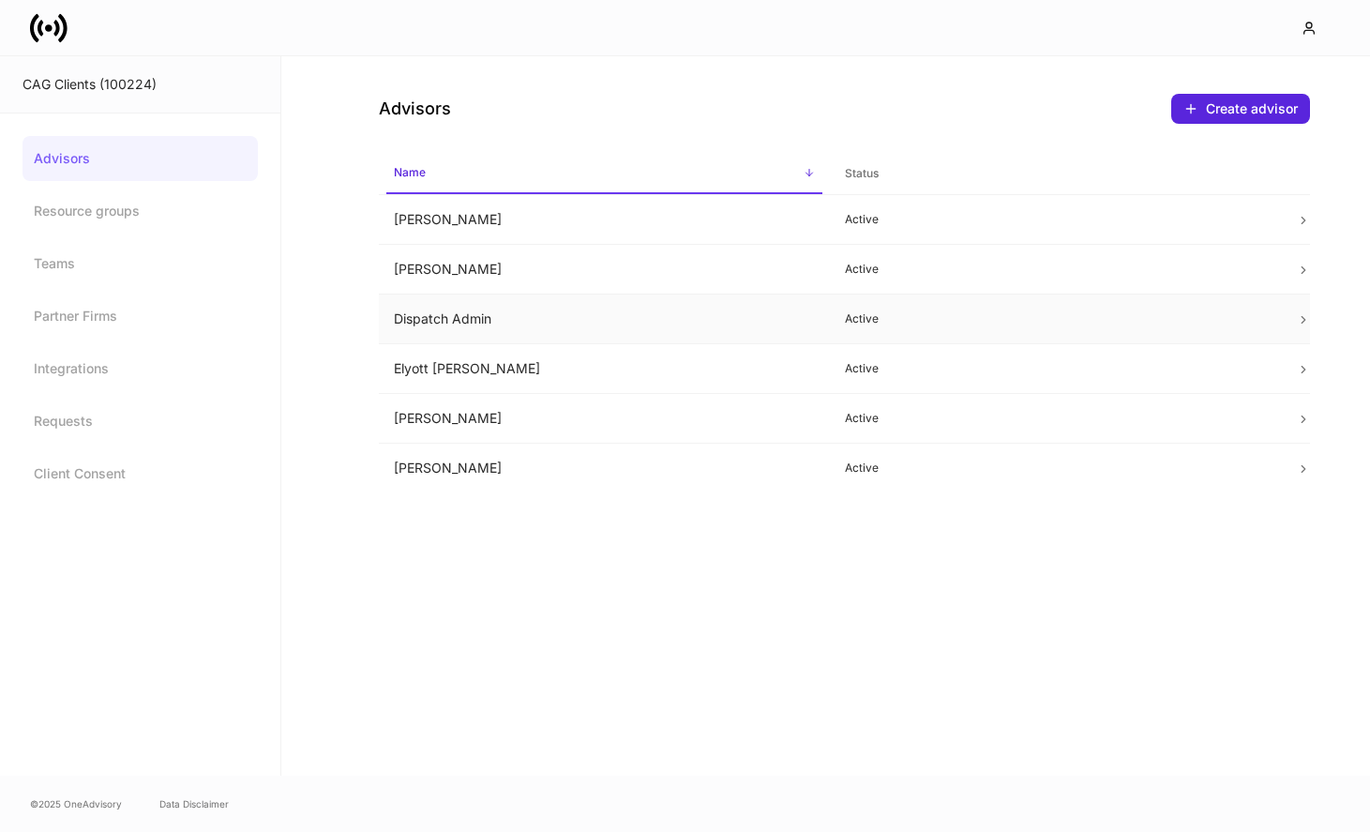
click at [709, 308] on td "Dispatch Admin" at bounding box center [604, 319] width 451 height 50
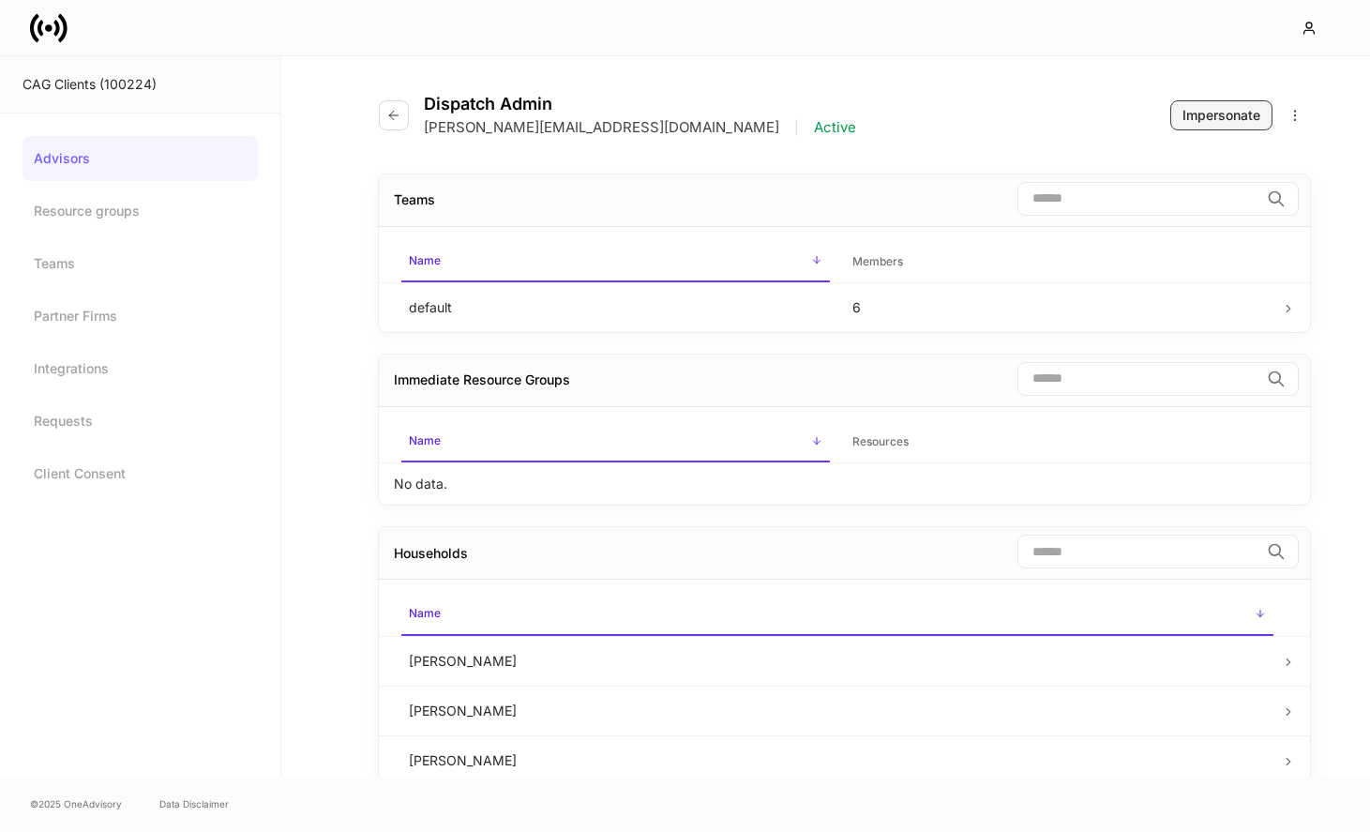
click at [1185, 111] on div "Impersonate" at bounding box center [1222, 115] width 78 height 19
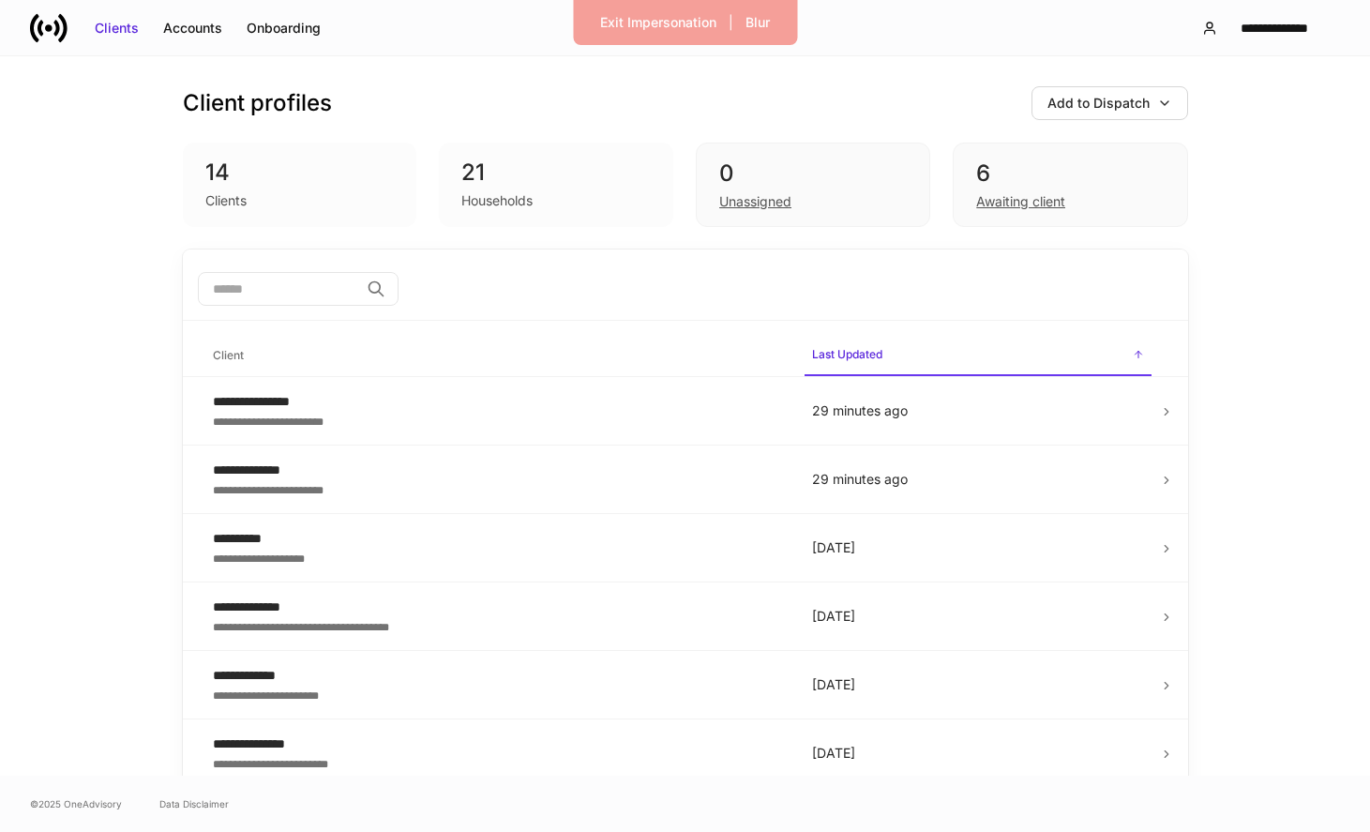
click at [565, 195] on div "Households" at bounding box center [555, 199] width 189 height 23
click at [799, 198] on div "Unassigned" at bounding box center [813, 200] width 188 height 23
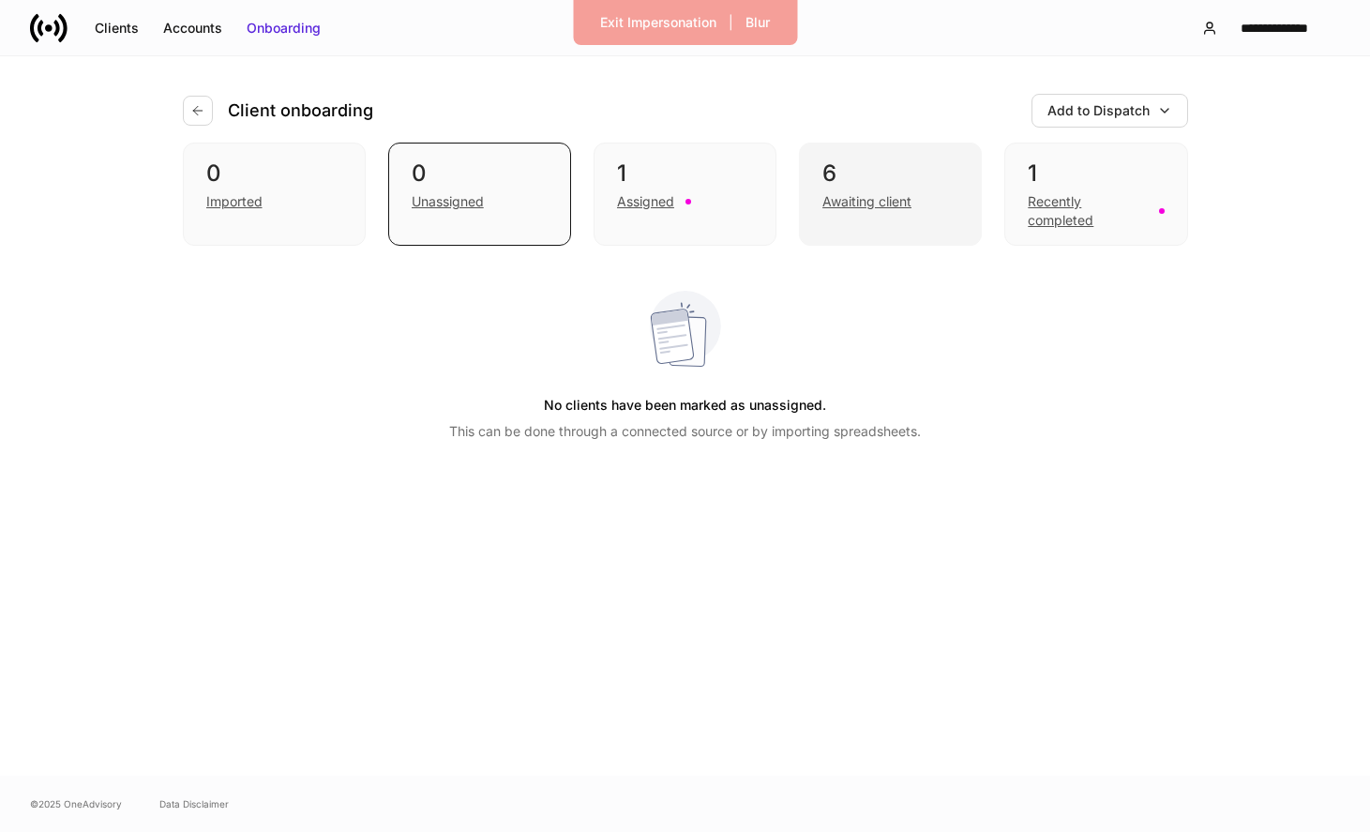
click at [857, 196] on div "Awaiting client" at bounding box center [866, 201] width 89 height 19
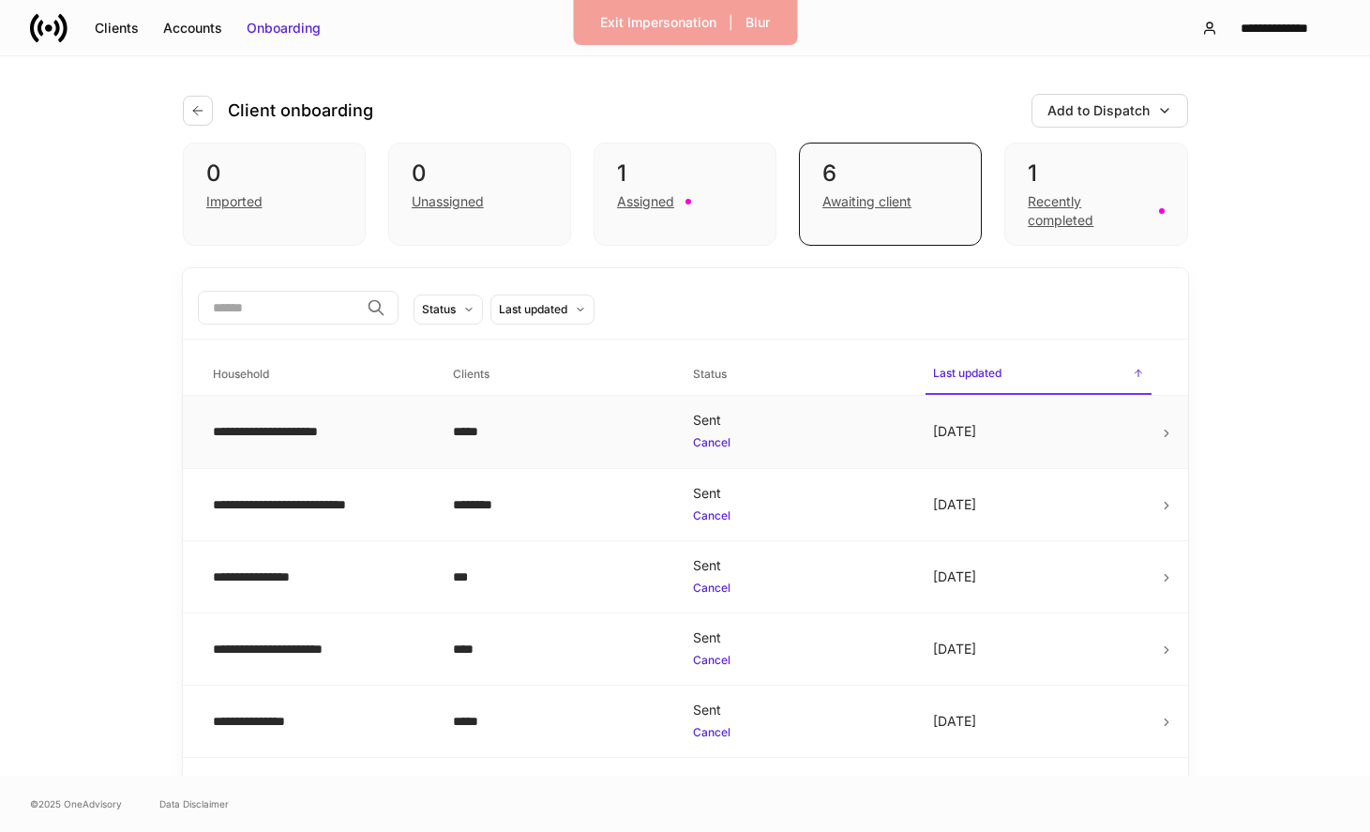
click at [775, 430] on div "Cancel" at bounding box center [798, 441] width 210 height 23
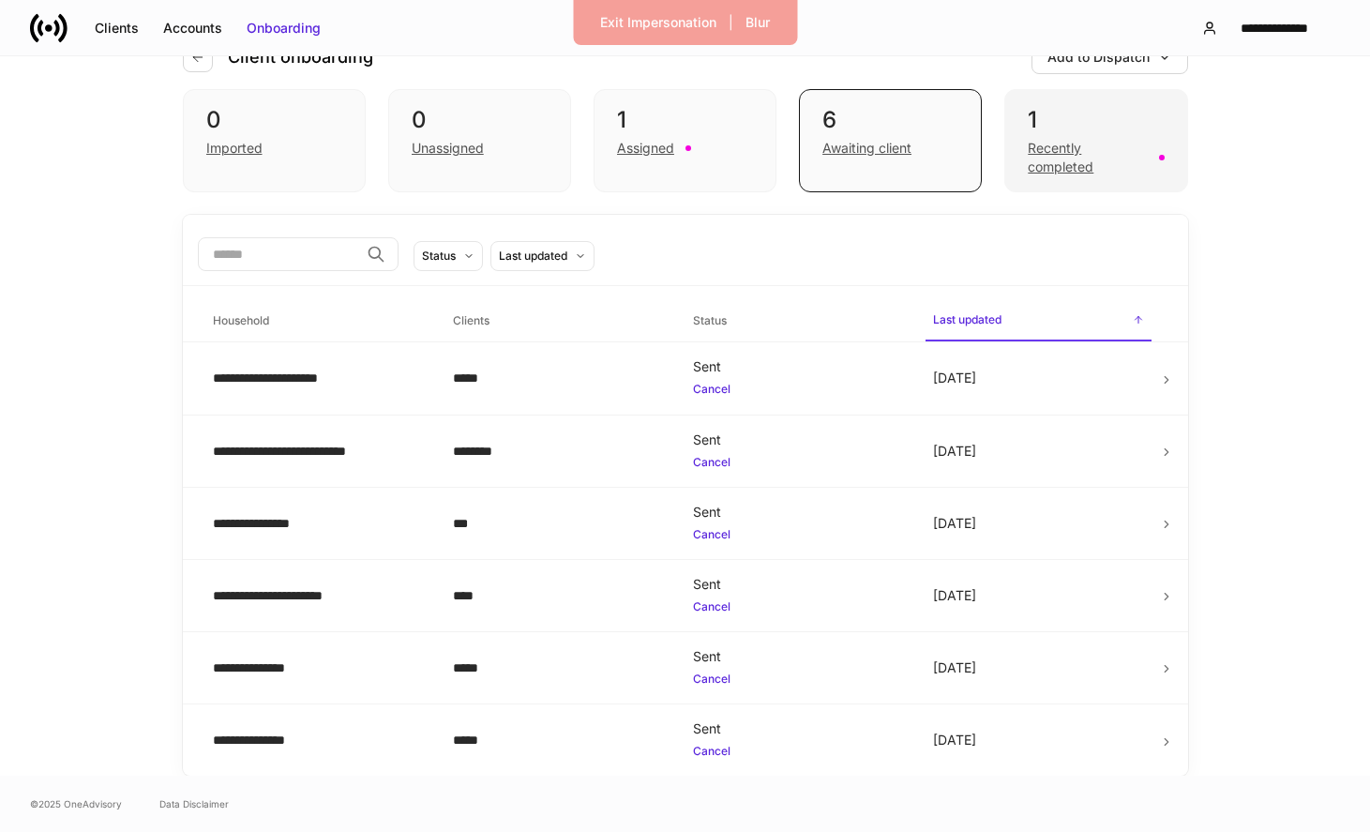
click at [1077, 178] on div "1 Recently completed" at bounding box center [1095, 140] width 183 height 103
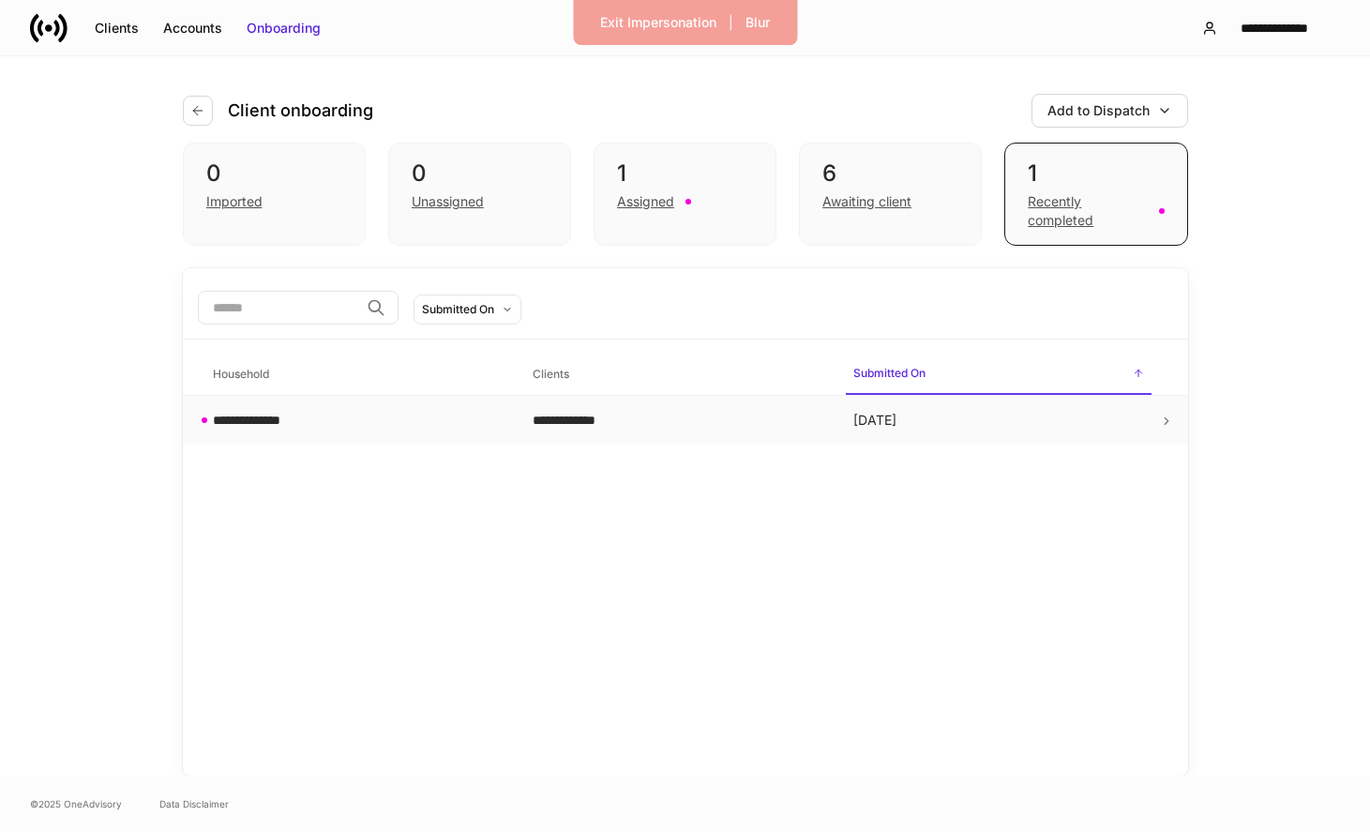
click at [630, 416] on div "**********" at bounding box center [678, 420] width 291 height 19
click at [465, 318] on button "Submitted On" at bounding box center [468, 309] width 108 height 30
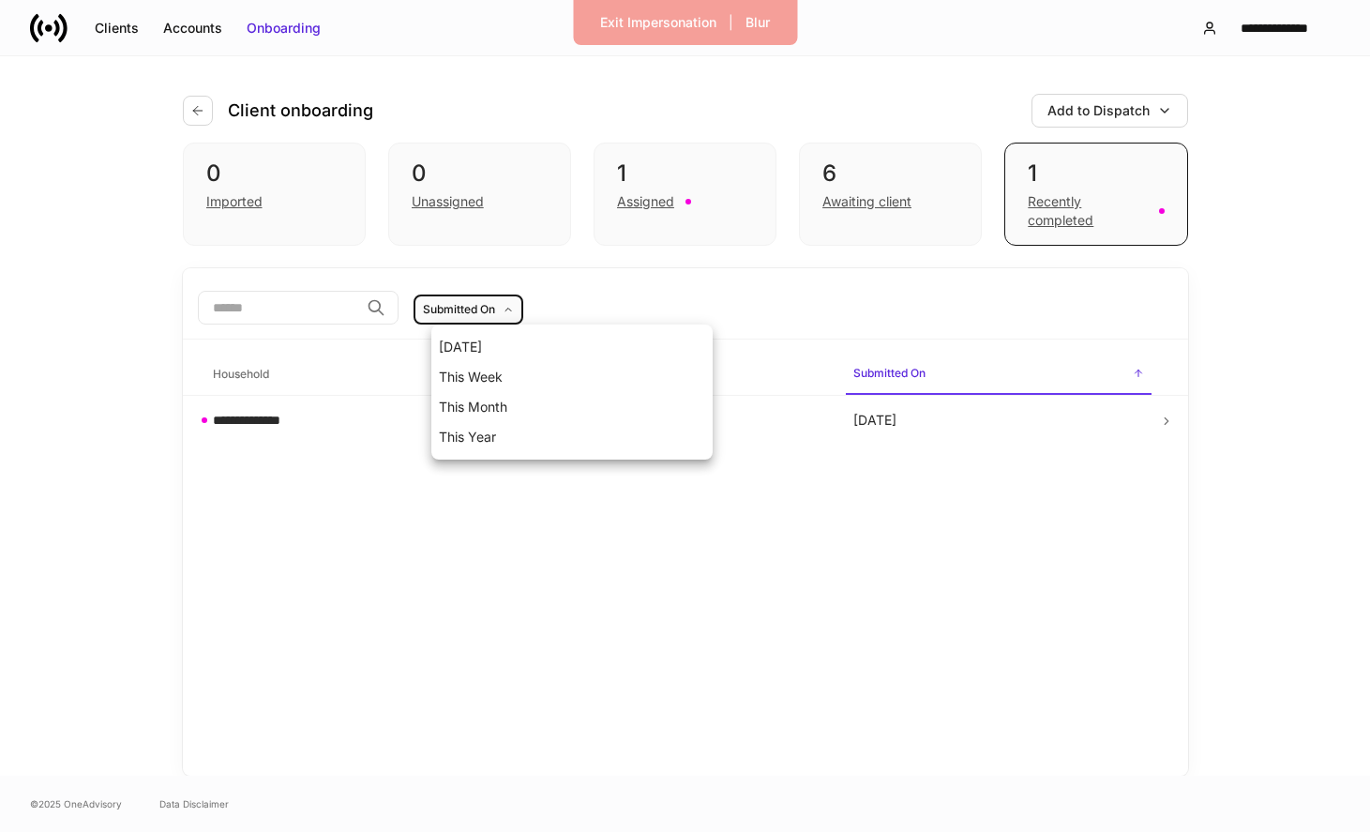
click at [600, 307] on div at bounding box center [685, 416] width 1370 height 832
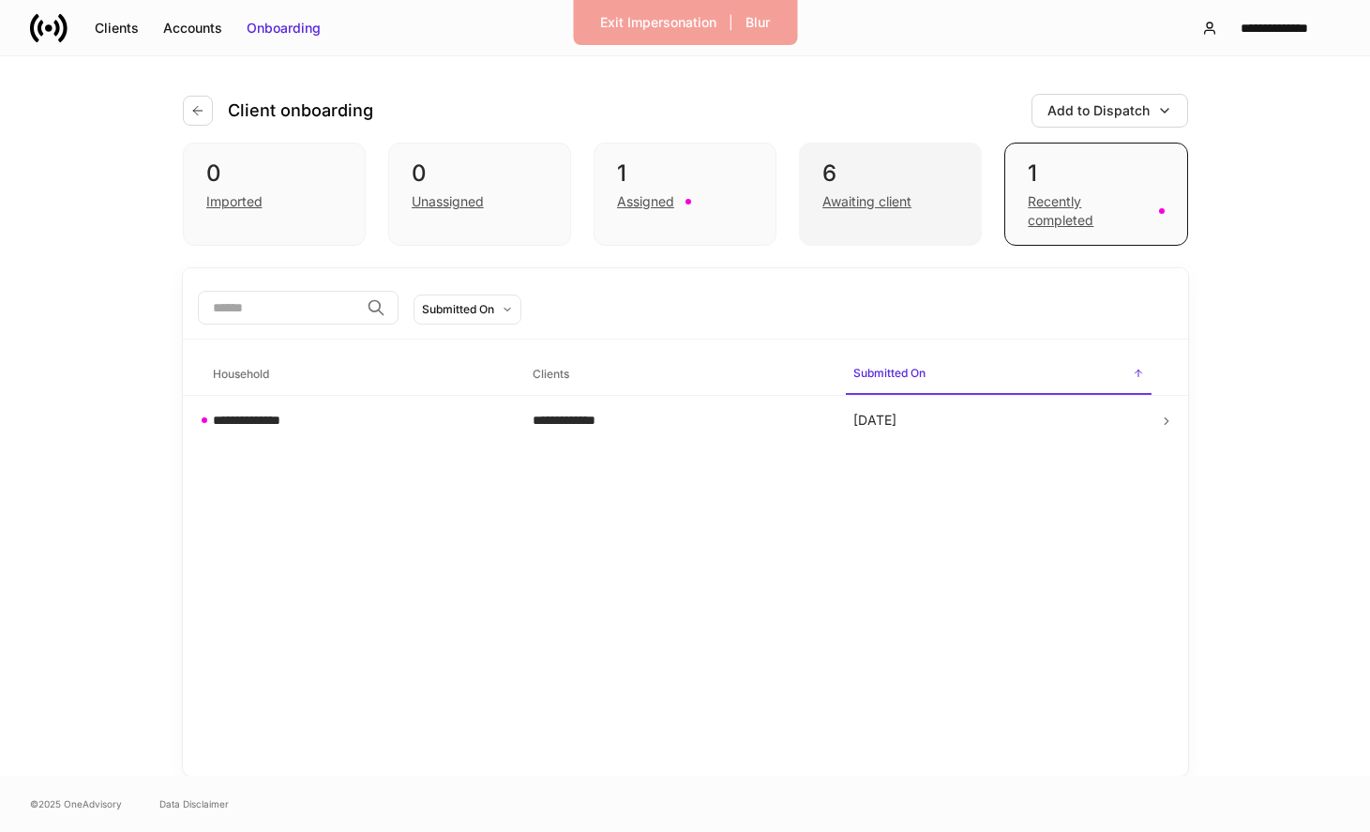
click at [842, 216] on div "6 Awaiting client" at bounding box center [890, 194] width 183 height 103
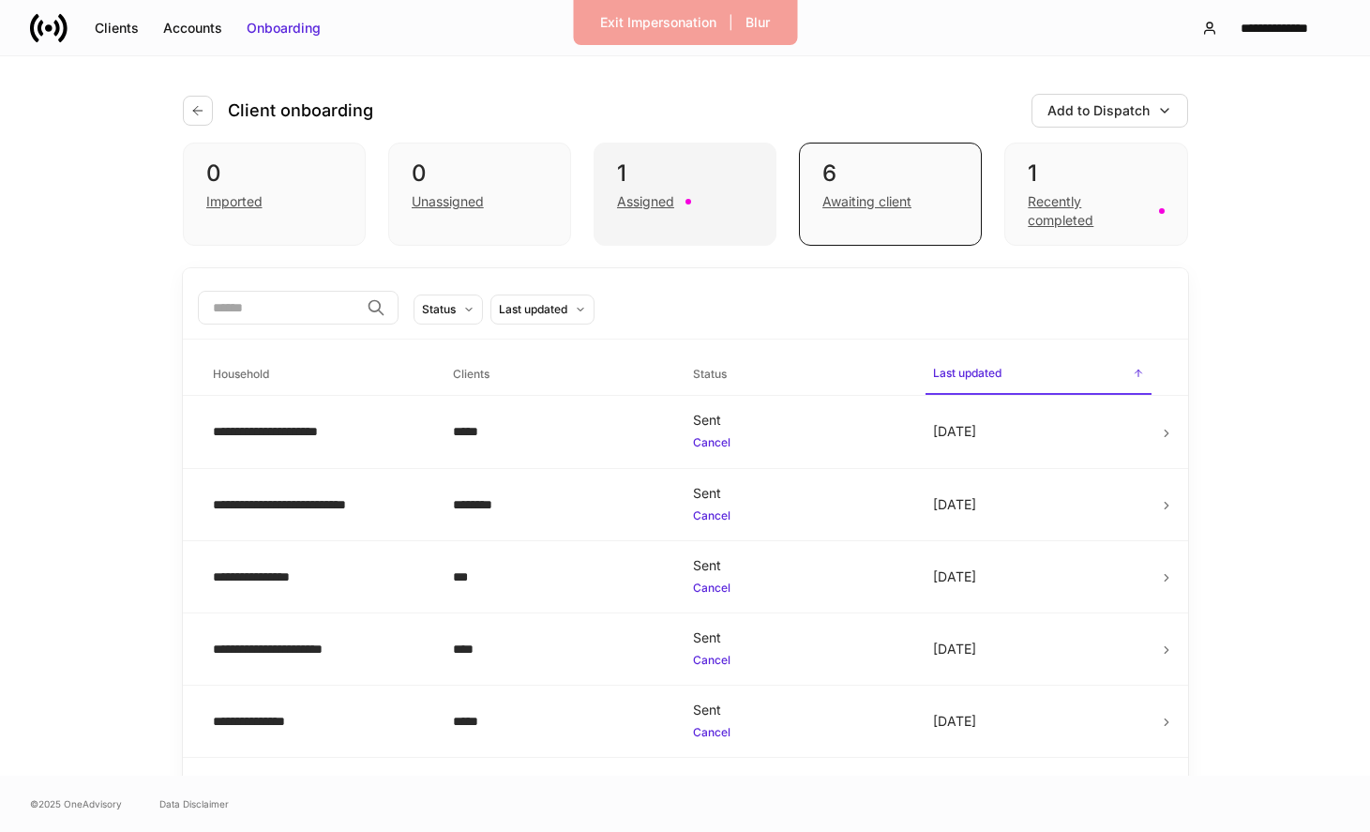
click at [628, 207] on div "Assigned" at bounding box center [645, 201] width 57 height 19
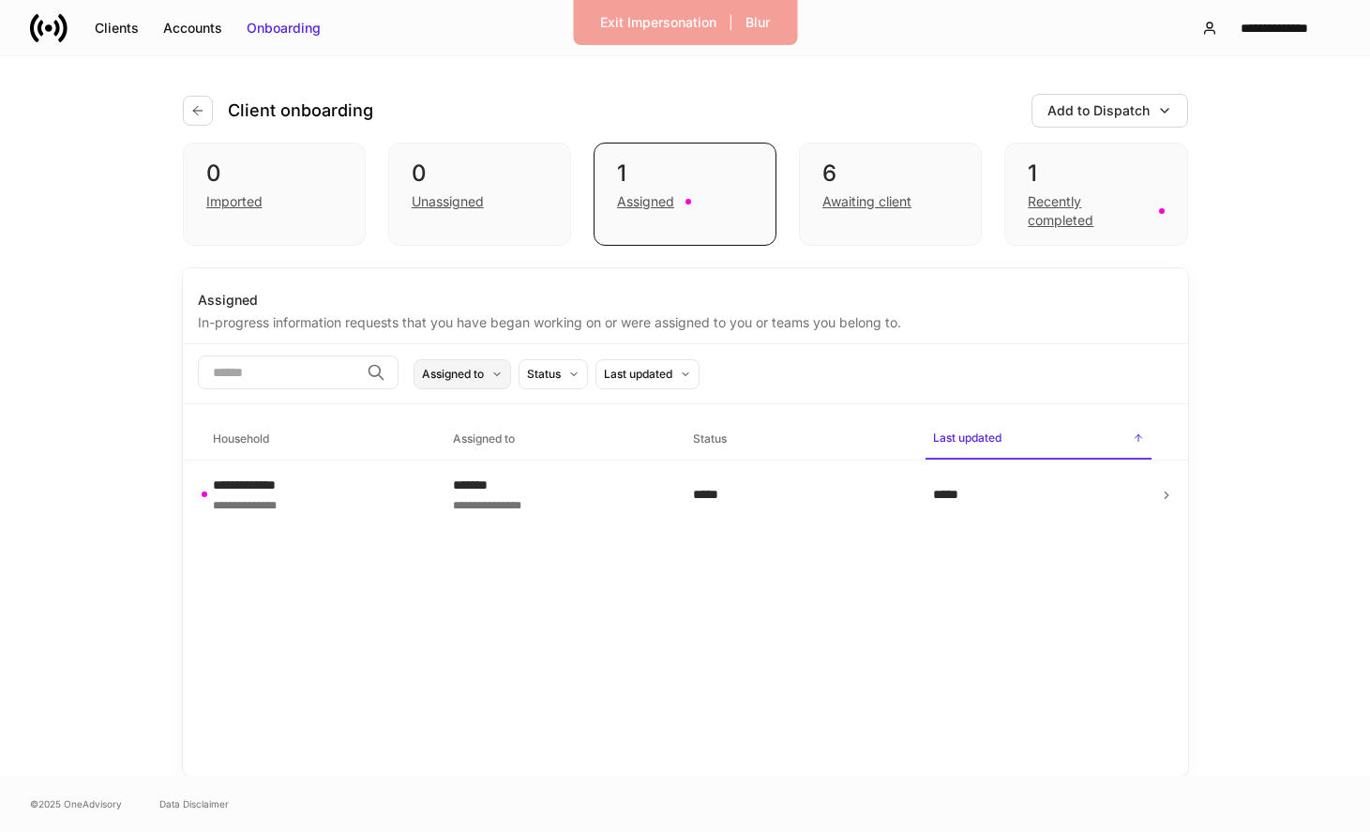
click at [503, 376] on icon at bounding box center [496, 374] width 11 height 11
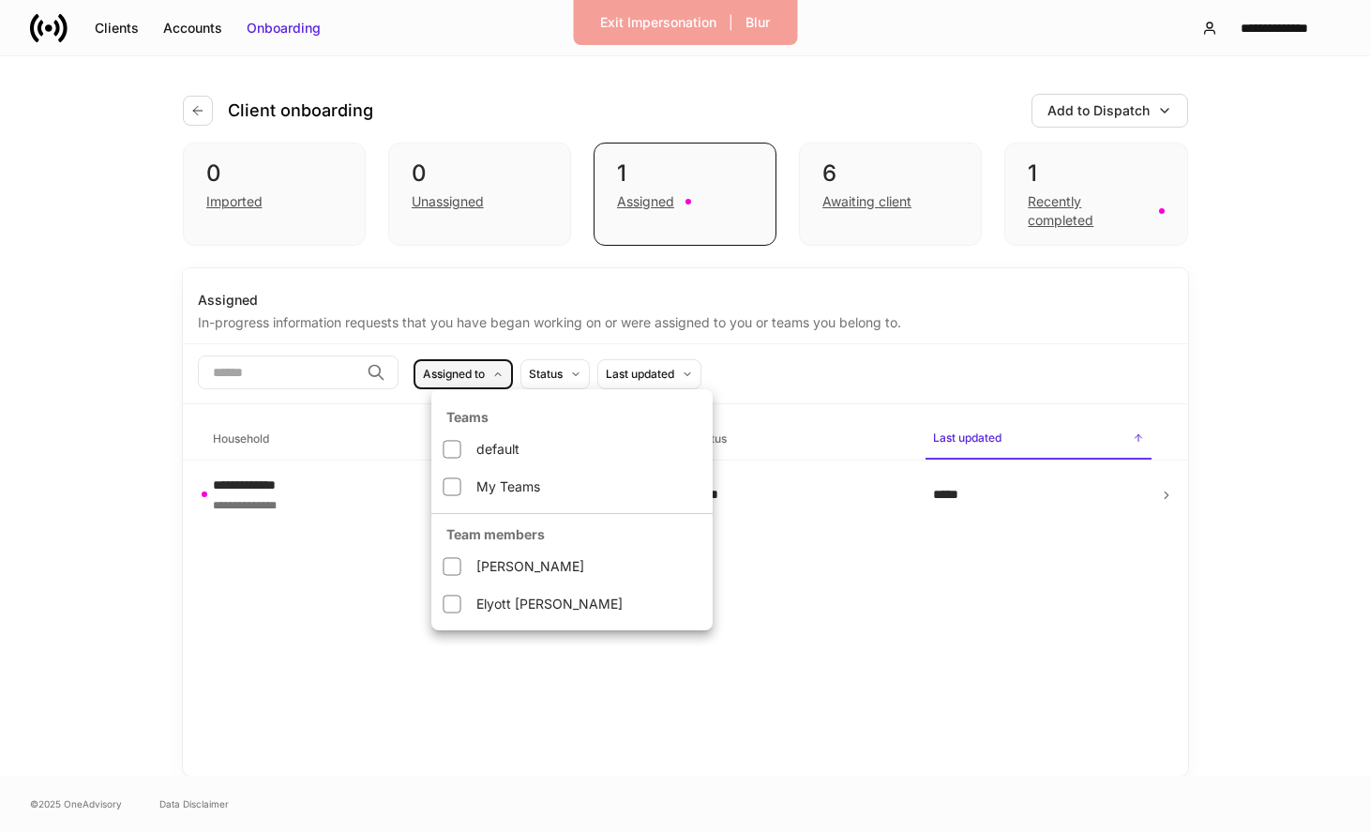
click at [562, 476] on li "My Teams" at bounding box center [571, 487] width 281 height 38
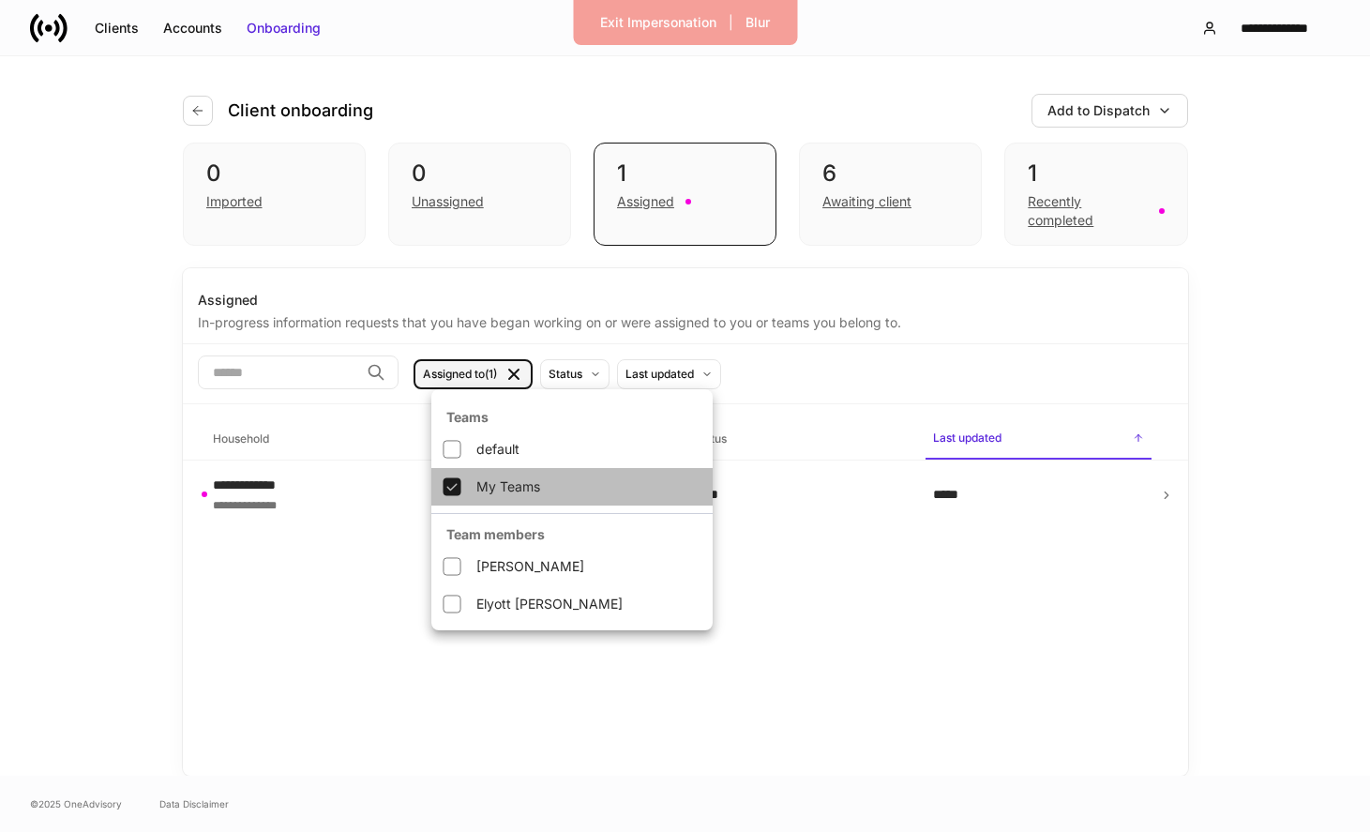
click at [560, 476] on li "My Teams" at bounding box center [571, 487] width 281 height 38
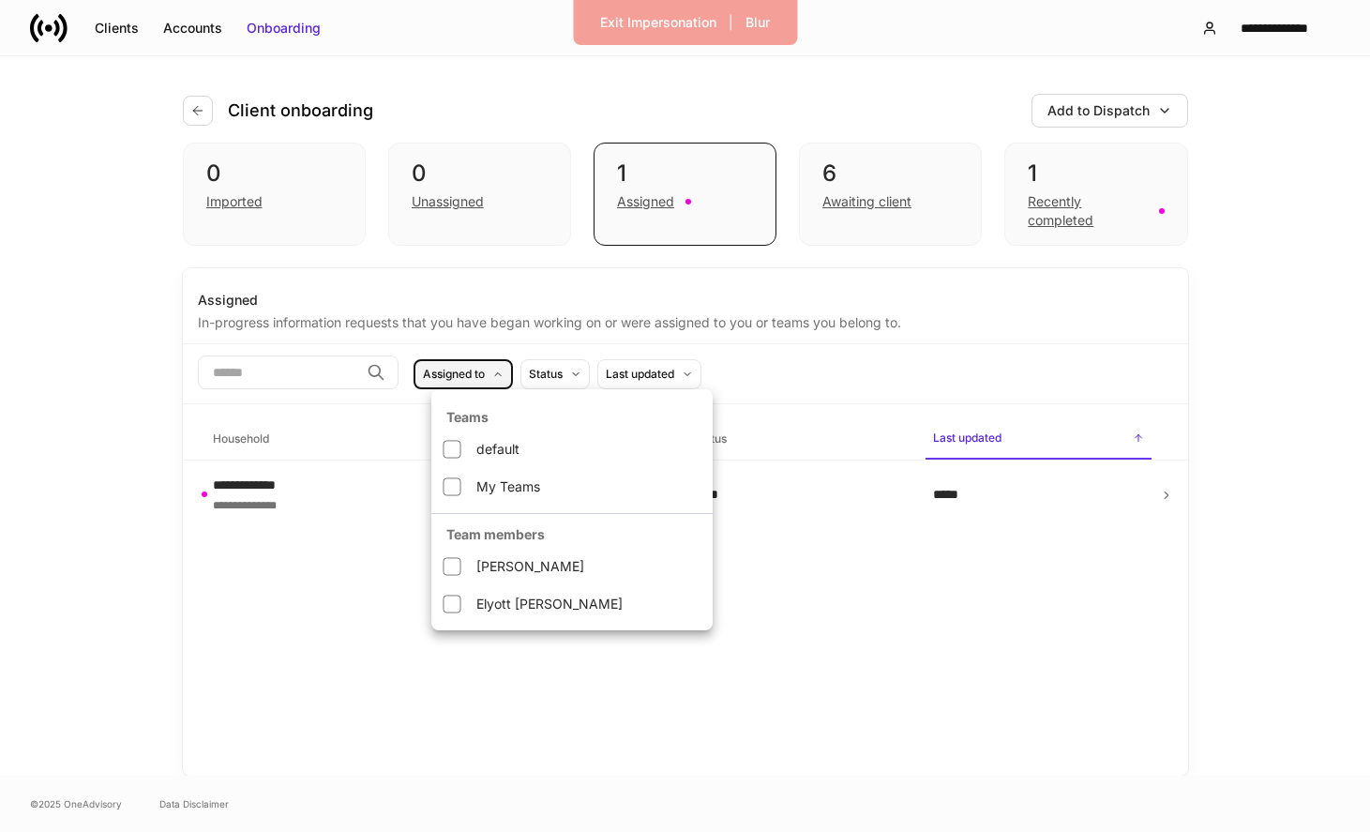
click at [477, 421] on h5 "Teams" at bounding box center [571, 417] width 281 height 26
click at [477, 445] on li "default" at bounding box center [571, 449] width 281 height 38
click at [398, 509] on div at bounding box center [685, 416] width 1370 height 832
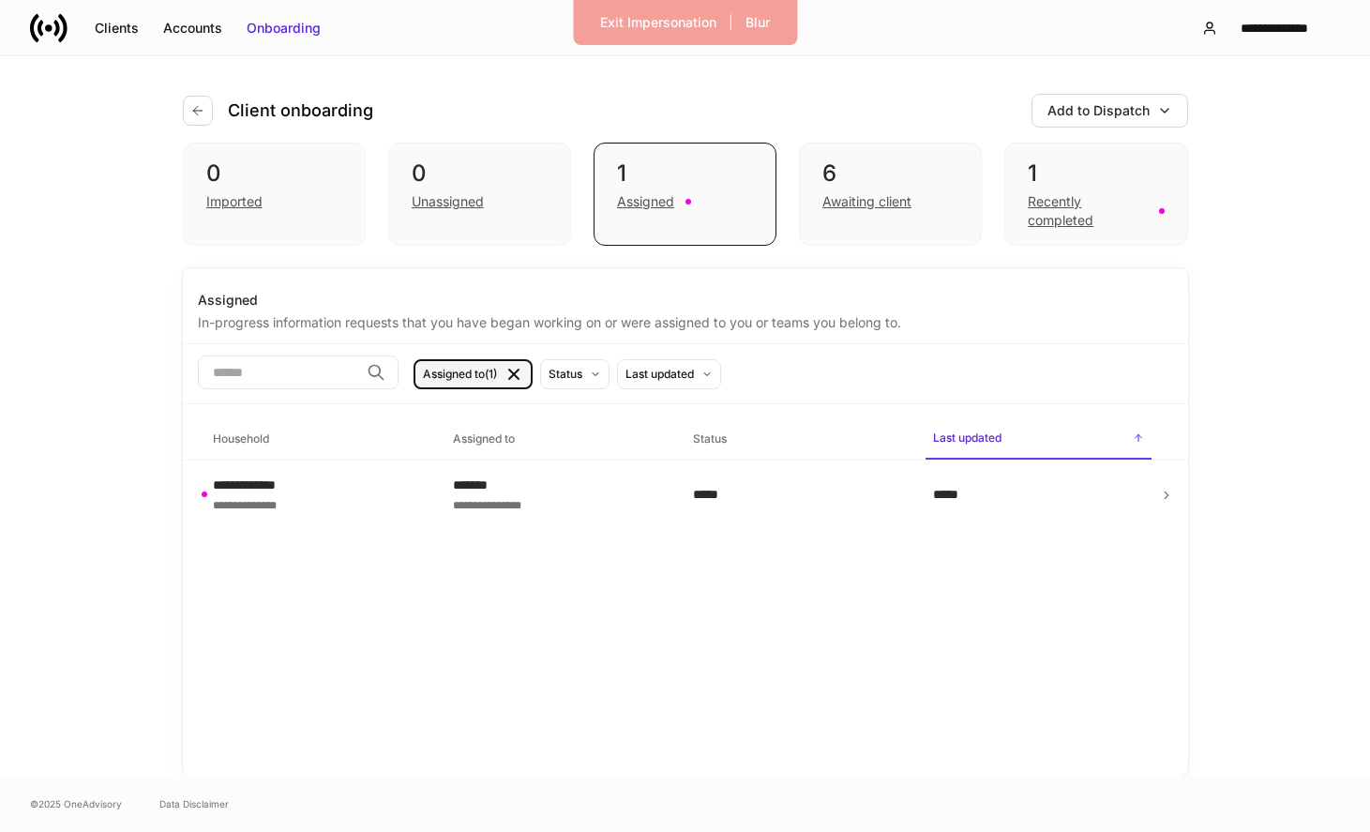
click at [515, 395] on div "​ Assigned to (1) Status Last updated" at bounding box center [685, 374] width 1005 height 60
click at [497, 382] on div "Assigned to (1)" at bounding box center [460, 374] width 74 height 18
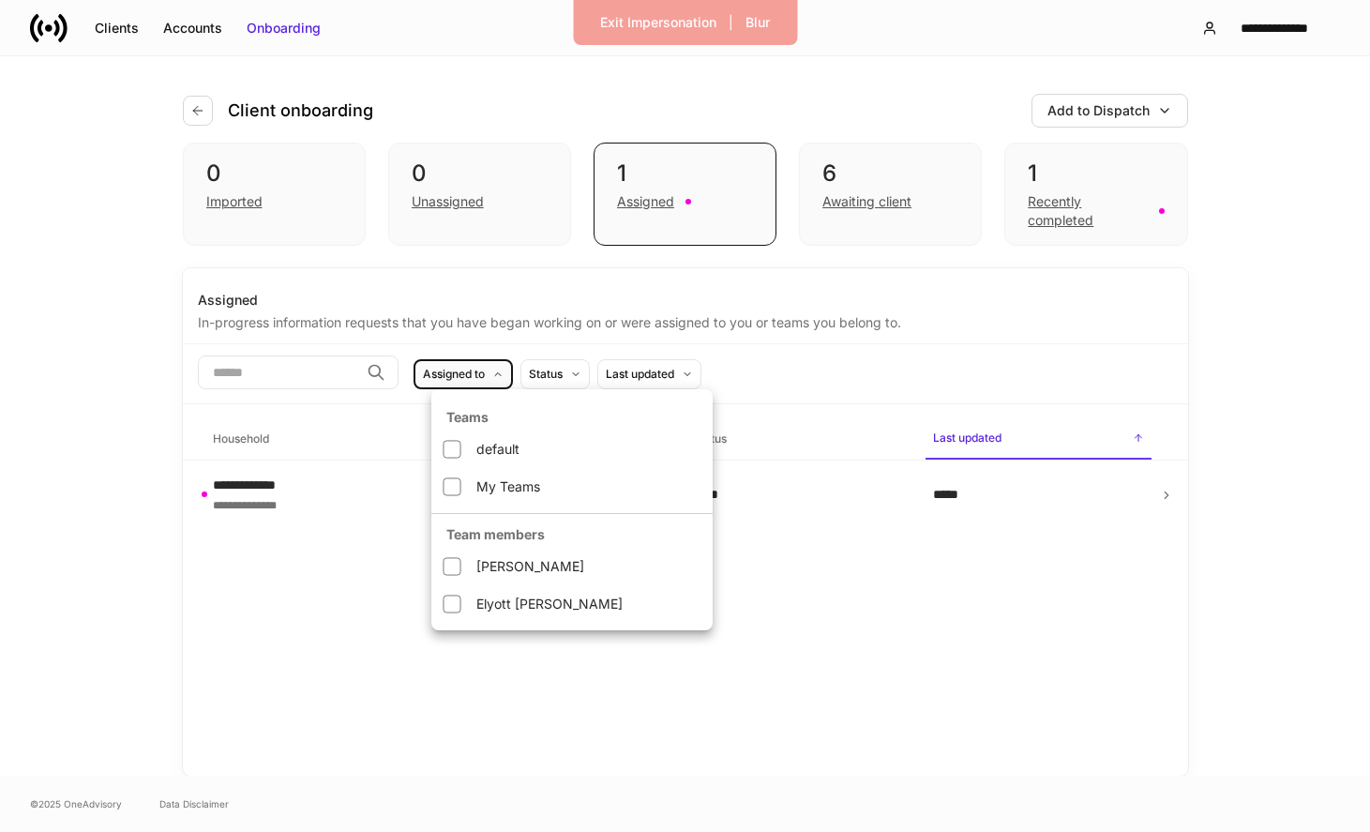
click at [384, 506] on div at bounding box center [685, 416] width 1370 height 832
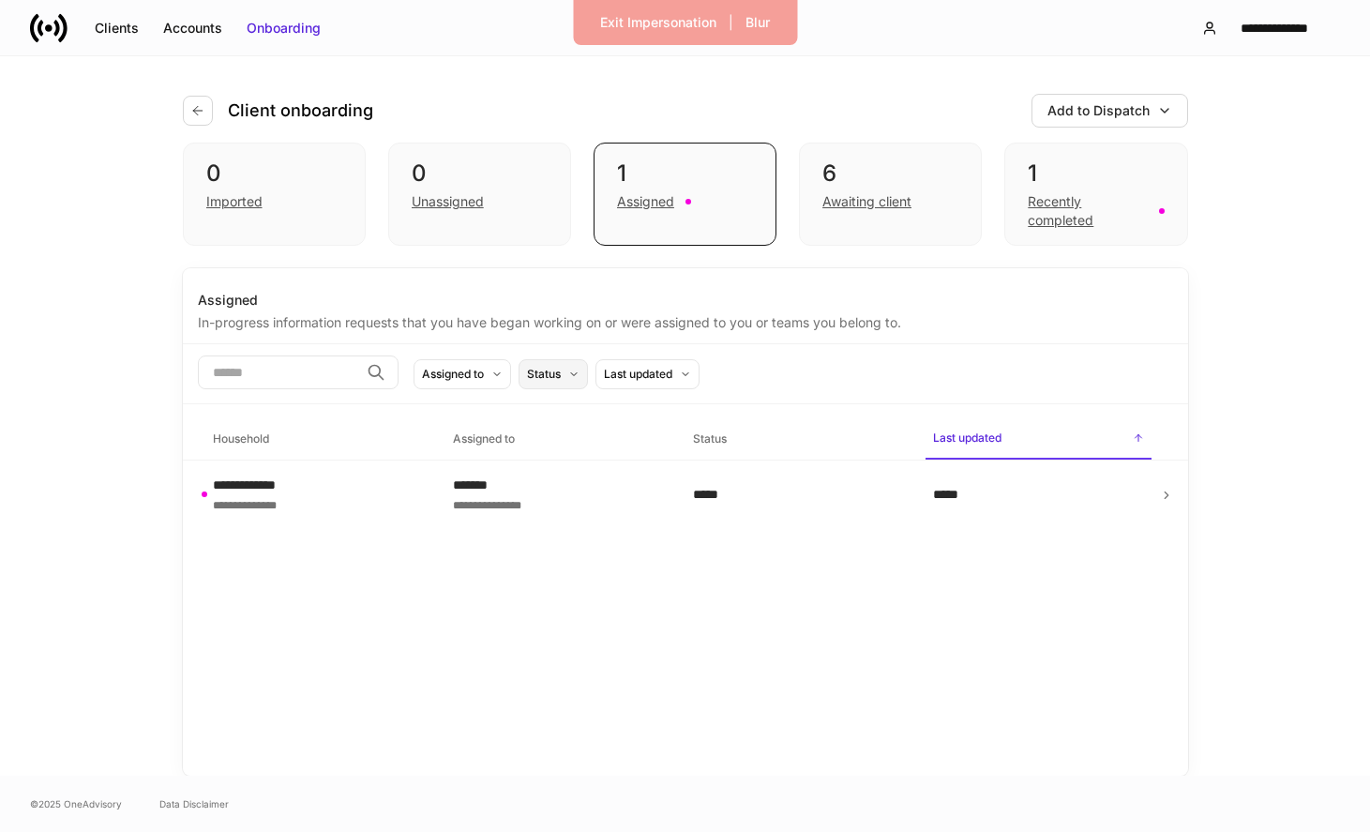
click at [580, 370] on icon at bounding box center [573, 374] width 11 height 11
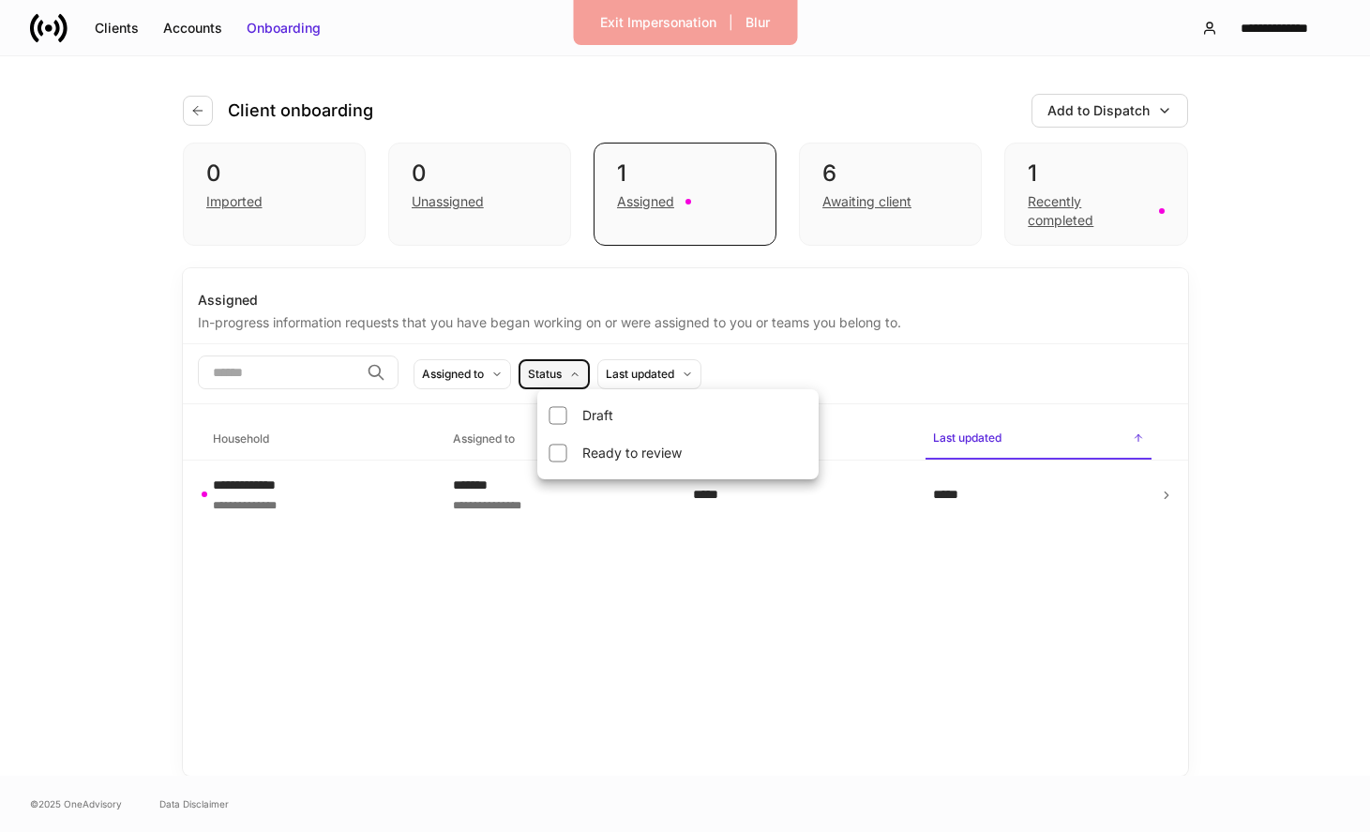
click at [700, 309] on div at bounding box center [685, 416] width 1370 height 832
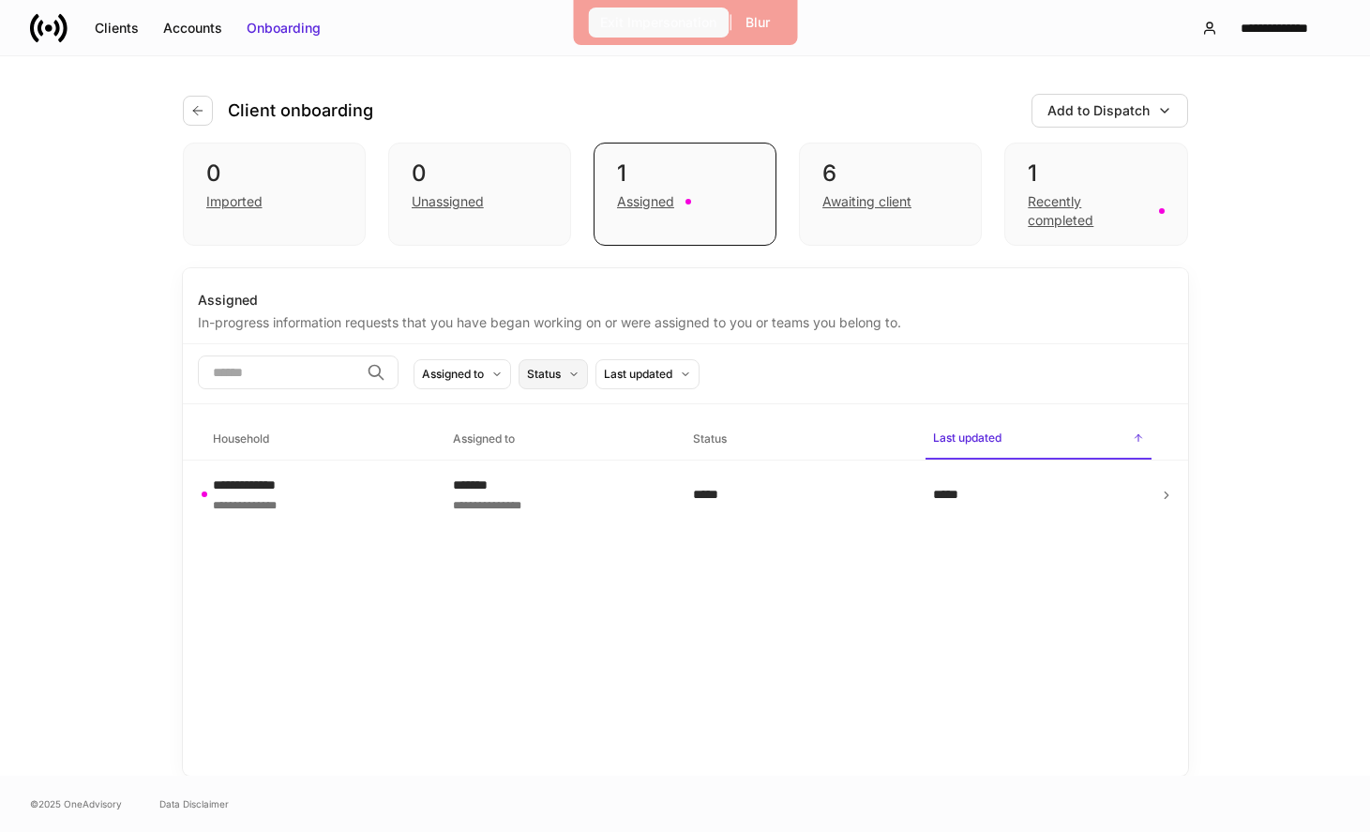
click at [620, 11] on button "Exit Impersonation" at bounding box center [658, 23] width 141 height 30
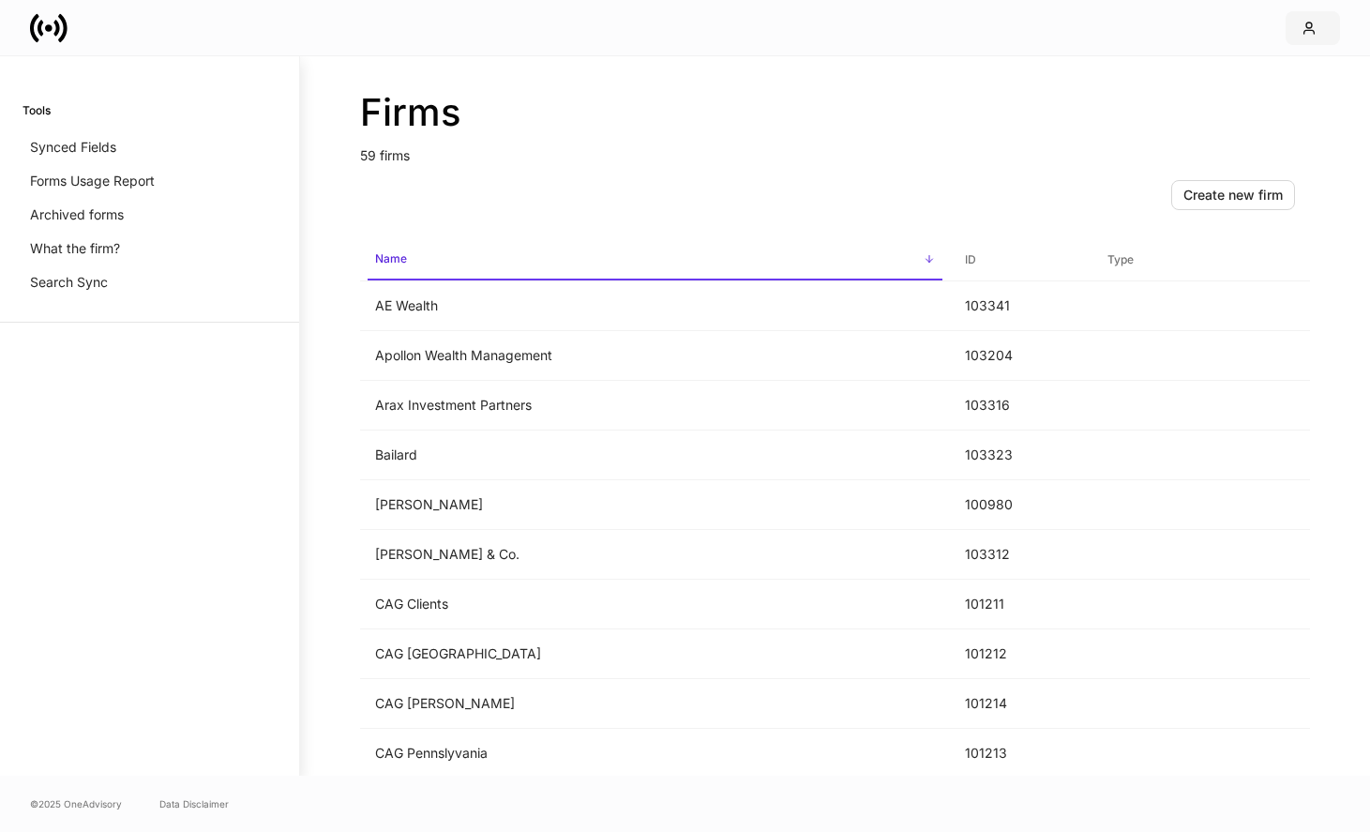
click at [1307, 33] on icon "button" at bounding box center [1309, 28] width 15 height 15
click at [1180, 152] on li "Logout" at bounding box center [1227, 166] width 225 height 36
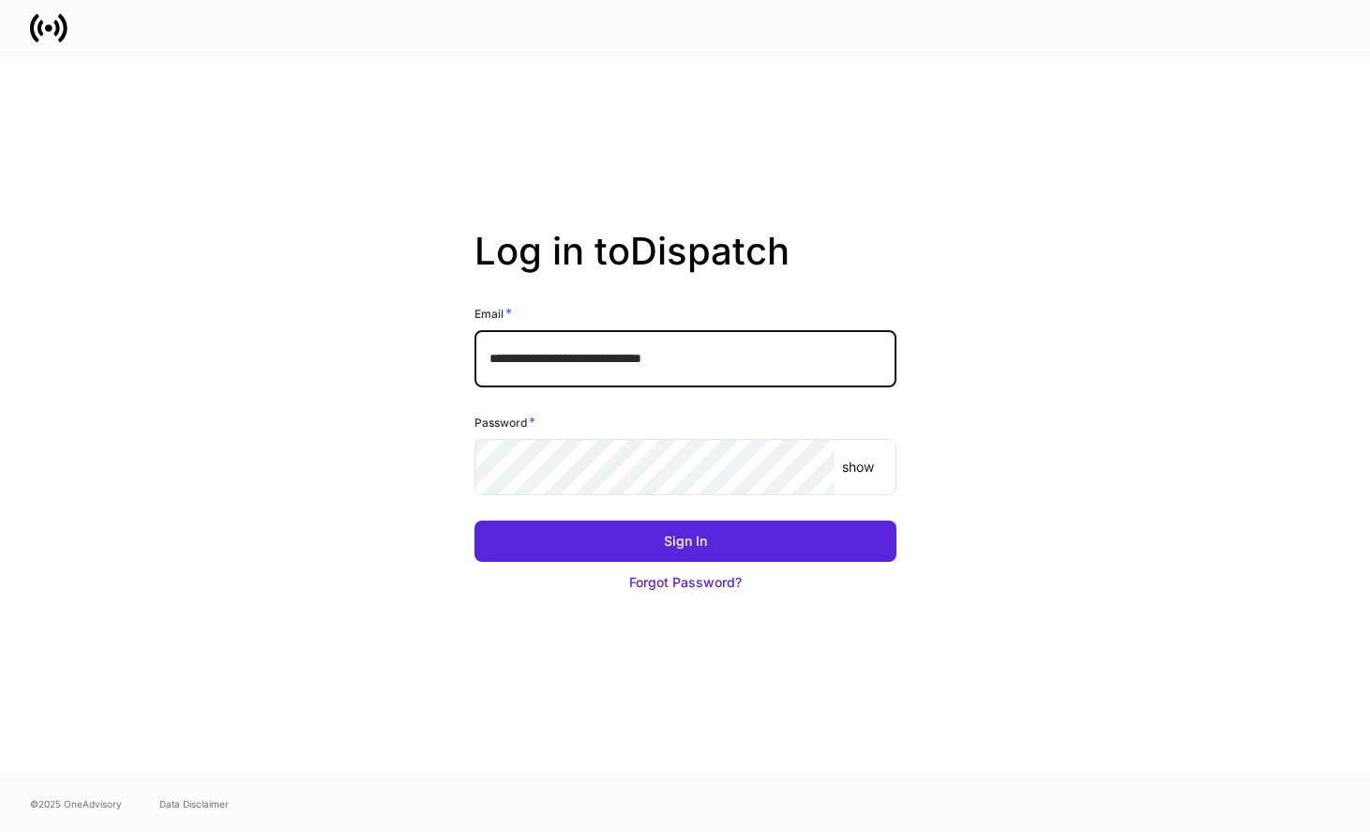
click at [635, 365] on input "**********" at bounding box center [686, 358] width 422 height 56
type input "**********"
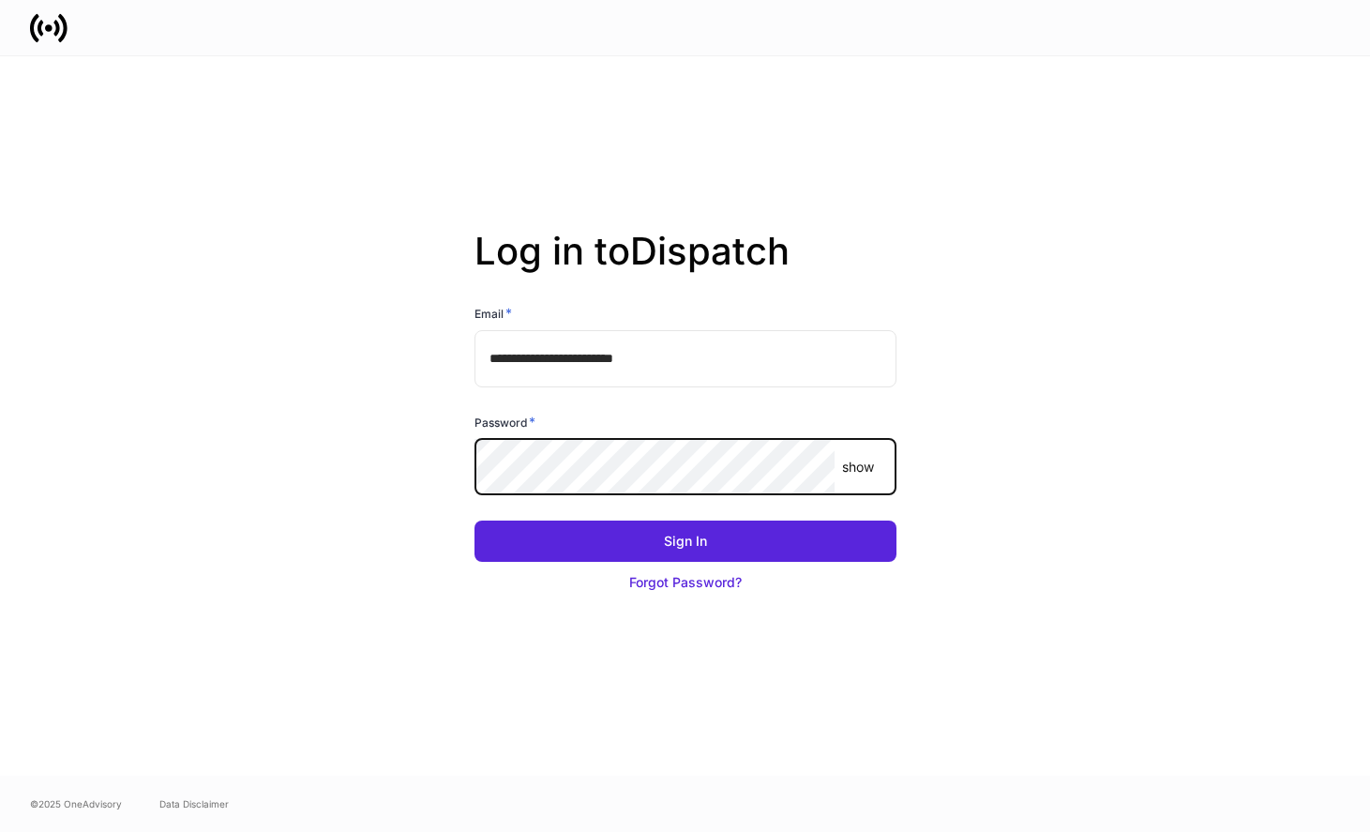
click at [475, 521] on button "Sign In" at bounding box center [686, 541] width 422 height 41
